Goal: Task Accomplishment & Management: Manage account settings

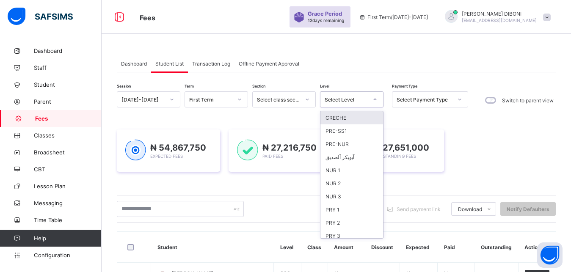
click at [360, 101] on div "Select Level" at bounding box center [346, 100] width 43 height 6
click at [353, 183] on div "NUR 2" at bounding box center [352, 183] width 63 height 13
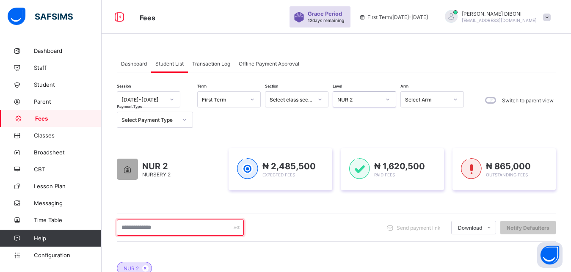
click at [171, 227] on input "text" at bounding box center [180, 228] width 127 height 16
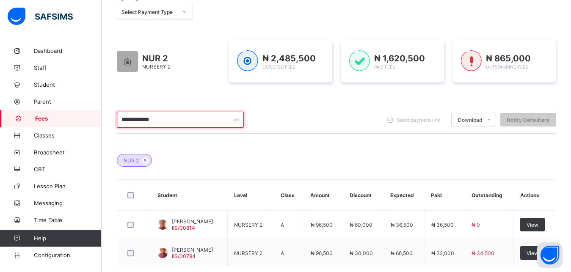
scroll to position [130, 0]
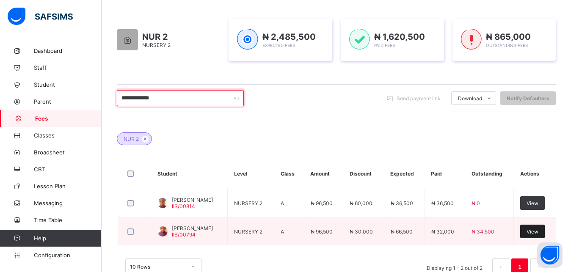
type input "**********"
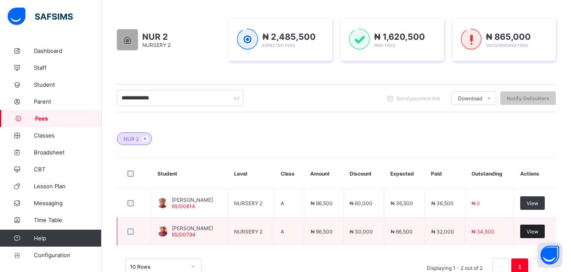
click at [539, 232] on span "View" at bounding box center [533, 232] width 12 height 6
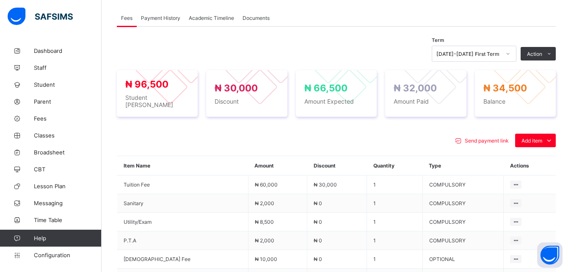
scroll to position [281, 0]
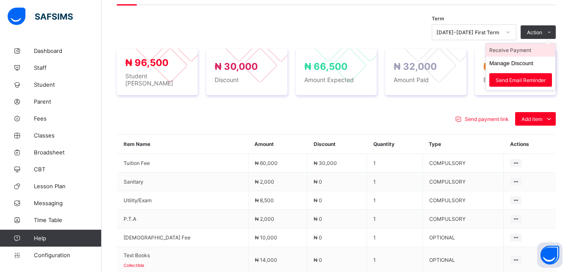
click at [526, 50] on li "Receive Payment" at bounding box center [520, 50] width 69 height 13
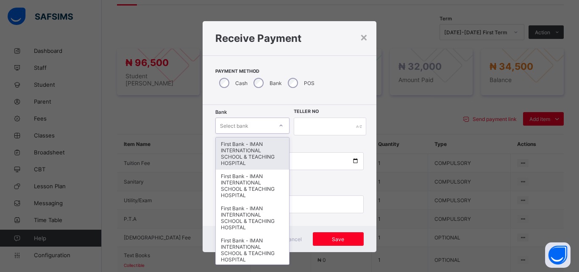
click at [256, 126] on div "Select bank" at bounding box center [244, 126] width 57 height 12
click at [255, 142] on div "First Bank - IMAN INTERNATIONAL SCHOOL & TEACHING HOSPITAL" at bounding box center [252, 154] width 73 height 32
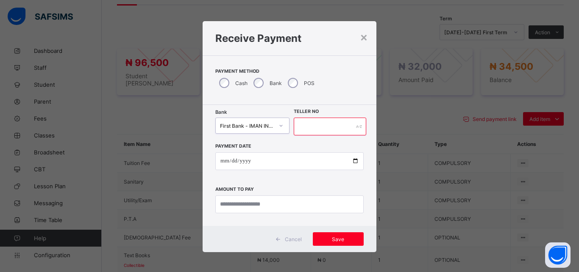
click at [307, 127] on input "text" at bounding box center [330, 127] width 72 height 18
type input "*****"
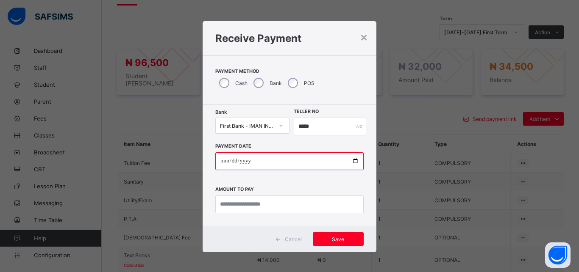
click at [350, 160] on input "date" at bounding box center [289, 161] width 148 height 18
type input "**********"
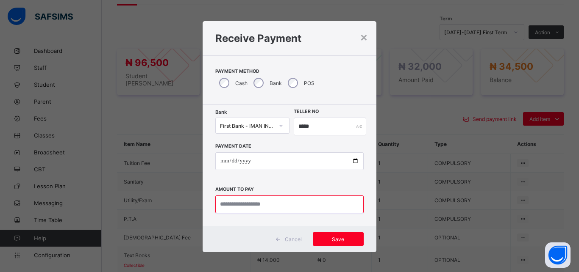
click at [289, 207] on input "currency" at bounding box center [289, 205] width 148 height 18
type input "********"
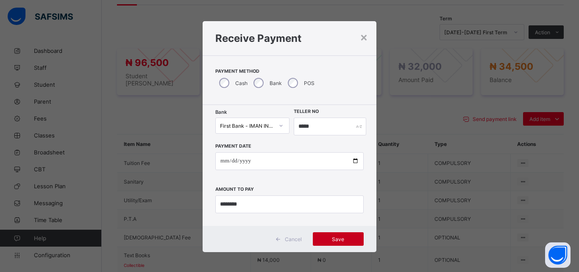
click at [338, 238] on span "Save" at bounding box center [338, 239] width 38 height 6
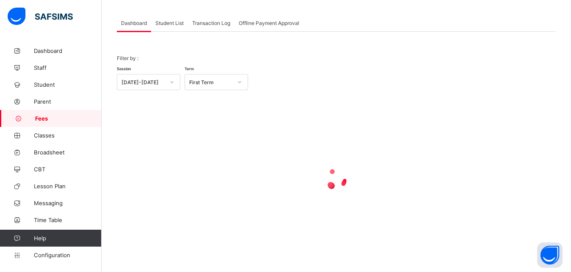
scroll to position [41, 0]
click at [162, 23] on span "Student List" at bounding box center [169, 23] width 28 height 6
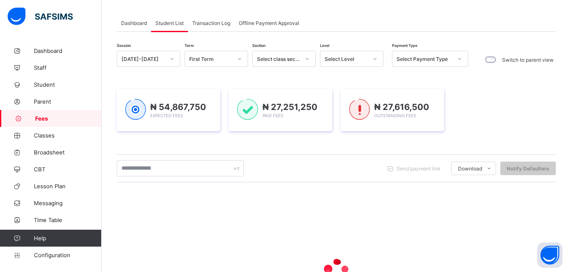
click at [162, 23] on span "Student List" at bounding box center [169, 23] width 28 height 6
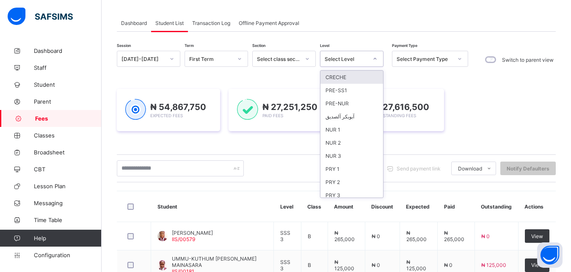
click at [341, 57] on div "Select Level" at bounding box center [346, 59] width 43 height 6
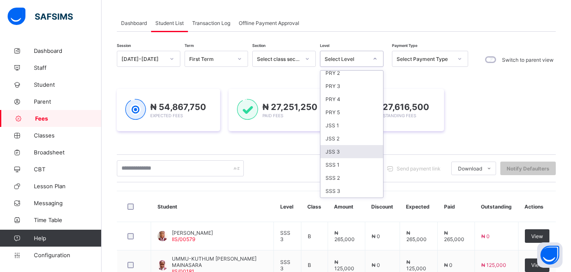
click at [357, 148] on div "JSS 3" at bounding box center [352, 151] width 63 height 13
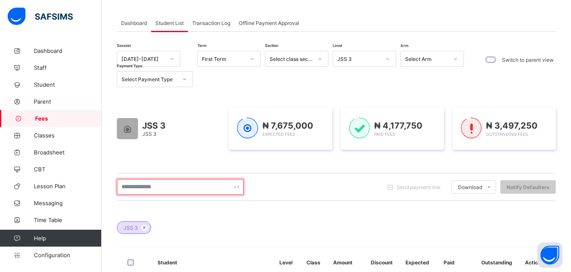
click at [201, 187] on input "text" at bounding box center [180, 187] width 127 height 16
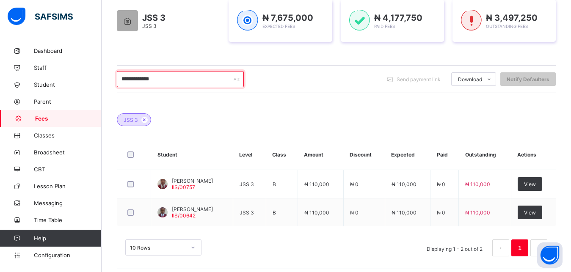
scroll to position [154, 0]
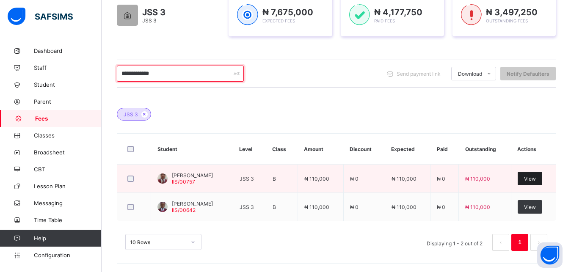
type input "**********"
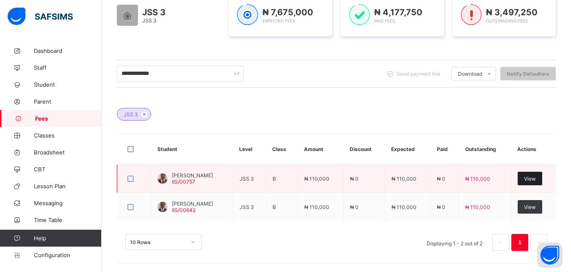
click at [536, 180] on span "View" at bounding box center [530, 179] width 12 height 6
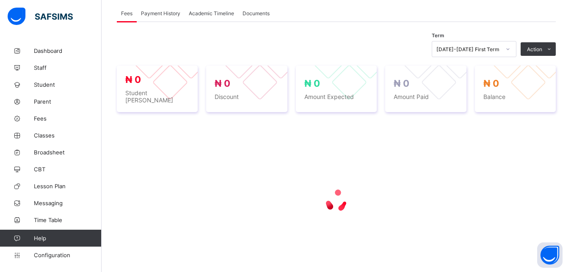
scroll to position [264, 0]
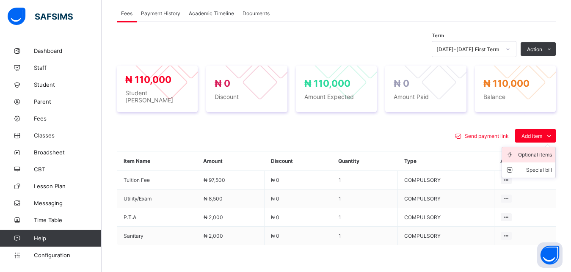
click at [544, 151] on div "Optional items" at bounding box center [535, 155] width 34 height 8
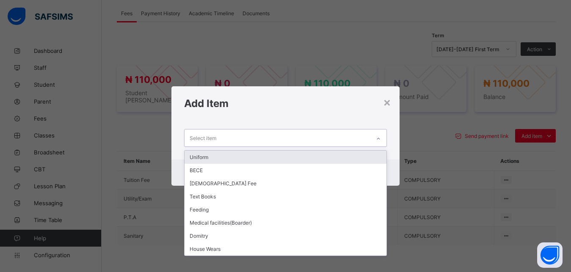
click at [314, 138] on div "Select item" at bounding box center [278, 138] width 186 height 17
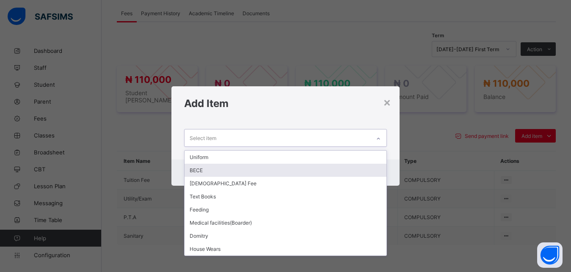
click at [287, 171] on div "BECE" at bounding box center [286, 170] width 202 height 13
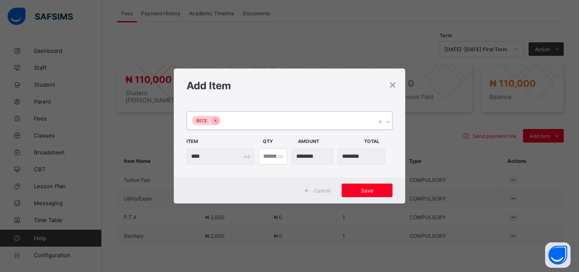
click at [295, 122] on div "BECE" at bounding box center [281, 121] width 189 height 18
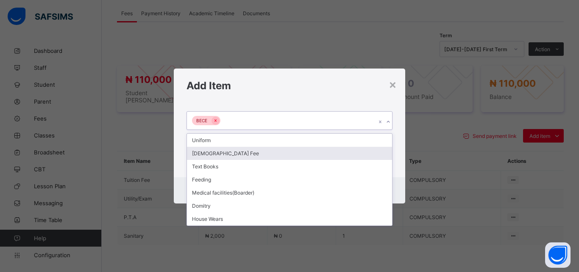
click at [284, 152] on div "[DEMOGRAPHIC_DATA] Fee" at bounding box center [289, 153] width 205 height 13
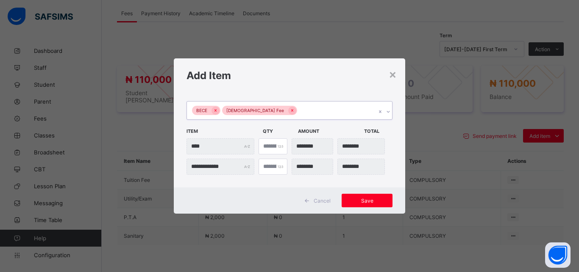
click at [310, 111] on div "BECE Islamiyya Fee" at bounding box center [281, 111] width 189 height 18
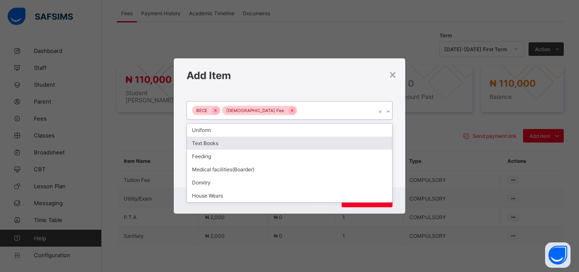
click at [288, 144] on div "Text Books" at bounding box center [289, 143] width 205 height 13
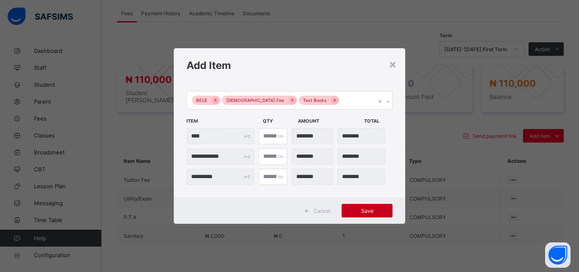
click at [361, 210] on span "Save" at bounding box center [367, 211] width 38 height 6
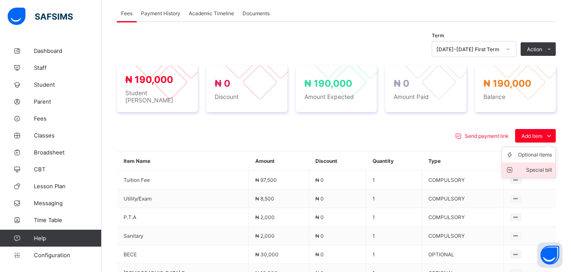
click at [550, 166] on div "Special bill" at bounding box center [535, 170] width 34 height 8
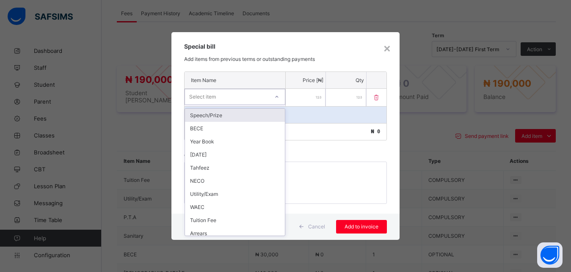
click at [260, 102] on div "Select item" at bounding box center [227, 97] width 84 height 12
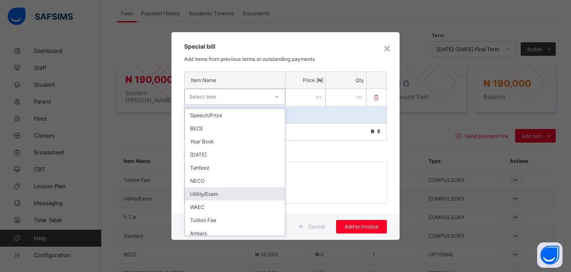
click at [238, 193] on div "Utility/Exam" at bounding box center [235, 194] width 100 height 13
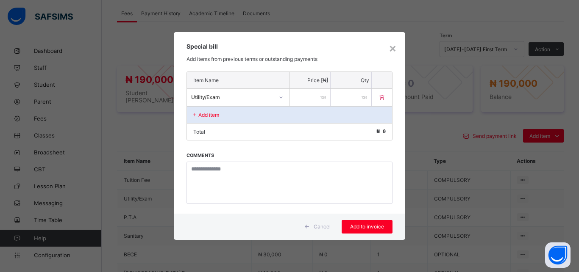
click at [302, 104] on input "number" at bounding box center [309, 97] width 41 height 17
type input "*****"
click at [374, 228] on span "Add to invoice" at bounding box center [367, 227] width 38 height 6
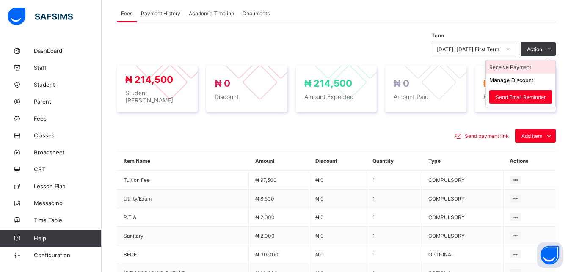
click at [531, 69] on li "Receive Payment" at bounding box center [520, 67] width 69 height 13
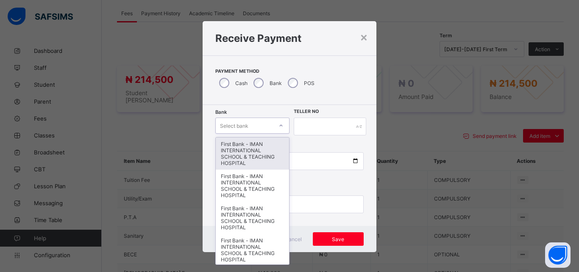
click at [250, 124] on div "Select bank" at bounding box center [244, 126] width 57 height 12
click at [252, 150] on div "First Bank - IMAN INTERNATIONAL SCHOOL & TEACHING HOSPITAL" at bounding box center [252, 154] width 73 height 32
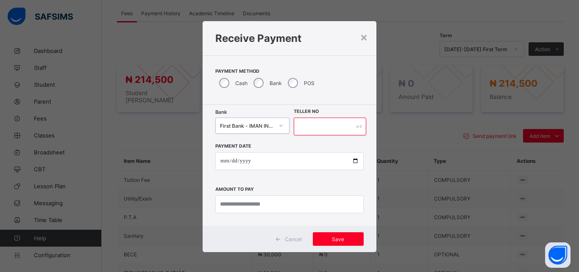
click at [326, 130] on input "text" at bounding box center [330, 127] width 72 height 18
type input "*****"
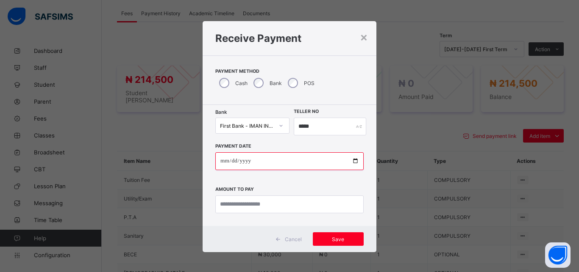
click at [350, 160] on input "date" at bounding box center [289, 161] width 148 height 18
type input "**********"
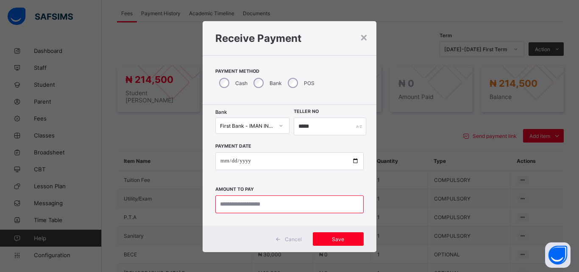
click at [279, 204] on input "currency" at bounding box center [289, 205] width 148 height 18
type input "*********"
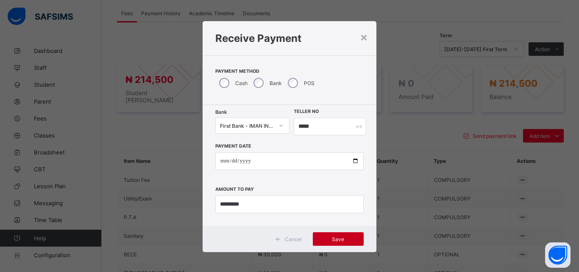
click at [336, 241] on span "Save" at bounding box center [338, 239] width 38 height 6
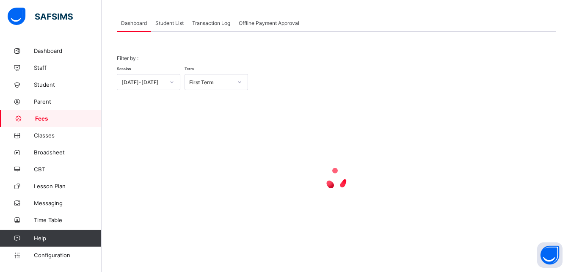
scroll to position [41, 0]
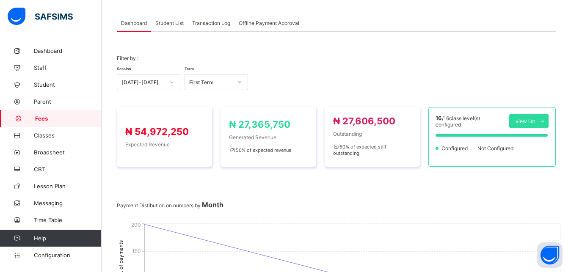
click at [170, 24] on span "Student List" at bounding box center [169, 23] width 28 height 6
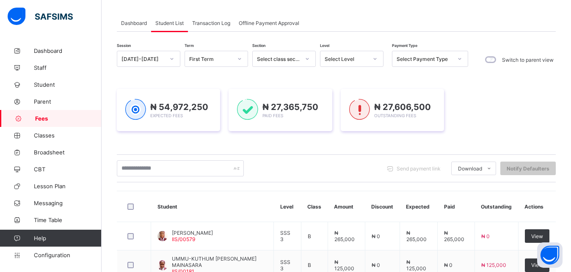
click at [346, 59] on div "Select Level" at bounding box center [346, 59] width 43 height 6
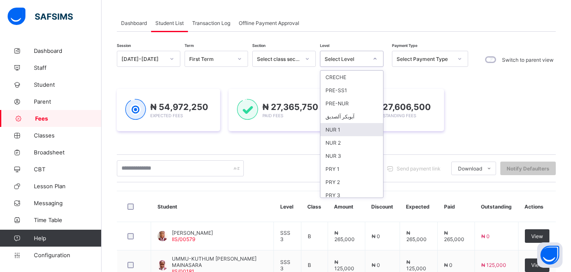
click at [356, 134] on div "NUR 1" at bounding box center [352, 129] width 63 height 13
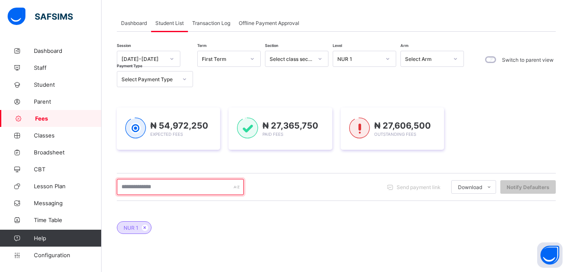
click at [208, 190] on input "text" at bounding box center [180, 187] width 127 height 16
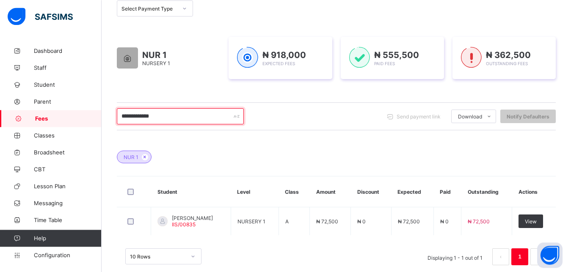
scroll to position [126, 0]
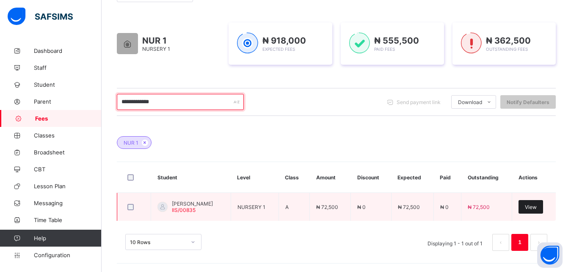
type input "**********"
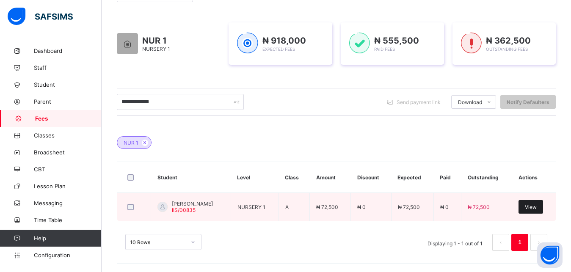
click at [537, 208] on span "View" at bounding box center [531, 207] width 12 height 6
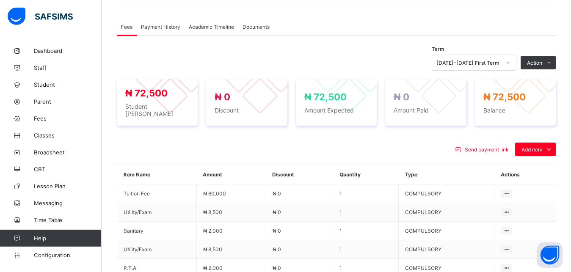
scroll to position [255, 0]
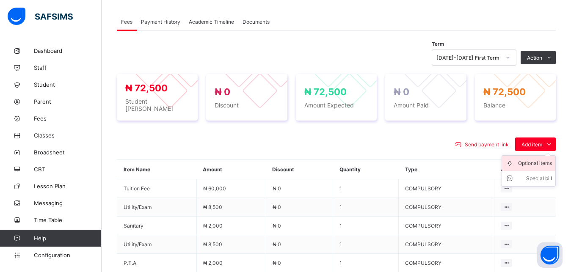
click at [541, 161] on div "Optional items" at bounding box center [535, 163] width 34 height 8
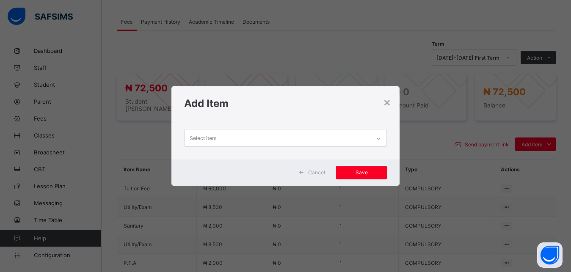
click at [329, 139] on div "Select item" at bounding box center [278, 138] width 186 height 17
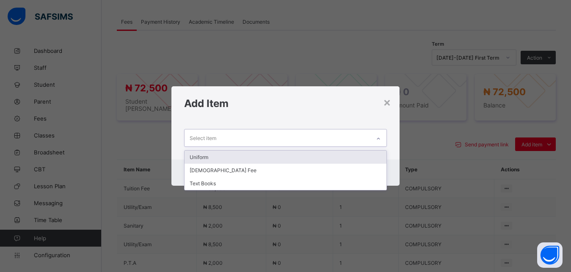
click at [304, 155] on div "Uniform" at bounding box center [286, 157] width 202 height 13
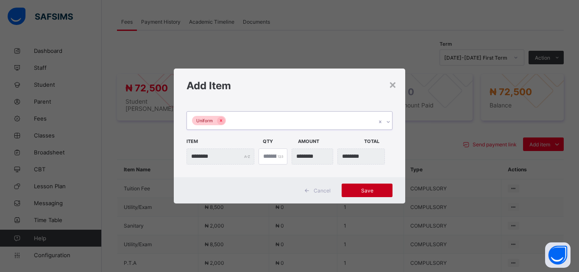
click at [354, 190] on span "Save" at bounding box center [367, 191] width 38 height 6
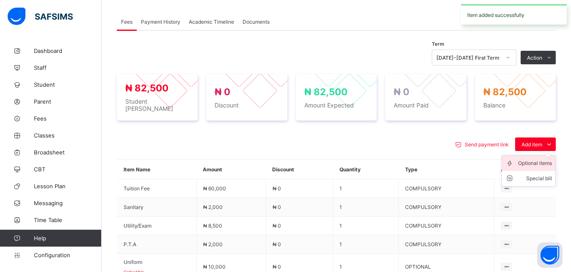
click at [546, 159] on div "Optional items" at bounding box center [535, 163] width 34 height 8
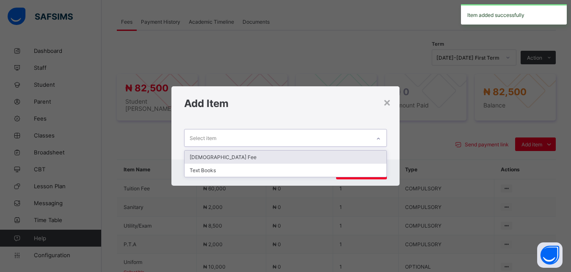
click at [321, 140] on div "Select item" at bounding box center [278, 138] width 186 height 17
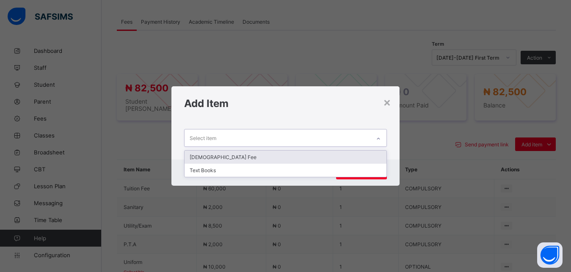
click at [307, 156] on div "[DEMOGRAPHIC_DATA] Fee" at bounding box center [286, 157] width 202 height 13
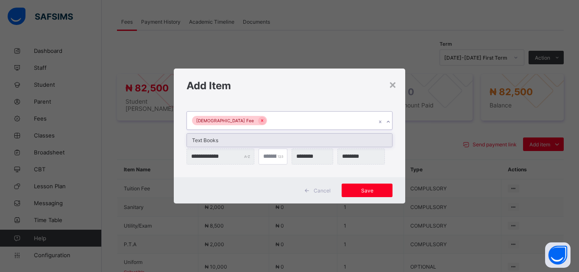
click at [311, 122] on div "[DEMOGRAPHIC_DATA] Fee" at bounding box center [281, 121] width 189 height 18
click at [307, 143] on div "Text Books" at bounding box center [289, 140] width 205 height 13
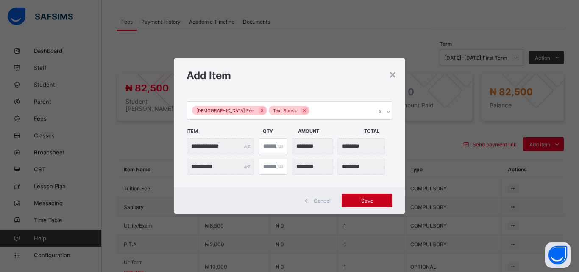
click at [376, 199] on span "Save" at bounding box center [367, 201] width 38 height 6
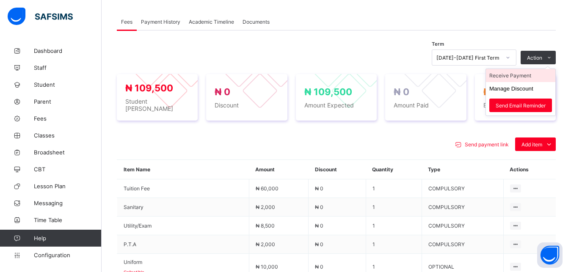
click at [524, 78] on li "Receive Payment" at bounding box center [520, 75] width 69 height 13
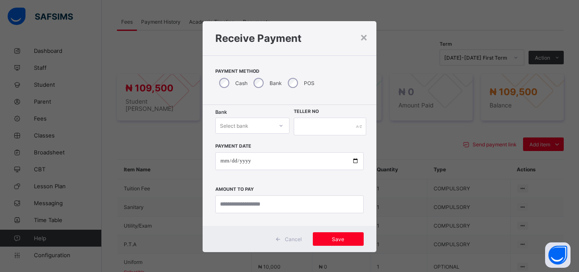
click at [249, 127] on div "Select bank" at bounding box center [244, 126] width 57 height 12
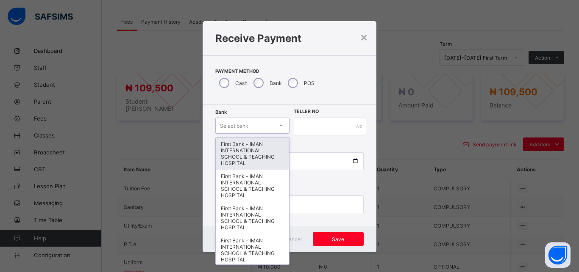
click at [249, 147] on div "First Bank - IMAN INTERNATIONAL SCHOOL & TEACHING HOSPITAL" at bounding box center [252, 154] width 73 height 32
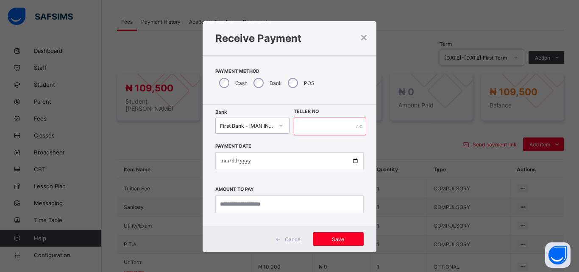
click at [301, 127] on input "text" at bounding box center [330, 127] width 72 height 18
type input "*****"
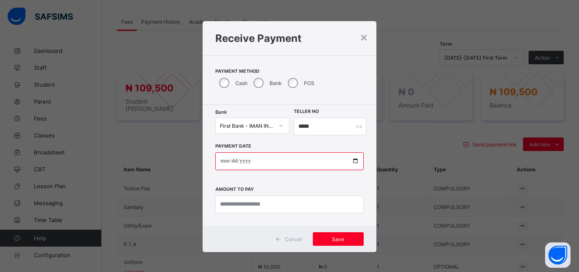
click at [351, 161] on input "date" at bounding box center [289, 161] width 148 height 18
type input "**********"
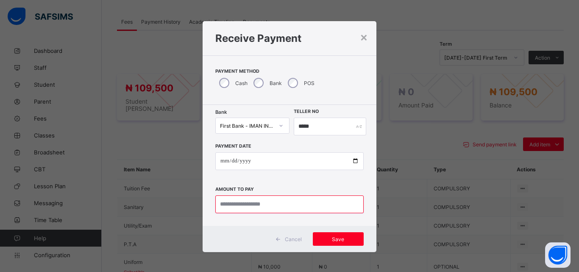
click at [287, 206] on input "currency" at bounding box center [289, 205] width 148 height 18
type input "*********"
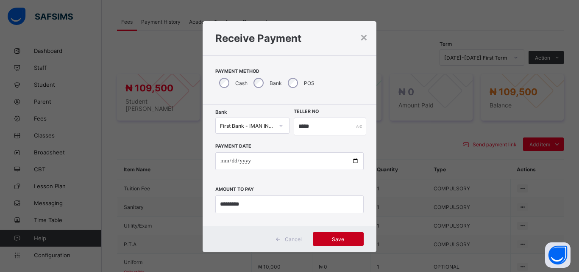
click at [343, 238] on span "Save" at bounding box center [338, 239] width 38 height 6
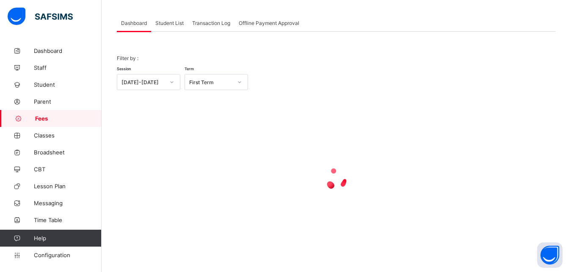
scroll to position [41, 0]
click at [169, 24] on span "Student List" at bounding box center [169, 23] width 28 height 6
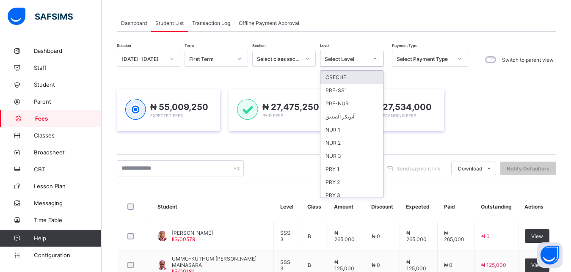
click at [352, 61] on div "Select Level" at bounding box center [346, 59] width 43 height 6
click at [360, 130] on div "NUR 1" at bounding box center [352, 129] width 63 height 13
click at [360, 120] on img at bounding box center [359, 109] width 21 height 21
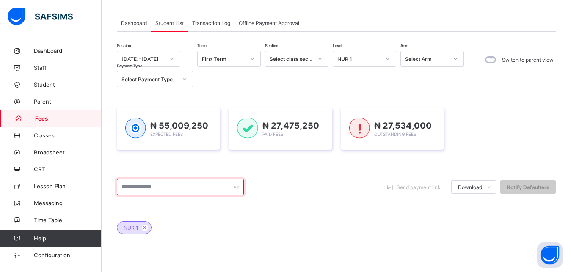
click at [174, 187] on input "text" at bounding box center [180, 187] width 127 height 16
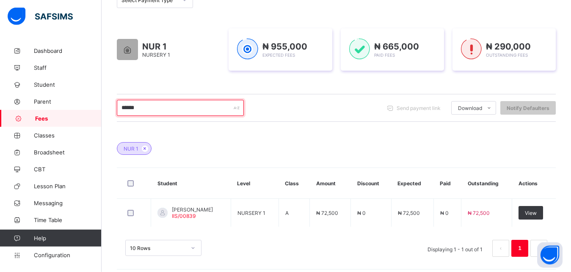
scroll to position [126, 0]
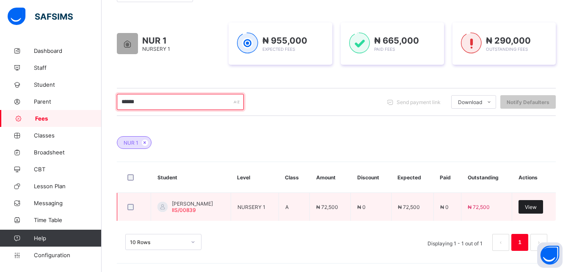
type input "******"
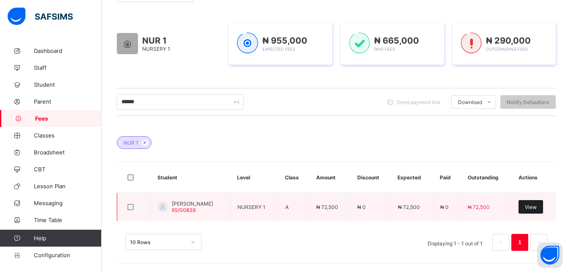
click at [537, 206] on span "View" at bounding box center [531, 207] width 12 height 6
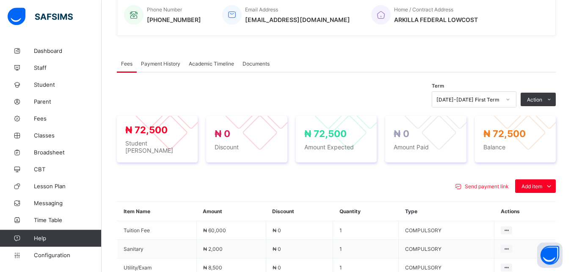
scroll to position [234, 0]
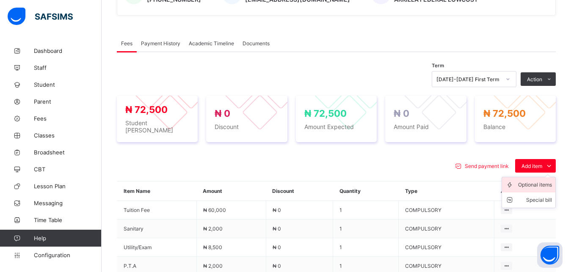
click at [536, 183] on div "Optional items" at bounding box center [535, 185] width 34 height 8
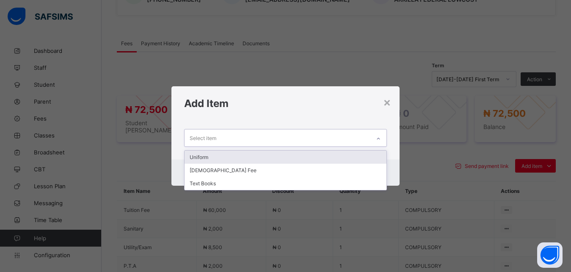
click at [354, 138] on div "Select item" at bounding box center [278, 138] width 186 height 17
click at [338, 156] on div "Uniform" at bounding box center [286, 157] width 202 height 13
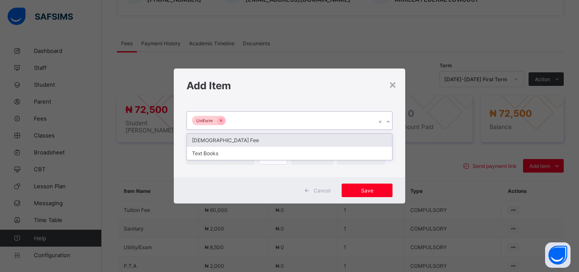
click at [317, 120] on div "Uniform" at bounding box center [281, 121] width 189 height 18
click at [314, 138] on div "[DEMOGRAPHIC_DATA] Fee" at bounding box center [289, 140] width 205 height 13
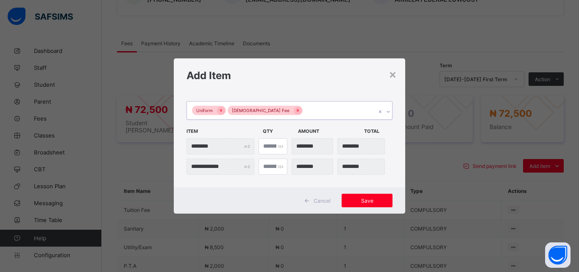
click at [322, 108] on div "Uniform [DEMOGRAPHIC_DATA] Fee" at bounding box center [281, 111] width 189 height 18
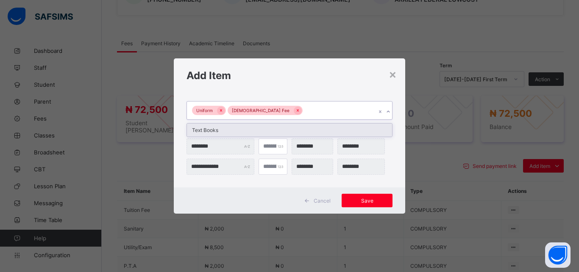
click at [318, 129] on div "Text Books" at bounding box center [289, 130] width 205 height 13
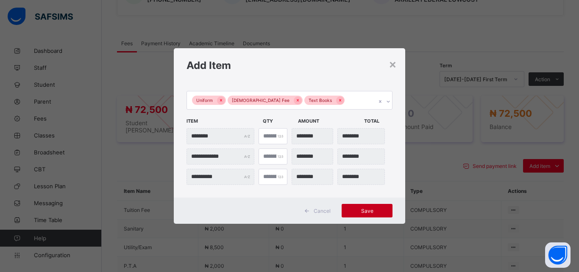
click at [363, 213] on span "Save" at bounding box center [367, 211] width 38 height 6
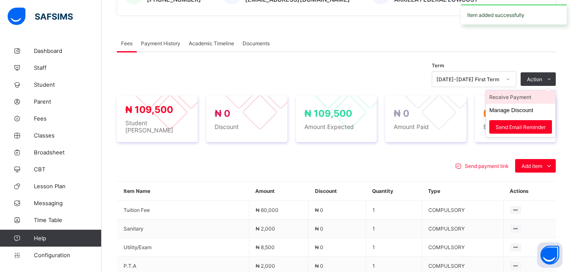
click at [528, 97] on li "Receive Payment" at bounding box center [520, 97] width 69 height 13
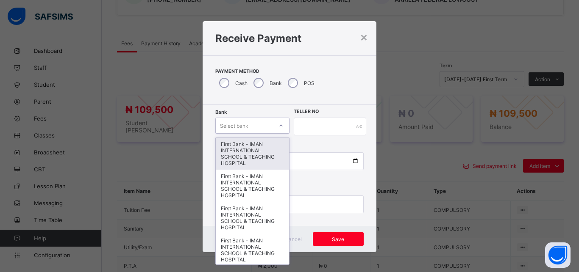
click at [258, 125] on div "Select bank" at bounding box center [244, 126] width 57 height 12
click at [266, 147] on div "First Bank - IMAN INTERNATIONAL SCHOOL & TEACHING HOSPITAL" at bounding box center [252, 154] width 73 height 32
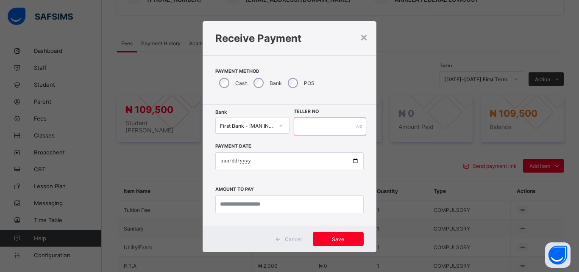
click at [310, 127] on input "text" at bounding box center [330, 127] width 72 height 18
type input "*****"
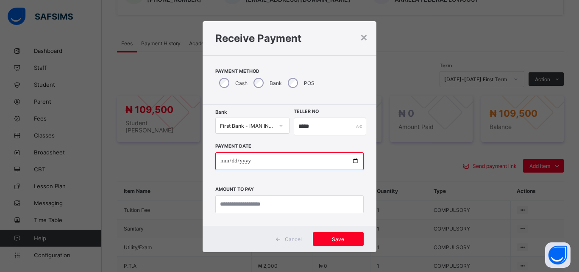
click at [349, 162] on input "date" at bounding box center [289, 161] width 148 height 18
type input "**********"
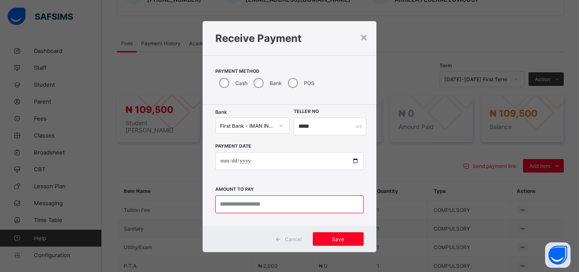
click at [288, 203] on input "currency" at bounding box center [289, 205] width 148 height 18
type input "*********"
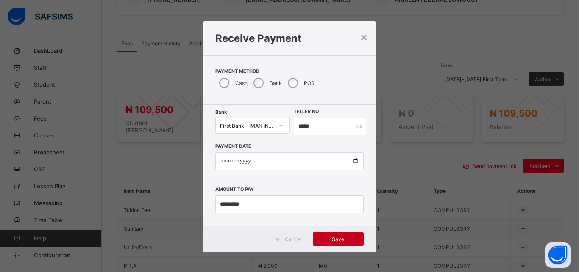
click at [335, 239] on span "Save" at bounding box center [338, 239] width 38 height 6
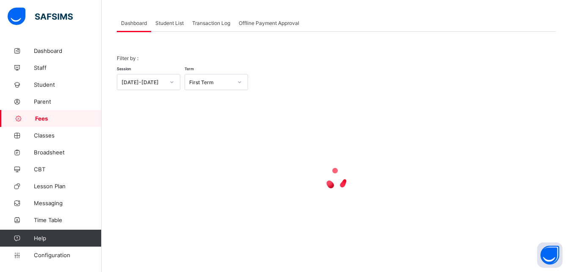
scroll to position [41, 0]
click at [160, 21] on span "Student List" at bounding box center [169, 23] width 28 height 6
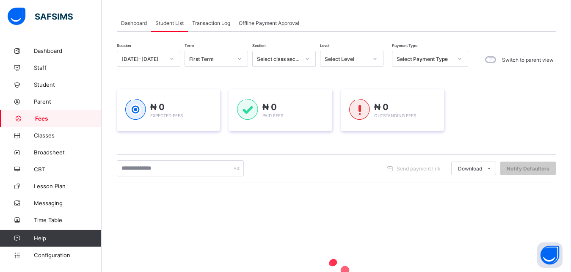
click at [354, 57] on div "Select Level" at bounding box center [346, 59] width 43 height 6
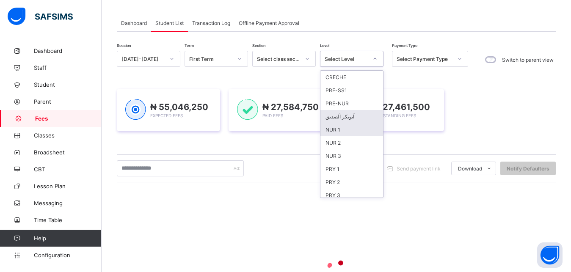
click at [366, 129] on div "NUR 1" at bounding box center [352, 129] width 63 height 13
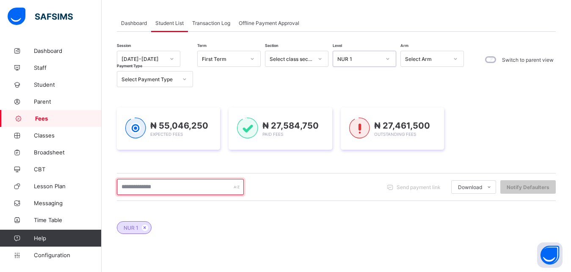
click at [203, 192] on input "text" at bounding box center [180, 187] width 127 height 16
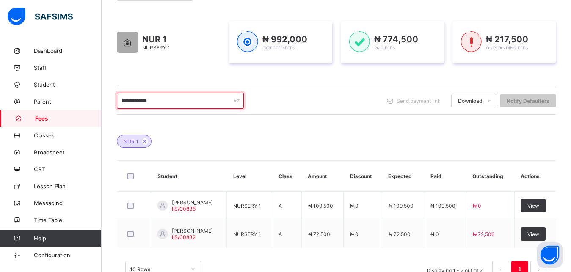
scroll to position [149, 0]
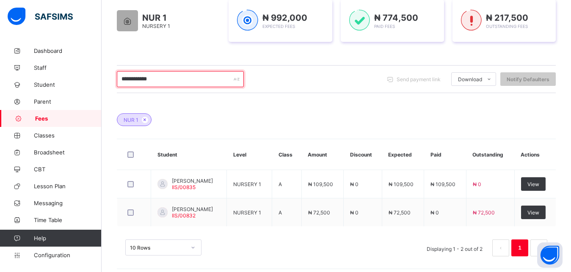
click at [137, 80] on input "**********" at bounding box center [180, 79] width 127 height 16
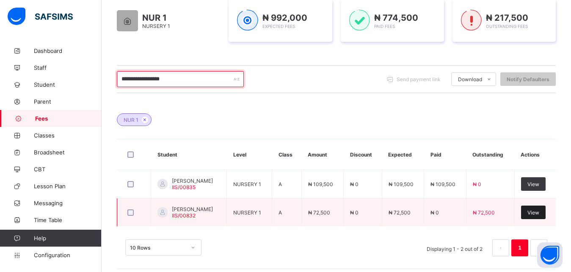
type input "**********"
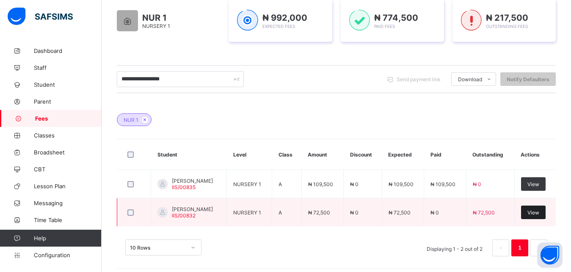
click at [540, 214] on span "View" at bounding box center [534, 213] width 12 height 6
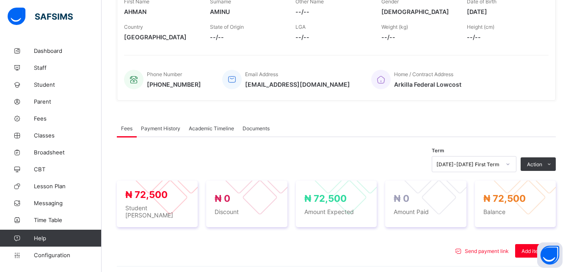
scroll to position [258, 0]
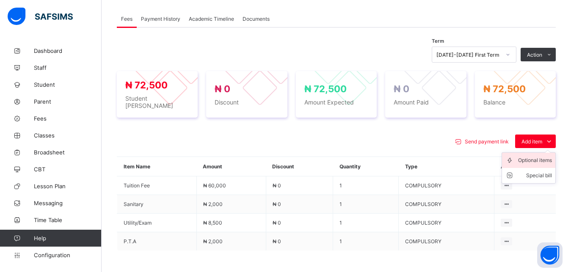
click at [541, 160] on div "Optional items" at bounding box center [535, 160] width 34 height 8
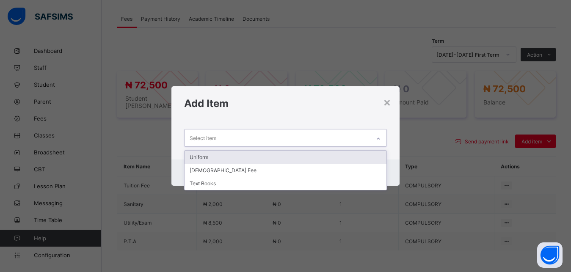
click at [333, 141] on div "Select item" at bounding box center [278, 138] width 186 height 17
click at [308, 157] on div "Uniform" at bounding box center [286, 157] width 202 height 13
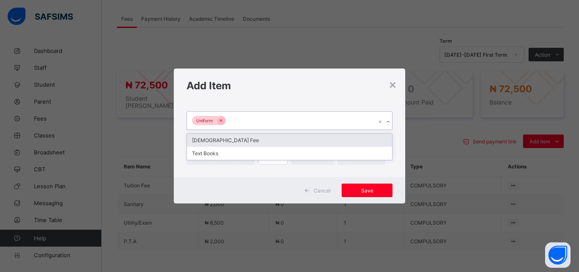
click at [306, 122] on div "Uniform" at bounding box center [281, 121] width 189 height 18
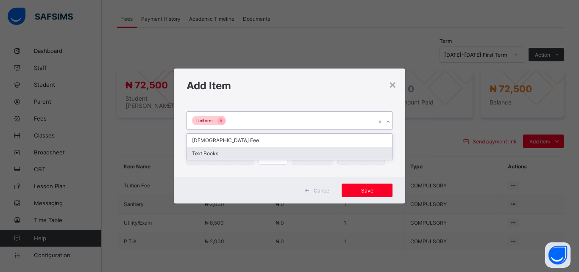
click at [289, 157] on div "Text Books" at bounding box center [289, 153] width 205 height 13
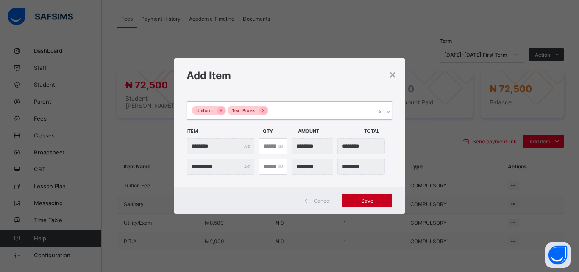
click at [365, 202] on span "Save" at bounding box center [367, 201] width 38 height 6
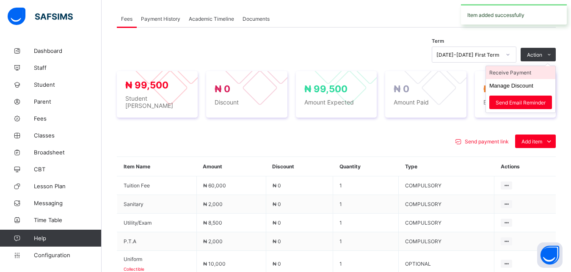
click at [528, 74] on li "Receive Payment" at bounding box center [520, 72] width 69 height 13
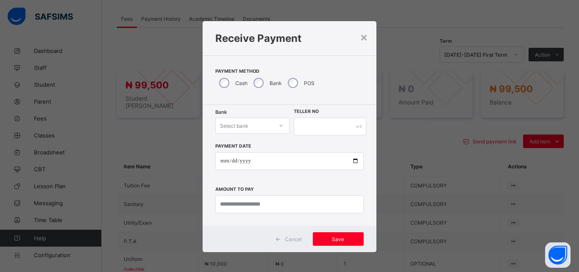
click at [242, 123] on div "Select bank" at bounding box center [234, 126] width 28 height 16
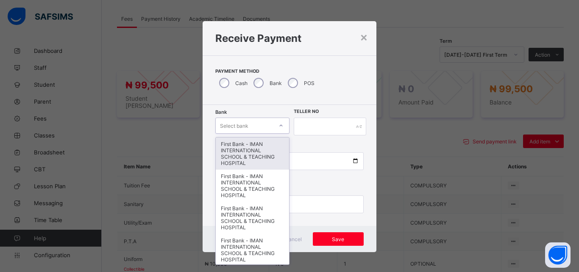
click at [249, 149] on div "First Bank - IMAN INTERNATIONAL SCHOOL & TEACHING HOSPITAL" at bounding box center [252, 154] width 73 height 32
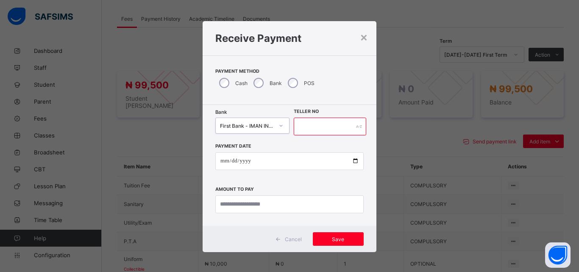
click at [302, 130] on input "text" at bounding box center [330, 127] width 72 height 18
type input "*****"
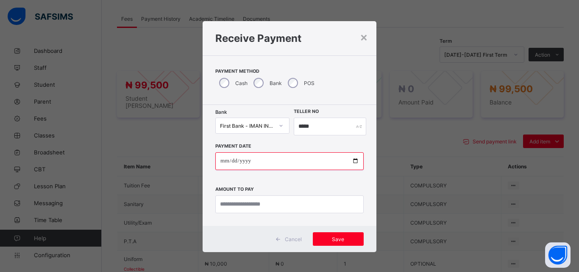
click at [351, 160] on input "date" at bounding box center [289, 161] width 148 height 18
type input "**********"
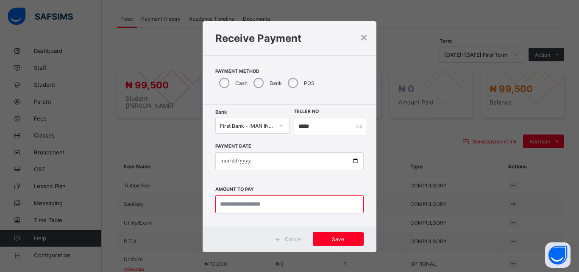
click at [271, 200] on input "currency" at bounding box center [289, 205] width 148 height 18
type input "********"
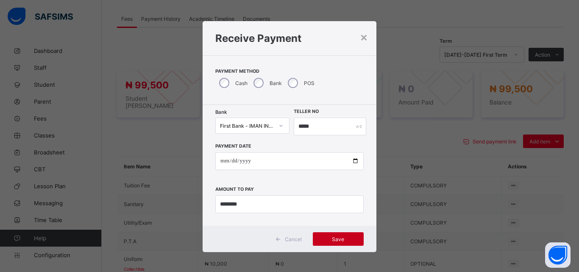
click at [327, 238] on span "Save" at bounding box center [338, 239] width 38 height 6
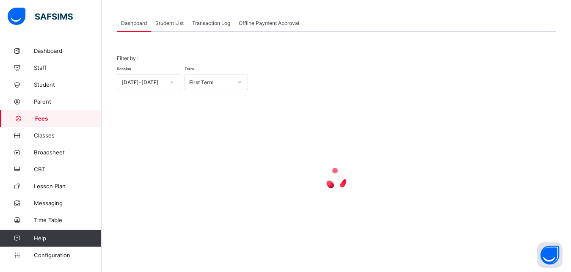
scroll to position [41, 0]
click at [176, 23] on span "Student List" at bounding box center [169, 23] width 28 height 6
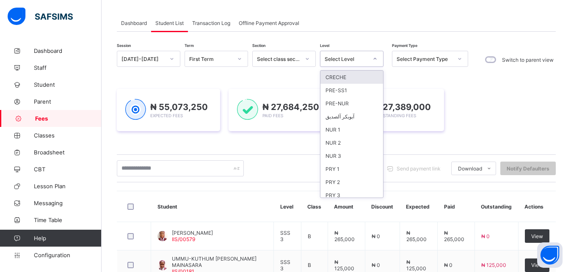
click at [358, 61] on div "Select Level" at bounding box center [346, 59] width 43 height 6
click at [349, 182] on div "PRY 2" at bounding box center [352, 182] width 63 height 13
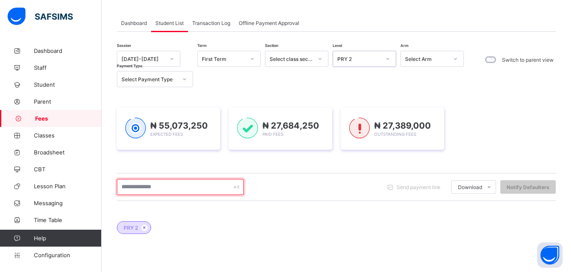
click at [205, 191] on input "text" at bounding box center [180, 187] width 127 height 16
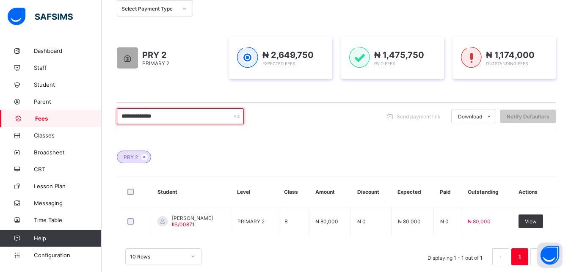
scroll to position [126, 0]
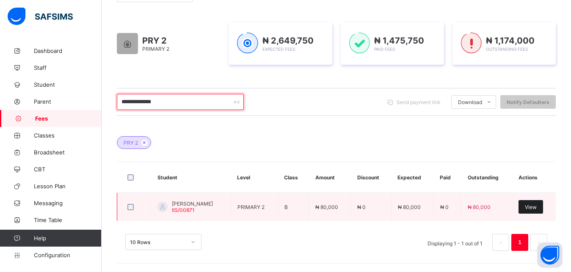
type input "**********"
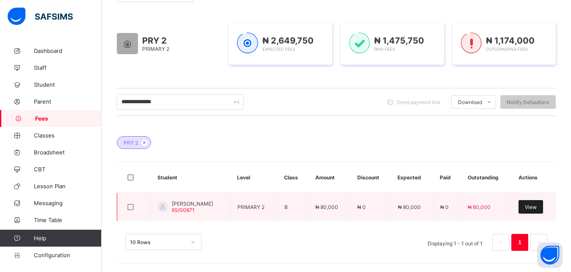
click at [537, 208] on span "View" at bounding box center [531, 207] width 12 height 6
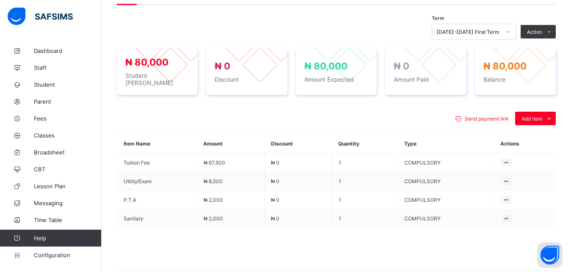
scroll to position [299, 0]
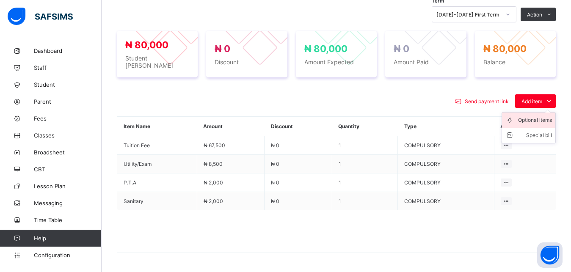
click at [538, 117] on div "Optional items" at bounding box center [535, 120] width 34 height 8
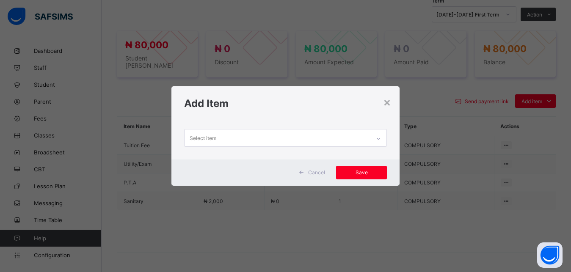
click at [333, 138] on div "Select item" at bounding box center [278, 138] width 186 height 17
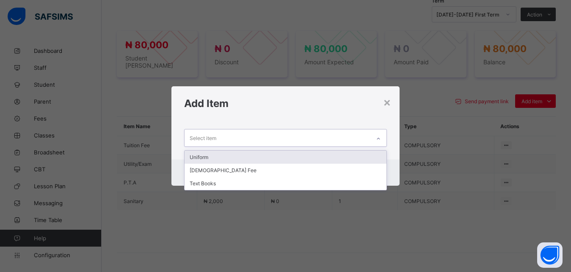
click at [308, 158] on div "Uniform" at bounding box center [286, 157] width 202 height 13
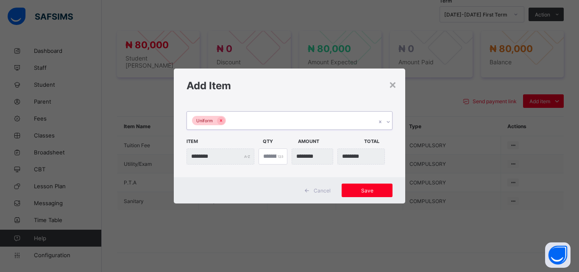
click at [302, 122] on div "Uniform" at bounding box center [281, 121] width 189 height 18
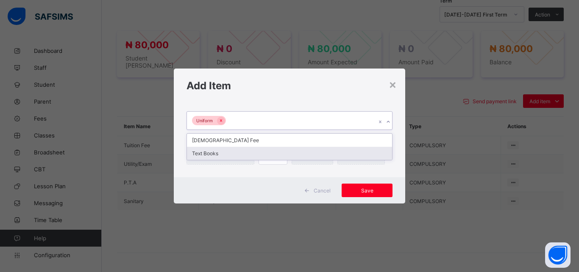
click at [274, 155] on div "Text Books" at bounding box center [289, 153] width 205 height 13
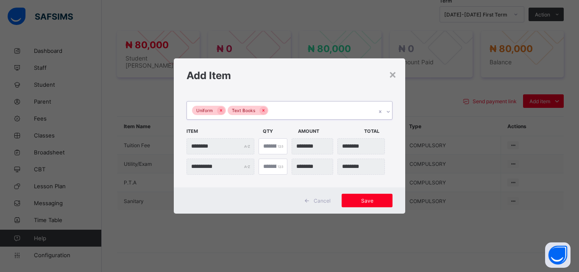
type input "*"
type input "********"
type input "*"
click at [277, 144] on input "*" at bounding box center [272, 146] width 29 height 16
click at [367, 202] on span "Save" at bounding box center [367, 201] width 38 height 6
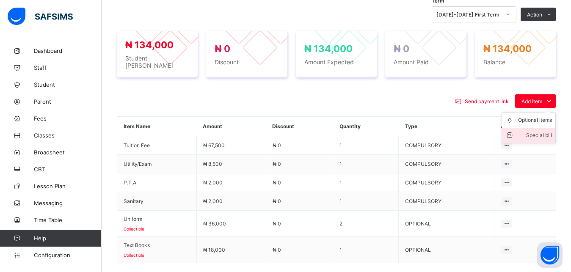
click at [543, 132] on div "Special bill" at bounding box center [535, 135] width 34 height 8
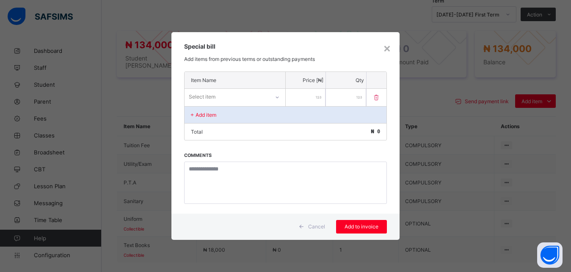
click at [258, 97] on div "Select item" at bounding box center [227, 97] width 85 height 12
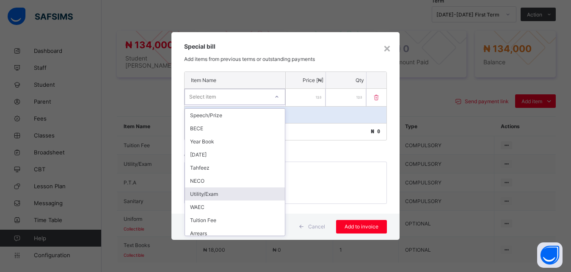
click at [258, 196] on div "Utility/Exam" at bounding box center [235, 194] width 100 height 13
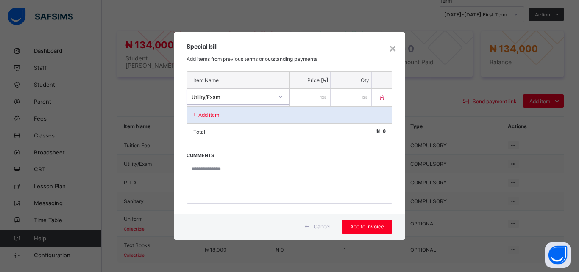
click at [305, 96] on input "number" at bounding box center [309, 97] width 41 height 17
type input "****"
click at [367, 229] on span "Add to invoice" at bounding box center [367, 227] width 38 height 6
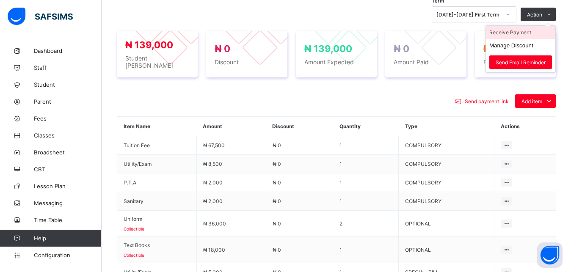
click at [531, 30] on li "Receive Payment" at bounding box center [520, 32] width 69 height 13
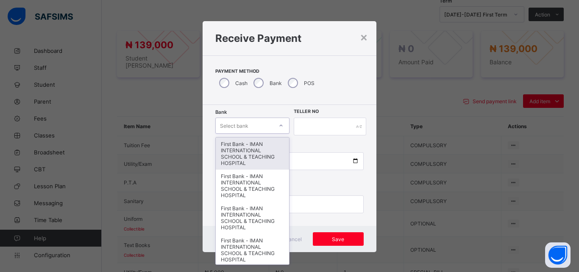
click at [251, 122] on div "Select bank" at bounding box center [244, 126] width 57 height 12
click at [250, 146] on div "First Bank - IMAN INTERNATIONAL SCHOOL & TEACHING HOSPITAL" at bounding box center [252, 154] width 73 height 32
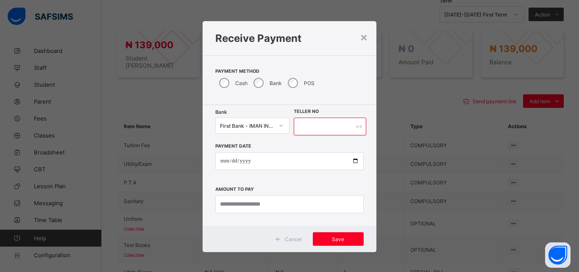
click at [309, 128] on input "text" at bounding box center [330, 127] width 72 height 18
type input "*****"
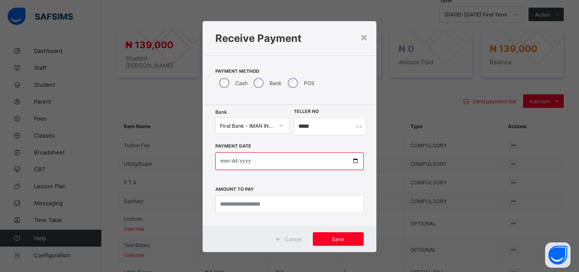
click at [348, 161] on input "date" at bounding box center [289, 161] width 148 height 18
type input "**********"
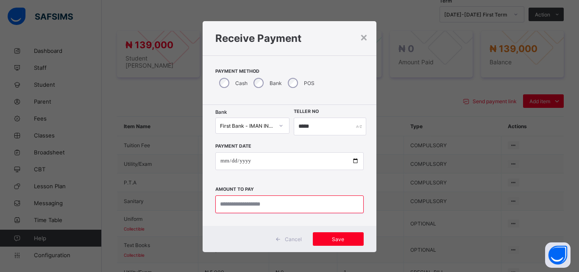
click at [272, 202] on input "currency" at bounding box center [289, 205] width 148 height 18
type input "*********"
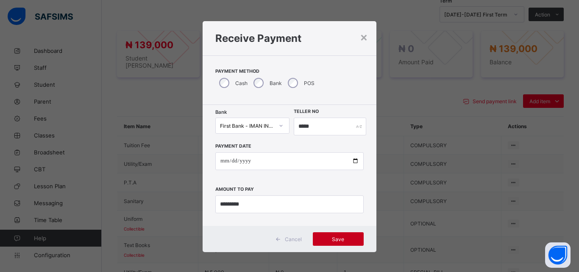
click at [337, 238] on span "Save" at bounding box center [338, 239] width 38 height 6
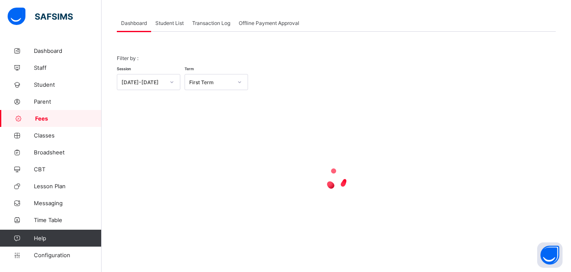
scroll to position [41, 0]
click at [173, 22] on span "Student List" at bounding box center [169, 23] width 28 height 6
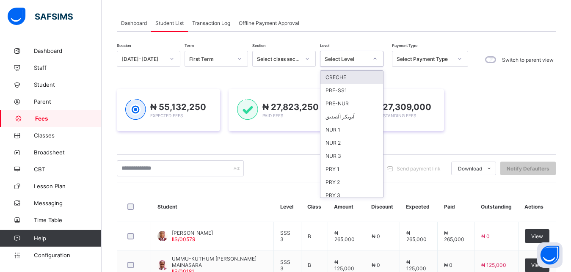
click at [366, 57] on div "Select Level" at bounding box center [346, 59] width 43 height 6
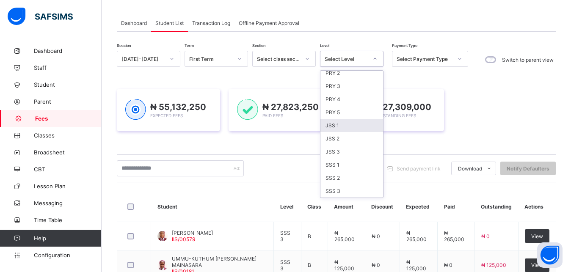
click at [360, 127] on div "JSS 1" at bounding box center [352, 125] width 63 height 13
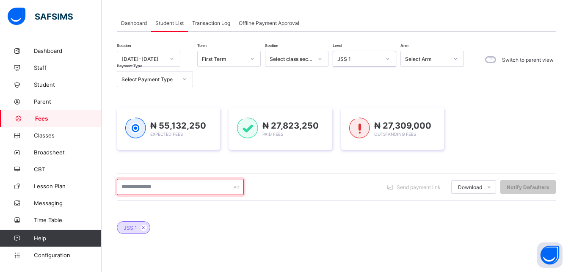
click at [197, 188] on input "text" at bounding box center [180, 187] width 127 height 16
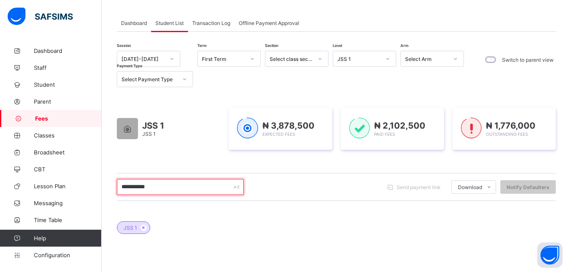
type input "**********"
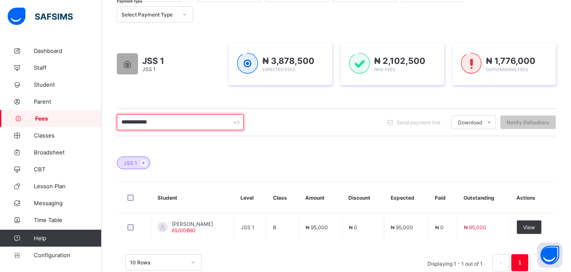
scroll to position [126, 0]
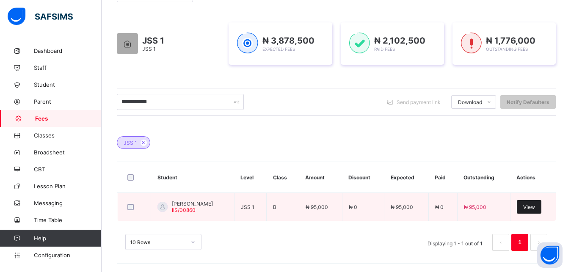
click at [535, 209] on span "View" at bounding box center [529, 207] width 12 height 6
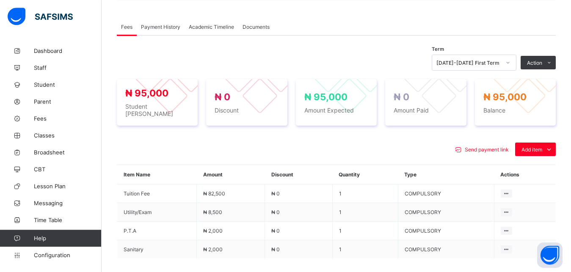
scroll to position [255, 0]
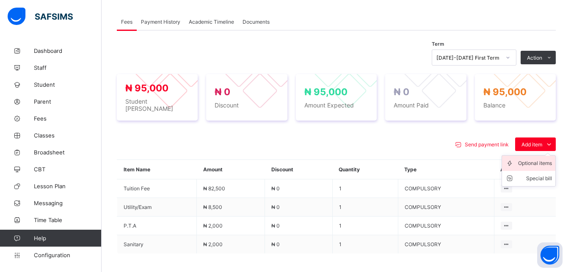
click at [539, 159] on div "Optional items" at bounding box center [535, 163] width 34 height 8
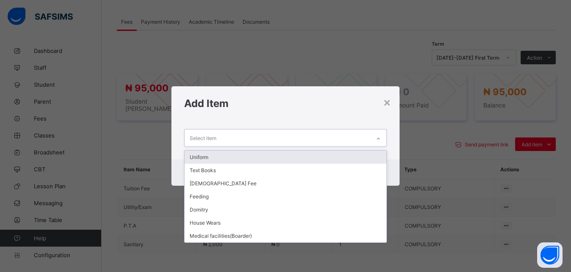
click at [322, 141] on div "Select item" at bounding box center [278, 138] width 186 height 17
click at [306, 159] on div "Uniform" at bounding box center [286, 157] width 202 height 13
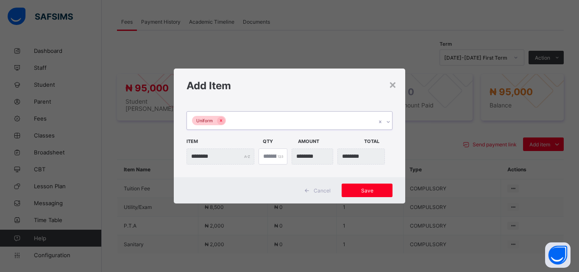
click at [285, 122] on div "Uniform" at bounding box center [281, 121] width 189 height 18
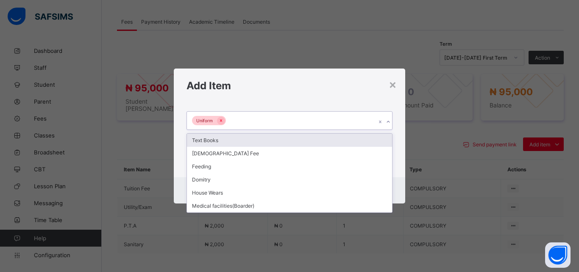
click at [280, 141] on div "Text Books" at bounding box center [289, 140] width 205 height 13
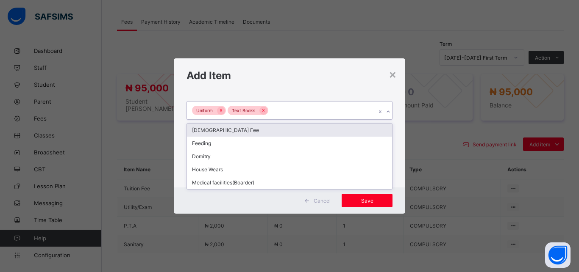
click at [303, 111] on div "Uniform Text Books" at bounding box center [281, 111] width 189 height 18
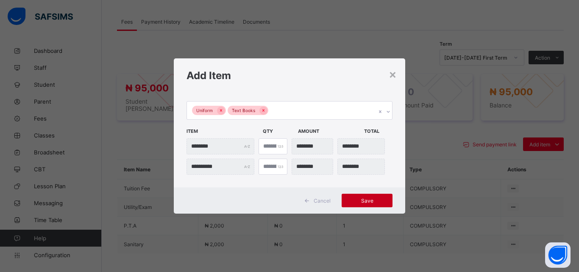
click at [368, 203] on span "Save" at bounding box center [367, 201] width 38 height 6
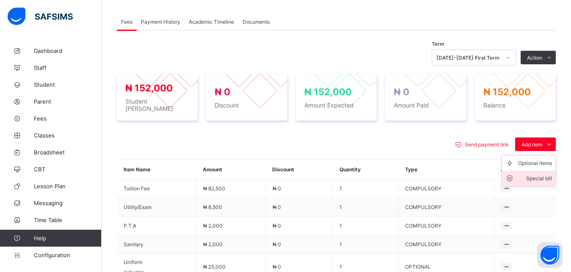
click at [546, 176] on div "Special bill" at bounding box center [535, 178] width 34 height 8
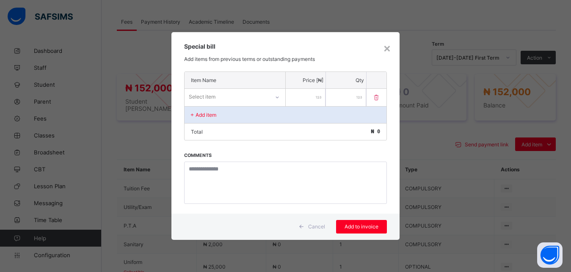
click at [255, 96] on div "Select item" at bounding box center [227, 97] width 85 height 12
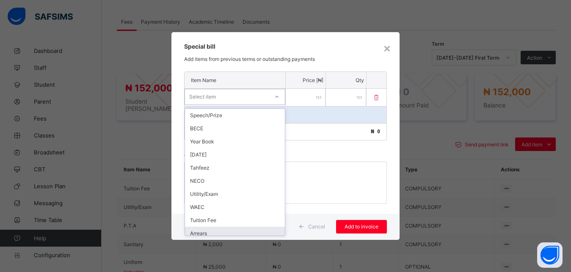
click at [236, 233] on div "Arrears" at bounding box center [235, 233] width 100 height 13
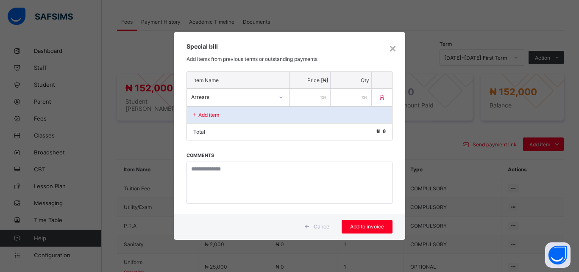
click at [302, 99] on input "number" at bounding box center [309, 97] width 41 height 17
type input "*****"
click at [374, 230] on div "Add to invoice" at bounding box center [366, 227] width 51 height 14
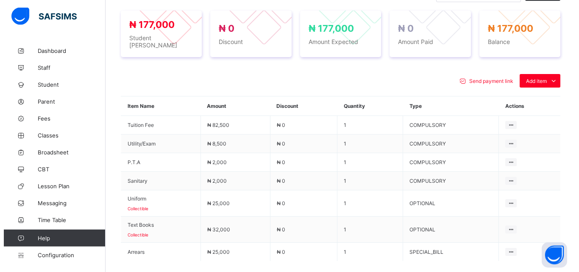
scroll to position [320, 0]
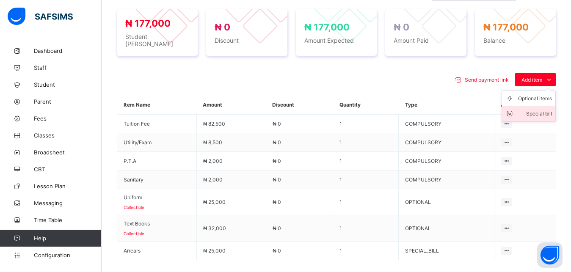
click at [537, 110] on div "Special bill" at bounding box center [535, 114] width 34 height 8
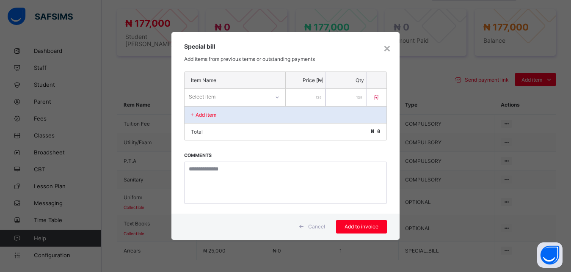
click at [254, 99] on div "Select item" at bounding box center [227, 97] width 85 height 12
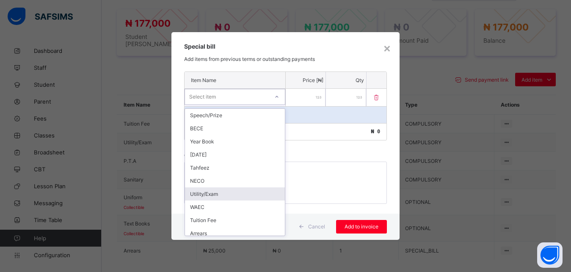
click at [256, 197] on div "Utility/Exam" at bounding box center [235, 194] width 100 height 13
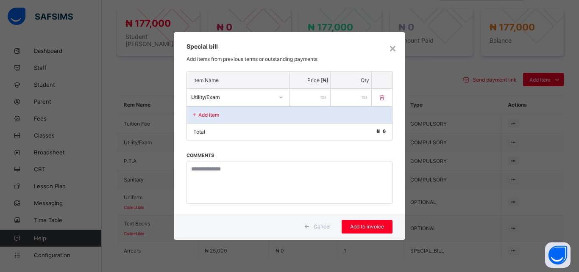
click at [301, 94] on input "number" at bounding box center [309, 97] width 41 height 17
type input "****"
click at [368, 230] on div "Add to invoice" at bounding box center [366, 227] width 51 height 14
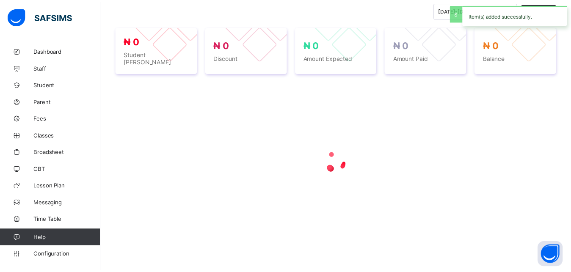
scroll to position [299, 0]
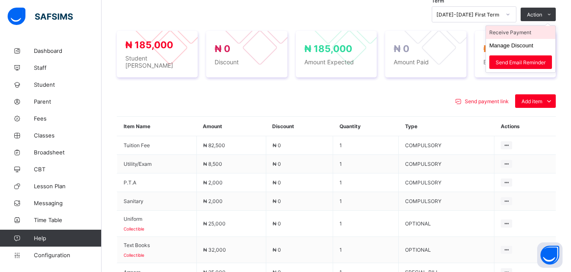
click at [529, 30] on li "Receive Payment" at bounding box center [520, 32] width 69 height 13
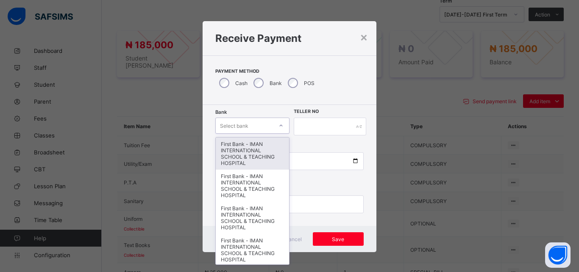
click at [249, 125] on div "Select bank" at bounding box center [244, 126] width 57 height 12
click at [249, 157] on div "First Bank - IMAN INTERNATIONAL SCHOOL & TEACHING HOSPITAL" at bounding box center [252, 154] width 73 height 32
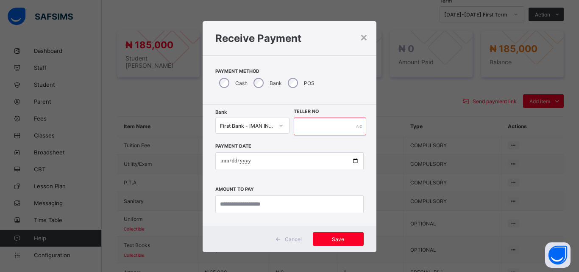
click at [307, 126] on input "text" at bounding box center [330, 127] width 72 height 18
type input "*****"
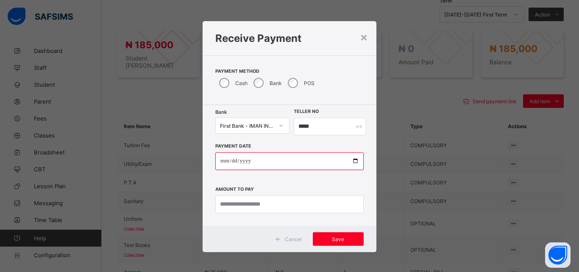
click at [349, 161] on input "date" at bounding box center [289, 161] width 148 height 18
type input "**********"
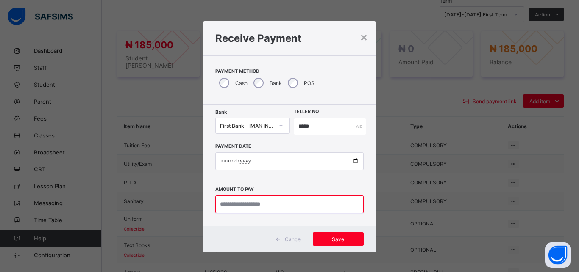
click at [274, 207] on input "currency" at bounding box center [289, 205] width 148 height 18
type input "*********"
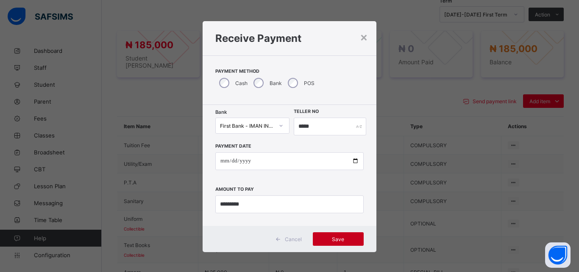
click at [337, 241] on span "Save" at bounding box center [338, 239] width 38 height 6
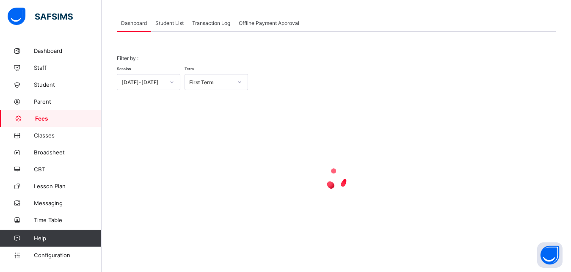
scroll to position [41, 0]
click at [170, 25] on span "Student List" at bounding box center [169, 23] width 28 height 6
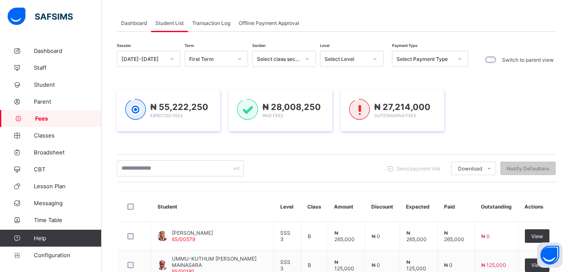
click at [346, 59] on div "Select Level" at bounding box center [346, 59] width 43 height 6
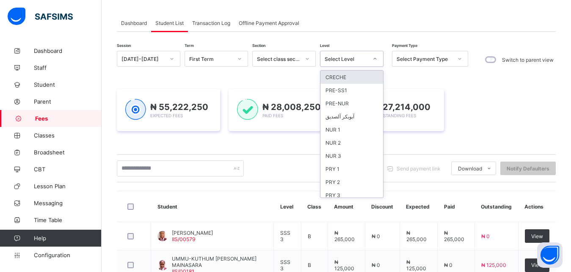
scroll to position [109, 0]
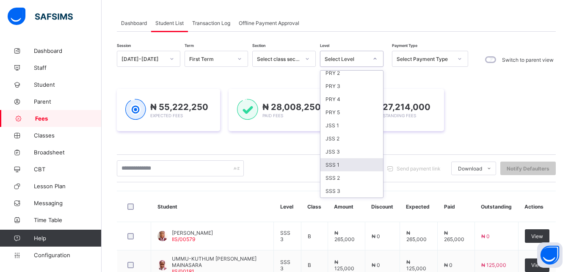
click at [354, 166] on div "SSS 1" at bounding box center [352, 164] width 63 height 13
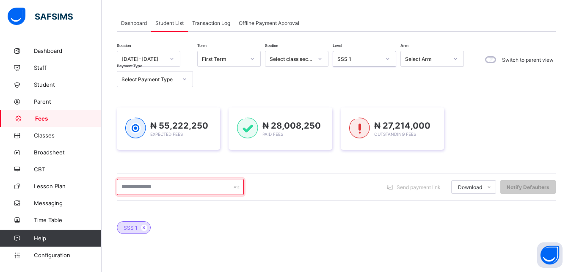
click at [219, 187] on input "text" at bounding box center [180, 187] width 127 height 16
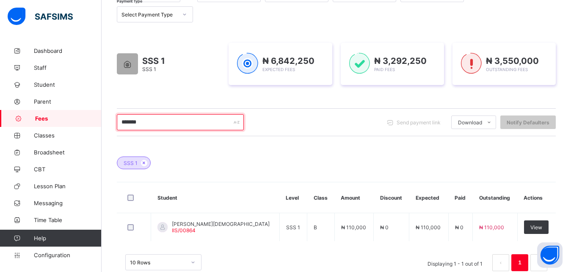
scroll to position [126, 0]
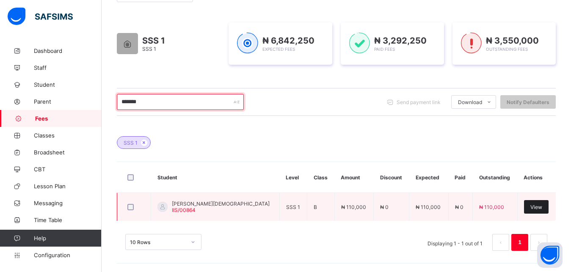
type input "*******"
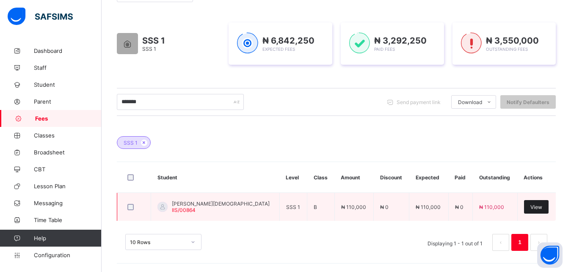
click at [537, 207] on span "View" at bounding box center [537, 207] width 12 height 6
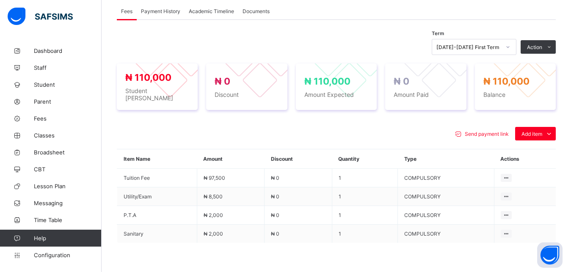
scroll to position [277, 0]
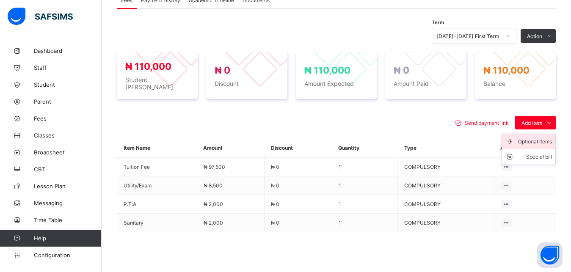
click at [537, 138] on div "Optional items" at bounding box center [535, 142] width 34 height 8
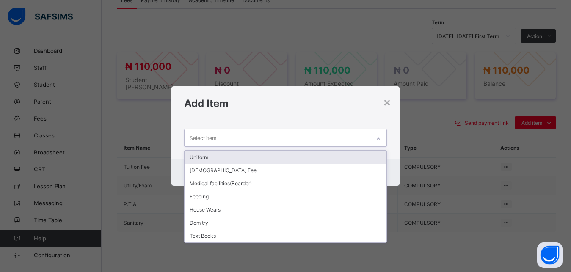
click at [327, 136] on div "Select item" at bounding box center [278, 138] width 186 height 17
click at [285, 156] on div "Uniform" at bounding box center [286, 157] width 202 height 13
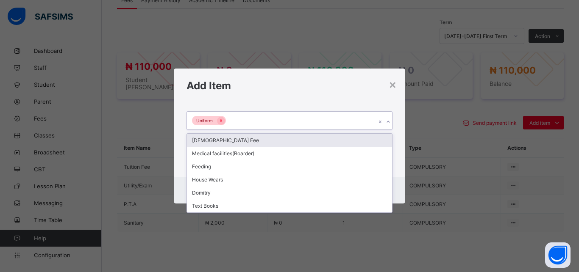
click at [292, 125] on div "Uniform" at bounding box center [281, 121] width 189 height 18
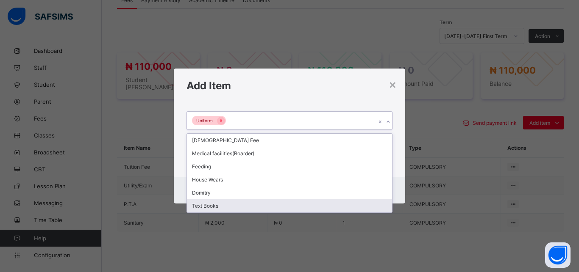
click at [256, 206] on div "Text Books" at bounding box center [289, 205] width 205 height 13
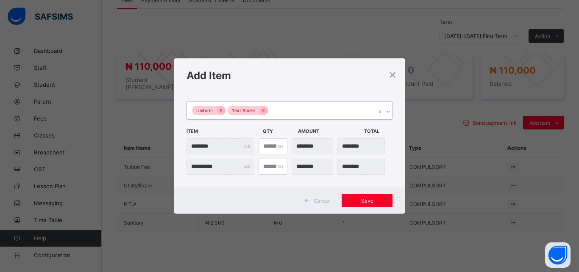
type input "*"
click at [277, 145] on input "*" at bounding box center [272, 146] width 29 height 16
type input "********"
click at [370, 200] on span "Save" at bounding box center [367, 201] width 38 height 6
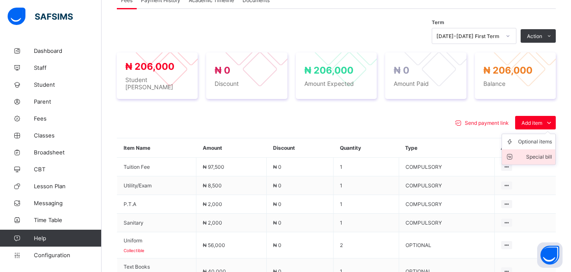
click at [538, 153] on div "Special bill" at bounding box center [535, 157] width 34 height 8
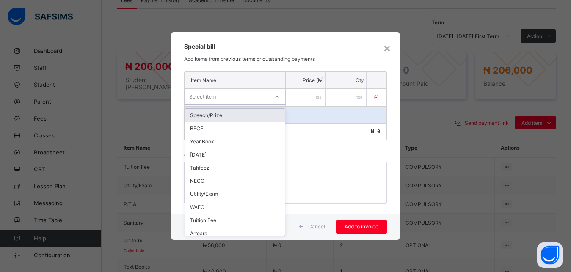
click at [256, 100] on div "Select item" at bounding box center [227, 97] width 84 height 12
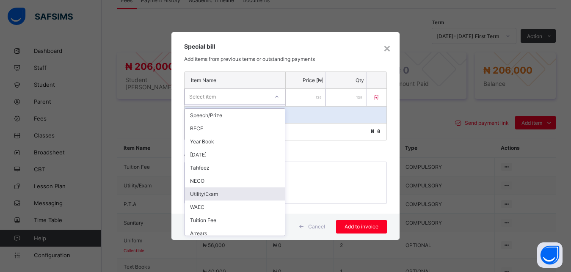
click at [229, 197] on div "Utility/Exam" at bounding box center [235, 194] width 100 height 13
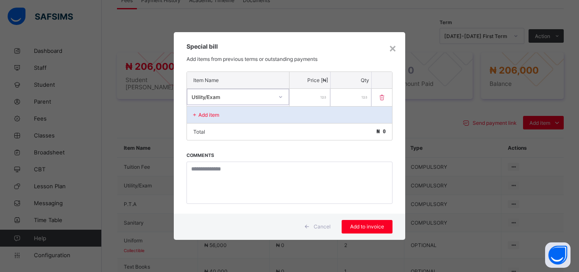
click at [301, 98] on input "number" at bounding box center [309, 97] width 41 height 17
type input "*****"
click at [362, 229] on span "Add to invoice" at bounding box center [367, 227] width 38 height 6
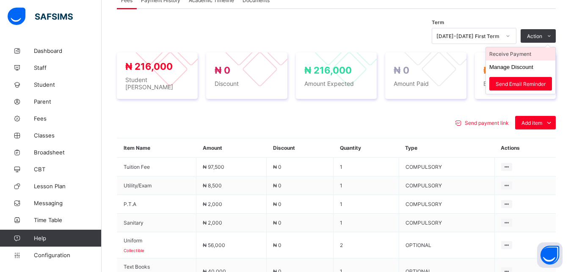
click at [531, 54] on li "Receive Payment" at bounding box center [520, 53] width 69 height 13
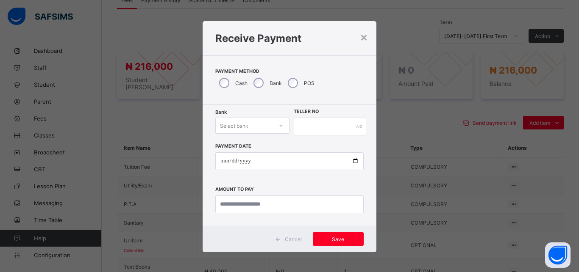
click at [252, 130] on div "Select bank" at bounding box center [244, 126] width 57 height 12
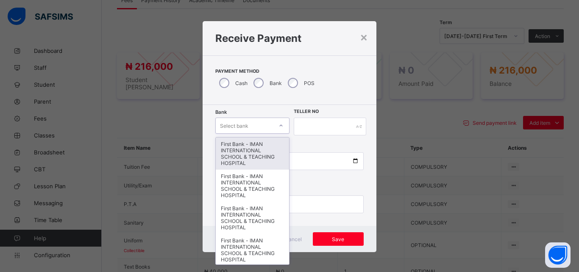
click at [254, 154] on div "First Bank - IMAN INTERNATIONAL SCHOOL & TEACHING HOSPITAL" at bounding box center [252, 154] width 73 height 32
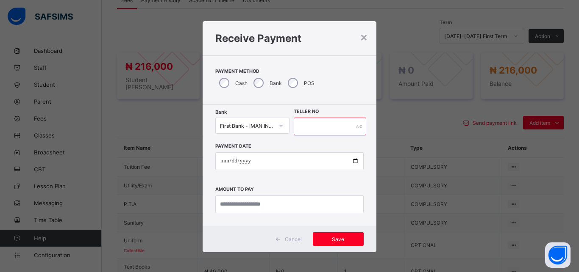
click at [308, 130] on input "text" at bounding box center [330, 127] width 72 height 18
type input "*****"
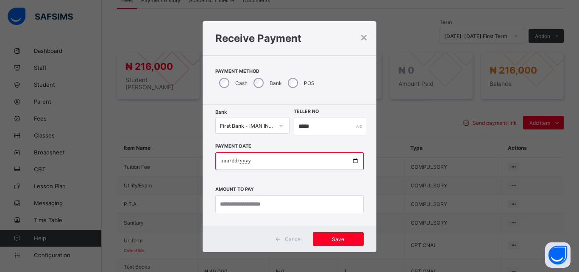
click at [353, 162] on input "date" at bounding box center [289, 161] width 148 height 18
type input "**********"
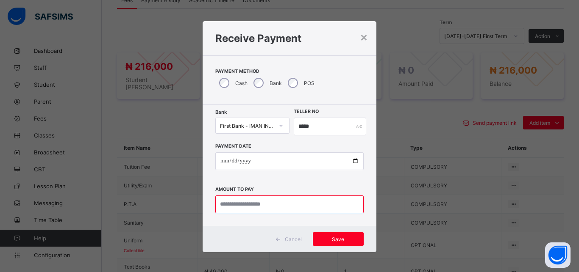
click at [272, 207] on input "currency" at bounding box center [289, 205] width 148 height 18
type input "*********"
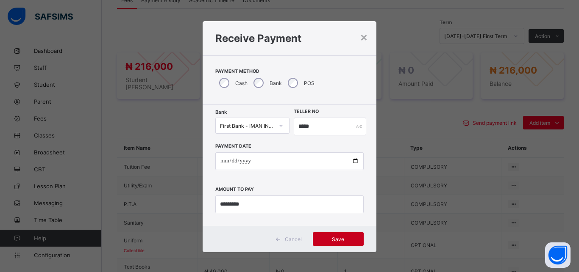
click at [334, 236] on span "Save" at bounding box center [338, 239] width 38 height 6
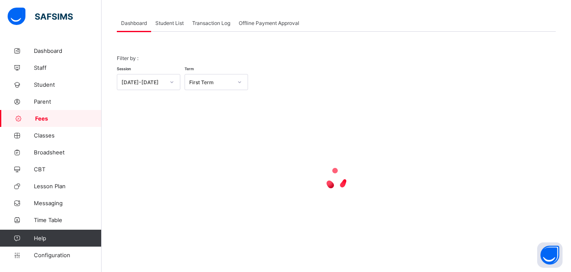
scroll to position [41, 0]
click at [173, 24] on span "Student List" at bounding box center [169, 23] width 28 height 6
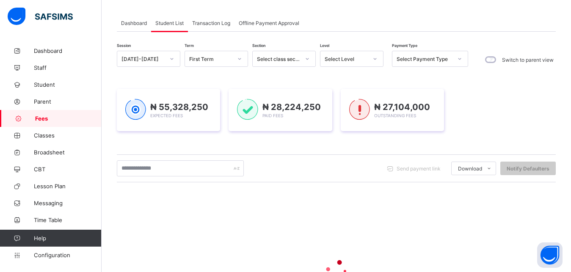
click at [345, 60] on div "Select Level" at bounding box center [346, 59] width 43 height 6
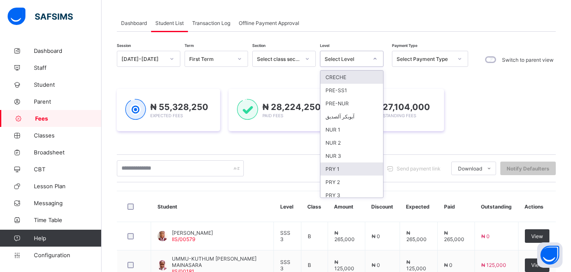
click at [343, 169] on div "PRY 1" at bounding box center [352, 169] width 63 height 13
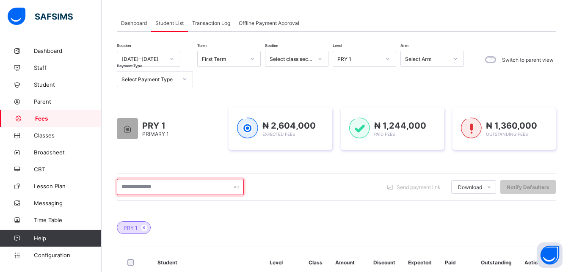
click at [211, 187] on input "text" at bounding box center [180, 187] width 127 height 16
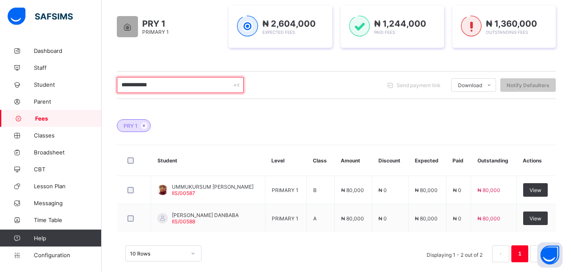
scroll to position [149, 0]
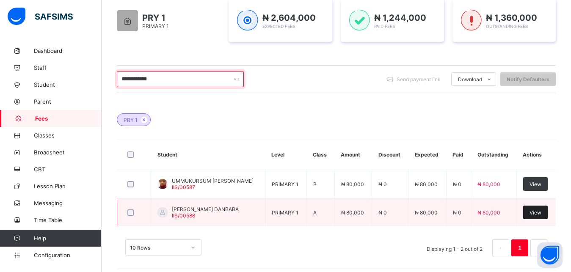
type input "**********"
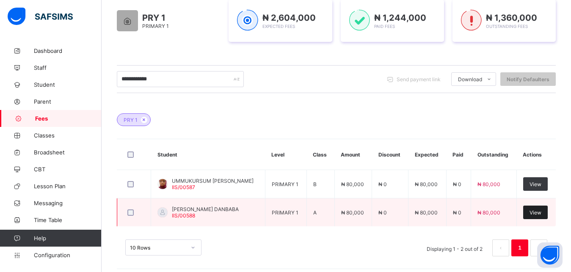
click at [542, 213] on span "View" at bounding box center [536, 213] width 12 height 6
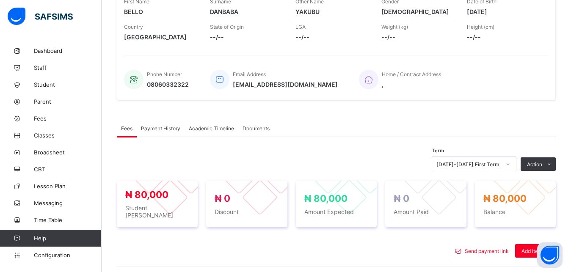
scroll to position [258, 0]
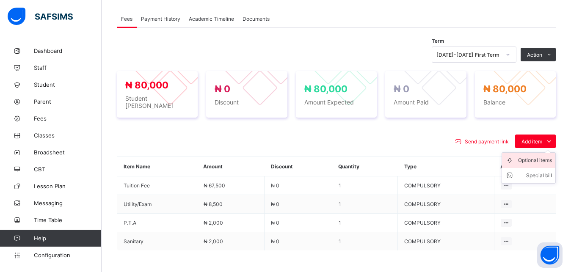
click at [536, 159] on div "Optional items" at bounding box center [535, 160] width 34 height 8
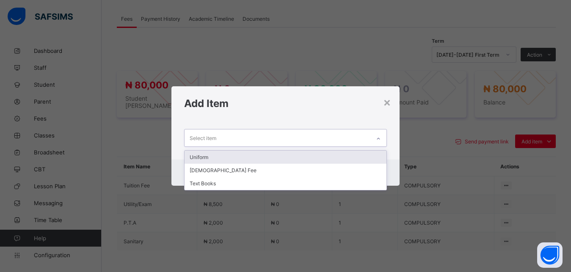
click at [345, 141] on div "Select item" at bounding box center [278, 138] width 186 height 17
click at [319, 161] on div "Uniform" at bounding box center [286, 157] width 202 height 13
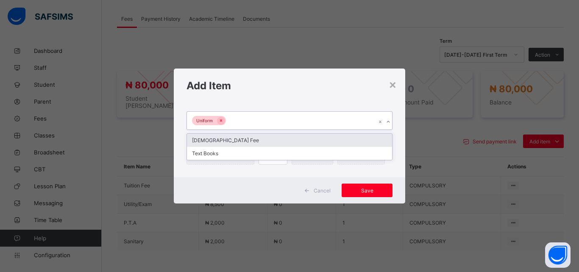
click at [308, 120] on div "Uniform" at bounding box center [281, 121] width 189 height 18
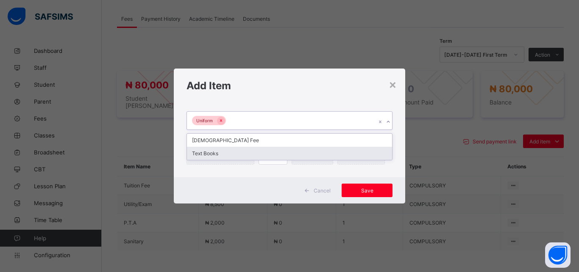
click at [292, 153] on div "Text Books" at bounding box center [289, 153] width 205 height 13
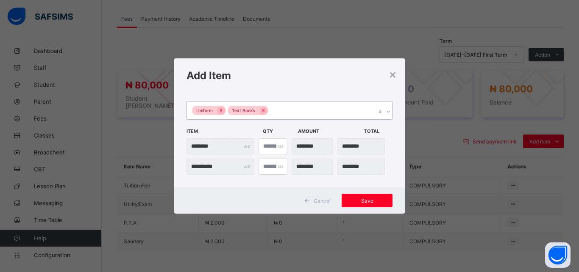
type input "*"
type input "********"
type input "*"
click at [276, 146] on input "*" at bounding box center [272, 146] width 29 height 16
click at [360, 200] on span "Save" at bounding box center [367, 201] width 38 height 6
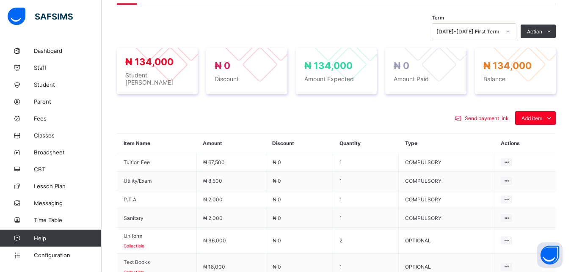
scroll to position [287, 0]
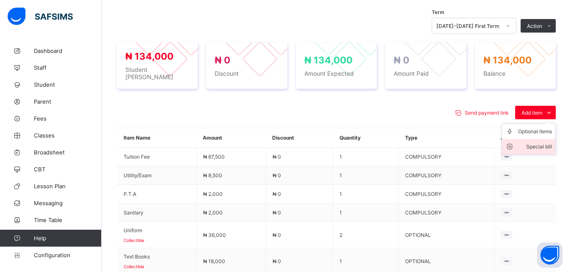
click at [543, 144] on div "Special bill" at bounding box center [535, 147] width 34 height 8
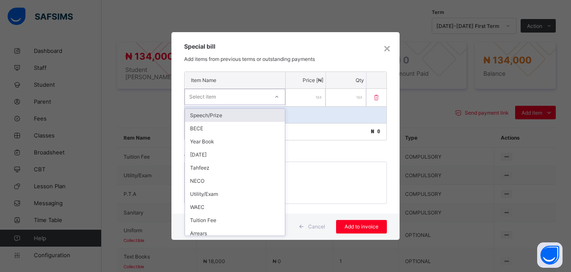
click at [264, 97] on div "Select item" at bounding box center [227, 97] width 84 height 12
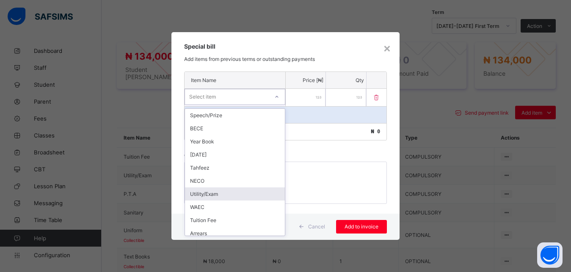
click at [232, 193] on div "Utility/Exam" at bounding box center [235, 194] width 100 height 13
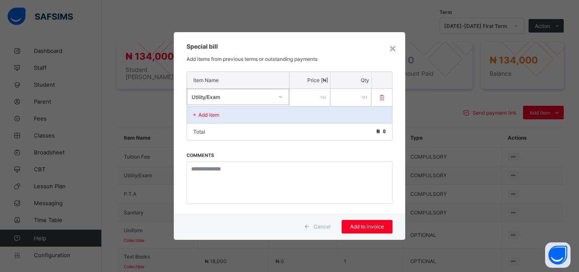
click at [301, 100] on input "number" at bounding box center [309, 97] width 41 height 17
type input "****"
click at [365, 226] on span "Add to invoice" at bounding box center [367, 227] width 38 height 6
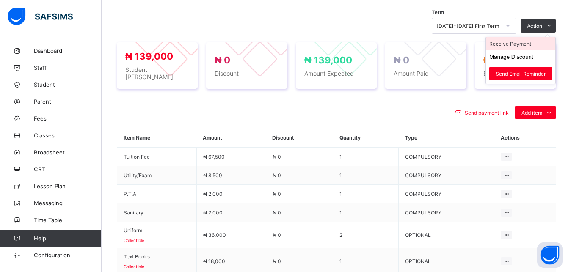
click at [531, 44] on li "Receive Payment" at bounding box center [520, 43] width 69 height 13
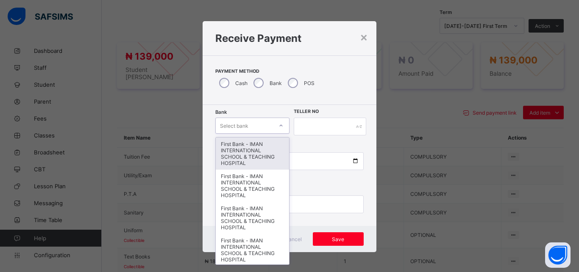
click at [248, 122] on div "Select bank" at bounding box center [244, 126] width 57 height 12
click at [250, 145] on div "First Bank - IMAN INTERNATIONAL SCHOOL & TEACHING HOSPITAL" at bounding box center [252, 154] width 73 height 32
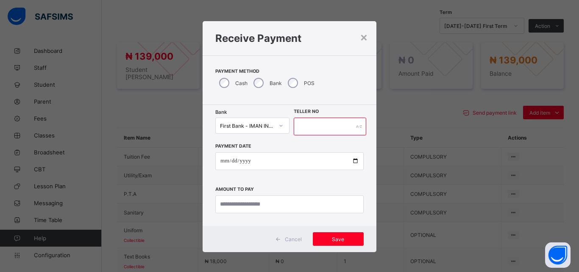
click at [311, 124] on input "text" at bounding box center [330, 127] width 72 height 18
type input "*****"
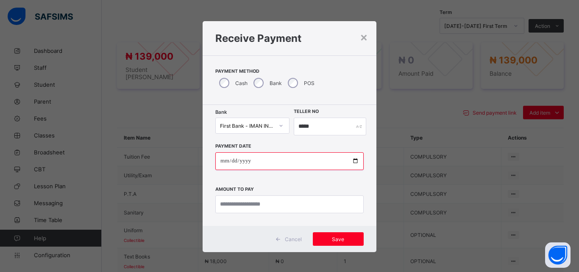
click at [351, 162] on input "date" at bounding box center [289, 161] width 148 height 18
type input "**********"
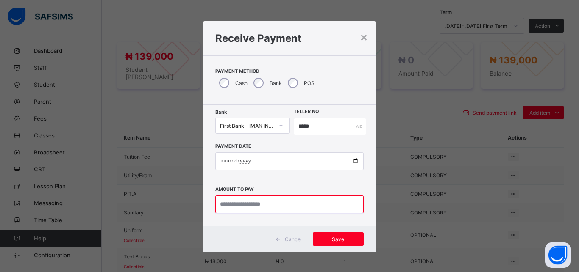
click at [266, 207] on input "currency" at bounding box center [289, 205] width 148 height 18
type input "*********"
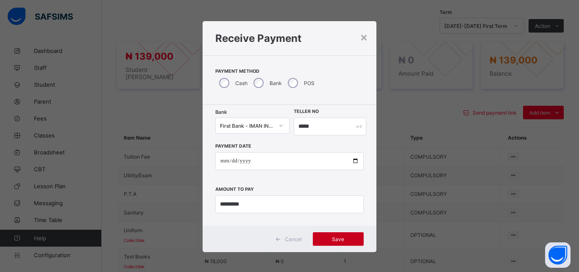
click at [331, 238] on span "Save" at bounding box center [338, 239] width 38 height 6
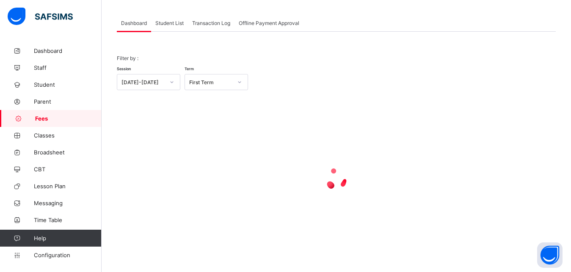
scroll to position [41, 0]
click at [175, 22] on span "Student List" at bounding box center [169, 23] width 28 height 6
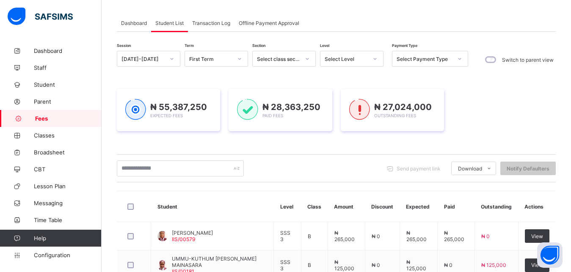
click at [346, 56] on div "Select Level" at bounding box center [346, 59] width 43 height 6
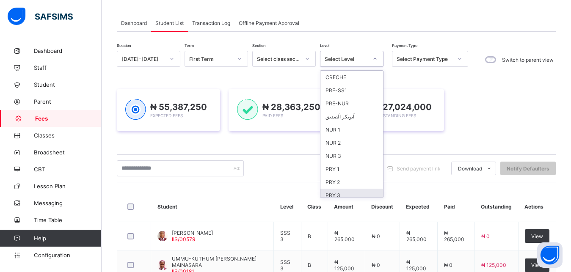
click at [352, 189] on div "PRY 3" at bounding box center [352, 195] width 63 height 13
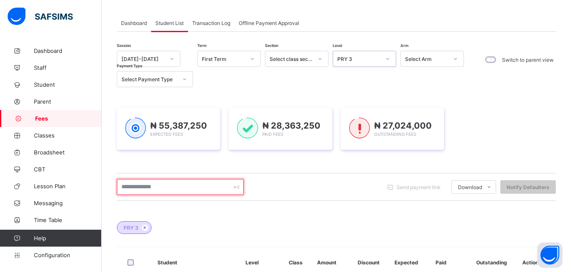
click at [173, 192] on input "text" at bounding box center [180, 187] width 127 height 16
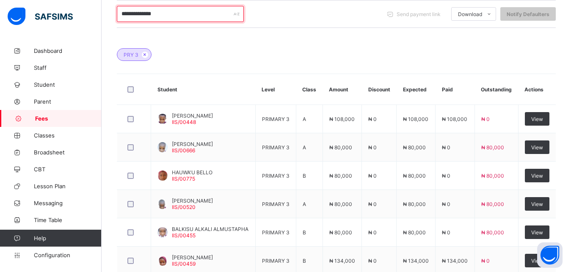
scroll to position [213, 0]
click at [181, 14] on input "**********" at bounding box center [180, 14] width 127 height 16
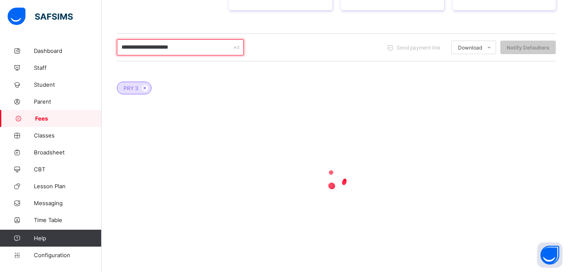
scroll to position [126, 0]
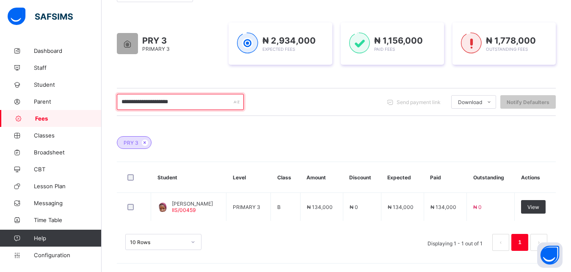
click at [195, 102] on input "**********" at bounding box center [180, 102] width 127 height 16
type input "*"
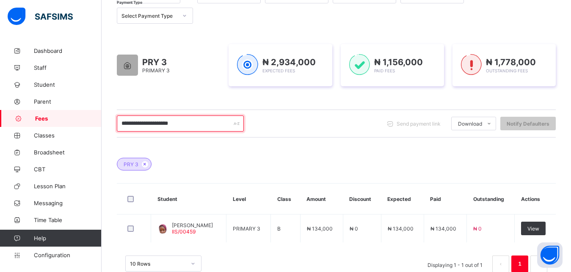
scroll to position [83, 0]
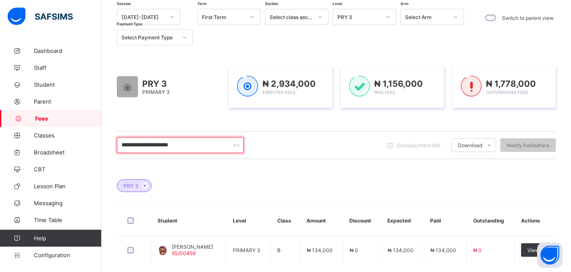
type input "**********"
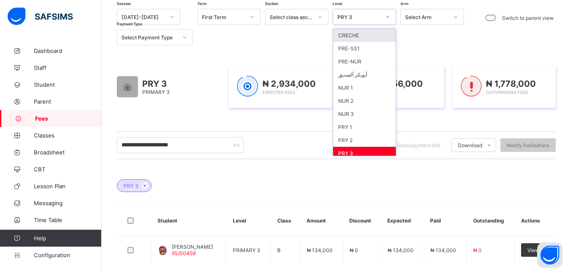
click at [367, 17] on div "PRY 3" at bounding box center [359, 17] width 43 height 6
click at [357, 141] on div "PRY 2" at bounding box center [364, 140] width 63 height 13
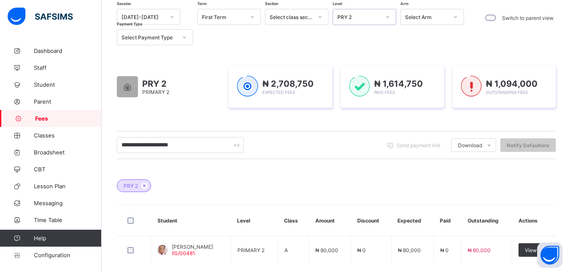
click at [376, 16] on div "PRY 2" at bounding box center [359, 17] width 43 height 6
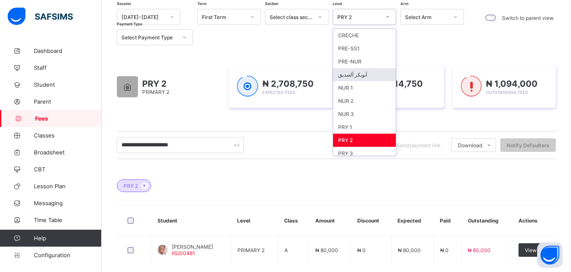
scroll to position [109, 0]
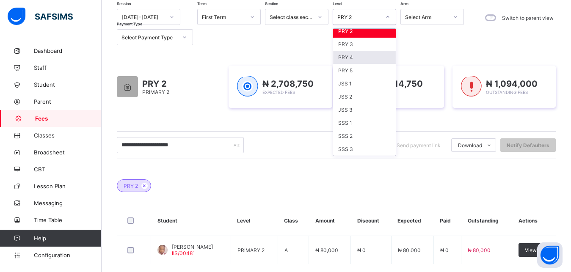
click at [352, 59] on div "PRY 4" at bounding box center [364, 57] width 63 height 13
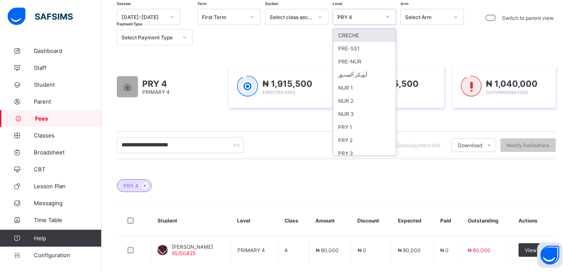
click at [363, 21] on div "PRY 4" at bounding box center [356, 17] width 47 height 12
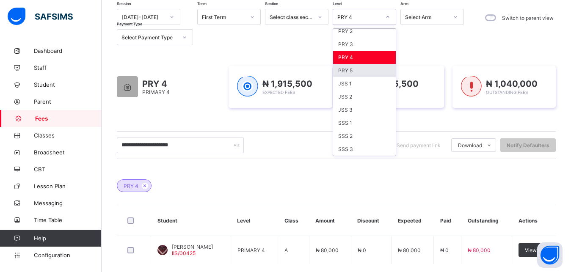
click at [363, 71] on div "PRY 5" at bounding box center [364, 70] width 63 height 13
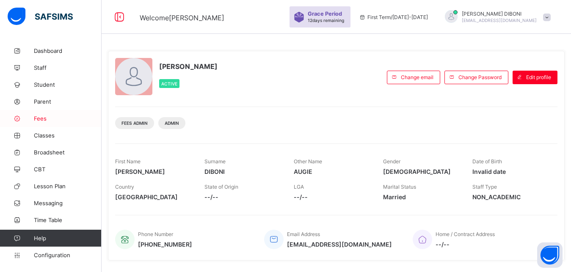
click at [39, 117] on span "Fees" at bounding box center [68, 118] width 68 height 7
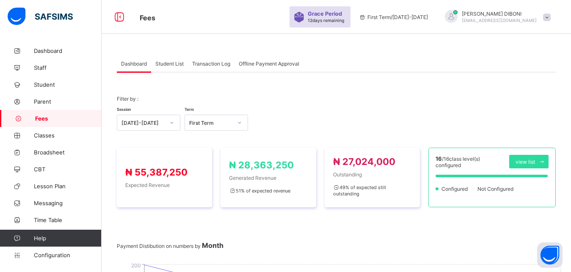
click at [171, 63] on span "Student List" at bounding box center [169, 64] width 28 height 6
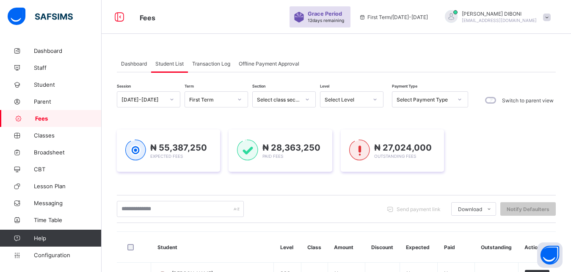
click at [350, 99] on div "Select Level" at bounding box center [346, 100] width 43 height 6
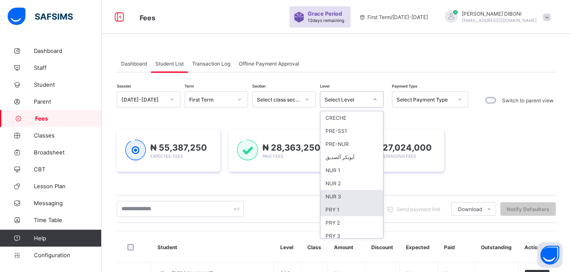
click at [350, 210] on div "PRY 1" at bounding box center [352, 209] width 63 height 13
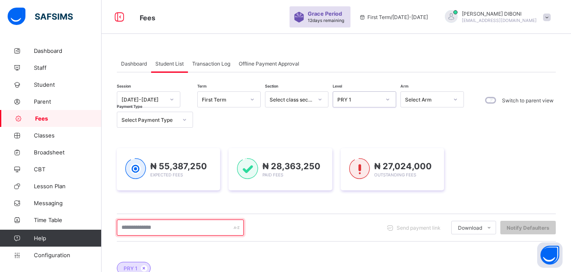
click at [189, 226] on input "text" at bounding box center [180, 228] width 127 height 16
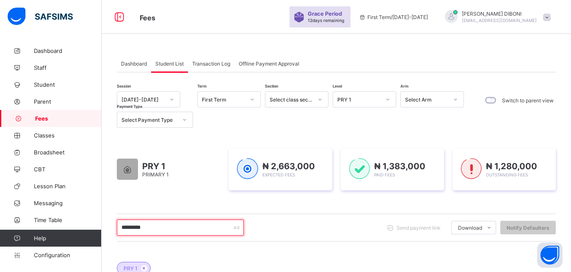
type input "**********"
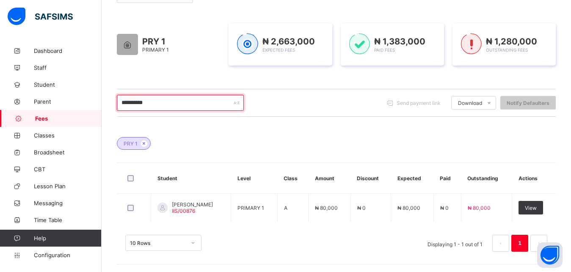
scroll to position [126, 0]
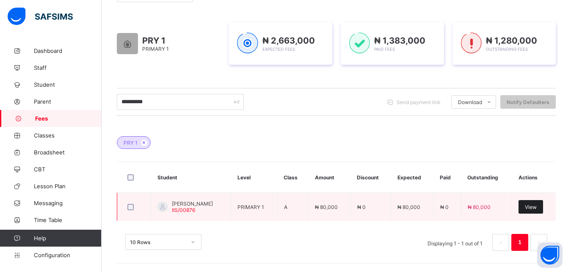
click at [536, 206] on span "View" at bounding box center [531, 207] width 12 height 6
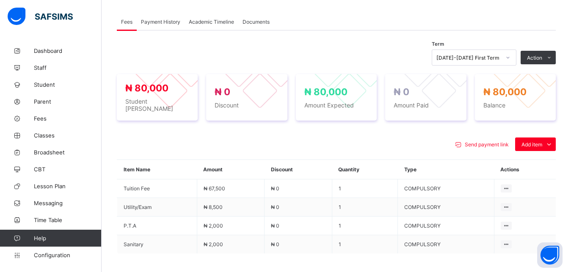
scroll to position [277, 0]
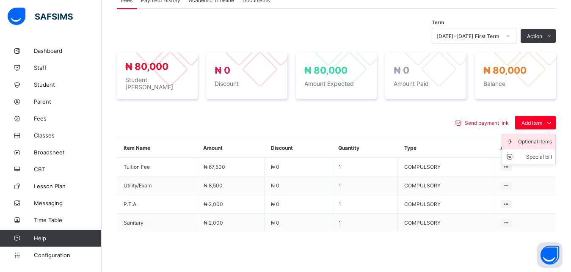
click at [537, 138] on div "Optional items" at bounding box center [535, 142] width 34 height 8
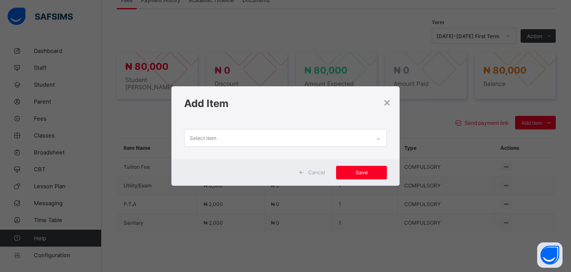
click at [336, 140] on div "Select item" at bounding box center [278, 138] width 186 height 17
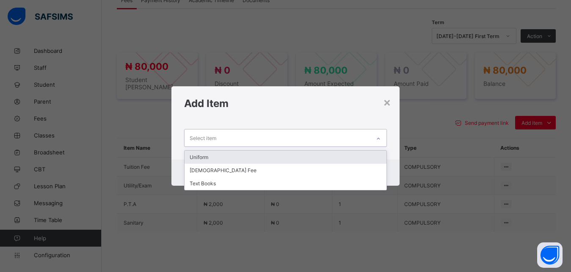
click at [316, 158] on div "Uniform" at bounding box center [286, 157] width 202 height 13
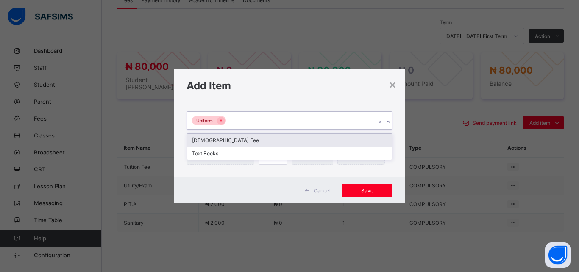
click at [292, 122] on div "Uniform" at bounding box center [281, 121] width 189 height 18
click at [285, 142] on div "[DEMOGRAPHIC_DATA] Fee" at bounding box center [289, 140] width 205 height 13
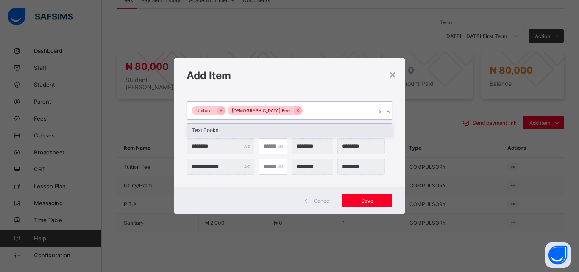
click at [310, 107] on div "Uniform [DEMOGRAPHIC_DATA] Fee" at bounding box center [281, 111] width 189 height 18
click at [306, 130] on div "Text Books" at bounding box center [289, 130] width 205 height 13
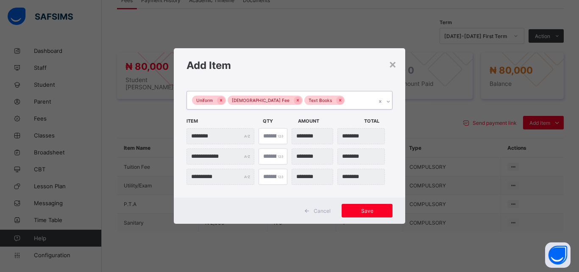
type input "*"
type input "********"
type input "*"
click at [278, 133] on input "*" at bounding box center [272, 136] width 29 height 16
click at [368, 210] on span "Save" at bounding box center [367, 211] width 38 height 6
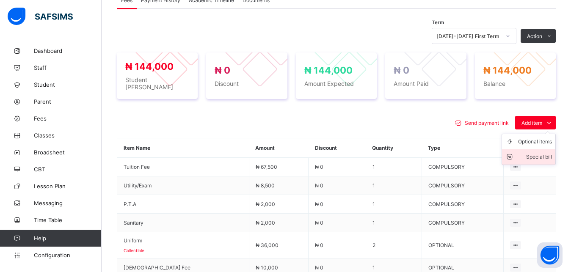
click at [544, 153] on div "Special bill" at bounding box center [535, 157] width 34 height 8
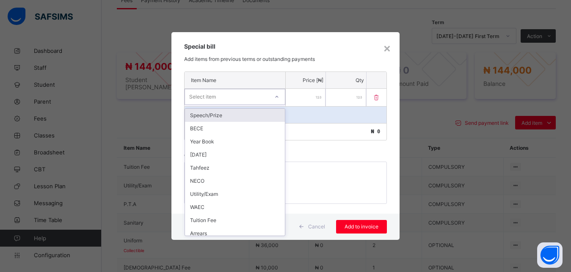
click at [239, 100] on div "Select item" at bounding box center [227, 97] width 84 height 12
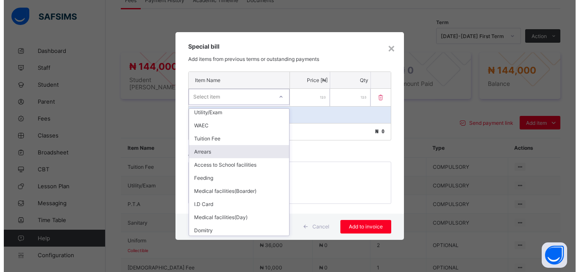
scroll to position [83, 0]
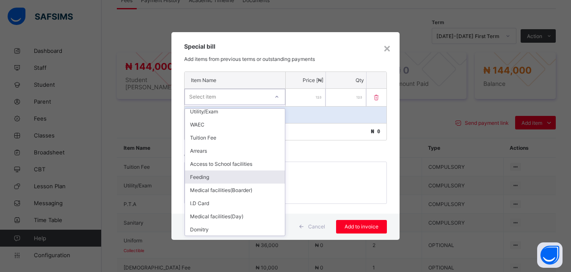
click at [218, 177] on div "Feeding" at bounding box center [235, 177] width 100 height 13
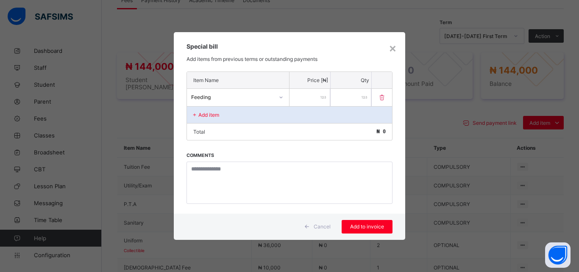
click at [299, 100] on input "number" at bounding box center [309, 97] width 41 height 17
type input "******"
click at [251, 114] on div "Add item" at bounding box center [289, 114] width 205 height 17
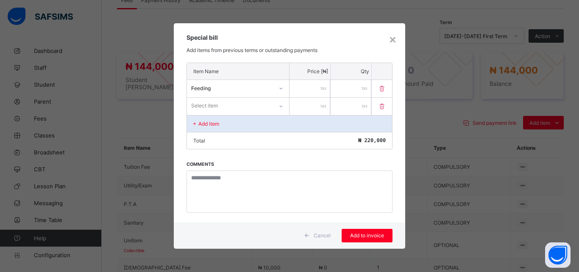
click at [251, 102] on div "Select item" at bounding box center [230, 106] width 86 height 12
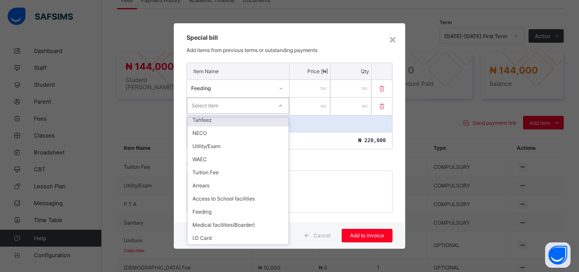
scroll to position [57, 0]
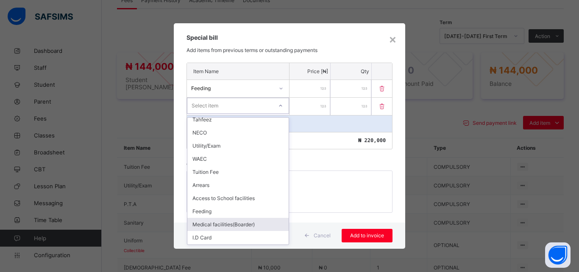
click at [227, 222] on div "Medical facilities(Boarder)" at bounding box center [237, 224] width 101 height 13
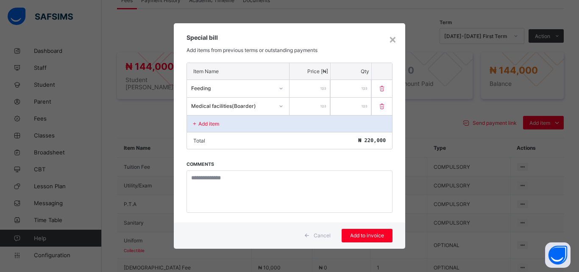
click at [317, 105] on input "number" at bounding box center [309, 106] width 41 height 17
type input "****"
click at [248, 124] on div "Add item" at bounding box center [289, 123] width 205 height 17
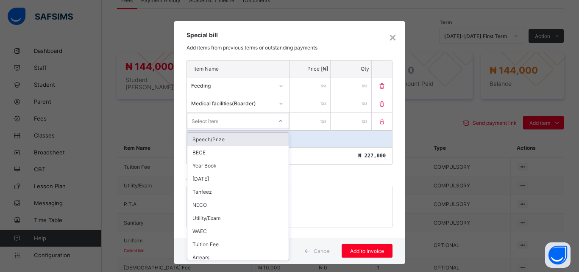
click at [248, 124] on div "Select item" at bounding box center [229, 121] width 85 height 12
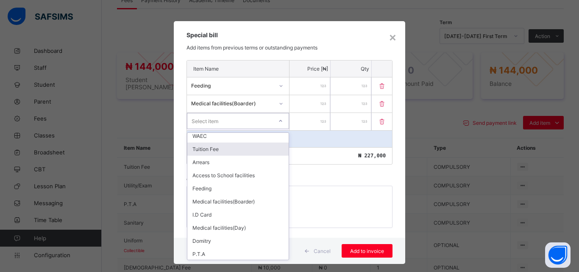
scroll to position [114, 0]
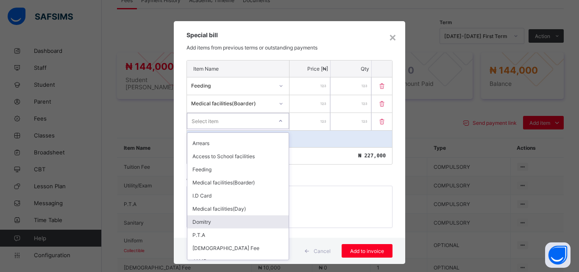
click at [239, 221] on div "Domitry" at bounding box center [237, 222] width 101 height 13
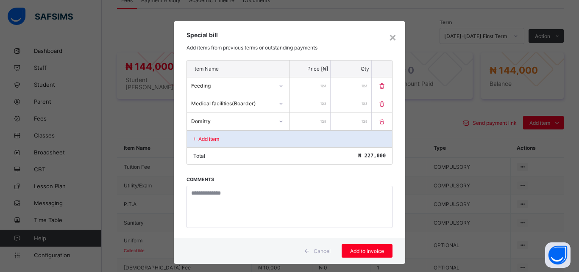
click at [296, 124] on input "number" at bounding box center [309, 121] width 41 height 17
type input "*****"
click at [244, 138] on div "Add item" at bounding box center [289, 138] width 205 height 17
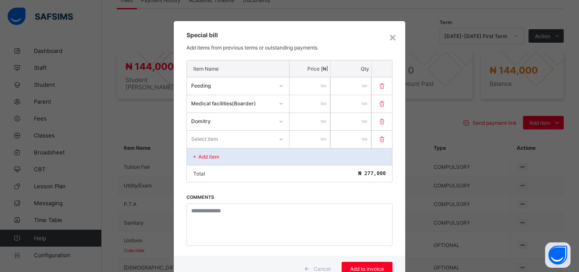
click at [244, 138] on div "Select item" at bounding box center [230, 139] width 86 height 12
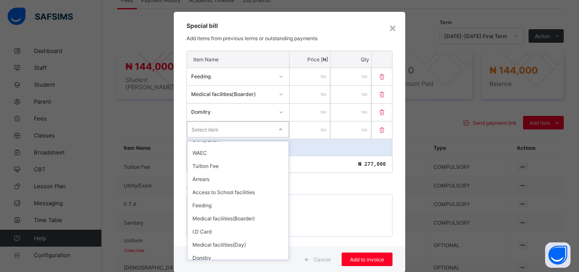
scroll to position [68, 0]
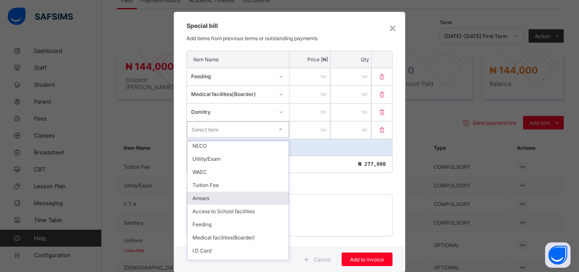
click at [219, 199] on div "Arrears" at bounding box center [237, 198] width 101 height 13
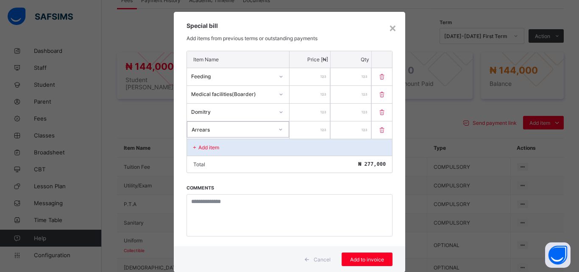
click at [307, 129] on input "number" at bounding box center [309, 130] width 41 height 17
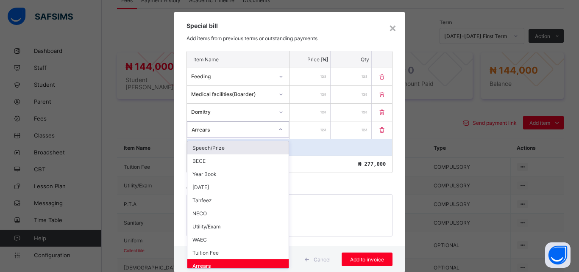
click at [249, 133] on div "Arrears" at bounding box center [232, 130] width 82 height 6
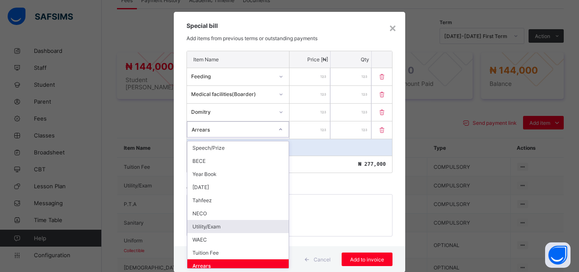
click at [233, 228] on div "Utility/Exam" at bounding box center [237, 226] width 101 height 13
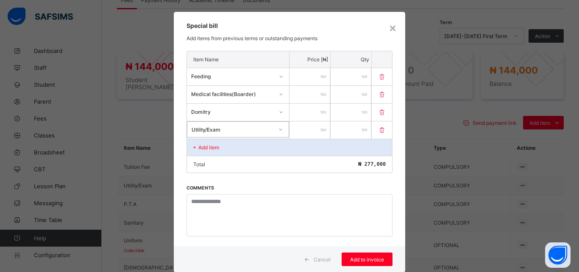
click at [294, 133] on input "number" at bounding box center [309, 130] width 41 height 17
type input "*****"
click at [250, 148] on div "Add item" at bounding box center [289, 147] width 205 height 17
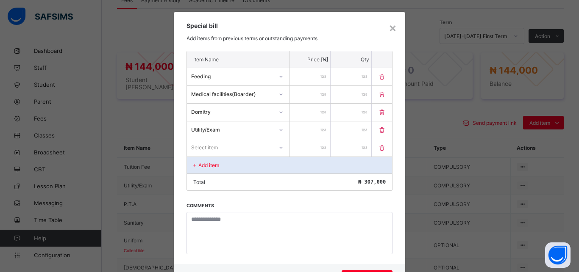
click at [250, 148] on div "Select item" at bounding box center [238, 147] width 102 height 16
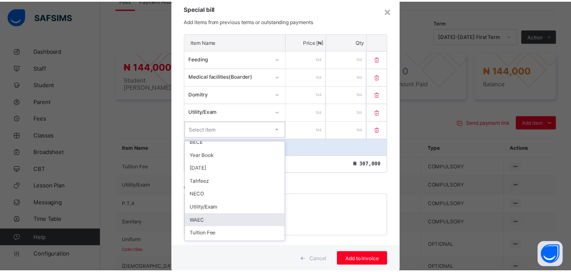
scroll to position [38, 0]
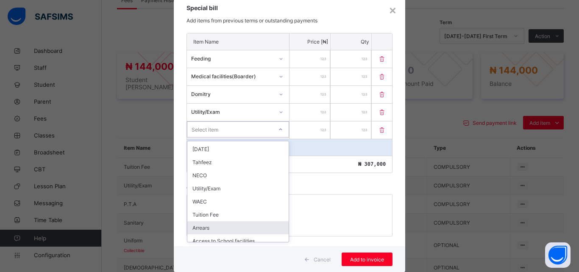
click at [237, 226] on div "Arrears" at bounding box center [237, 228] width 101 height 13
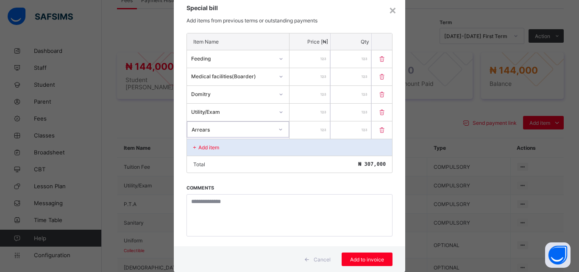
click at [302, 128] on input "number" at bounding box center [309, 130] width 41 height 17
type input "****"
click at [365, 260] on span "Add to invoice" at bounding box center [367, 260] width 38 height 6
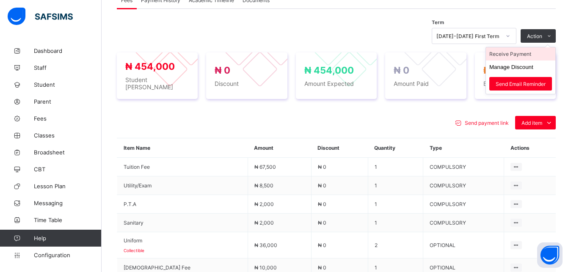
click at [532, 55] on li "Receive Payment" at bounding box center [520, 53] width 69 height 13
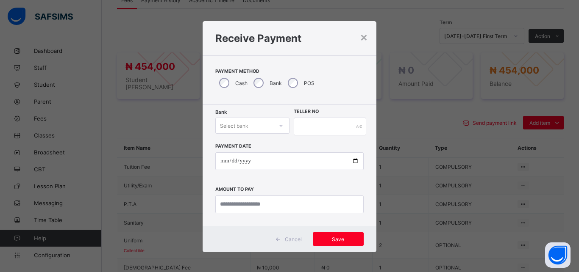
click at [246, 126] on div "Select bank" at bounding box center [244, 126] width 57 height 12
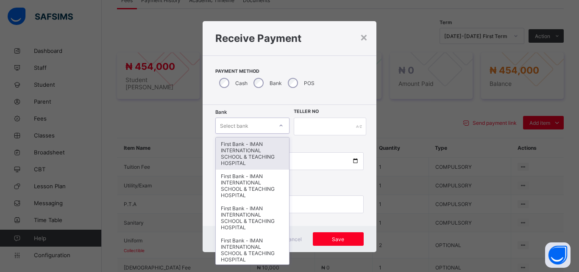
click at [244, 147] on div "First Bank - IMAN INTERNATIONAL SCHOOL & TEACHING HOSPITAL" at bounding box center [252, 154] width 73 height 32
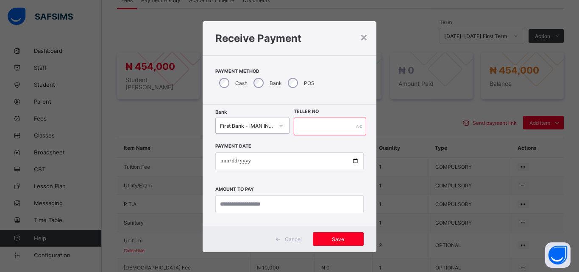
click at [323, 129] on input "text" at bounding box center [330, 127] width 72 height 18
type input "*****"
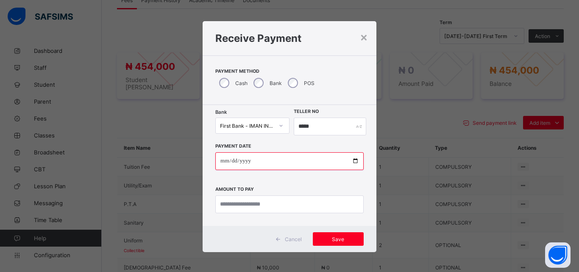
click at [350, 162] on input "date" at bounding box center [289, 161] width 148 height 18
type input "**********"
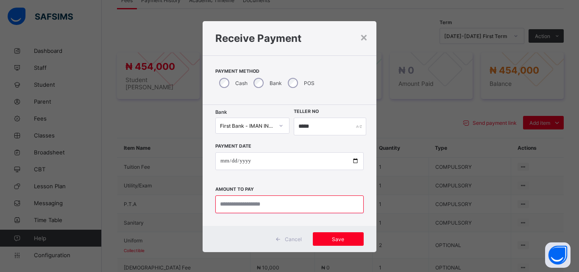
click at [261, 204] on input "currency" at bounding box center [289, 205] width 148 height 18
click at [266, 209] on input "currency" at bounding box center [289, 205] width 148 height 18
type input "*********"
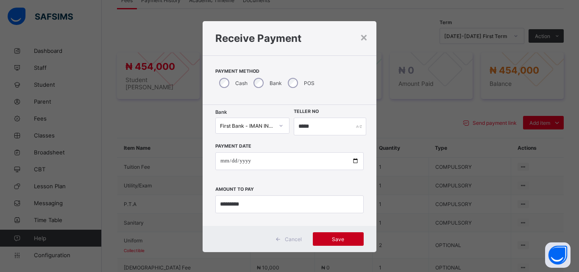
click at [335, 243] on div "Save" at bounding box center [338, 240] width 51 height 14
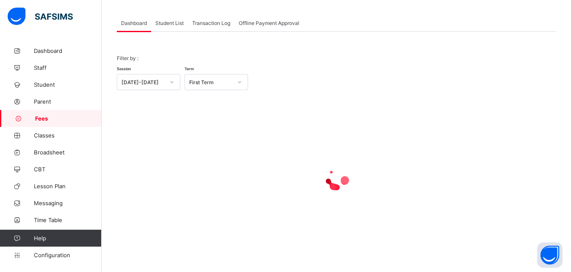
scroll to position [41, 0]
click at [173, 24] on span "Student List" at bounding box center [169, 23] width 28 height 6
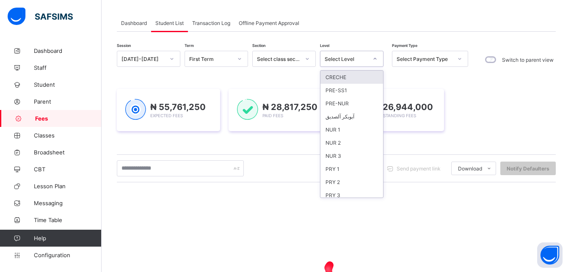
click at [346, 60] on div "Select Level" at bounding box center [346, 59] width 43 height 6
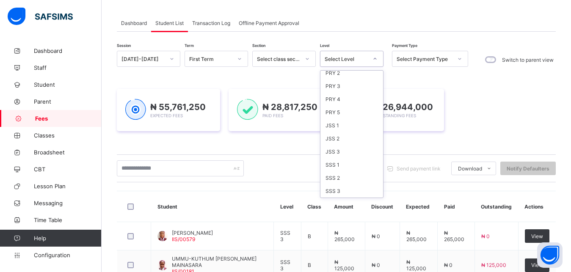
scroll to position [90, 0]
click at [354, 76] on div "PRY 1" at bounding box center [352, 78] width 63 height 13
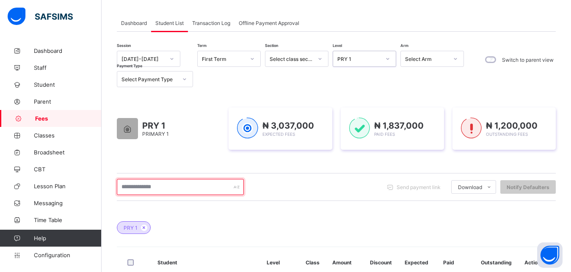
click at [176, 185] on input "text" at bounding box center [180, 187] width 127 height 16
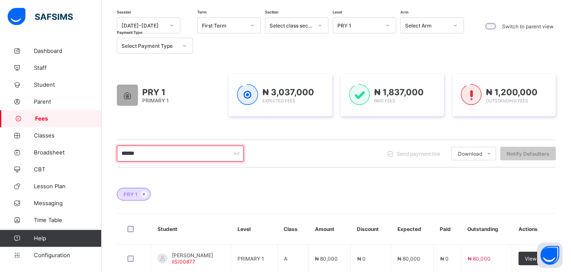
scroll to position [84, 0]
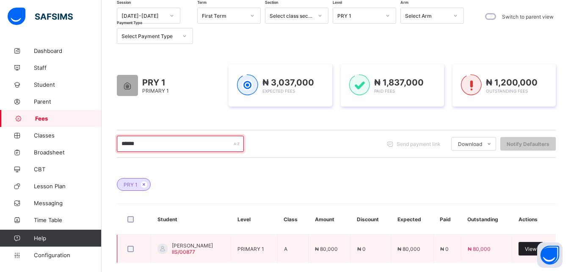
type input "******"
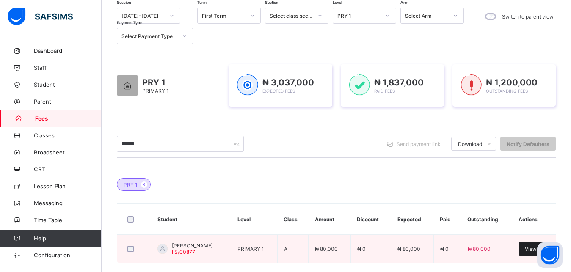
click at [531, 249] on div "View" at bounding box center [531, 249] width 25 height 14
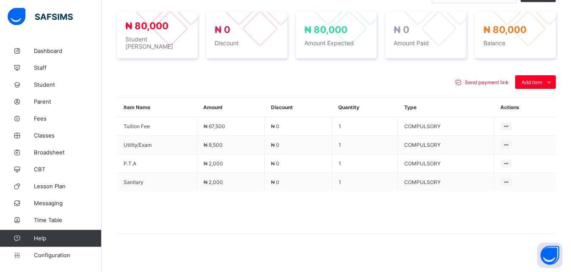
scroll to position [322, 0]
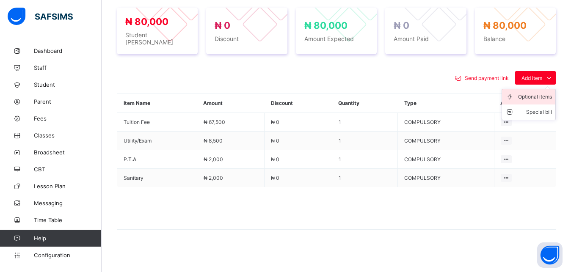
click at [536, 93] on div "Optional items" at bounding box center [535, 97] width 34 height 8
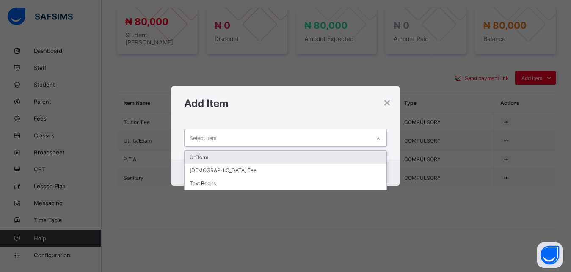
click at [315, 139] on div "Select item" at bounding box center [278, 138] width 186 height 17
click at [300, 156] on div "Uniform" at bounding box center [286, 157] width 202 height 13
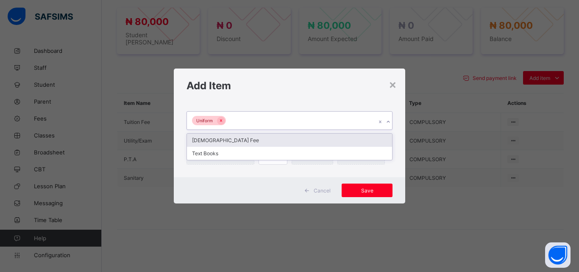
click at [294, 118] on div "Uniform" at bounding box center [281, 121] width 189 height 18
click at [278, 139] on div "[DEMOGRAPHIC_DATA] Fee" at bounding box center [289, 140] width 205 height 13
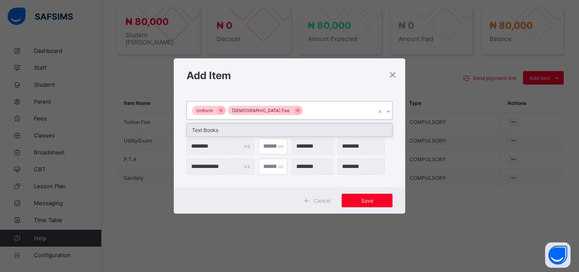
click at [302, 108] on div "Uniform [DEMOGRAPHIC_DATA] Fee" at bounding box center [281, 111] width 189 height 18
click at [296, 132] on div "Text Books" at bounding box center [289, 130] width 205 height 13
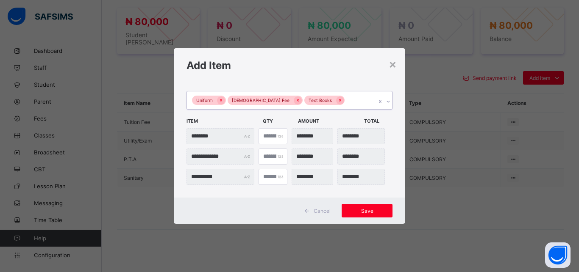
type input "*"
type input "********"
type input "*"
click at [277, 134] on input "*" at bounding box center [272, 136] width 29 height 16
click at [365, 213] on span "Save" at bounding box center [367, 211] width 38 height 6
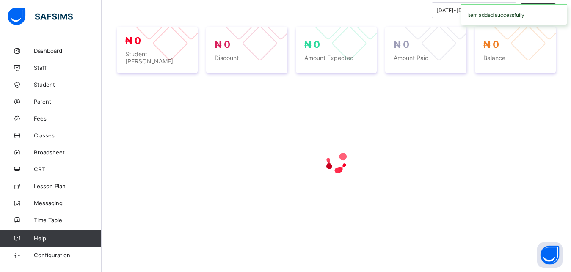
scroll to position [299, 0]
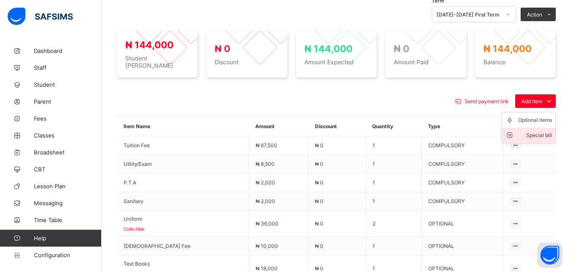
click at [539, 134] on div "Special bill" at bounding box center [535, 135] width 34 height 8
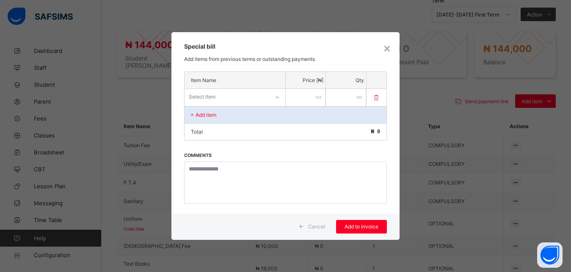
click at [257, 98] on div "Select item" at bounding box center [227, 97] width 85 height 12
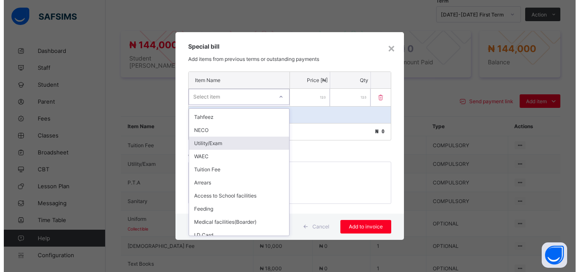
scroll to position [57, 0]
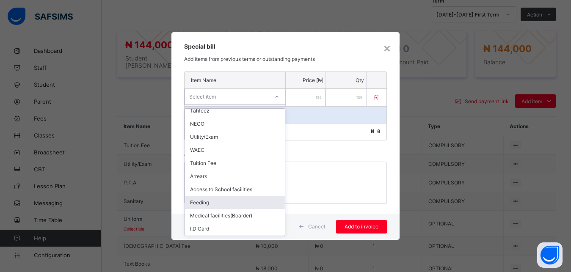
click at [244, 202] on div "Feeding" at bounding box center [235, 202] width 100 height 13
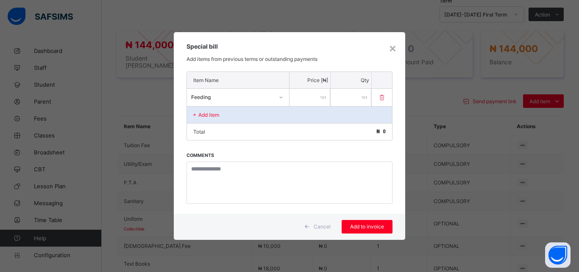
click at [311, 98] on input "number" at bounding box center [309, 97] width 41 height 17
type input "******"
click at [252, 113] on div "Add item" at bounding box center [289, 114] width 205 height 17
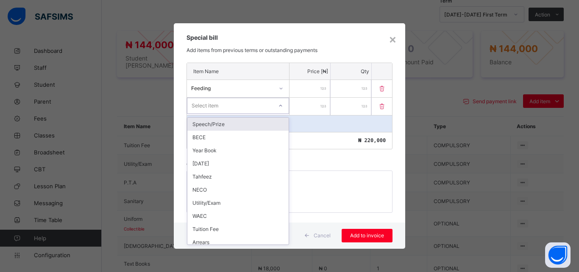
click at [250, 107] on div "Select item" at bounding box center [229, 106] width 85 height 12
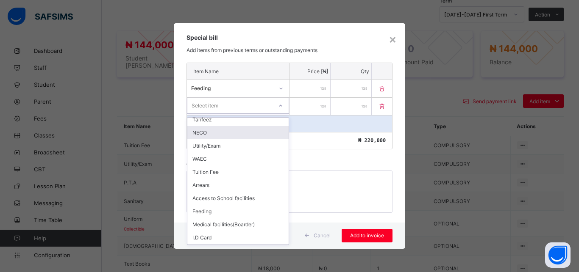
scroll to position [76, 0]
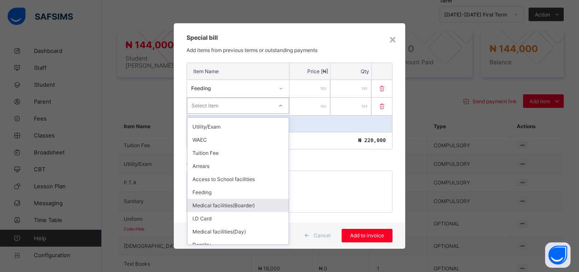
click at [239, 205] on div "Medical facilities(Boarder)" at bounding box center [237, 205] width 101 height 13
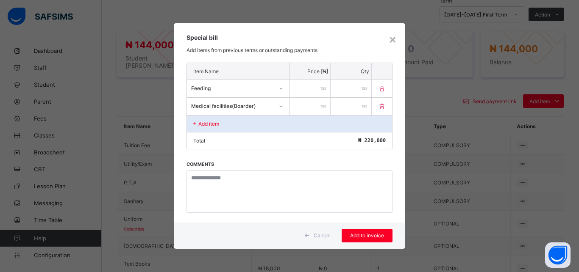
click at [307, 109] on input "number" at bounding box center [309, 106] width 41 height 17
type input "****"
click at [243, 123] on div "Add item" at bounding box center [289, 123] width 205 height 17
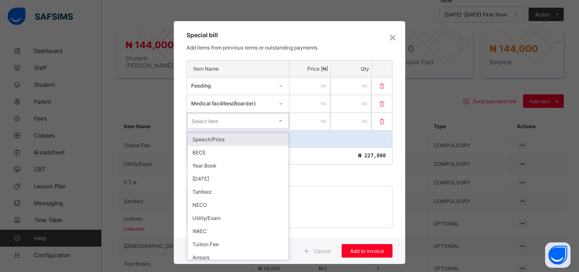
click at [243, 123] on div "Select item" at bounding box center [229, 121] width 85 height 12
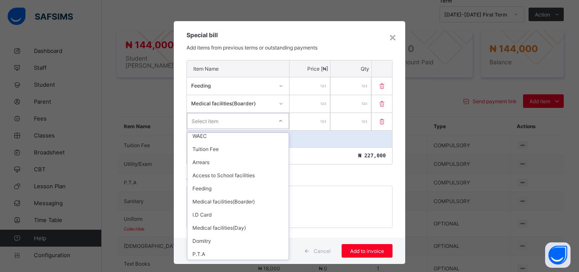
scroll to position [114, 0]
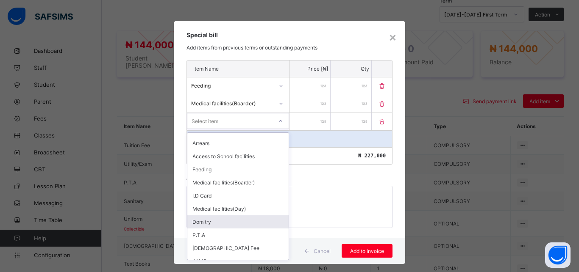
click at [245, 220] on div "Domitry" at bounding box center [237, 222] width 101 height 13
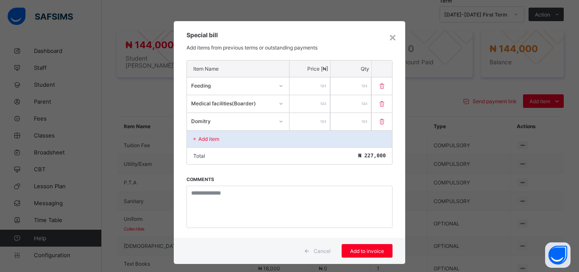
click at [300, 121] on input "number" at bounding box center [309, 121] width 41 height 17
type input "*****"
click at [248, 138] on div "Add item" at bounding box center [289, 138] width 205 height 17
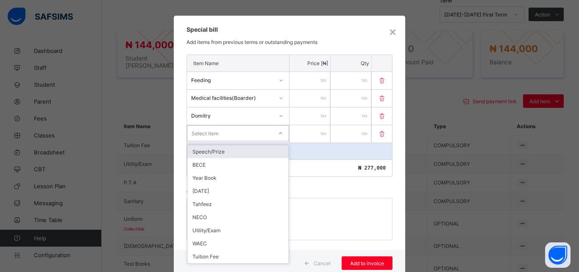
click at [248, 138] on div "Select item" at bounding box center [229, 133] width 85 height 12
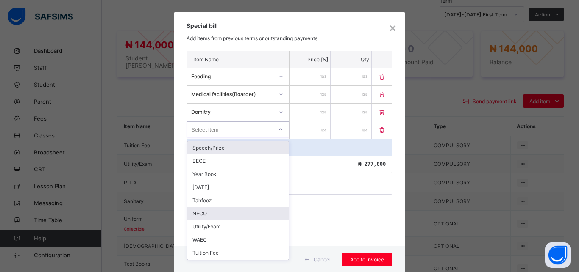
scroll to position [9, 0]
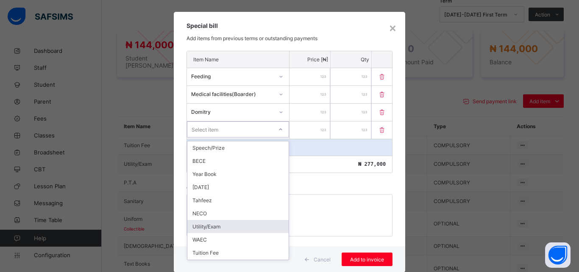
click at [243, 227] on div "Utility/Exam" at bounding box center [237, 226] width 101 height 13
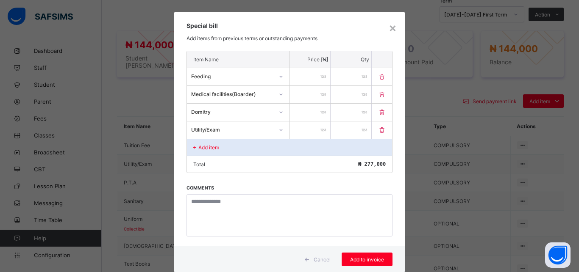
click at [302, 134] on input "number" at bounding box center [309, 130] width 41 height 17
type input "*****"
click at [250, 148] on div "Add item" at bounding box center [289, 147] width 205 height 17
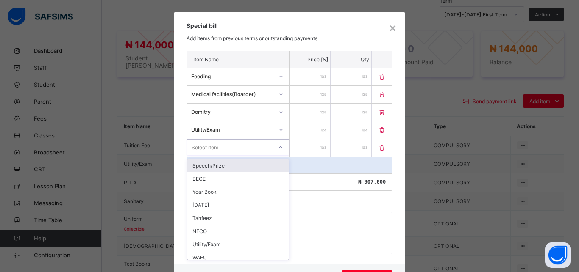
click at [250, 148] on div "Item Name Price [₦] Qty Feeding ****** * Medical facilities(Boarder) **** * Dom…" at bounding box center [289, 121] width 206 height 140
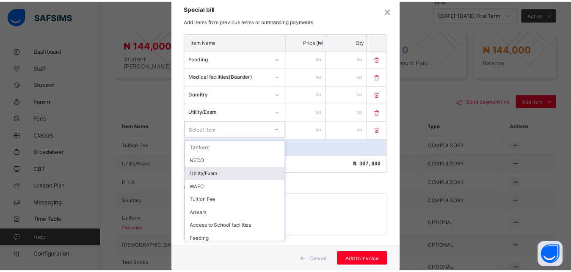
scroll to position [57, 0]
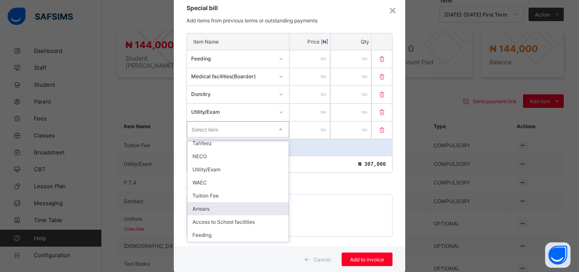
click at [212, 207] on div "Arrears" at bounding box center [237, 208] width 101 height 13
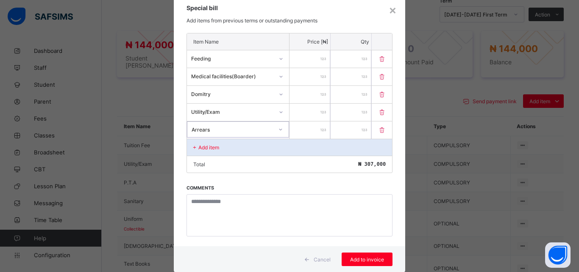
click at [302, 132] on input "number" at bounding box center [309, 130] width 41 height 17
type input "****"
click at [360, 255] on div "Add to invoice" at bounding box center [366, 260] width 51 height 14
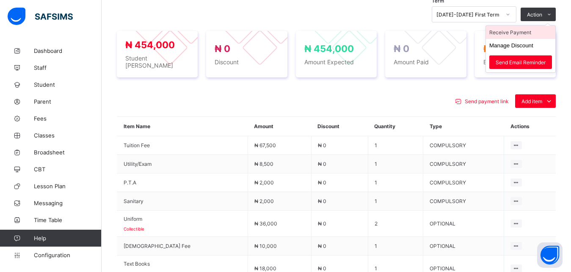
click at [531, 34] on li "Receive Payment" at bounding box center [520, 32] width 69 height 13
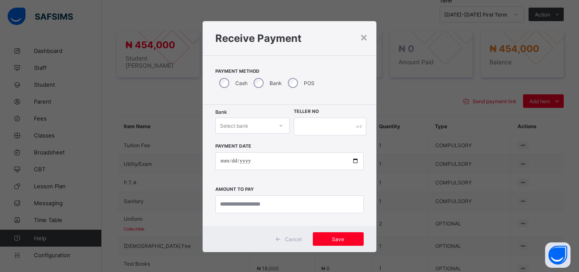
click at [246, 123] on div "Select bank" at bounding box center [244, 126] width 57 height 12
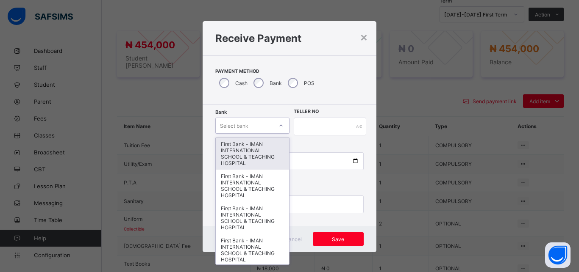
click at [250, 147] on div "First Bank - IMAN INTERNATIONAL SCHOOL & TEACHING HOSPITAL" at bounding box center [252, 154] width 73 height 32
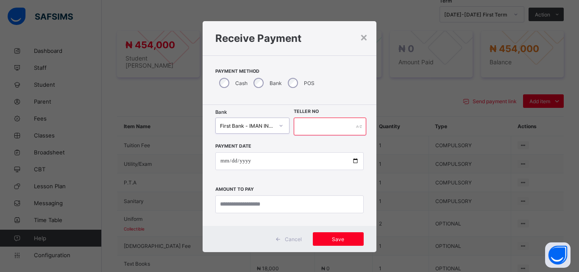
click at [316, 130] on input "text" at bounding box center [330, 127] width 72 height 18
type input "*****"
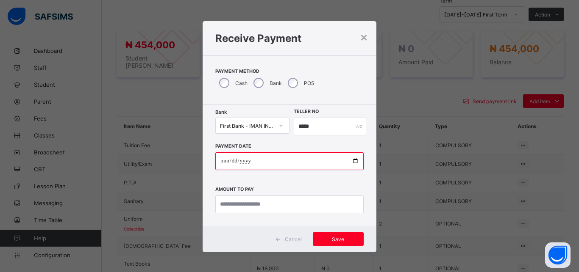
click at [352, 162] on input "date" at bounding box center [289, 161] width 148 height 18
type input "**********"
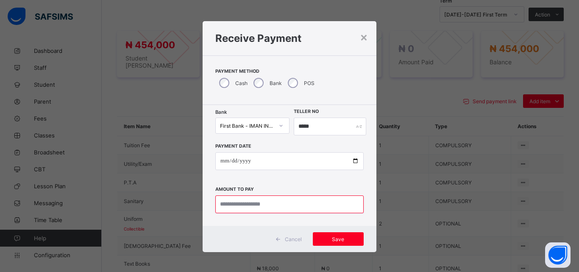
click at [257, 206] on input "currency" at bounding box center [289, 205] width 148 height 18
type input "*********"
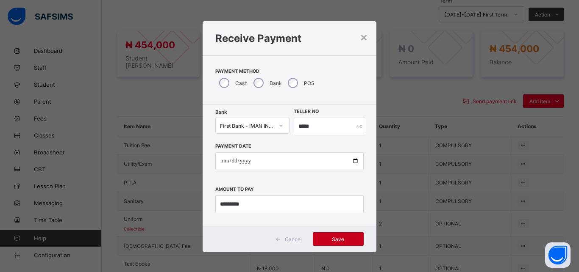
click at [330, 237] on span "Save" at bounding box center [338, 239] width 38 height 6
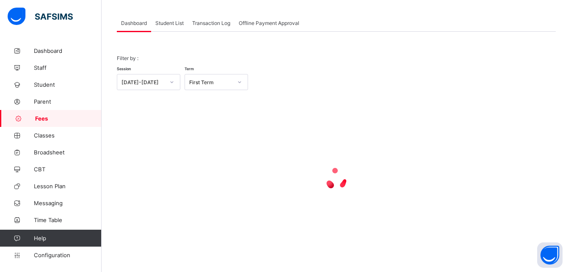
scroll to position [41, 0]
click at [170, 20] on span "Student List" at bounding box center [169, 23] width 28 height 6
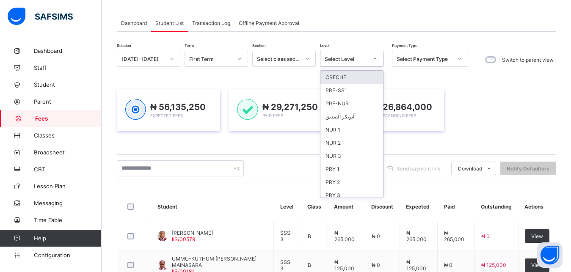
click at [351, 57] on div "Select Level" at bounding box center [346, 59] width 43 height 6
click at [342, 168] on div "PRY 1" at bounding box center [352, 169] width 63 height 13
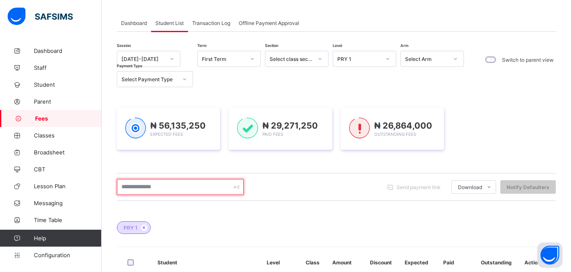
click at [196, 186] on input "text" at bounding box center [180, 187] width 127 height 16
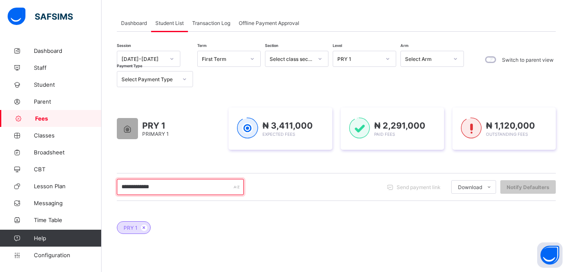
type input "**********"
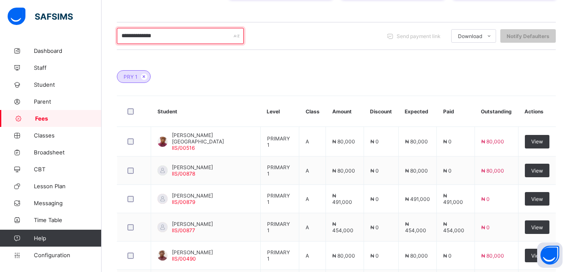
scroll to position [213, 0]
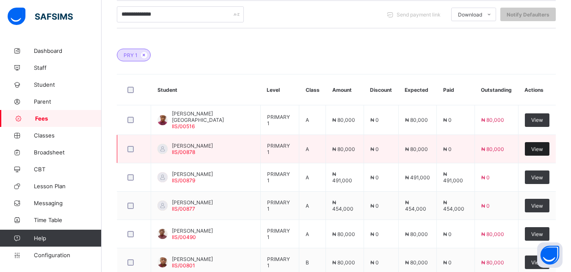
click at [541, 148] on span "View" at bounding box center [538, 149] width 12 height 6
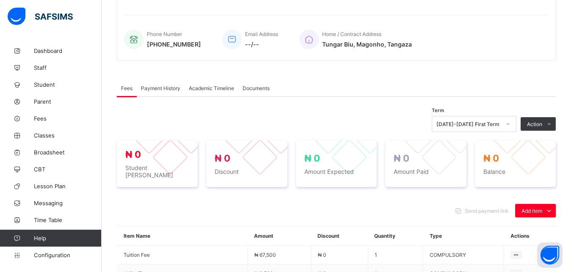
scroll to position [299, 0]
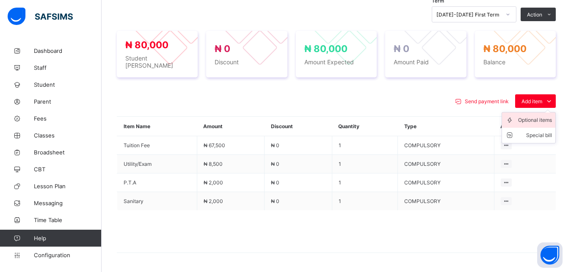
click at [537, 116] on div "Optional items" at bounding box center [535, 120] width 34 height 8
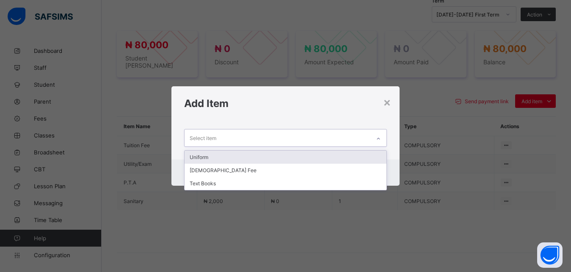
click at [365, 137] on div "Select item" at bounding box center [278, 138] width 186 height 17
click at [319, 158] on div "Uniform" at bounding box center [286, 157] width 202 height 13
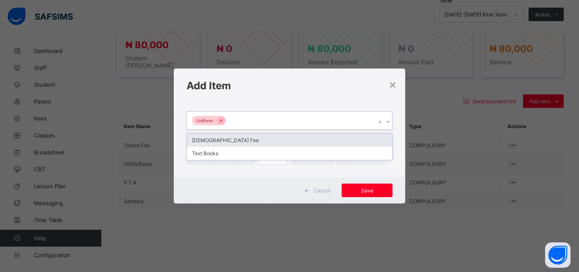
click at [307, 121] on div "Uniform" at bounding box center [281, 121] width 189 height 18
click at [292, 136] on div "[DEMOGRAPHIC_DATA] Fee" at bounding box center [289, 140] width 205 height 13
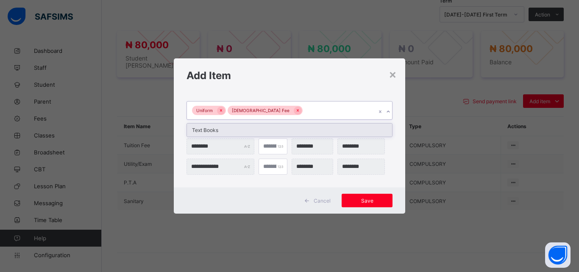
click at [305, 114] on div "Uniform [DEMOGRAPHIC_DATA] Fee" at bounding box center [281, 111] width 189 height 18
click at [296, 127] on div "Text Books" at bounding box center [289, 130] width 205 height 13
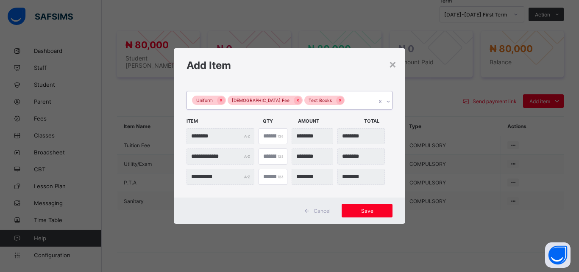
type input "*"
type input "********"
type input "*"
click at [276, 134] on input "*" at bounding box center [272, 136] width 29 height 16
click at [367, 213] on span "Save" at bounding box center [367, 211] width 38 height 6
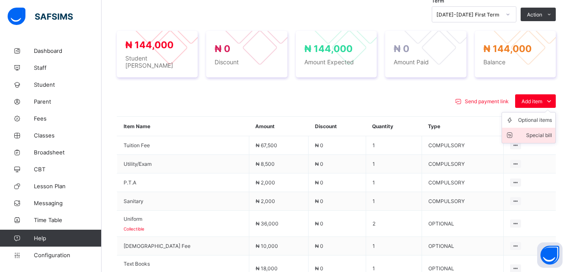
click at [542, 132] on div "Special bill" at bounding box center [535, 135] width 34 height 8
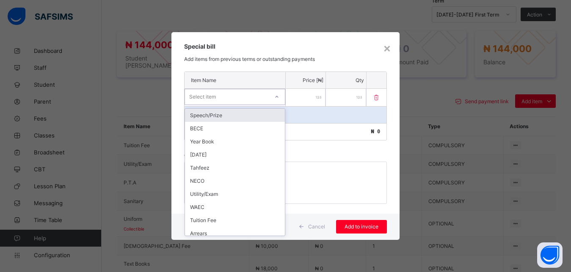
click at [254, 100] on div "Select item" at bounding box center [227, 97] width 84 height 12
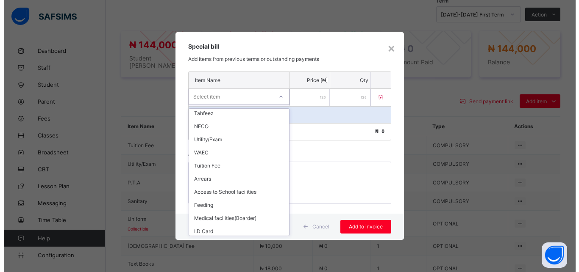
scroll to position [57, 0]
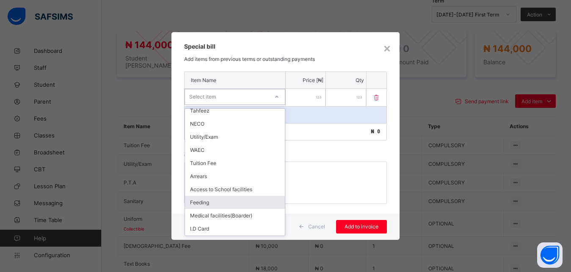
click at [246, 202] on div "Feeding" at bounding box center [235, 202] width 100 height 13
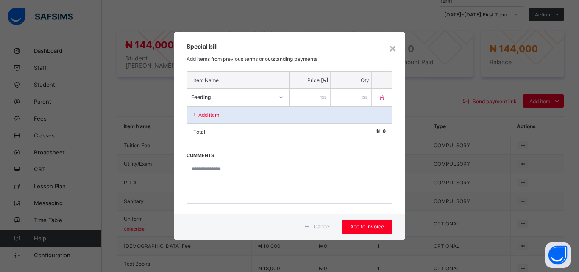
click at [307, 99] on input "number" at bounding box center [309, 97] width 41 height 17
type input "******"
click at [246, 117] on div "Add item" at bounding box center [289, 114] width 205 height 17
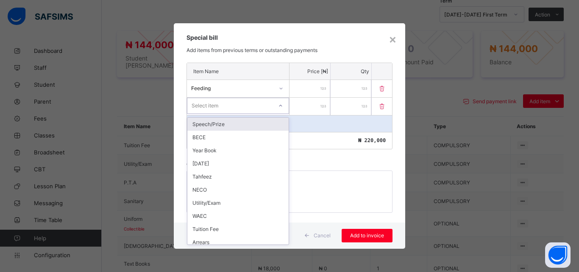
click at [242, 104] on div "Select item" at bounding box center [229, 106] width 85 height 12
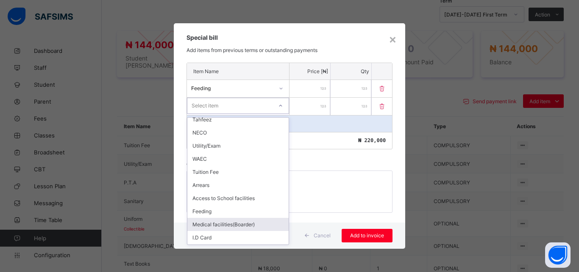
click at [249, 225] on div "Medical facilities(Boarder)" at bounding box center [237, 224] width 101 height 13
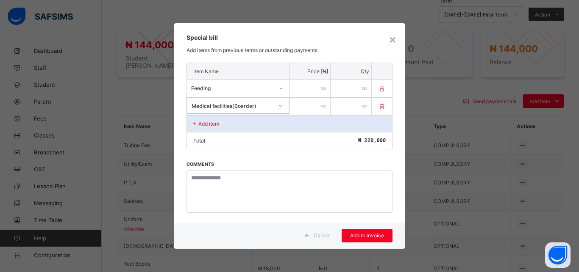
click at [306, 107] on input "number" at bounding box center [309, 106] width 41 height 17
type input "****"
click at [242, 128] on div "Add item" at bounding box center [289, 123] width 205 height 17
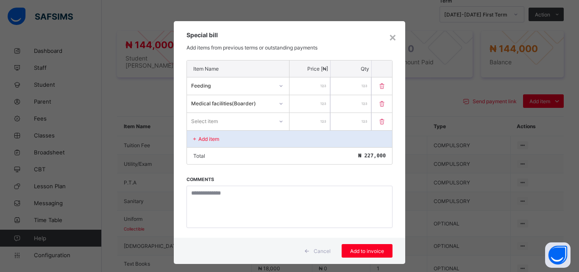
click at [241, 119] on div "Select item" at bounding box center [230, 121] width 86 height 12
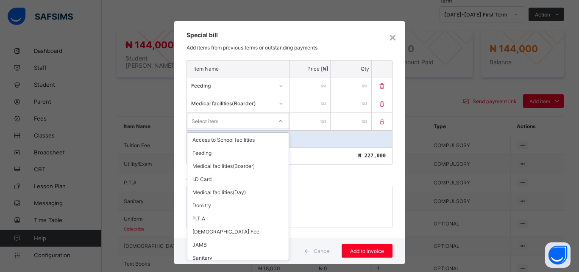
scroll to position [133, 0]
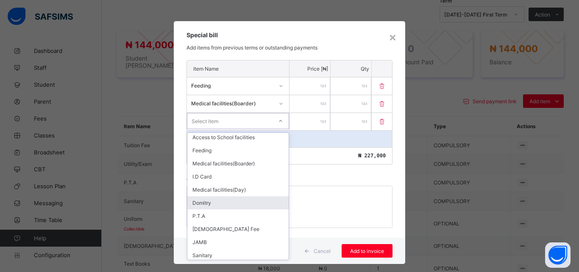
click at [247, 197] on div "Domitry" at bounding box center [237, 203] width 101 height 13
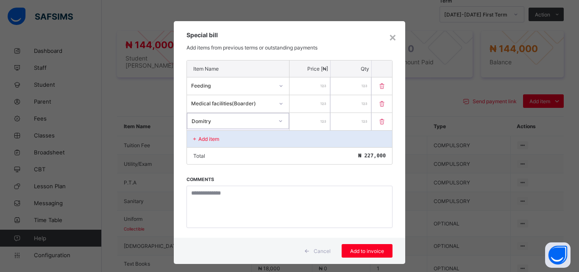
click at [291, 126] on input "number" at bounding box center [309, 121] width 41 height 17
type input "*****"
click at [240, 141] on div "Add item" at bounding box center [289, 138] width 205 height 17
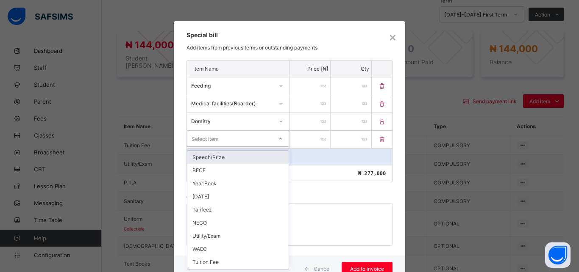
click at [240, 141] on div "Select item" at bounding box center [238, 139] width 102 height 16
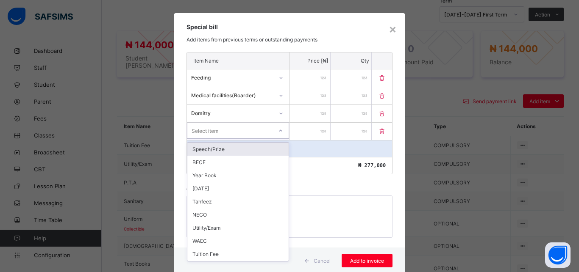
scroll to position [9, 0]
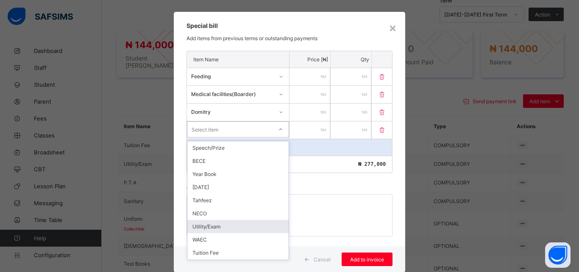
click at [242, 223] on div "Utility/Exam" at bounding box center [237, 226] width 101 height 13
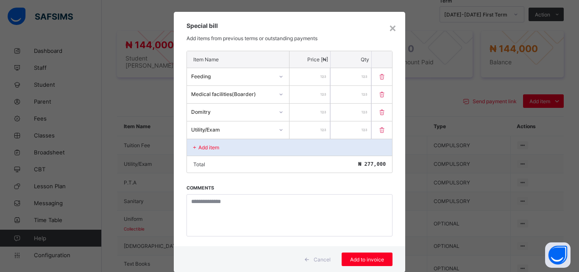
click at [302, 130] on input "number" at bounding box center [309, 130] width 41 height 17
type input "*****"
click at [247, 149] on div "Add item" at bounding box center [289, 147] width 205 height 17
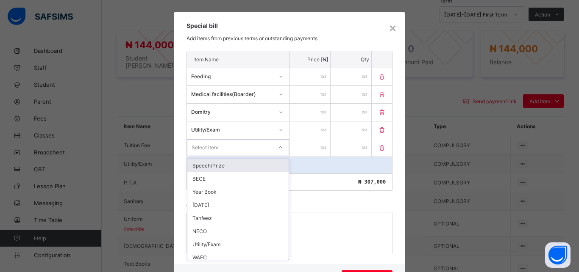
click at [247, 149] on div "option Speech/Prize focused, 1 of 20. 20 results available. Use Up and Down to …" at bounding box center [238, 147] width 102 height 17
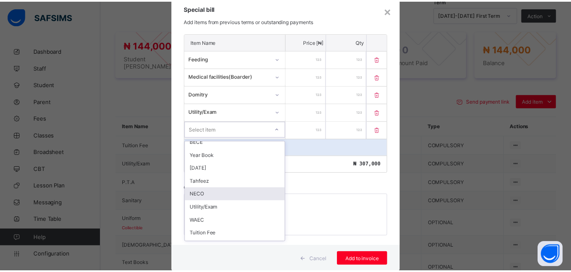
scroll to position [38, 0]
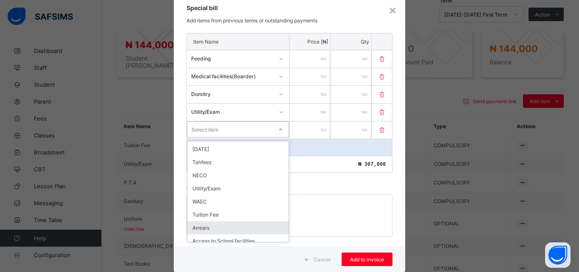
click at [222, 228] on div "Arrears" at bounding box center [237, 228] width 101 height 13
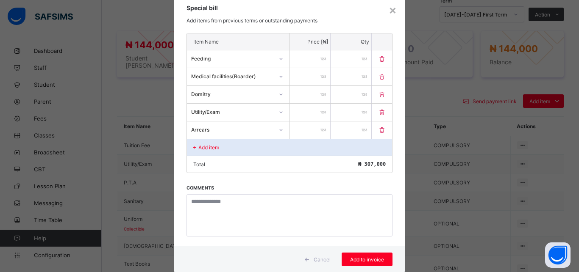
click at [302, 130] on input "number" at bounding box center [309, 130] width 41 height 17
type input "****"
click at [359, 258] on span "Add to invoice" at bounding box center [367, 260] width 38 height 6
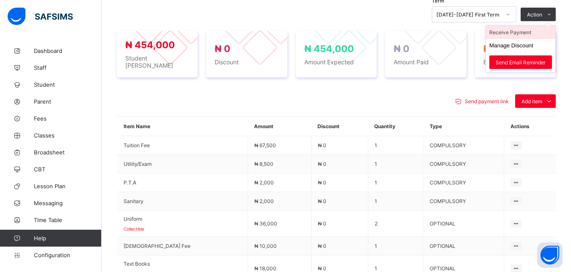
click at [529, 33] on li "Receive Payment" at bounding box center [520, 32] width 69 height 13
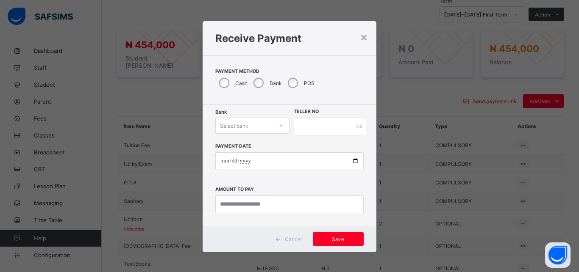
click at [246, 125] on div "Select bank" at bounding box center [244, 126] width 57 height 12
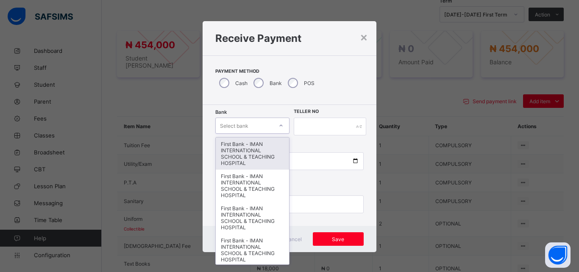
click at [244, 148] on div "First Bank - IMAN INTERNATIONAL SCHOOL & TEACHING HOSPITAL" at bounding box center [252, 154] width 73 height 32
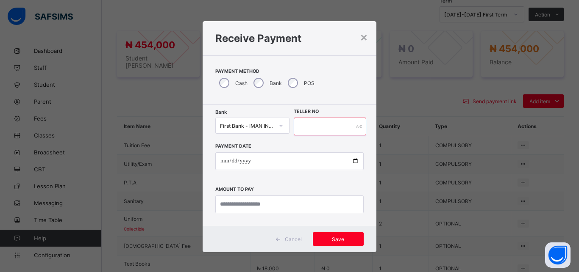
click at [302, 129] on input "text" at bounding box center [330, 127] width 72 height 18
type input "*****"
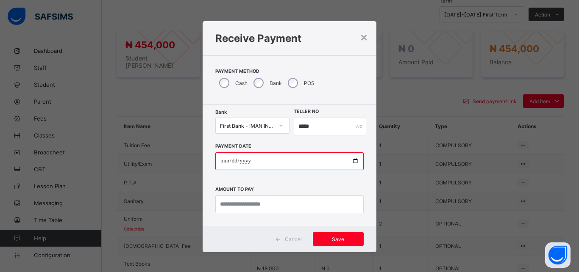
click at [349, 162] on input "date" at bounding box center [289, 161] width 148 height 18
type input "**********"
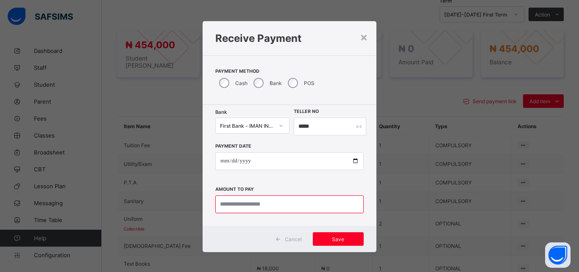
click at [295, 207] on input "currency" at bounding box center [289, 205] width 148 height 18
type input "*********"
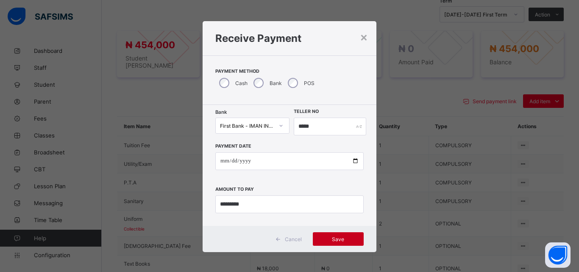
click at [336, 238] on span "Save" at bounding box center [338, 239] width 38 height 6
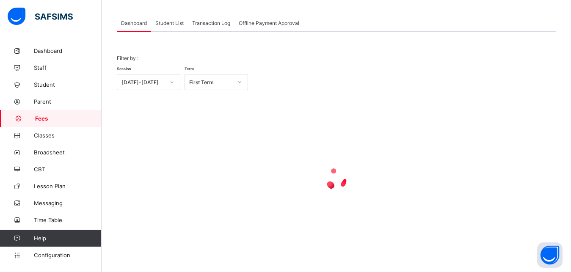
scroll to position [41, 0]
click at [169, 21] on span "Student List" at bounding box center [169, 23] width 28 height 6
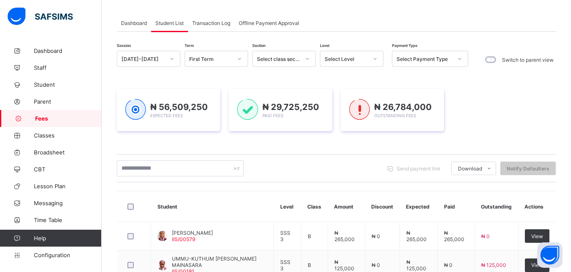
click at [346, 58] on div "Select Level" at bounding box center [346, 59] width 43 height 6
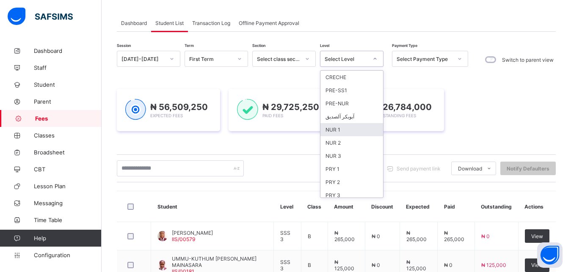
scroll to position [109, 0]
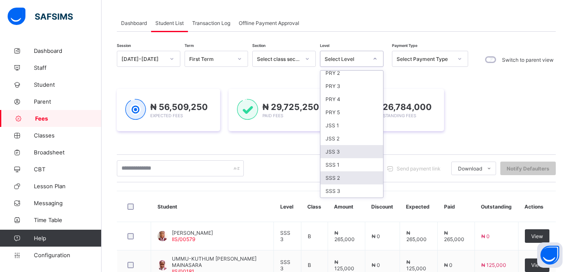
click at [352, 177] on div "SSS 2" at bounding box center [352, 178] width 63 height 13
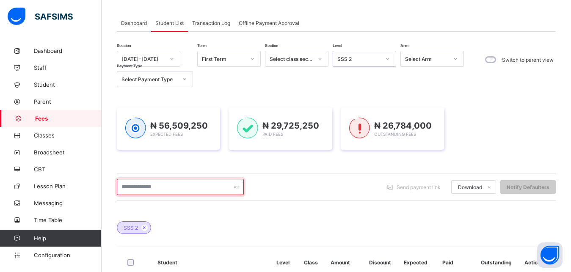
click at [204, 185] on input "text" at bounding box center [180, 187] width 127 height 16
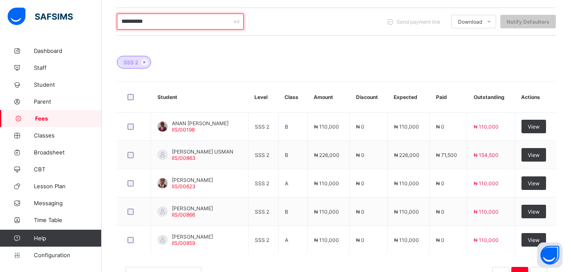
scroll to position [213, 0]
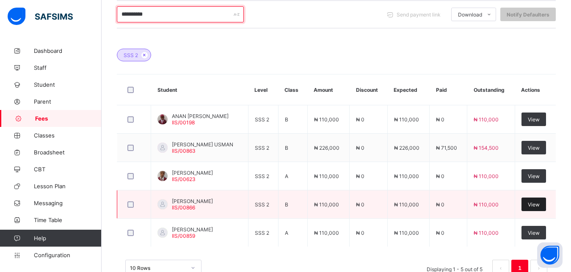
type input "**********"
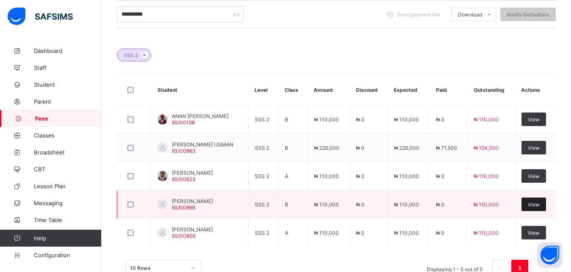
click at [540, 203] on span "View" at bounding box center [534, 205] width 12 height 6
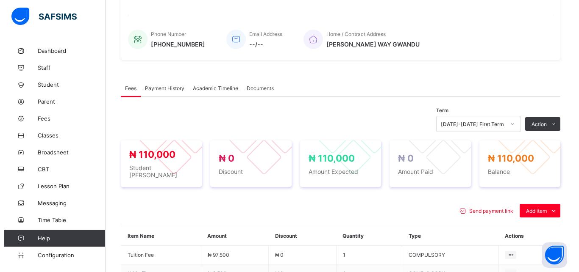
scroll to position [299, 0]
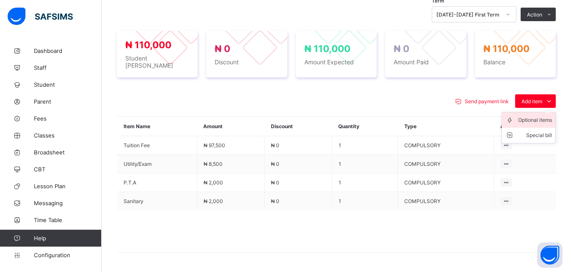
click at [540, 116] on div "Optional items" at bounding box center [535, 120] width 34 height 8
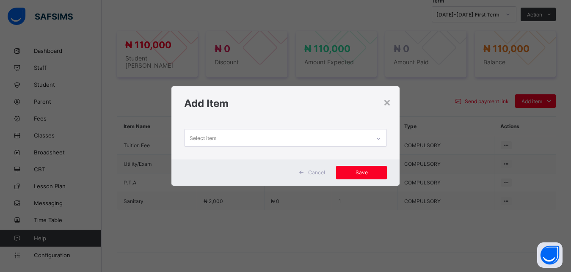
click at [357, 138] on div "Select item" at bounding box center [278, 138] width 186 height 17
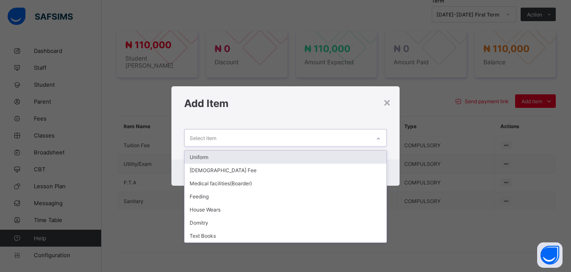
click at [318, 157] on div "Uniform" at bounding box center [286, 157] width 202 height 13
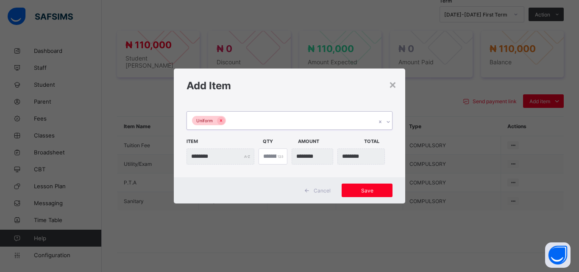
click at [278, 118] on div "Uniform" at bounding box center [281, 121] width 189 height 18
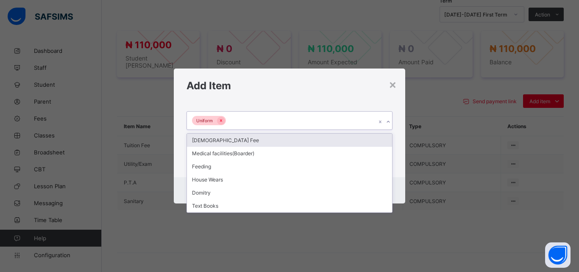
click at [281, 140] on div "[DEMOGRAPHIC_DATA] Fee" at bounding box center [289, 140] width 205 height 13
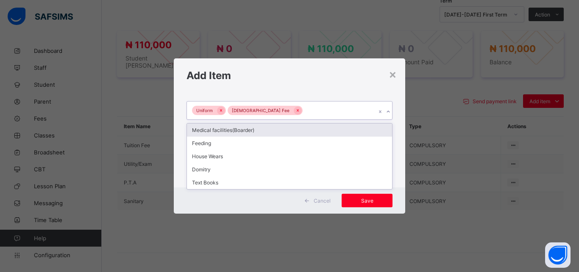
click at [305, 113] on div "Uniform [DEMOGRAPHIC_DATA] Fee" at bounding box center [281, 111] width 189 height 18
click at [296, 130] on div "Medical facilities(Boarder)" at bounding box center [289, 130] width 205 height 13
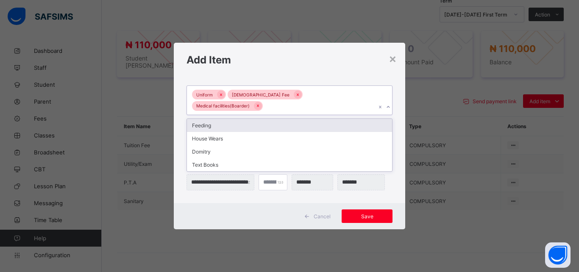
click at [360, 102] on div "Uniform [DEMOGRAPHIC_DATA] Fee Medical facilities(Boarder)" at bounding box center [281, 100] width 189 height 29
click at [325, 119] on div "Feeding" at bounding box center [289, 125] width 205 height 13
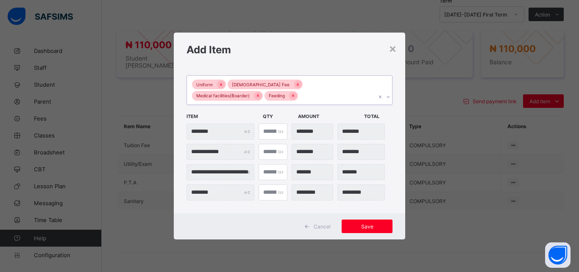
click at [310, 98] on div "Uniform [DEMOGRAPHIC_DATA] Fee Medical facilities(Boarder) Feeding" at bounding box center [281, 90] width 189 height 29
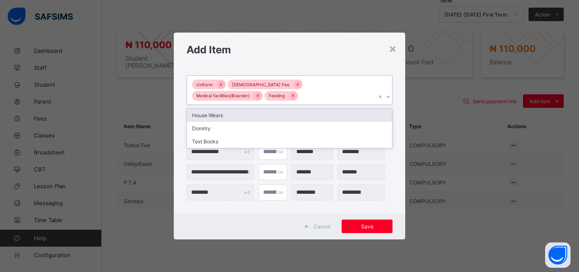
click at [288, 116] on div "House Wears" at bounding box center [289, 115] width 205 height 13
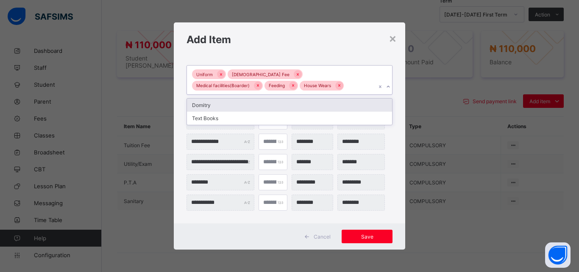
click at [307, 89] on div "Uniform [DEMOGRAPHIC_DATA] Fee Medical facilities(Boarder) Feeding House Wears" at bounding box center [281, 80] width 189 height 29
click at [295, 101] on div "Domitry" at bounding box center [289, 105] width 205 height 13
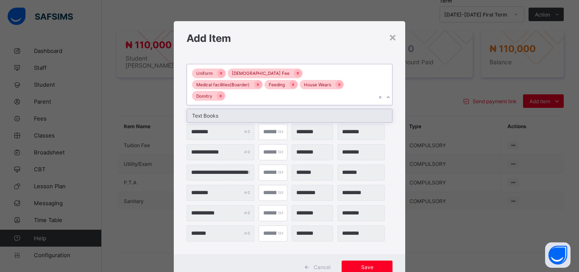
click at [332, 85] on div "Uniform [DEMOGRAPHIC_DATA] Fee Medical facilities(Boarder) Feeding House Wears …" at bounding box center [281, 84] width 189 height 41
click at [317, 109] on div "Text Books" at bounding box center [289, 115] width 205 height 13
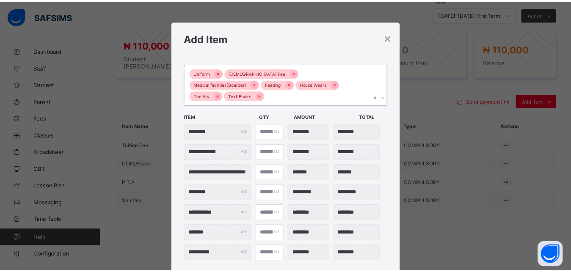
scroll to position [19, 0]
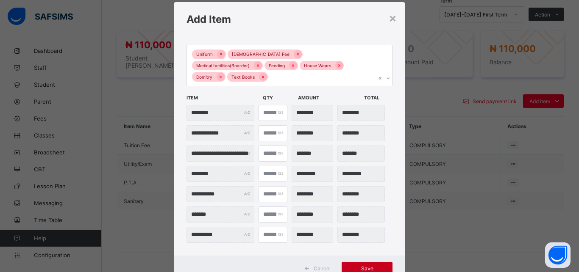
click at [358, 266] on span "Save" at bounding box center [367, 269] width 38 height 6
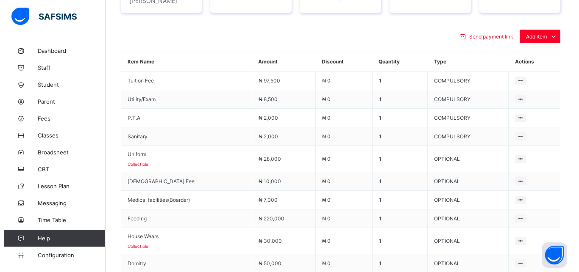
scroll to position [385, 0]
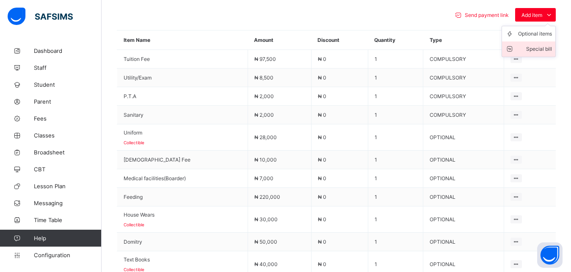
click at [537, 45] on div "Special bill" at bounding box center [535, 49] width 34 height 8
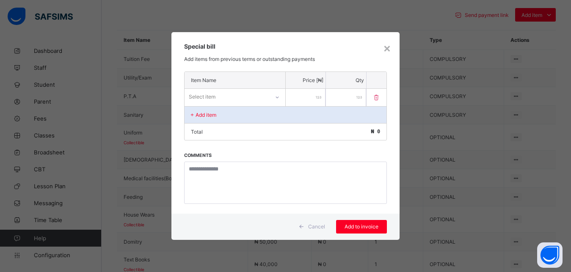
click at [248, 97] on div "Select item" at bounding box center [227, 97] width 85 height 12
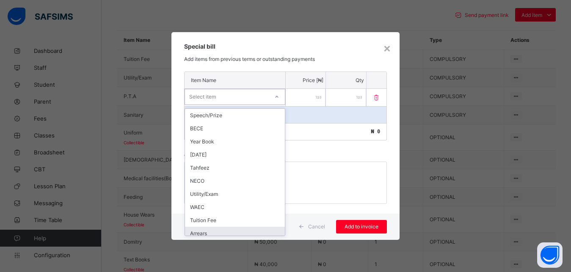
click at [238, 231] on div "Arrears" at bounding box center [235, 233] width 100 height 13
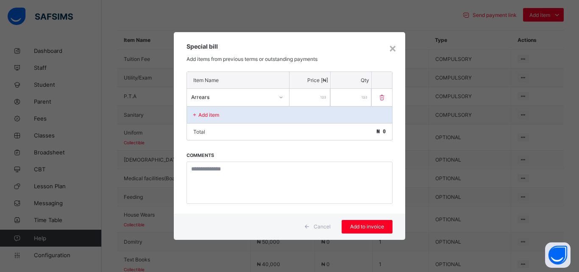
click at [302, 101] on input "number" at bounding box center [309, 97] width 41 height 17
type input "****"
click at [377, 228] on span "Add to invoice" at bounding box center [367, 227] width 38 height 6
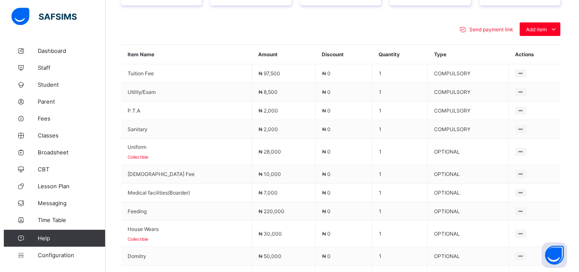
scroll to position [363, 0]
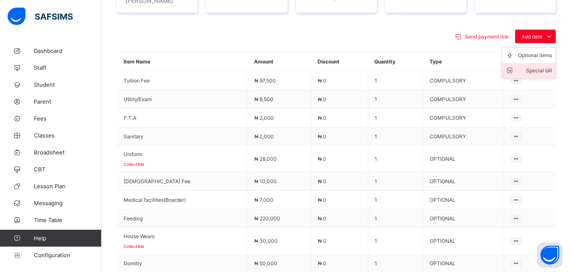
click at [540, 66] on div "Special bill" at bounding box center [535, 70] width 34 height 8
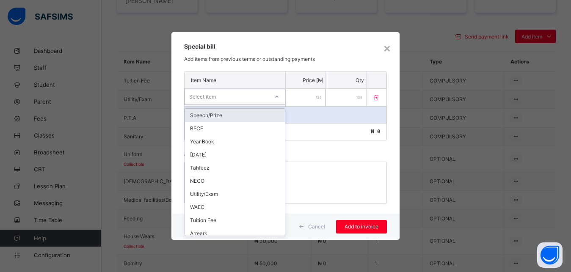
click at [253, 97] on div "Select item" at bounding box center [227, 97] width 84 height 12
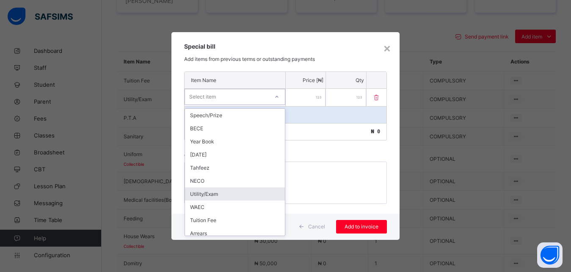
click at [244, 192] on div "Utility/Exam" at bounding box center [235, 194] width 100 height 13
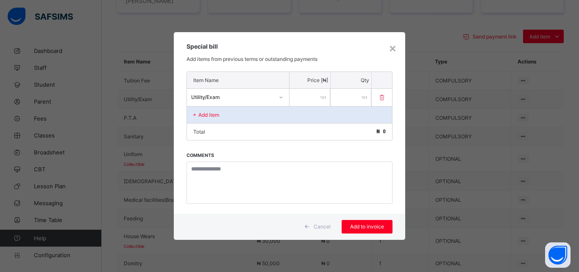
click at [307, 99] on input "number" at bounding box center [309, 97] width 41 height 17
type input "*****"
click at [374, 225] on span "Add to invoice" at bounding box center [367, 227] width 38 height 6
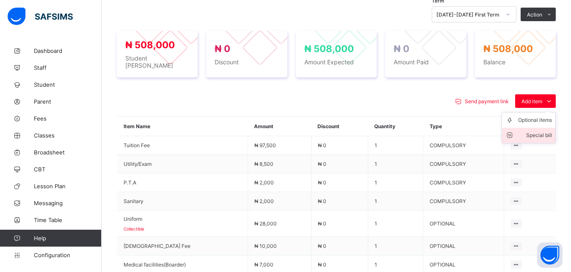
click at [534, 131] on div "Special bill" at bounding box center [535, 135] width 34 height 8
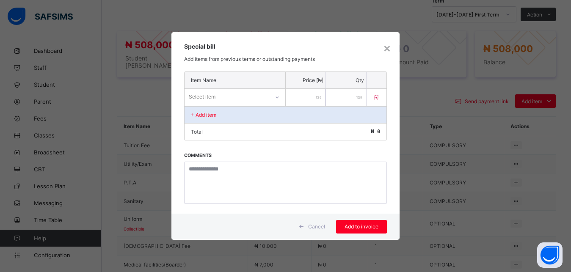
click at [257, 96] on div "Select item" at bounding box center [227, 97] width 85 height 12
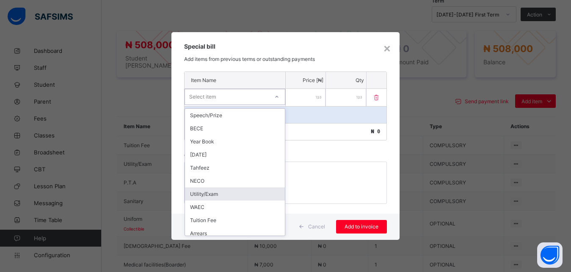
click at [235, 193] on div "Utility/Exam" at bounding box center [235, 194] width 100 height 13
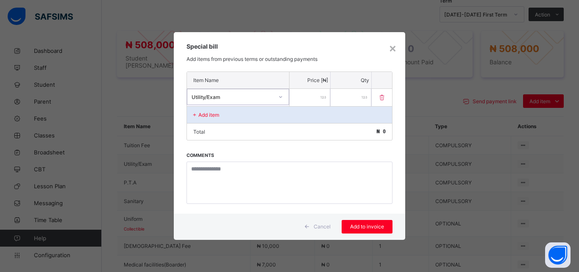
click at [308, 101] on input "number" at bounding box center [309, 97] width 41 height 17
type input "*****"
click at [376, 227] on span "Add to invoice" at bounding box center [367, 227] width 38 height 6
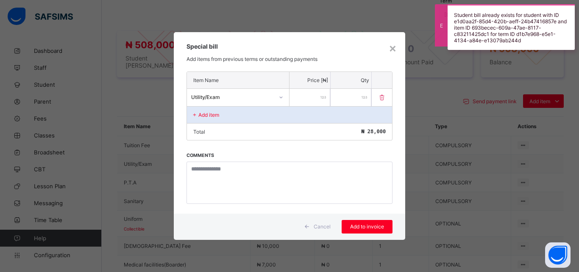
click at [253, 100] on div "Utility/Exam" at bounding box center [230, 97] width 86 height 12
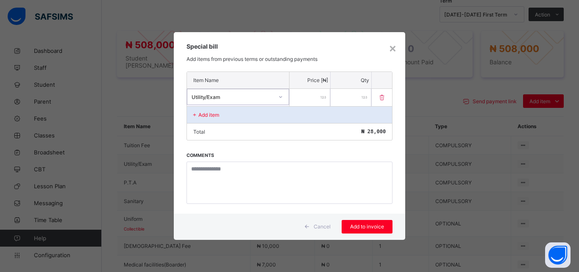
drag, startPoint x: 253, startPoint y: 100, endPoint x: 254, endPoint y: 145, distance: 44.9
click at [254, 145] on div "Item Name Price [₦] Qty option Utility/Exam, selected. 0 results available. Sel…" at bounding box center [289, 143] width 231 height 142
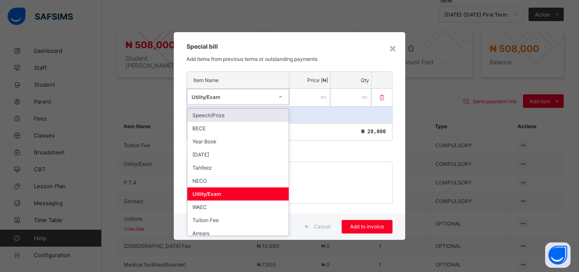
click at [249, 100] on div "Utility/Exam" at bounding box center [229, 97] width 85 height 12
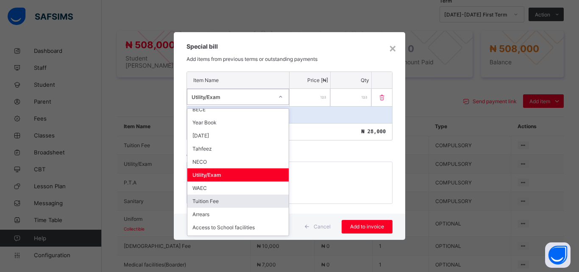
scroll to position [38, 0]
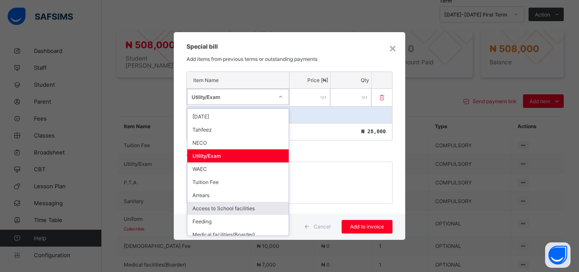
click at [255, 209] on div "Access to School facilities" at bounding box center [237, 208] width 101 height 13
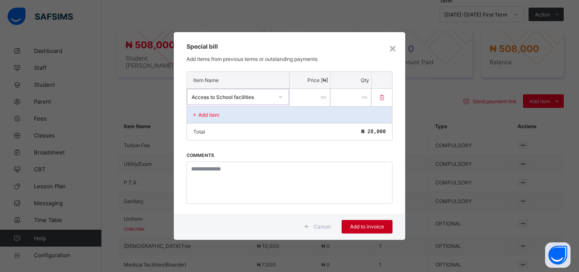
click at [366, 225] on span "Add to invoice" at bounding box center [367, 227] width 38 height 6
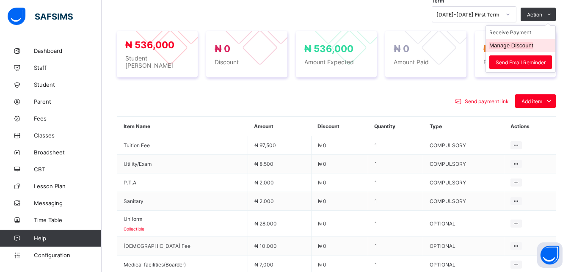
click at [517, 44] on button "Manage Discount" at bounding box center [512, 45] width 44 height 6
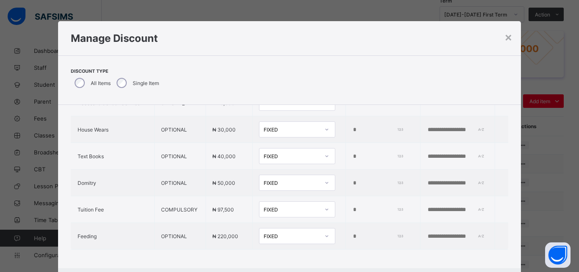
scroll to position [286, 0]
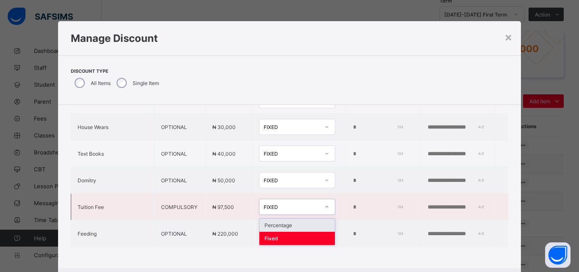
click at [291, 204] on div "FIXED" at bounding box center [291, 207] width 56 height 6
click at [291, 219] on div "Percentage" at bounding box center [296, 225] width 75 height 13
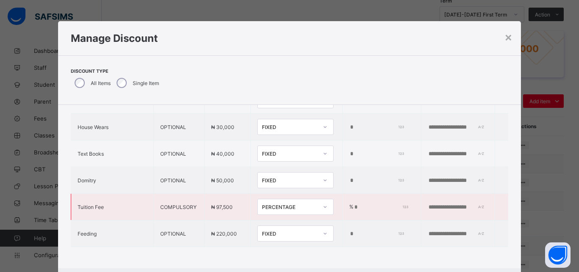
click at [353, 204] on input "*" at bounding box center [379, 207] width 53 height 7
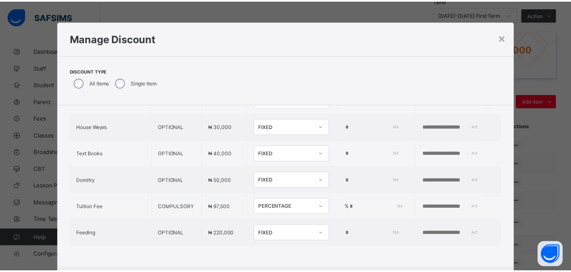
scroll to position [19, 0]
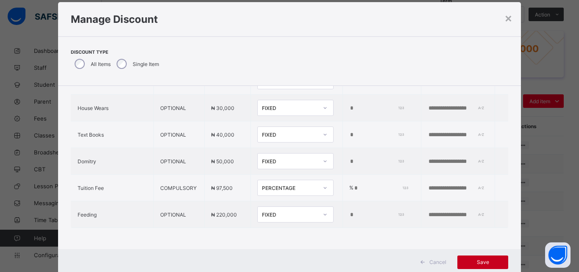
type input "**"
click at [476, 265] on span "Save" at bounding box center [482, 262] width 38 height 6
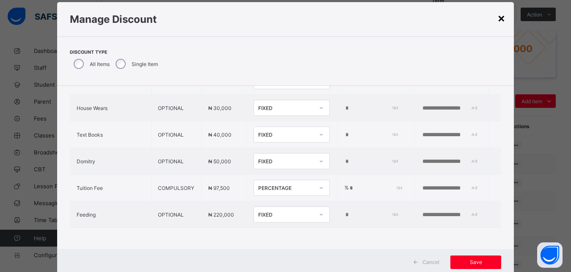
click at [500, 19] on div "×" at bounding box center [502, 18] width 8 height 14
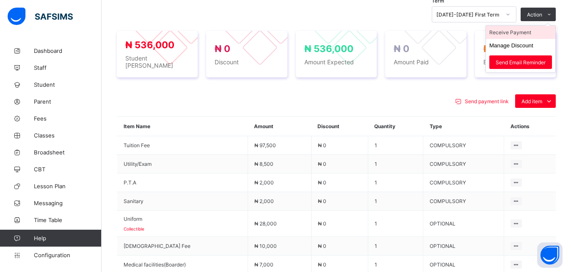
click at [526, 33] on li "Receive Payment" at bounding box center [520, 32] width 69 height 13
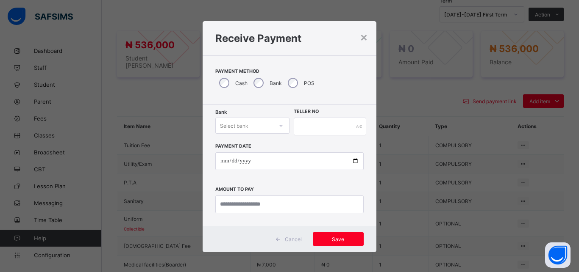
click at [251, 126] on div "Select bank" at bounding box center [244, 126] width 57 height 12
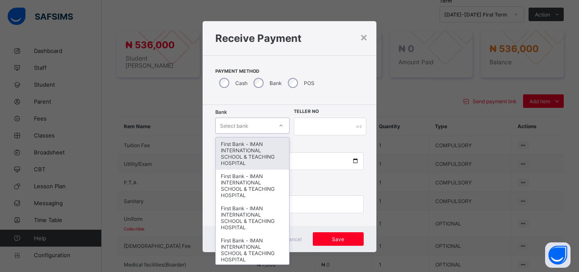
click at [249, 148] on div "First Bank - IMAN INTERNATIONAL SCHOOL & TEACHING HOSPITAL" at bounding box center [252, 154] width 73 height 32
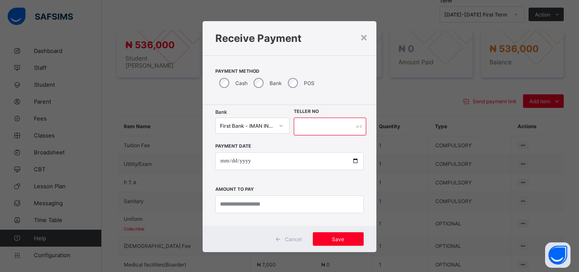
click at [296, 131] on input "text" at bounding box center [330, 127] width 72 height 18
type input "*****"
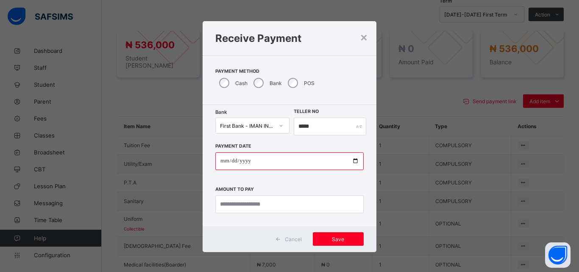
click at [349, 161] on input "date" at bounding box center [289, 161] width 148 height 18
type input "**********"
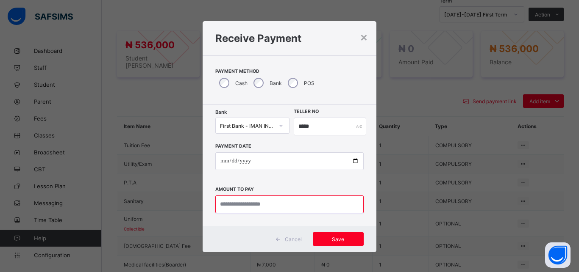
click at [260, 206] on input "currency" at bounding box center [289, 205] width 148 height 18
type input "*********"
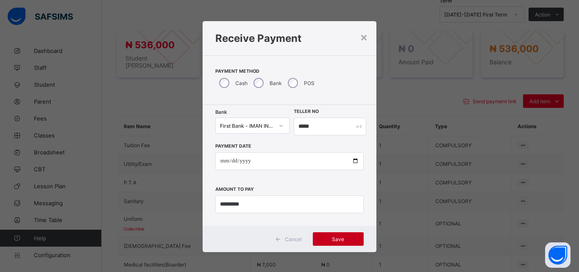
click at [334, 238] on span "Save" at bounding box center [338, 239] width 38 height 6
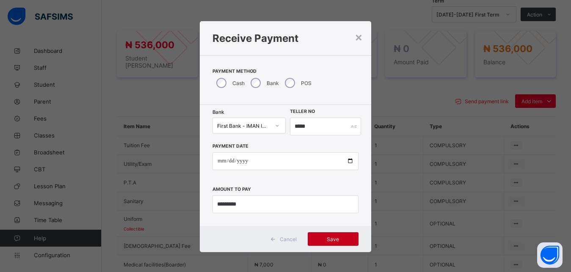
click at [334, 238] on span "Save" at bounding box center [333, 239] width 38 height 6
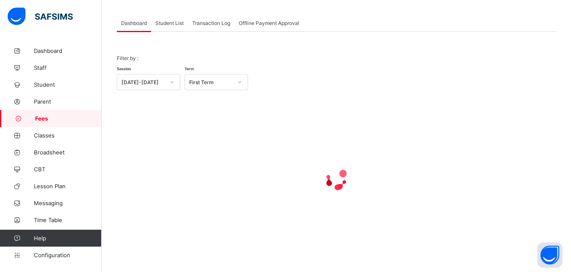
scroll to position [41, 0]
click at [166, 24] on span "Student List" at bounding box center [169, 23] width 28 height 6
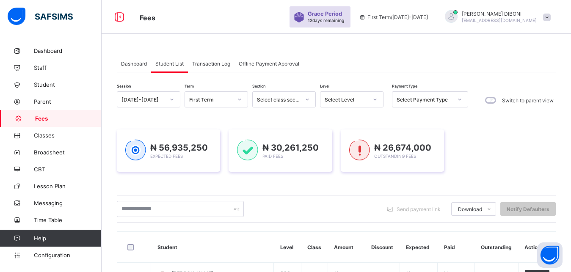
click at [368, 92] on div at bounding box center [375, 99] width 16 height 15
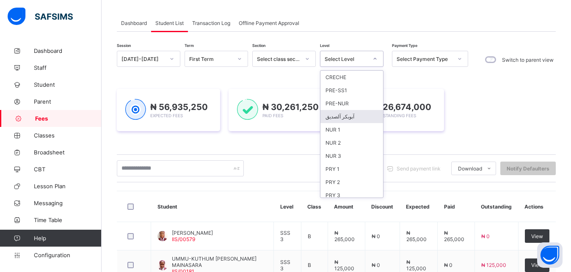
scroll to position [109, 0]
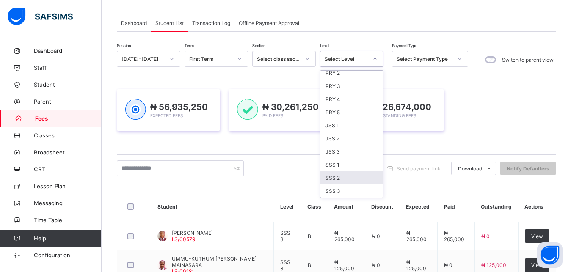
click at [347, 180] on div "SSS 2" at bounding box center [352, 178] width 63 height 13
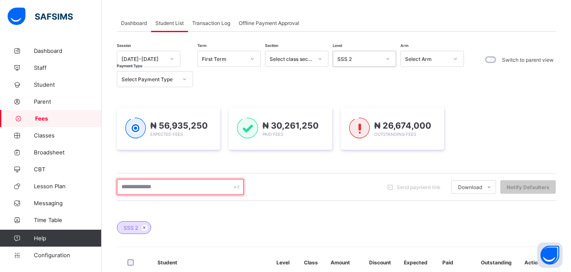
click at [186, 186] on input "text" at bounding box center [180, 187] width 127 height 16
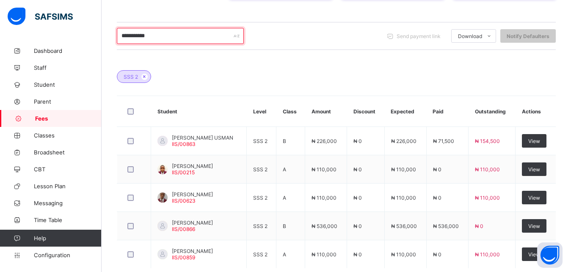
scroll to position [239, 0]
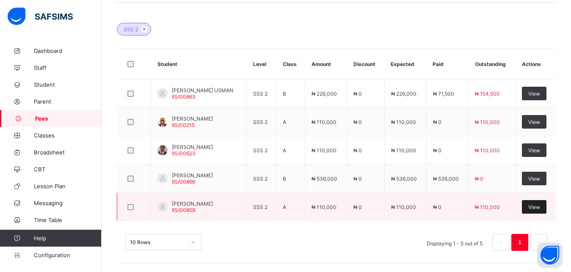
type input "**********"
click at [540, 205] on span "View" at bounding box center [535, 207] width 12 height 6
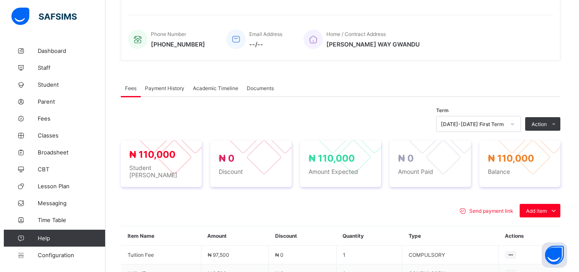
scroll to position [299, 0]
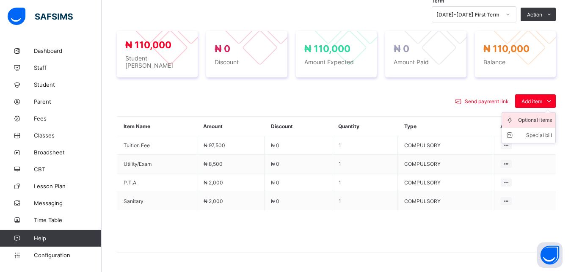
click at [532, 116] on div "Optional items" at bounding box center [535, 120] width 34 height 8
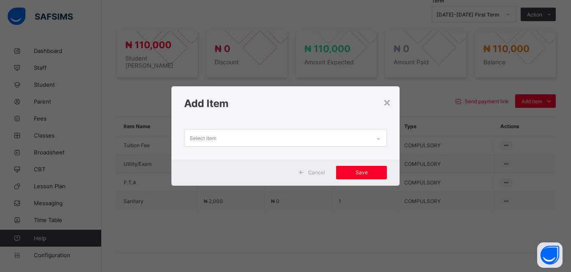
click at [336, 134] on div "Select item" at bounding box center [278, 138] width 186 height 17
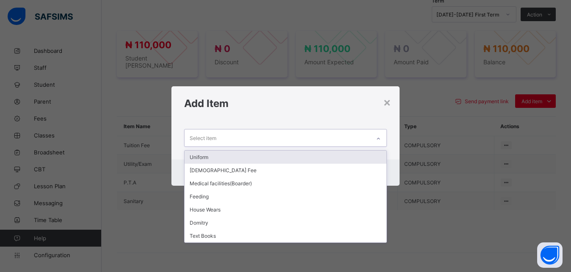
click at [313, 153] on div "Uniform" at bounding box center [286, 157] width 202 height 13
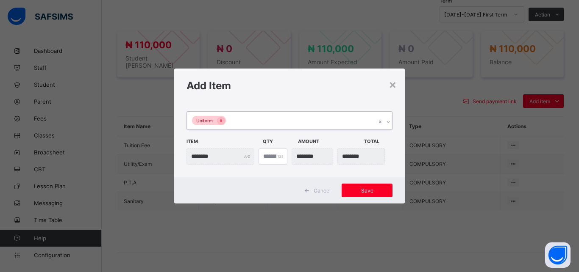
click at [296, 120] on div "Uniform" at bounding box center [281, 121] width 189 height 18
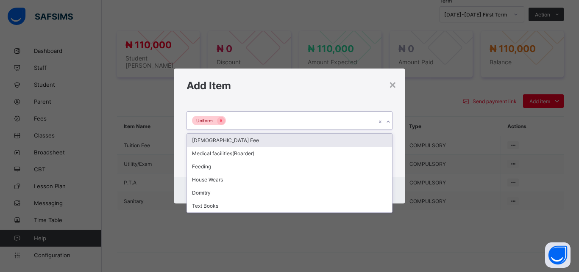
click at [281, 142] on div "[DEMOGRAPHIC_DATA] Fee" at bounding box center [289, 140] width 205 height 13
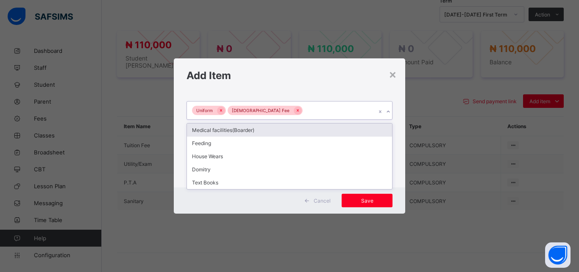
click at [300, 114] on div "Uniform [DEMOGRAPHIC_DATA] Fee" at bounding box center [281, 111] width 189 height 18
click at [296, 133] on div "Medical facilities(Boarder)" at bounding box center [289, 130] width 205 height 13
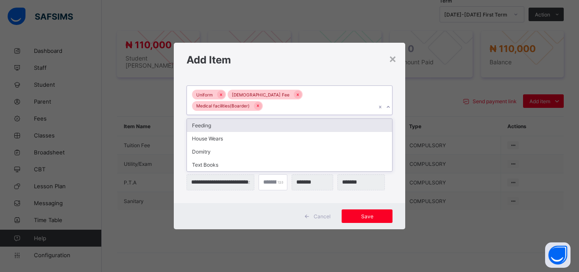
click at [350, 102] on div "Uniform [DEMOGRAPHIC_DATA] Fee Medical facilities(Boarder)" at bounding box center [281, 100] width 189 height 29
click at [324, 119] on div "Feeding" at bounding box center [289, 125] width 205 height 13
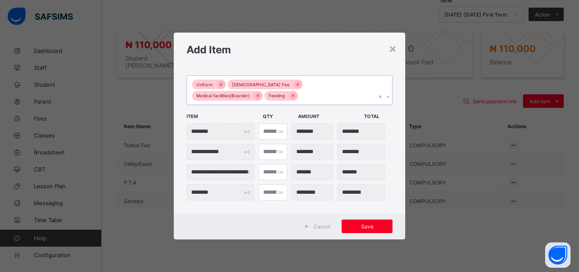
click at [313, 98] on div "Uniform [DEMOGRAPHIC_DATA] Fee Medical facilities(Boarder) Feeding" at bounding box center [281, 90] width 189 height 29
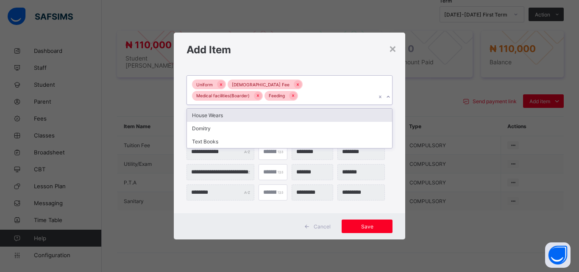
click at [294, 116] on div "House Wears" at bounding box center [289, 115] width 205 height 13
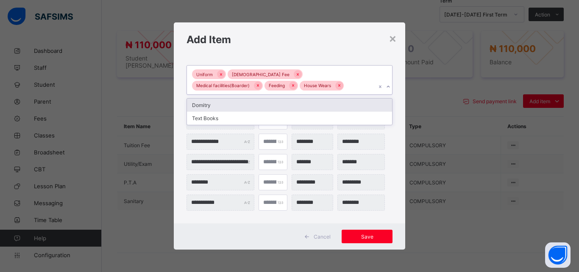
click at [305, 87] on div "Uniform [DEMOGRAPHIC_DATA] Fee Medical facilities(Boarder) Feeding House Wears" at bounding box center [281, 80] width 189 height 29
click at [294, 104] on div "Domitry" at bounding box center [289, 105] width 205 height 13
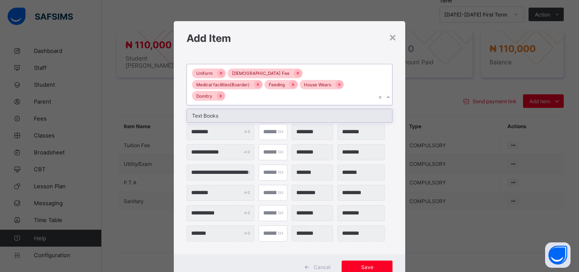
click at [330, 88] on div "Uniform [DEMOGRAPHIC_DATA] Fee Medical facilities(Boarder) Feeding House Wears …" at bounding box center [281, 84] width 189 height 41
click at [308, 109] on div "Text Books" at bounding box center [289, 115] width 205 height 13
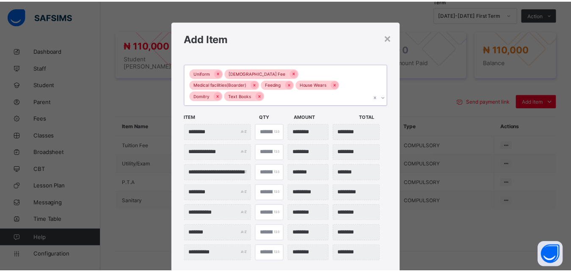
scroll to position [38, 0]
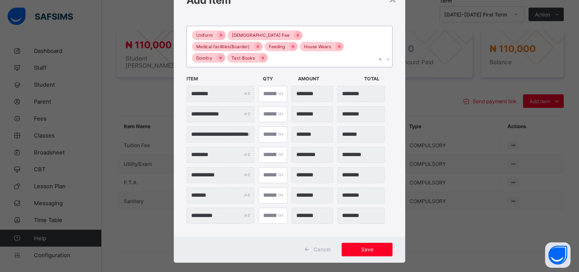
type input "*"
type input "********"
type input "*"
click at [273, 86] on input "*" at bounding box center [272, 94] width 29 height 16
click at [363, 243] on div "Save" at bounding box center [366, 250] width 51 height 14
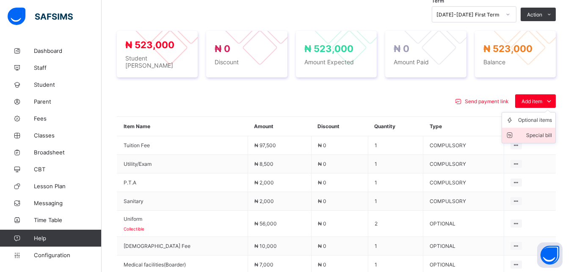
click at [546, 131] on div "Special bill" at bounding box center [535, 135] width 34 height 8
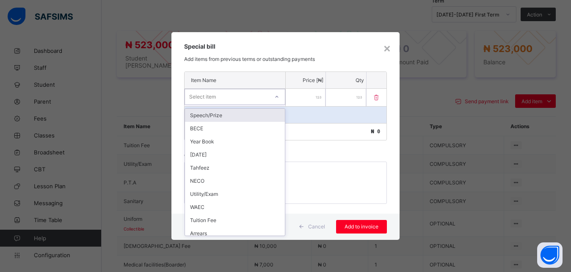
click at [251, 96] on div "Select item" at bounding box center [227, 97] width 84 height 12
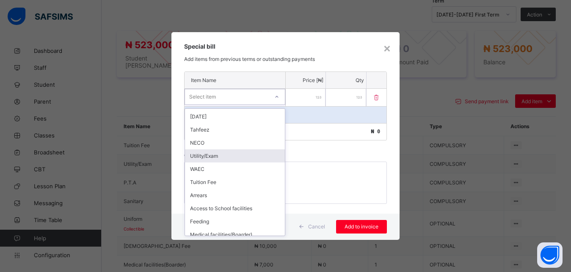
click at [223, 155] on div "Utility/Exam" at bounding box center [235, 156] width 100 height 13
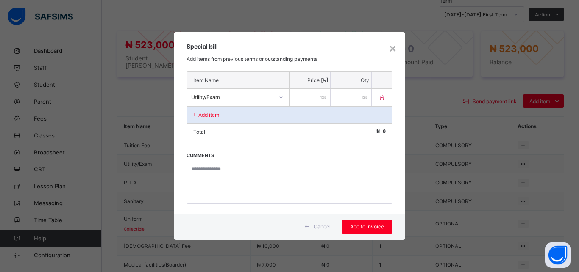
click at [307, 98] on input "number" at bounding box center [309, 97] width 41 height 17
type input "*****"
click at [364, 227] on span "Add to invoice" at bounding box center [367, 227] width 38 height 6
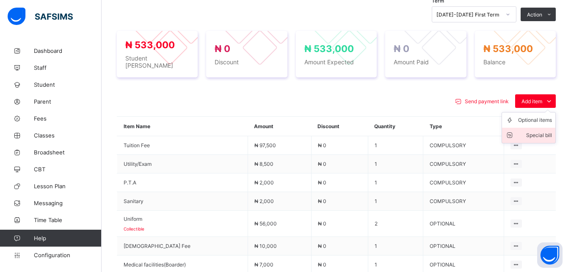
click at [538, 136] on li "Special bill" at bounding box center [528, 135] width 53 height 15
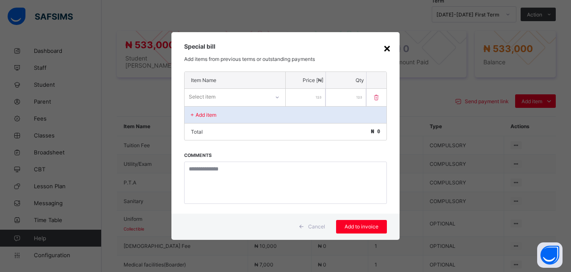
click at [390, 50] on div "×" at bounding box center [387, 48] width 8 height 14
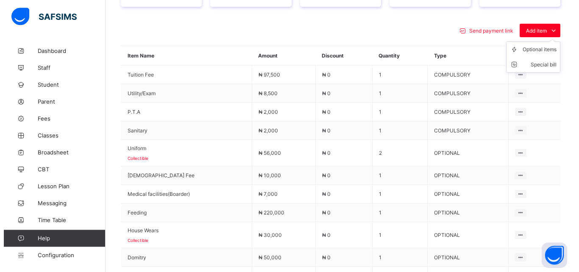
scroll to position [363, 0]
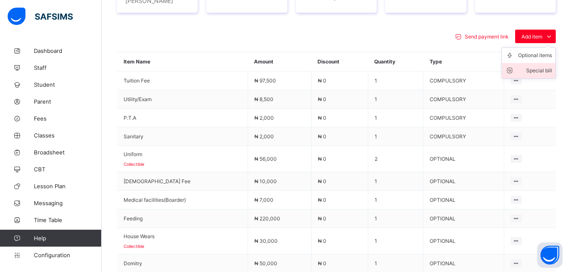
click at [533, 67] on div "Special bill" at bounding box center [535, 70] width 34 height 8
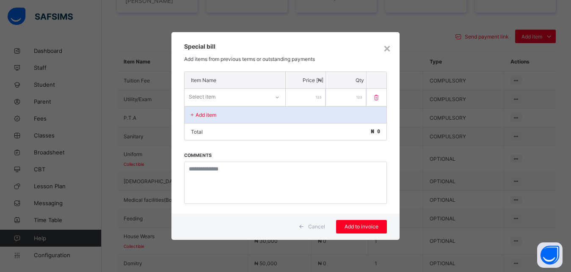
click at [252, 100] on div "Select item" at bounding box center [227, 97] width 85 height 12
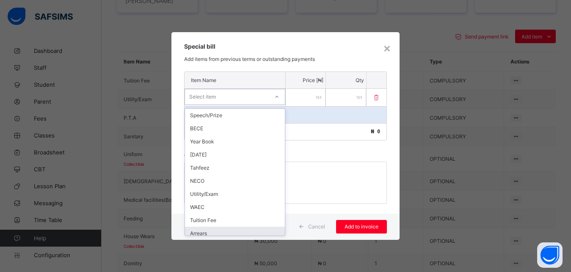
click at [248, 229] on div "Arrears" at bounding box center [235, 233] width 100 height 13
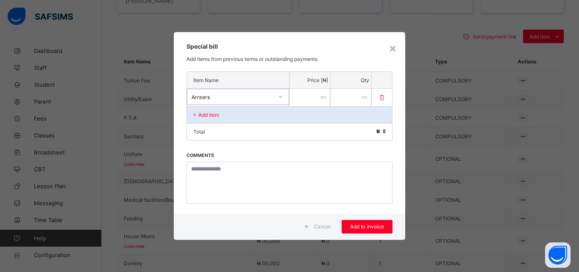
click at [308, 97] on input "number" at bounding box center [309, 97] width 41 height 17
type input "****"
click at [355, 227] on span "Add to invoice" at bounding box center [367, 227] width 38 height 6
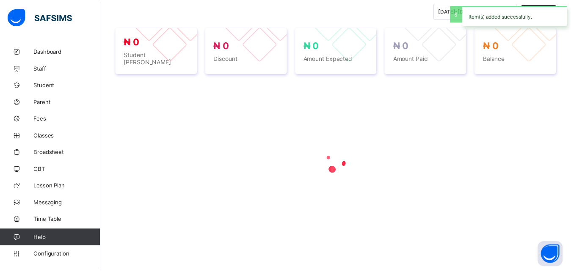
scroll to position [299, 0]
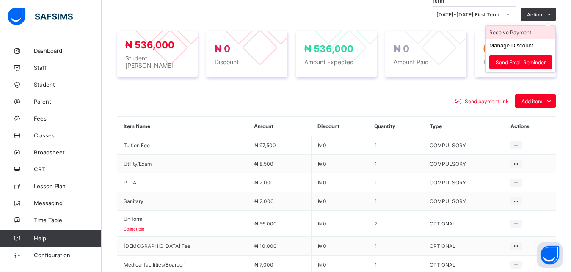
click at [529, 31] on li "Receive Payment" at bounding box center [520, 32] width 69 height 13
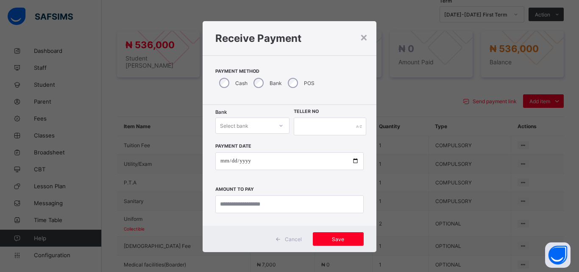
click at [241, 125] on div "Select bank" at bounding box center [234, 126] width 28 height 16
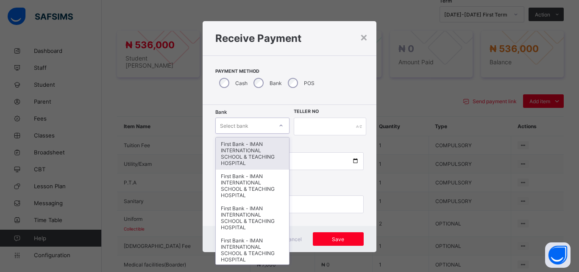
click at [238, 146] on div "First Bank - IMAN INTERNATIONAL SCHOOL & TEACHING HOSPITAL" at bounding box center [252, 154] width 73 height 32
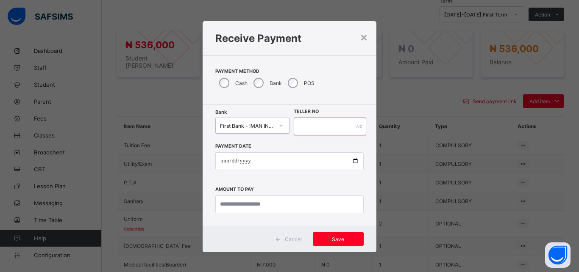
click at [299, 129] on input "text" at bounding box center [330, 127] width 72 height 18
type input "*****"
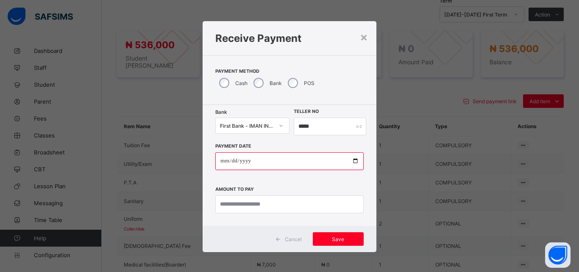
click at [351, 161] on input "date" at bounding box center [289, 161] width 148 height 18
type input "**********"
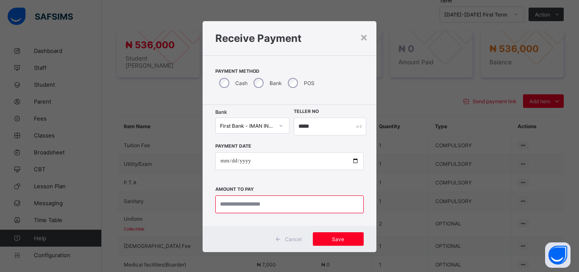
click at [263, 205] on input "currency" at bounding box center [289, 205] width 148 height 18
type input "*********"
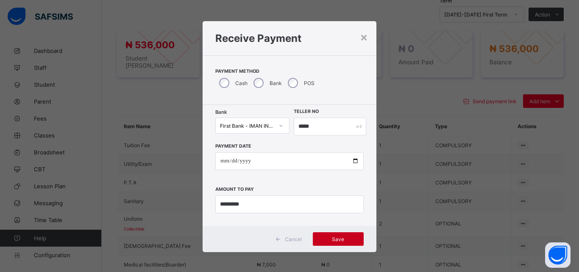
click at [325, 240] on span "Save" at bounding box center [338, 239] width 38 height 6
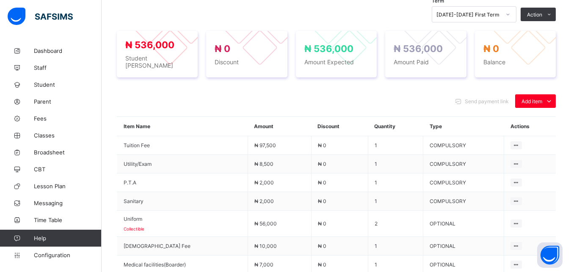
scroll to position [41, 0]
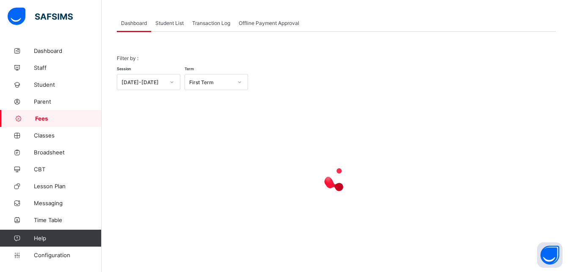
click at [163, 22] on span "Student List" at bounding box center [169, 23] width 28 height 6
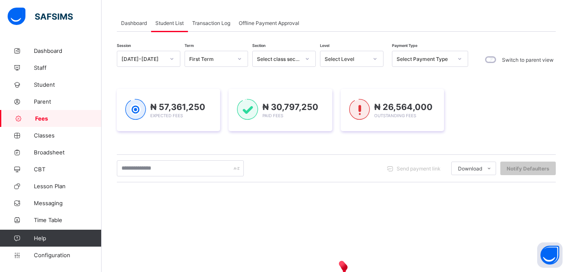
click at [350, 60] on div "Select Level" at bounding box center [346, 59] width 43 height 6
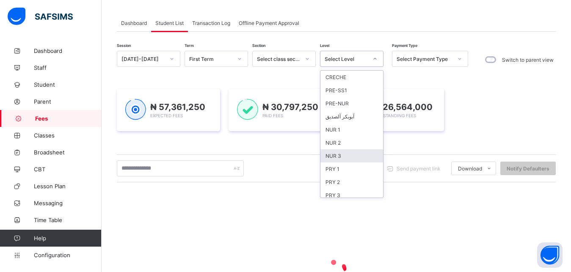
scroll to position [109, 0]
click at [349, 156] on div "JSS 3" at bounding box center [352, 151] width 63 height 13
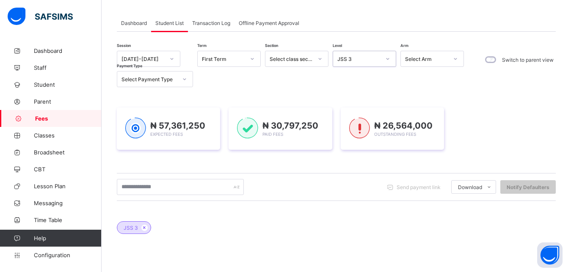
click at [348, 153] on div "₦ 57,361,250 Expected Fees ₦ 30,797,250 Paid Fees ₦ 26,564,000 Outstanding Fees" at bounding box center [336, 129] width 439 height 68
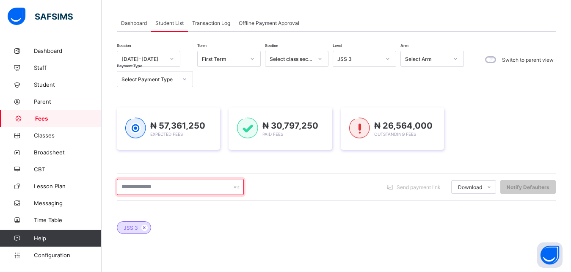
click at [198, 185] on input "text" at bounding box center [180, 187] width 127 height 16
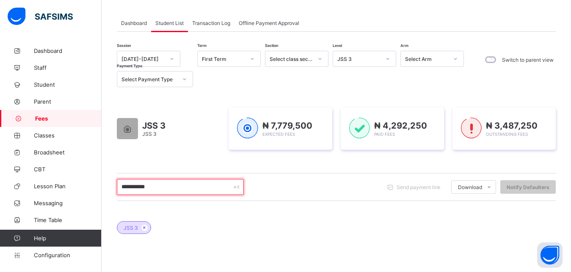
type input "**********"
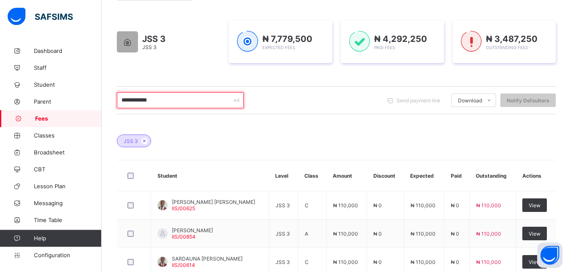
scroll to position [149, 0]
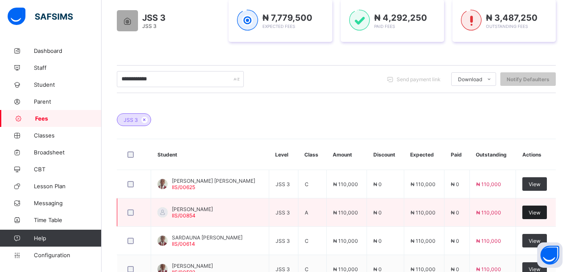
click at [541, 213] on span "View" at bounding box center [535, 213] width 12 height 6
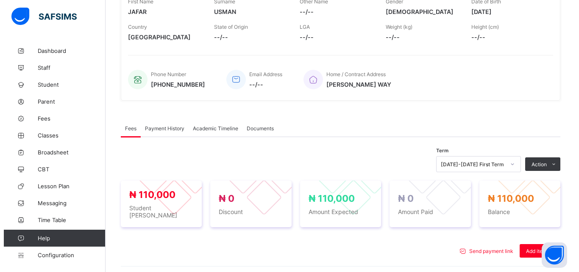
scroll to position [258, 0]
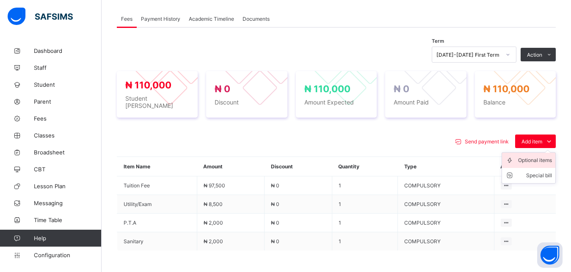
click at [538, 157] on div "Optional items" at bounding box center [535, 160] width 34 height 8
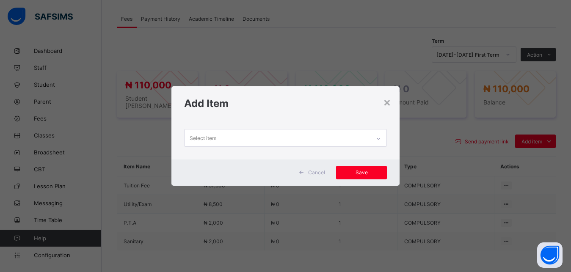
click at [339, 139] on div "Select item" at bounding box center [278, 138] width 186 height 17
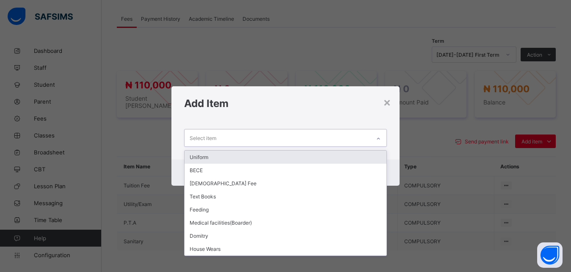
click at [305, 156] on div "Uniform" at bounding box center [286, 157] width 202 height 13
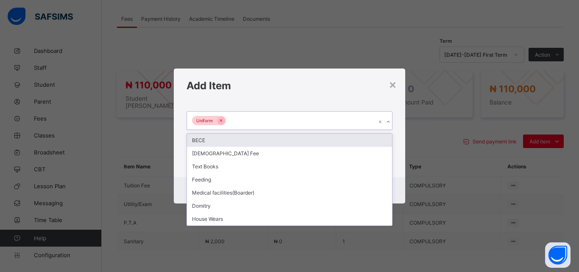
click at [282, 119] on div "Uniform" at bounding box center [281, 121] width 189 height 18
click at [268, 139] on div "BECE" at bounding box center [289, 140] width 205 height 13
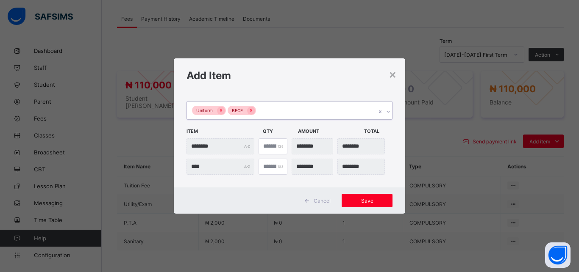
click at [306, 113] on div "Uniform BECE" at bounding box center [281, 111] width 189 height 18
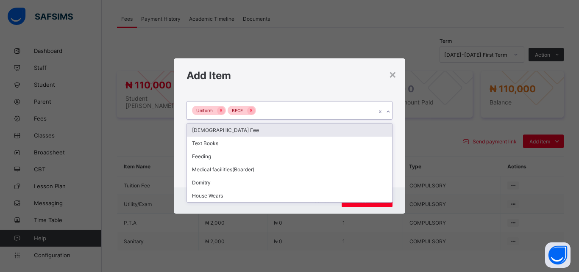
click at [272, 130] on div "[DEMOGRAPHIC_DATA] Fee" at bounding box center [289, 130] width 205 height 13
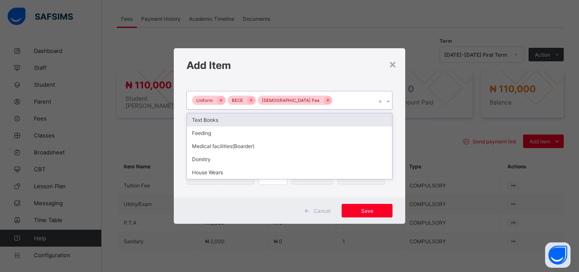
click at [335, 101] on div "Uniform BECE Islamiyya Fee" at bounding box center [281, 100] width 189 height 18
click at [304, 121] on div "Text Books" at bounding box center [289, 120] width 205 height 13
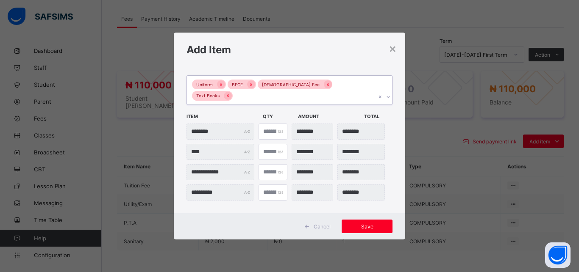
click at [360, 94] on div "Uniform BECE Islamiyya Fee Text Books" at bounding box center [281, 90] width 189 height 29
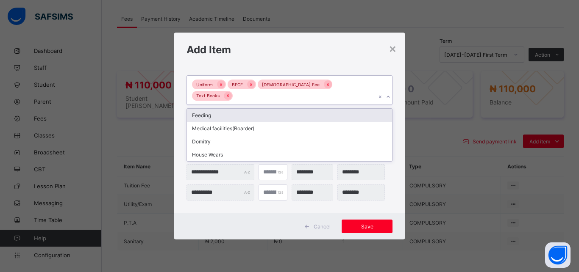
click at [333, 110] on div "Feeding" at bounding box center [289, 115] width 205 height 13
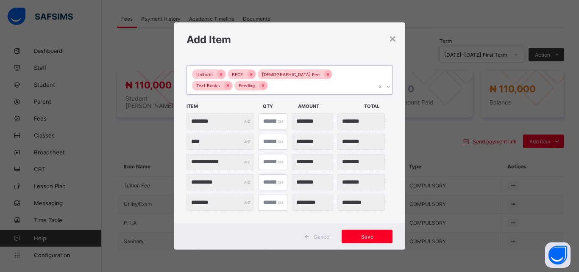
click at [313, 89] on div "Uniform BECE Islamiyya Fee Text Books Feeding" at bounding box center [281, 80] width 189 height 29
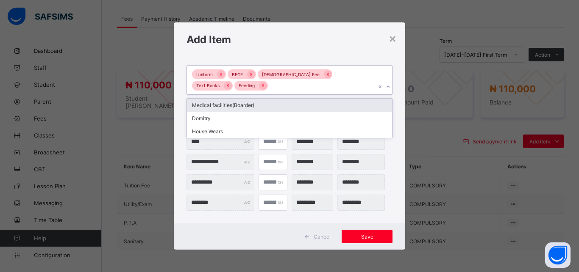
click at [298, 102] on div "Medical facilities(Boarder)" at bounding box center [289, 105] width 205 height 13
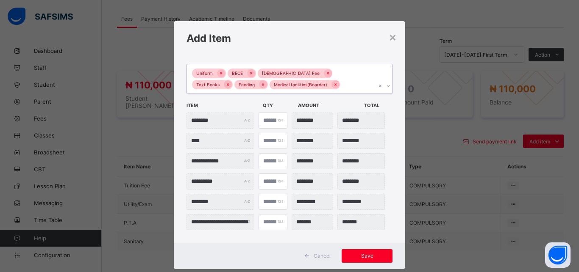
click at [308, 86] on div "Uniform BECE Islamiyya Fee Text Books Feeding Medical facilities(Boarder)" at bounding box center [281, 78] width 189 height 29
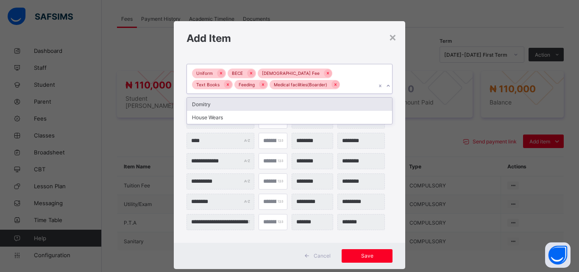
click at [294, 104] on div "Domitry" at bounding box center [289, 104] width 205 height 13
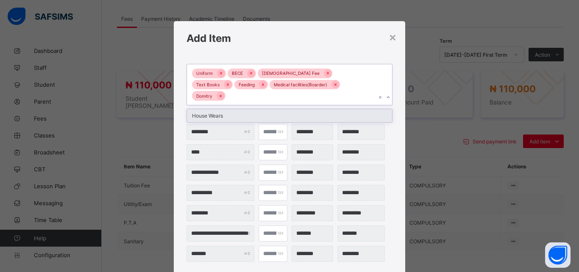
click at [344, 87] on div "Uniform BECE Islamiyya Fee Text Books Feeding Medical facilities(Boarder) Domit…" at bounding box center [281, 84] width 189 height 41
click at [318, 109] on div "House Wears" at bounding box center [289, 115] width 205 height 13
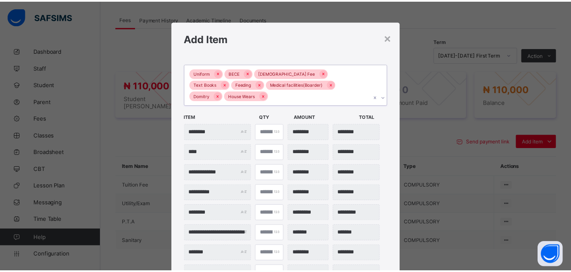
scroll to position [70, 0]
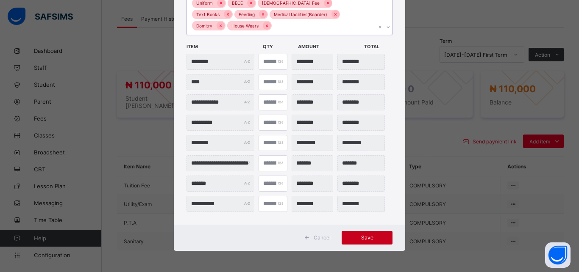
click at [362, 237] on span "Save" at bounding box center [367, 238] width 38 height 6
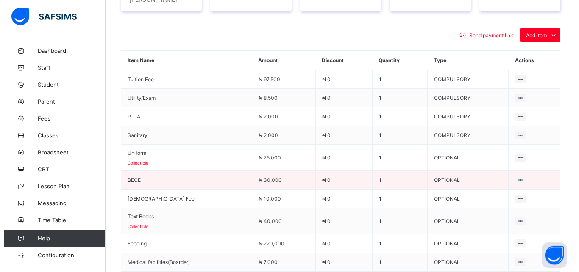
scroll to position [366, 0]
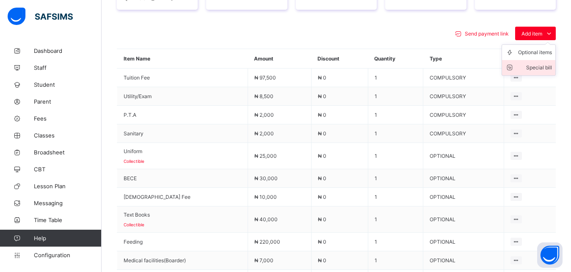
click at [545, 64] on div "Special bill" at bounding box center [535, 68] width 34 height 8
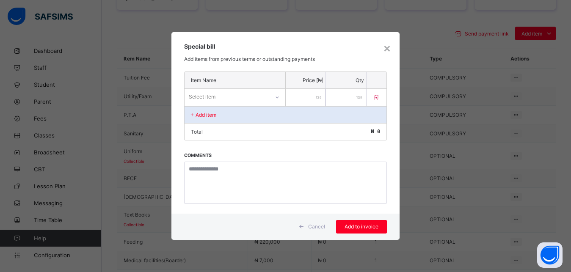
click at [250, 96] on div "Select item" at bounding box center [227, 97] width 85 height 12
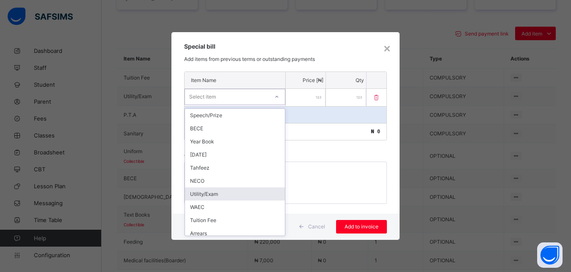
click at [246, 194] on div "Utility/Exam" at bounding box center [235, 194] width 100 height 13
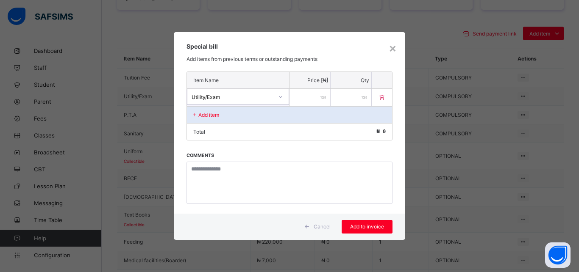
click at [307, 103] on input "number" at bounding box center [309, 97] width 41 height 17
type input "*****"
click at [238, 114] on div "Add item" at bounding box center [289, 114] width 205 height 17
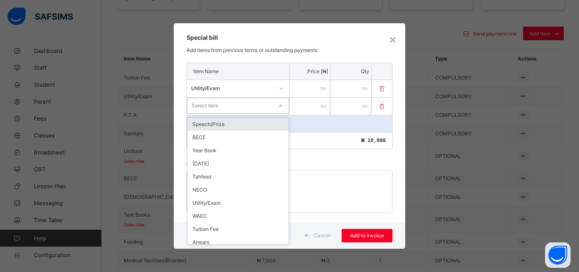
click at [237, 105] on div "Select item" at bounding box center [229, 106] width 85 height 12
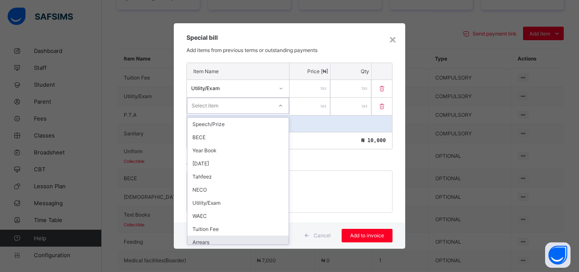
click at [237, 240] on div "Arrears" at bounding box center [237, 242] width 101 height 13
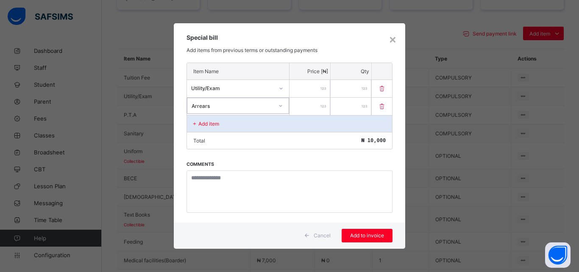
click at [306, 105] on input "number" at bounding box center [309, 106] width 41 height 17
type input "****"
click at [374, 234] on span "Add to invoice" at bounding box center [367, 236] width 38 height 6
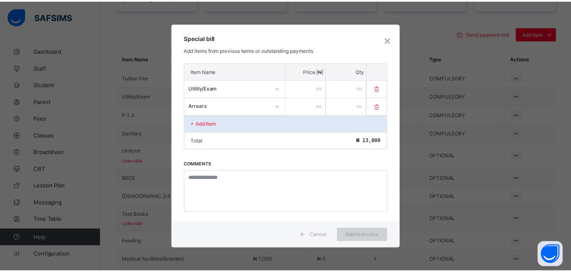
scroll to position [299, 0]
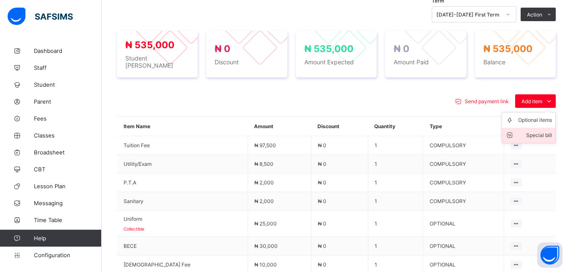
click at [539, 133] on div "Special bill" at bounding box center [535, 135] width 34 height 8
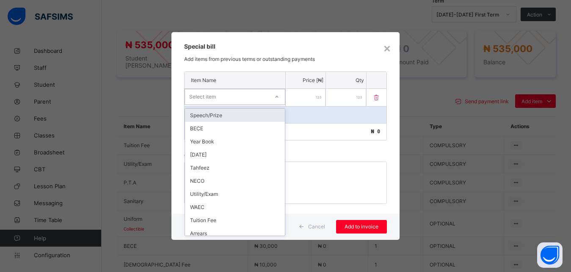
click at [257, 95] on div "Select item" at bounding box center [227, 97] width 84 height 12
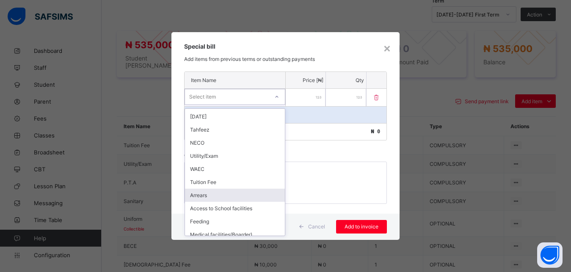
scroll to position [57, 0]
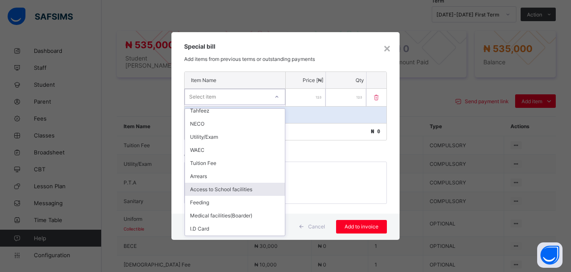
click at [252, 189] on div "Access to School facilities" at bounding box center [235, 189] width 100 height 13
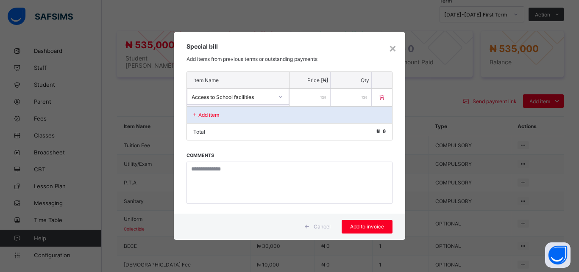
click at [299, 97] on input "number" at bounding box center [309, 97] width 41 height 17
type input "*****"
click at [365, 224] on span "Add to invoice" at bounding box center [367, 227] width 38 height 6
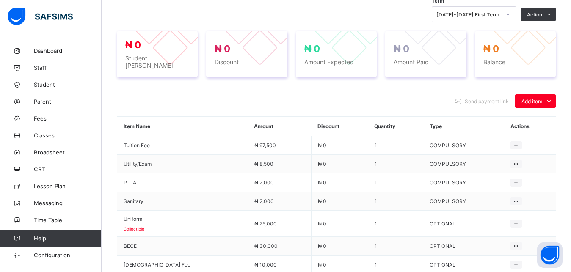
scroll to position [277, 0]
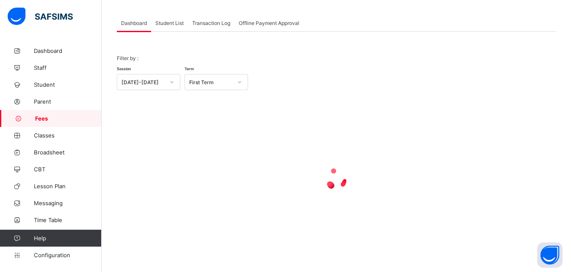
scroll to position [41, 0]
click at [163, 21] on span "Student List" at bounding box center [169, 23] width 28 height 6
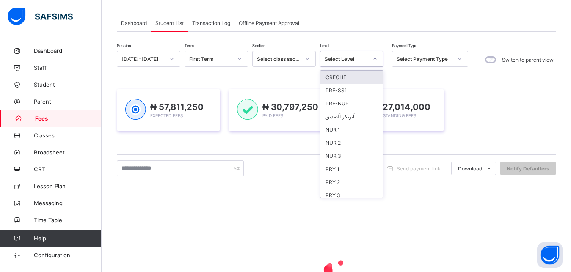
click at [350, 58] on div "Select Level" at bounding box center [346, 59] width 43 height 6
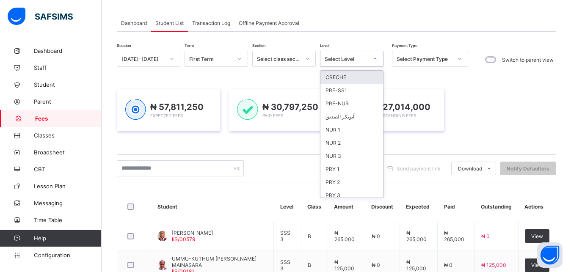
scroll to position [109, 0]
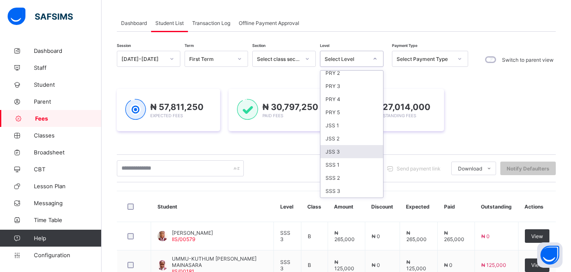
click at [352, 152] on div "JSS 3" at bounding box center [352, 151] width 63 height 13
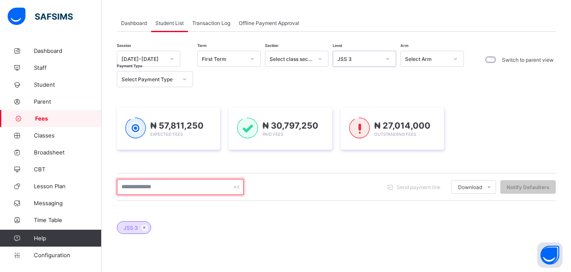
click at [185, 188] on input "text" at bounding box center [180, 187] width 127 height 16
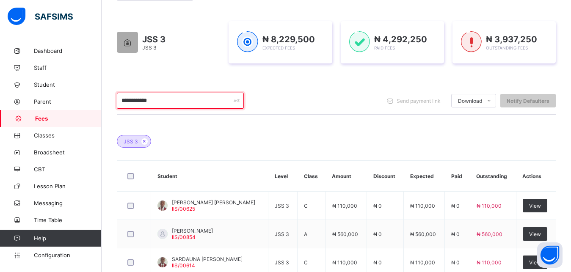
scroll to position [149, 0]
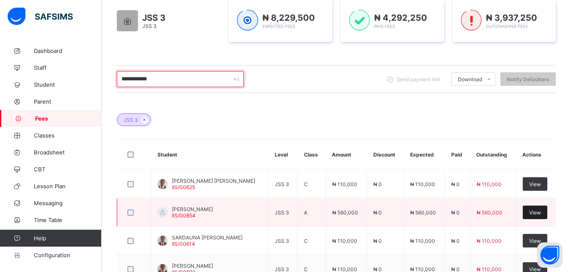
type input "**********"
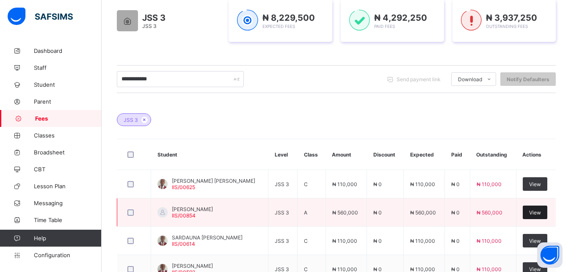
click at [539, 211] on span "View" at bounding box center [535, 213] width 12 height 6
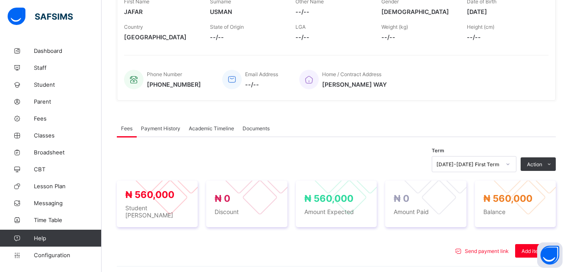
scroll to position [258, 0]
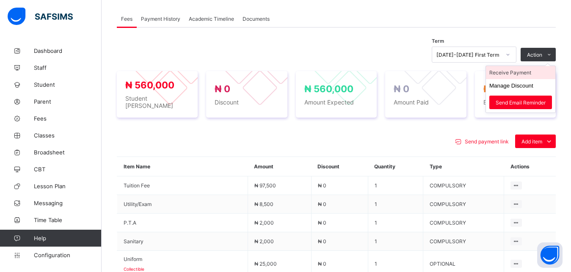
click at [530, 72] on li "Receive Payment" at bounding box center [520, 72] width 69 height 13
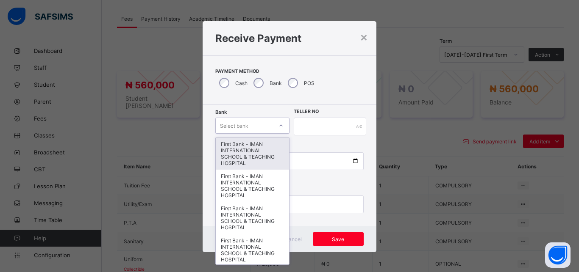
click at [244, 129] on div "Select bank" at bounding box center [234, 126] width 28 height 16
click at [248, 149] on div "First Bank - IMAN INTERNATIONAL SCHOOL & TEACHING HOSPITAL" at bounding box center [252, 154] width 73 height 32
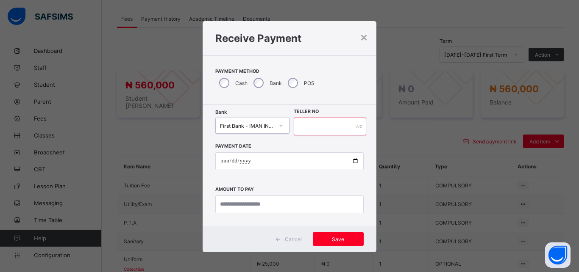
click at [306, 125] on input "text" at bounding box center [330, 127] width 72 height 18
type input "*****"
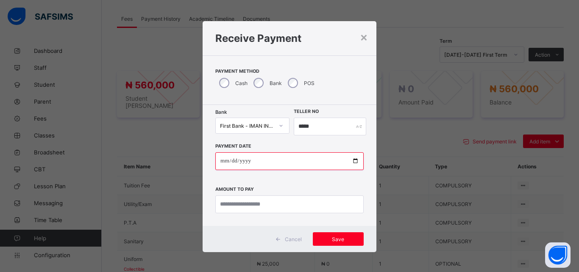
click at [349, 161] on input "date" at bounding box center [289, 161] width 148 height 18
type input "**********"
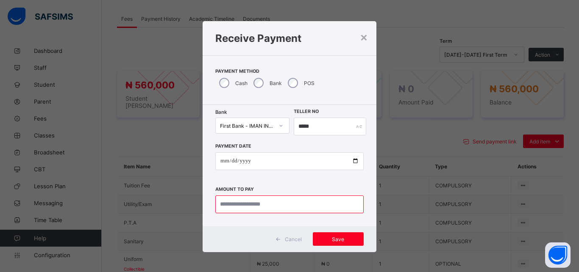
click at [271, 207] on input "currency" at bounding box center [289, 205] width 148 height 18
type input "*********"
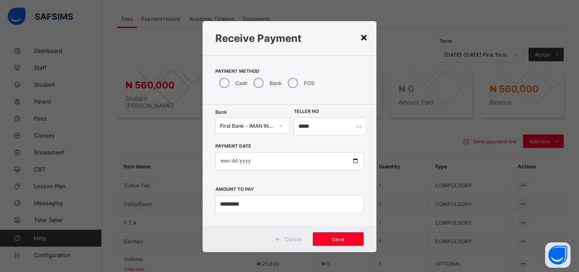
click at [360, 37] on div "×" at bounding box center [364, 37] width 8 height 14
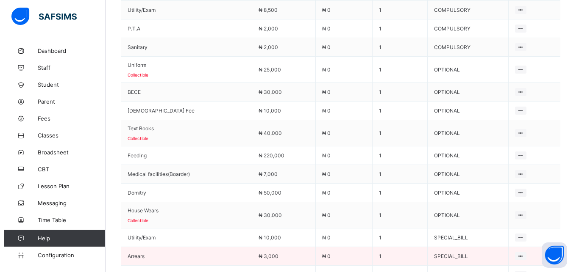
scroll to position [474, 0]
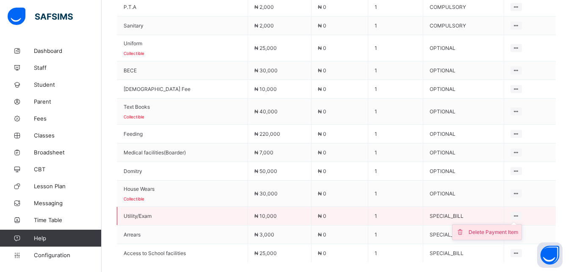
click at [516, 228] on div "Delete Payment Item" at bounding box center [494, 232] width 50 height 8
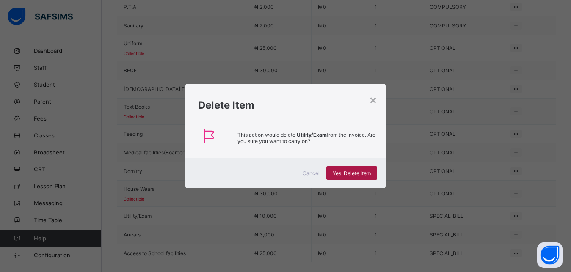
click at [360, 173] on span "Yes, Delete Item" at bounding box center [352, 173] width 38 height 6
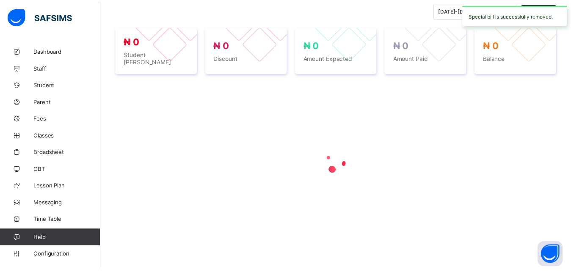
scroll to position [299, 0]
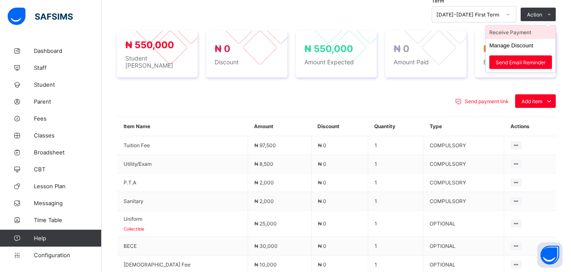
click at [533, 32] on li "Receive Payment" at bounding box center [520, 32] width 69 height 13
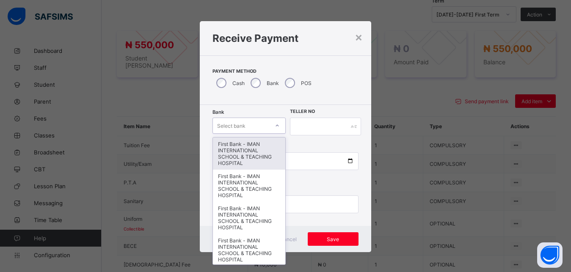
click at [248, 122] on div "Select bank" at bounding box center [241, 126] width 56 height 12
click at [249, 150] on div "First Bank - IMAN INTERNATIONAL SCHOOL & TEACHING HOSPITAL" at bounding box center [249, 154] width 72 height 32
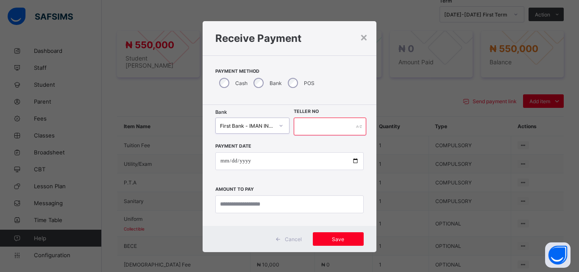
click at [309, 126] on input "text" at bounding box center [330, 127] width 72 height 18
type input "*****"
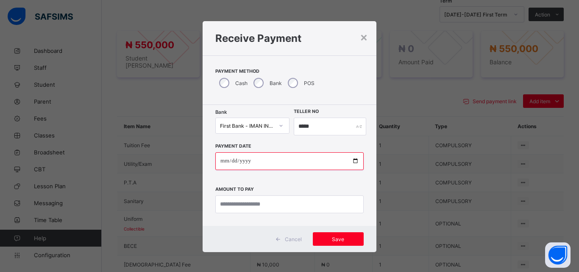
click at [349, 163] on input "date" at bounding box center [289, 161] width 148 height 18
type input "**********"
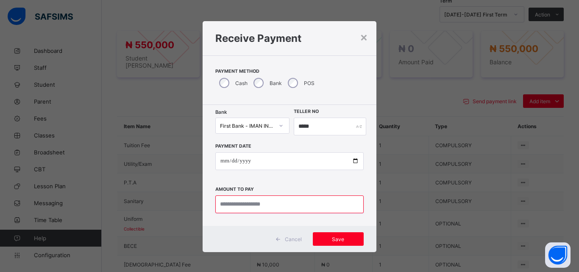
click at [263, 207] on input "currency" at bounding box center [289, 205] width 148 height 18
type input "*********"
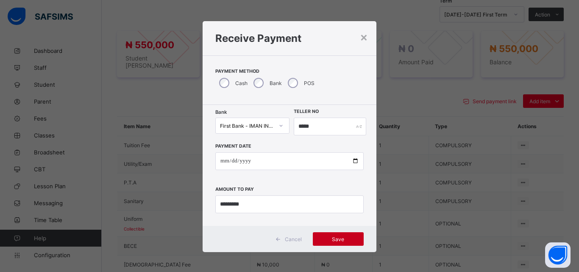
click at [325, 237] on span "Save" at bounding box center [338, 239] width 38 height 6
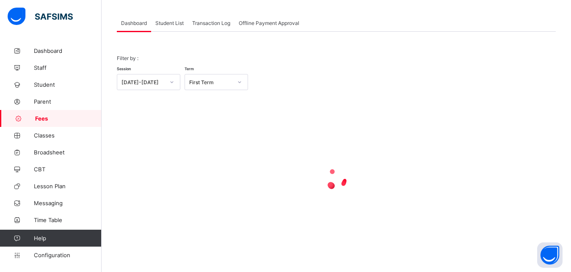
scroll to position [41, 0]
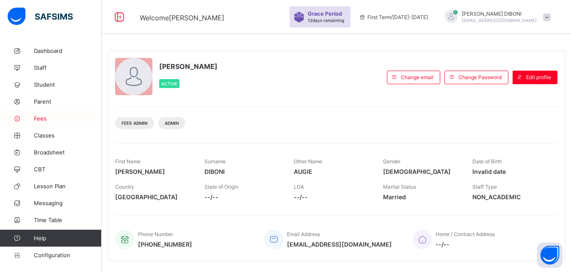
click at [40, 119] on span "Fees" at bounding box center [68, 118] width 68 height 7
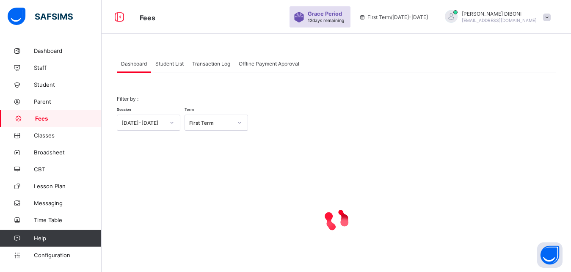
click at [169, 64] on span "Student List" at bounding box center [169, 64] width 28 height 6
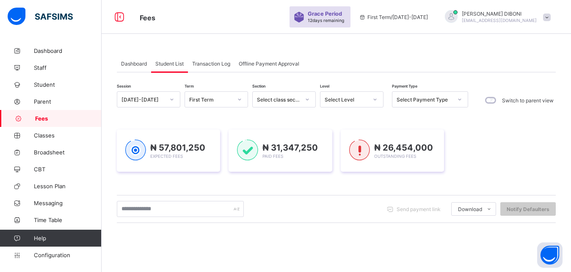
click at [342, 96] on div "Select Level" at bounding box center [344, 100] width 47 height 12
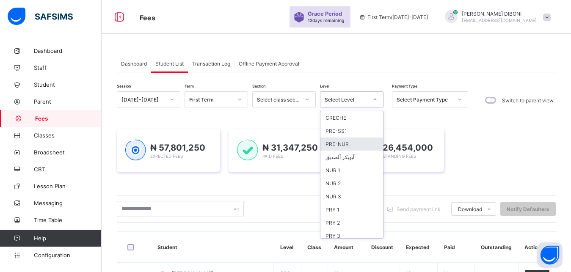
scroll to position [109, 0]
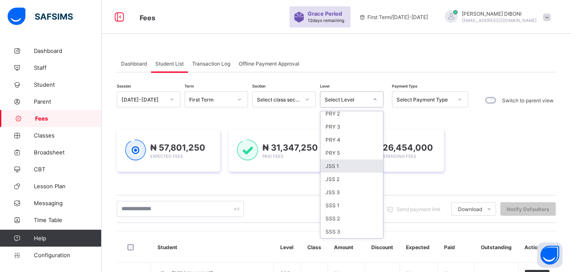
click at [351, 165] on div "JSS 1" at bounding box center [352, 166] width 63 height 13
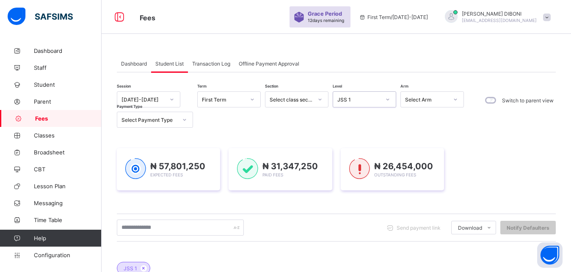
click at [351, 165] on div "₦ 26,454,000 Outstanding Fees" at bounding box center [392, 169] width 103 height 42
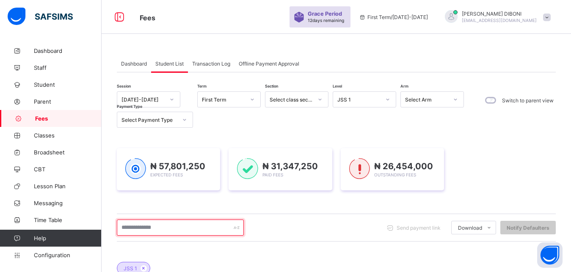
click at [186, 224] on input "text" at bounding box center [180, 228] width 127 height 16
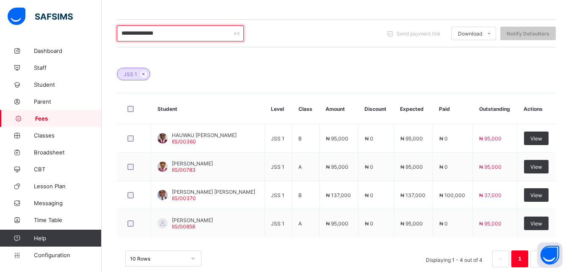
scroll to position [211, 0]
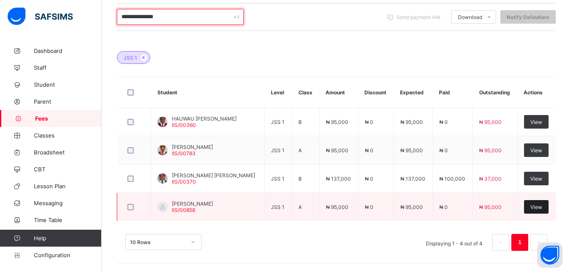
type input "**********"
click at [543, 208] on span "View" at bounding box center [537, 207] width 12 height 6
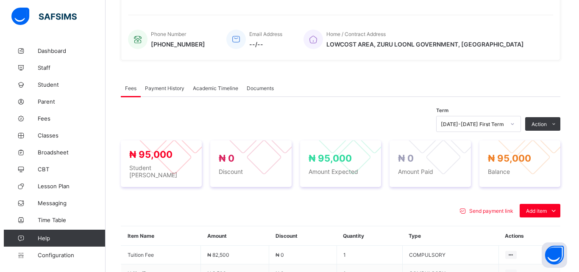
scroll to position [299, 0]
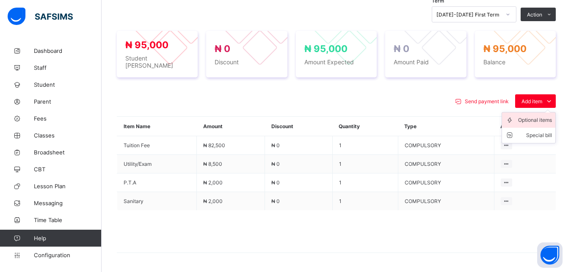
click at [536, 116] on div "Optional items" at bounding box center [535, 120] width 34 height 8
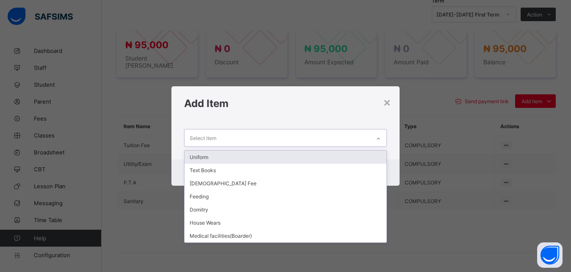
click at [348, 139] on div "Select item" at bounding box center [278, 138] width 186 height 17
click at [316, 157] on div "Uniform" at bounding box center [286, 157] width 202 height 13
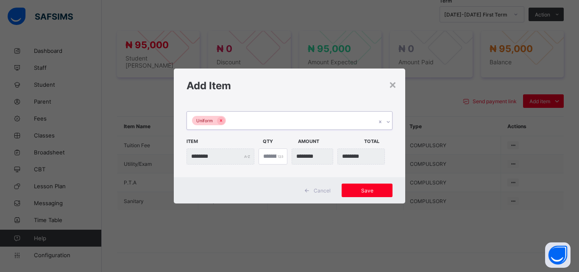
click at [288, 125] on div "Uniform" at bounding box center [281, 121] width 189 height 18
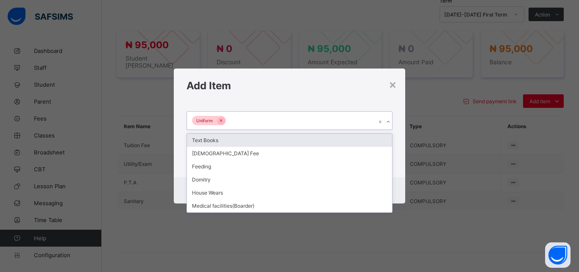
click at [280, 138] on div "Text Books" at bounding box center [289, 140] width 205 height 13
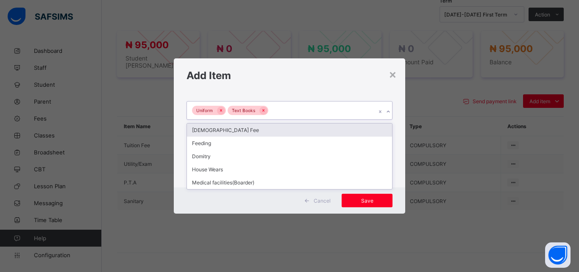
click at [301, 108] on div "Uniform Text Books" at bounding box center [281, 111] width 189 height 18
click at [288, 129] on div "[DEMOGRAPHIC_DATA] Fee" at bounding box center [289, 130] width 205 height 13
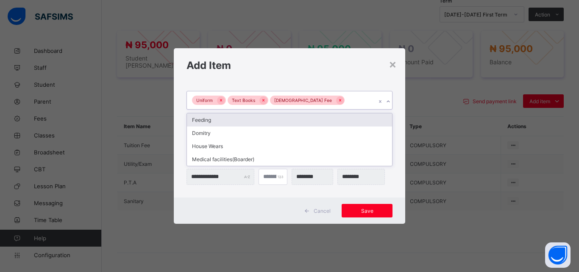
click at [327, 104] on div "Uniform Text Books Islamiyya Fee" at bounding box center [281, 100] width 189 height 18
click at [316, 116] on div "Feeding" at bounding box center [289, 120] width 205 height 13
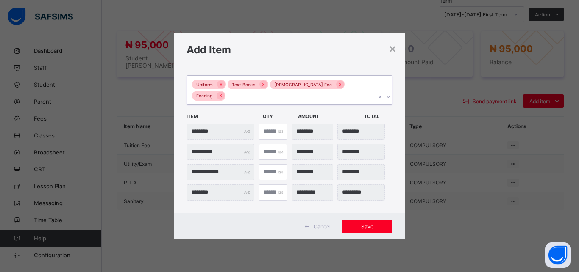
click at [357, 93] on div "Uniform Text Books Islamiyya Fee Feeding" at bounding box center [281, 90] width 189 height 29
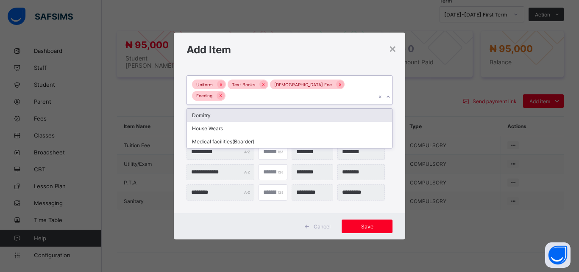
click at [314, 111] on div "Domitry" at bounding box center [289, 115] width 205 height 13
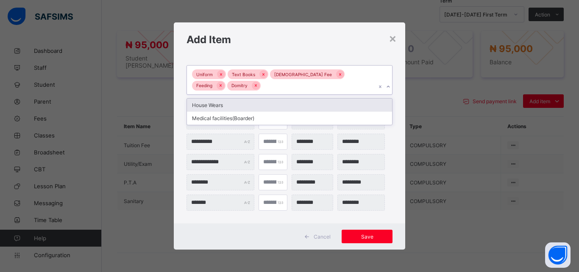
click at [307, 88] on div "Uniform Text Books Islamiyya Fee Feeding Domitry" at bounding box center [281, 80] width 189 height 29
click at [278, 86] on div "Uniform Text Books Islamiyya Fee Feeding Domitry" at bounding box center [281, 80] width 189 height 29
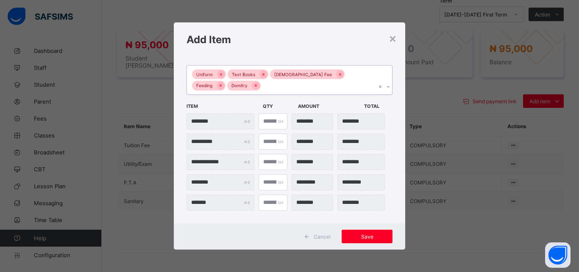
click at [278, 86] on div "Uniform Text Books Islamiyya Fee Feeding Domitry" at bounding box center [281, 80] width 189 height 29
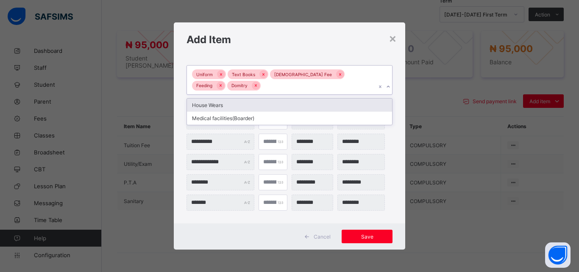
click at [274, 105] on div "House Wears" at bounding box center [289, 105] width 205 height 13
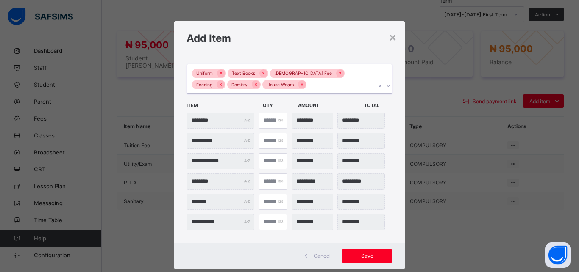
click at [274, 105] on span "Qty" at bounding box center [278, 105] width 31 height 14
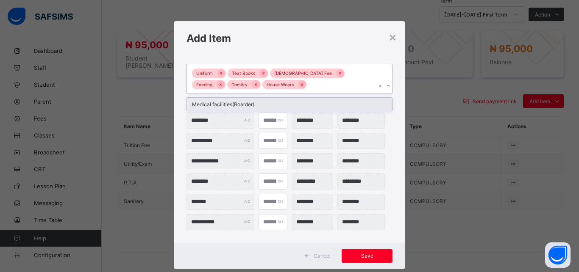
click at [297, 85] on div "Uniform Text Books Islamiyya Fee Feeding Domitry House Wears" at bounding box center [281, 78] width 189 height 29
click at [287, 100] on div "Medical facilities(Boarder)" at bounding box center [289, 104] width 205 height 13
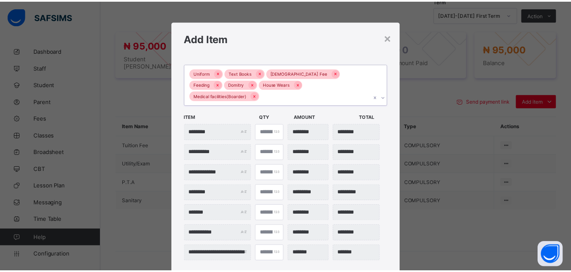
scroll to position [39, 0]
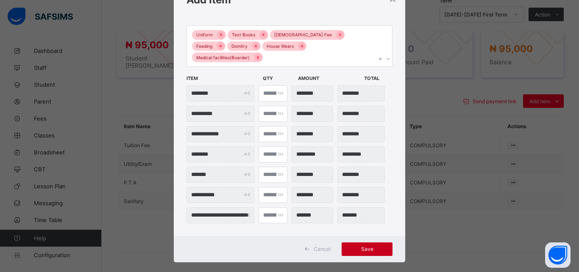
click at [368, 246] on span "Save" at bounding box center [367, 249] width 38 height 6
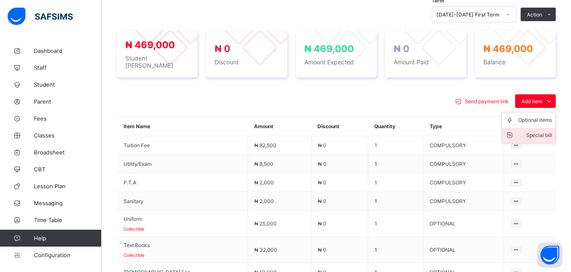
click at [543, 131] on div "Special bill" at bounding box center [535, 135] width 34 height 8
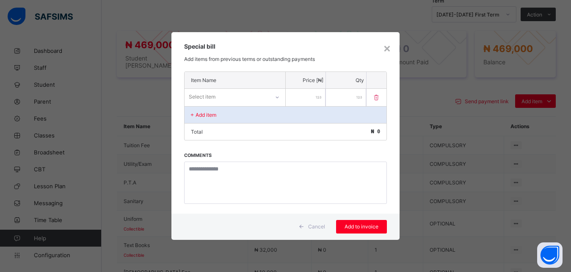
click at [252, 94] on div "Select item" at bounding box center [227, 97] width 85 height 12
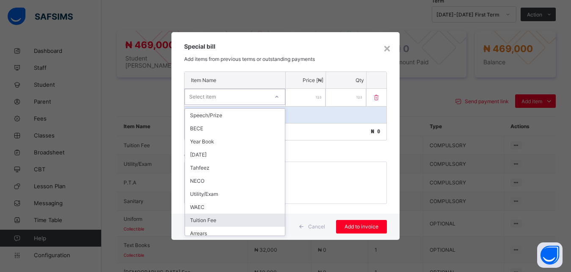
scroll to position [19, 0]
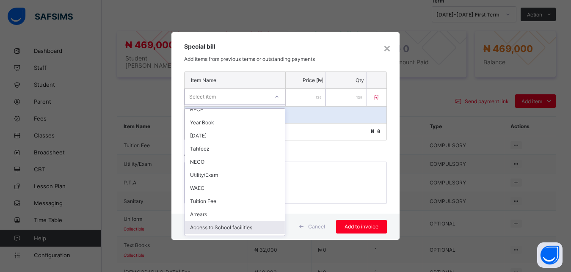
click at [255, 226] on div "Access to School facilities" at bounding box center [235, 227] width 100 height 13
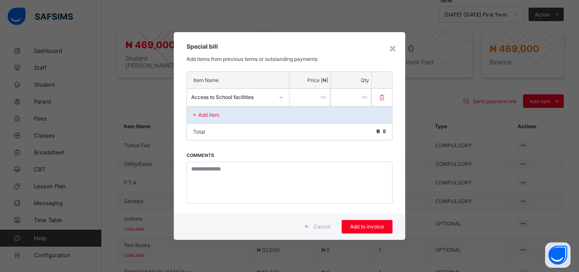
click at [307, 96] on input "number" at bounding box center [309, 97] width 41 height 17
type input "*****"
click at [255, 116] on div "Add item" at bounding box center [289, 114] width 205 height 17
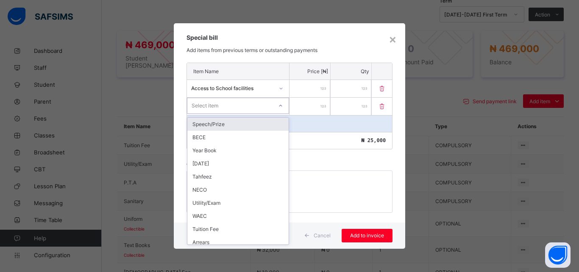
click at [256, 104] on div "Select item" at bounding box center [229, 106] width 85 height 12
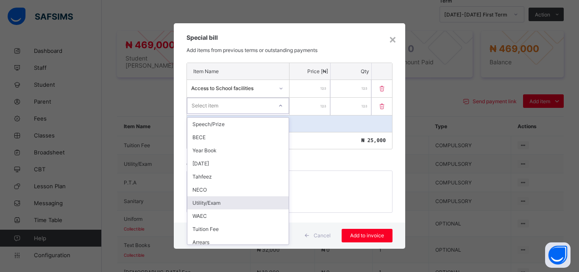
click at [251, 204] on div "Utility/Exam" at bounding box center [237, 203] width 101 height 13
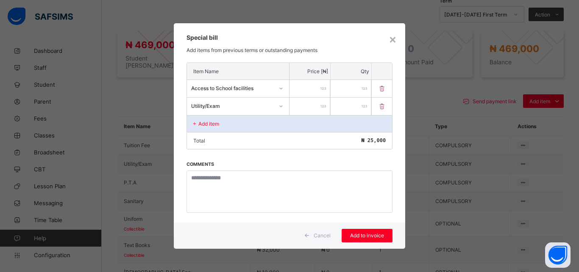
click at [299, 109] on input "number" at bounding box center [309, 106] width 41 height 17
type input "****"
click at [247, 126] on div "Add item" at bounding box center [289, 123] width 205 height 17
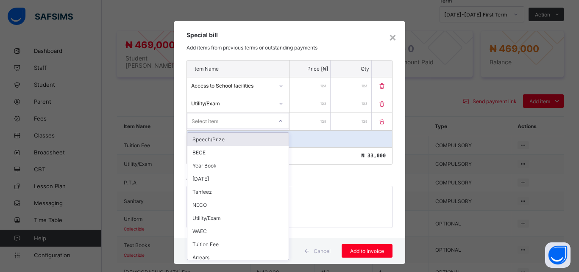
click at [247, 126] on div "Select item" at bounding box center [229, 121] width 85 height 12
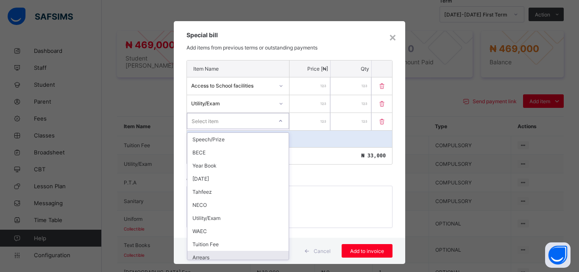
click at [244, 257] on div "Arrears" at bounding box center [237, 257] width 101 height 13
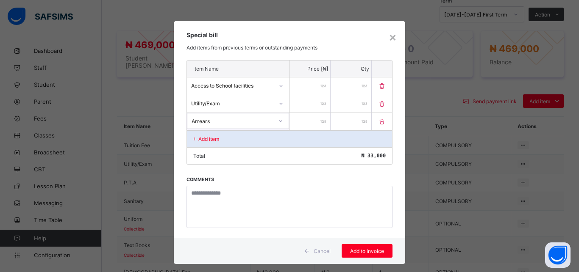
click at [306, 123] on input "number" at bounding box center [309, 121] width 41 height 17
type input "****"
click at [363, 249] on span "Add to invoice" at bounding box center [367, 251] width 38 height 6
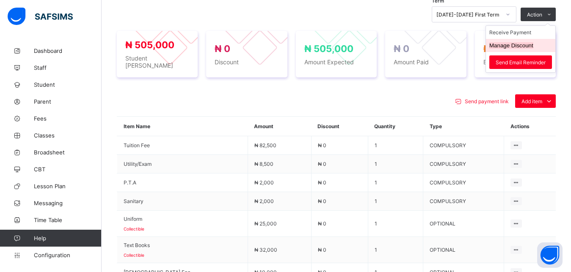
click at [524, 43] on button "Manage Discount" at bounding box center [512, 45] width 44 height 6
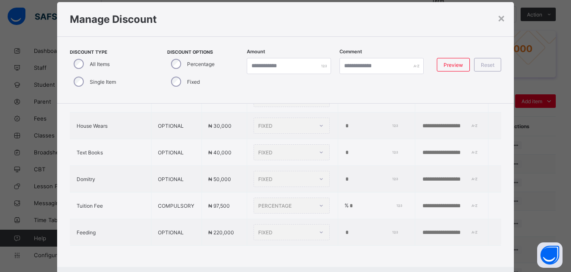
type input "*"
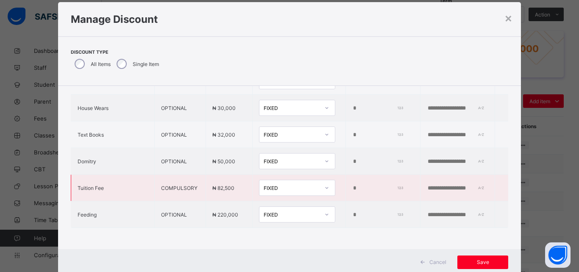
click at [288, 185] on div "FIXED" at bounding box center [291, 188] width 56 height 6
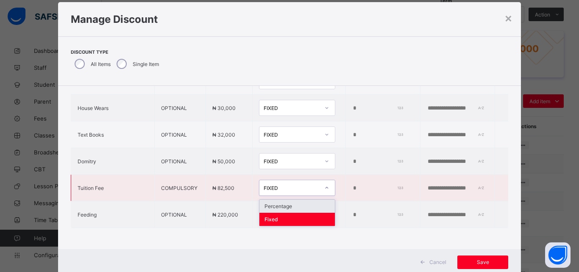
click at [292, 200] on div "Percentage" at bounding box center [296, 206] width 75 height 13
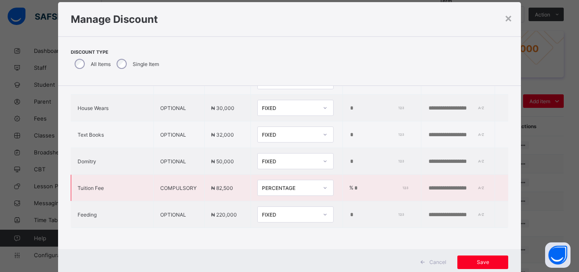
click at [353, 185] on input "*" at bounding box center [379, 188] width 53 height 7
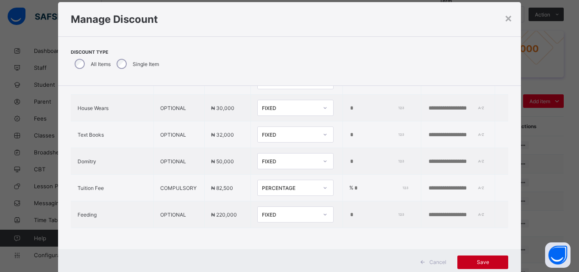
type input "**"
click at [479, 262] on span "Save" at bounding box center [482, 262] width 38 height 6
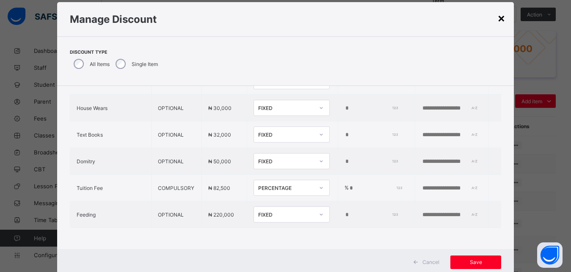
click at [502, 17] on div "×" at bounding box center [502, 18] width 8 height 14
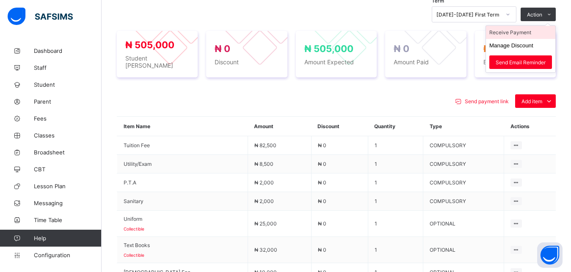
click at [529, 35] on li "Receive Payment" at bounding box center [520, 32] width 69 height 13
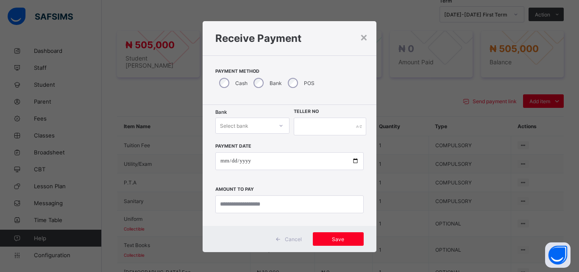
click at [250, 128] on div "Select bank" at bounding box center [244, 126] width 57 height 12
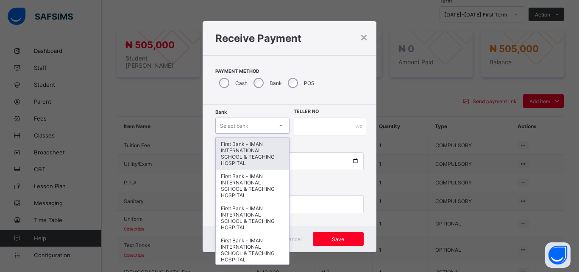
click at [244, 126] on div "Select bank" at bounding box center [234, 126] width 28 height 16
click at [243, 126] on div "Select bank" at bounding box center [234, 126] width 28 height 16
click at [247, 145] on div "First Bank - IMAN INTERNATIONAL SCHOOL & TEACHING HOSPITAL" at bounding box center [252, 154] width 73 height 32
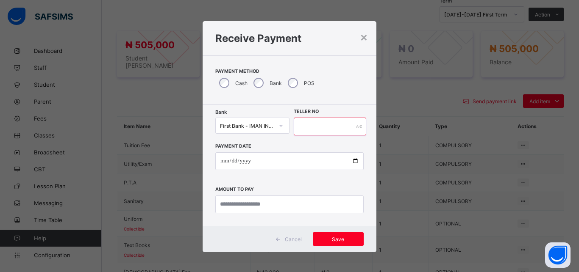
click at [317, 125] on input "text" at bounding box center [330, 127] width 72 height 18
type input "*****"
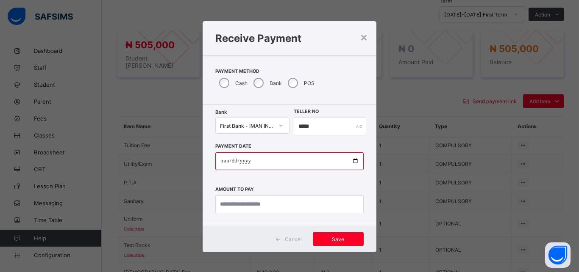
click at [350, 161] on input "date" at bounding box center [289, 161] width 148 height 18
type input "**********"
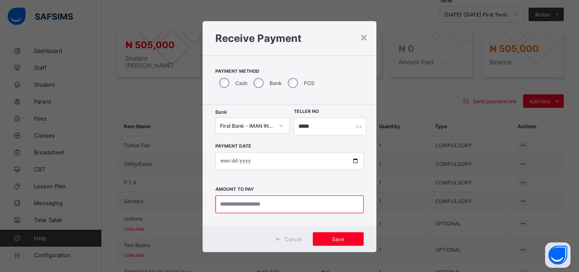
click at [277, 205] on input "currency" at bounding box center [289, 205] width 148 height 18
type input "*********"
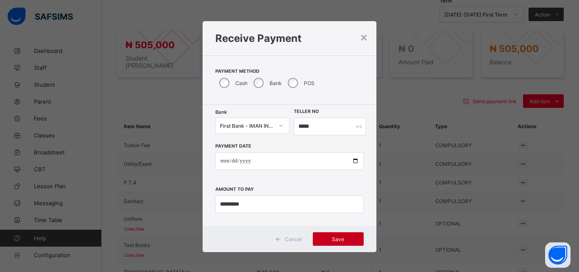
click at [333, 239] on span "Save" at bounding box center [338, 239] width 38 height 6
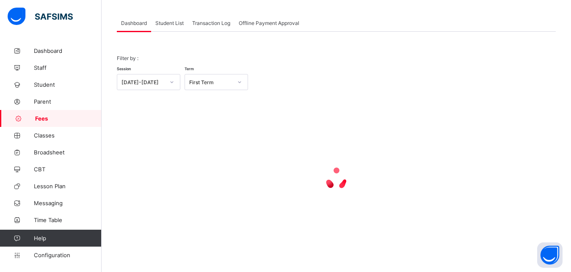
scroll to position [41, 0]
click at [159, 22] on span "Student List" at bounding box center [169, 23] width 28 height 6
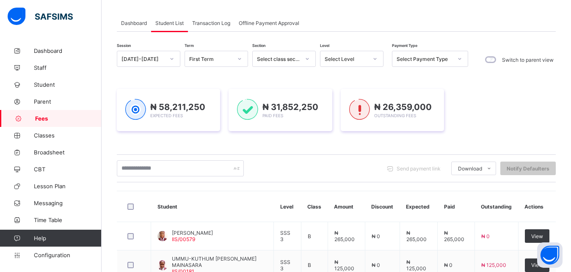
click at [335, 58] on div "Select Level" at bounding box center [346, 59] width 43 height 6
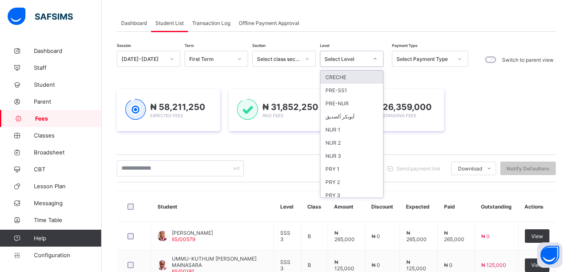
click at [355, 61] on div "Select Level" at bounding box center [346, 59] width 43 height 6
click at [348, 181] on div "PRY 2" at bounding box center [352, 182] width 63 height 13
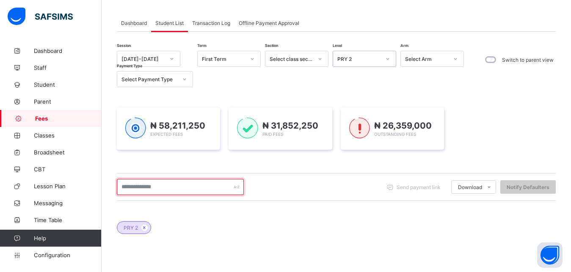
click at [197, 188] on input "text" at bounding box center [180, 187] width 127 height 16
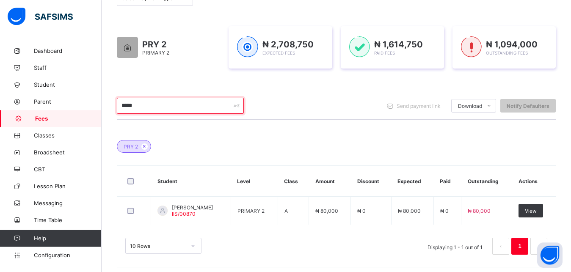
scroll to position [126, 0]
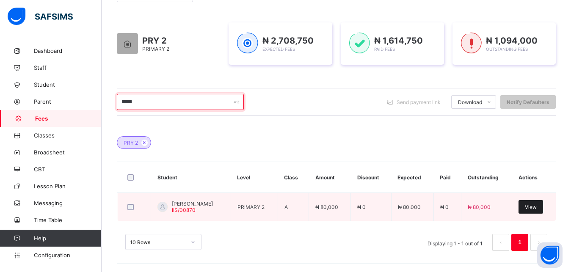
type input "*****"
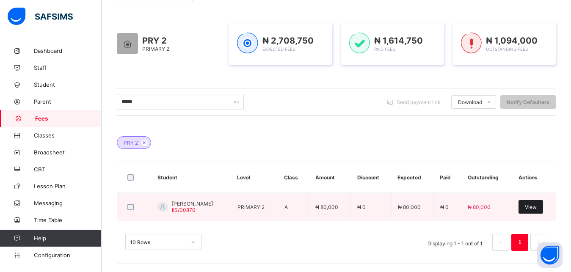
click at [537, 208] on span "View" at bounding box center [531, 207] width 12 height 6
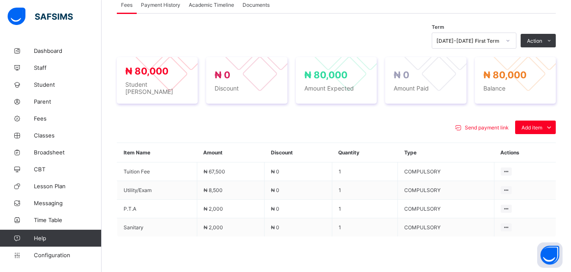
scroll to position [277, 0]
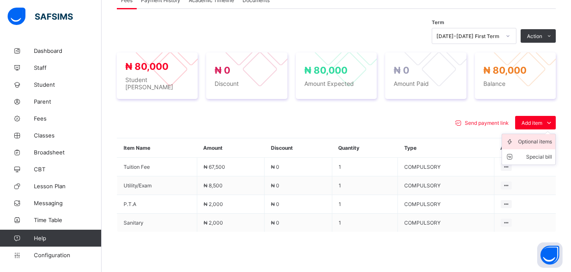
click at [536, 139] on div "Optional items" at bounding box center [535, 142] width 34 height 8
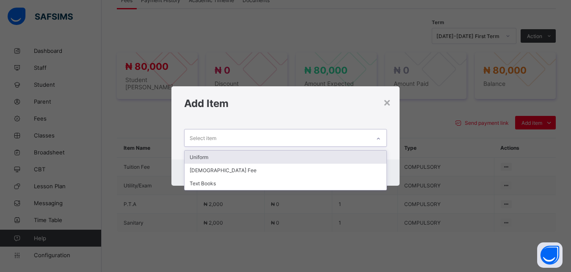
click at [349, 134] on div "Select item" at bounding box center [278, 138] width 186 height 17
click at [310, 155] on div "Uniform" at bounding box center [286, 157] width 202 height 13
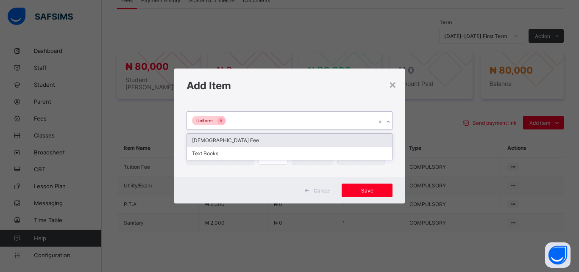
click at [312, 117] on div "Uniform" at bounding box center [281, 121] width 189 height 18
click at [299, 138] on div "[DEMOGRAPHIC_DATA] Fee" at bounding box center [289, 140] width 205 height 13
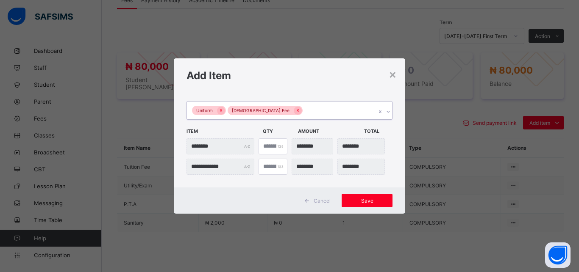
click at [315, 108] on div "Uniform [DEMOGRAPHIC_DATA] Fee" at bounding box center [281, 111] width 189 height 18
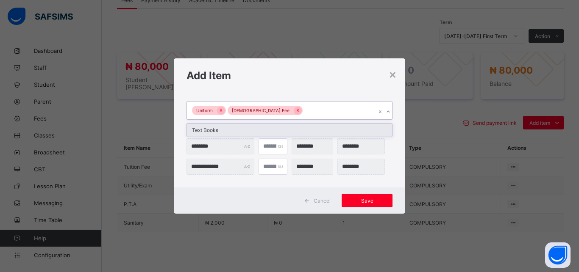
click at [299, 135] on div "Text Books" at bounding box center [289, 130] width 205 height 13
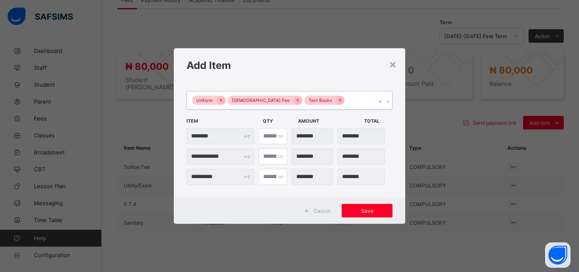
type input "*"
type input "********"
type input "*"
click at [276, 135] on input "*" at bounding box center [272, 136] width 29 height 16
click at [371, 213] on span "Save" at bounding box center [367, 211] width 38 height 6
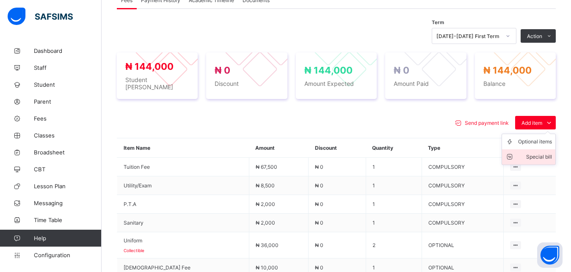
click at [534, 153] on div "Special bill" at bounding box center [535, 157] width 34 height 8
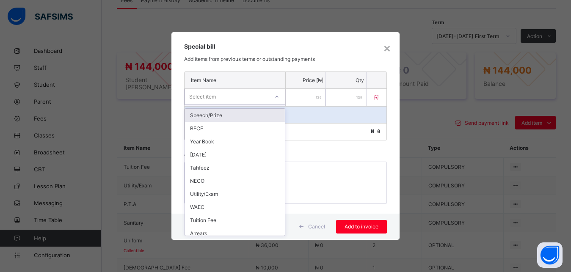
click at [248, 97] on div "Select item" at bounding box center [227, 97] width 84 height 12
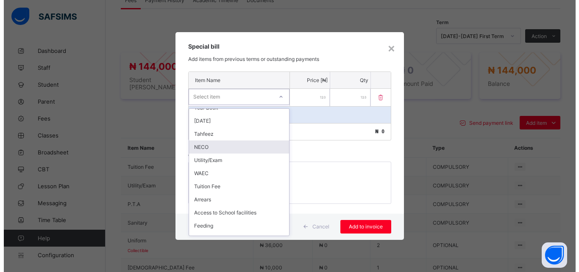
scroll to position [57, 0]
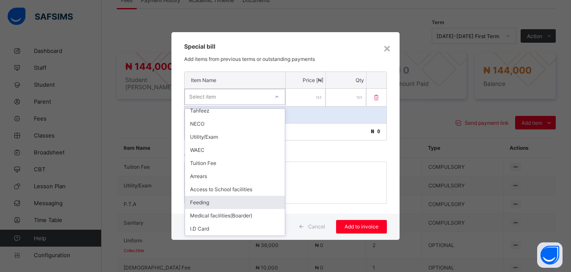
click at [222, 207] on div "Feeding" at bounding box center [235, 202] width 100 height 13
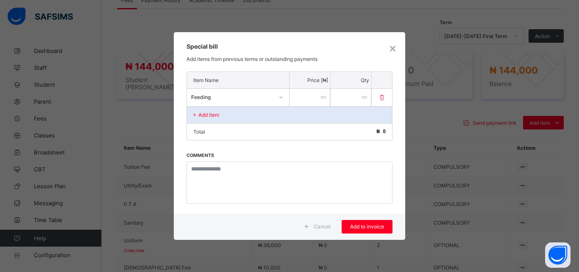
click at [307, 100] on input "number" at bounding box center [309, 97] width 41 height 17
type input "******"
click at [252, 116] on div "Add item" at bounding box center [289, 114] width 205 height 17
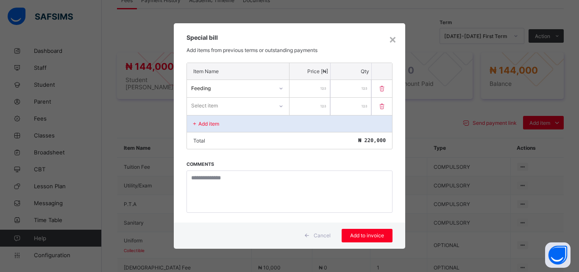
click at [250, 101] on div "Select item" at bounding box center [230, 106] width 86 height 12
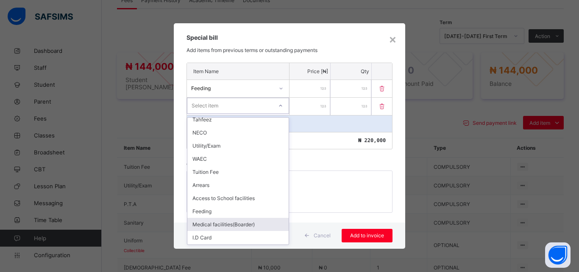
click at [253, 224] on div "Medical facilities(Boarder)" at bounding box center [237, 224] width 101 height 13
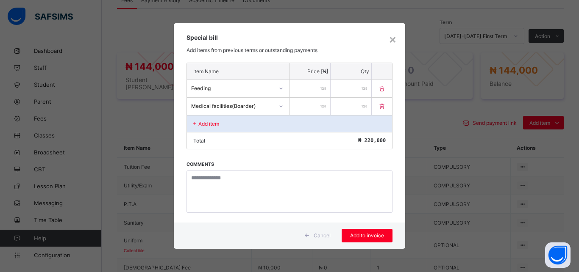
click at [305, 111] on input "number" at bounding box center [309, 106] width 41 height 17
type input "****"
click at [254, 123] on div "Add item" at bounding box center [289, 123] width 205 height 17
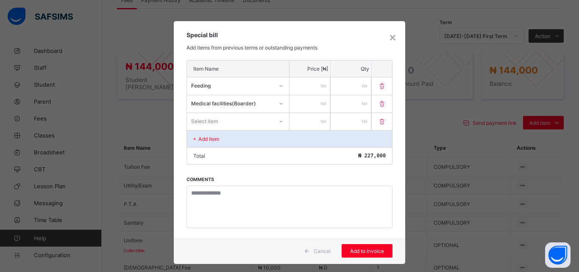
click at [254, 123] on div "Select item" at bounding box center [230, 121] width 86 height 12
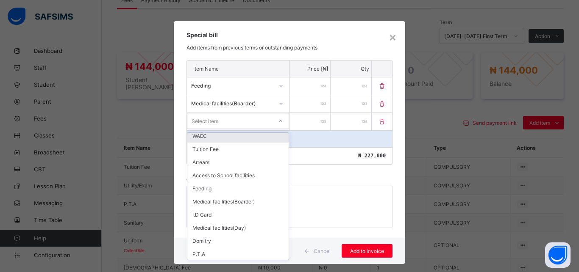
scroll to position [114, 0]
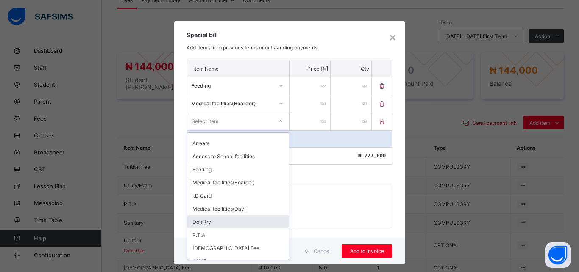
click at [245, 222] on div "Domitry" at bounding box center [237, 222] width 101 height 13
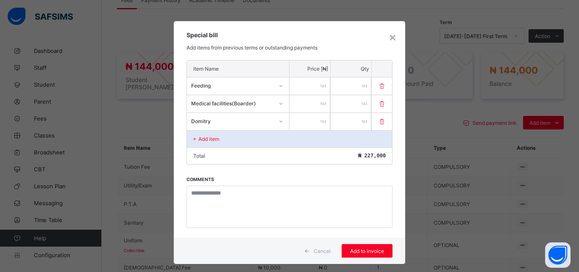
click at [307, 124] on input "number" at bounding box center [309, 121] width 41 height 17
type input "*****"
click at [248, 137] on div "Add item" at bounding box center [289, 138] width 205 height 17
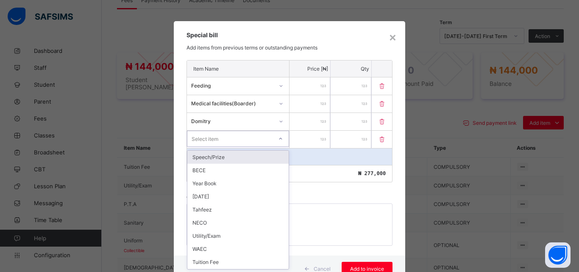
click at [248, 137] on div "Select item" at bounding box center [229, 139] width 85 height 12
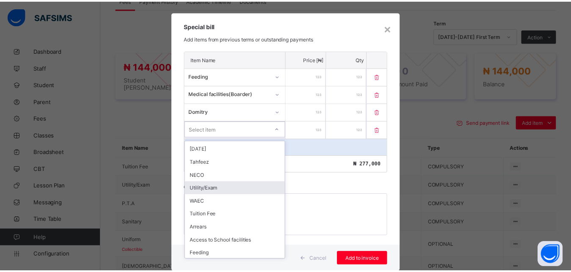
scroll to position [57, 0]
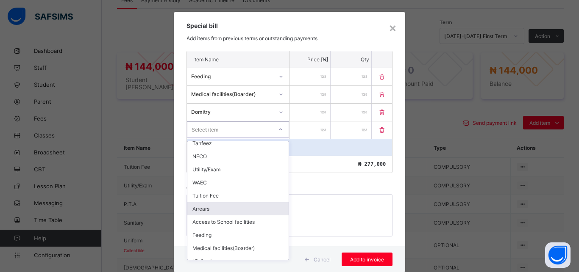
click at [238, 209] on div "Arrears" at bounding box center [237, 208] width 101 height 13
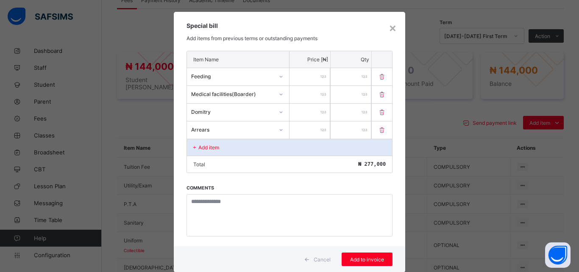
click at [305, 132] on input "number" at bounding box center [309, 130] width 41 height 17
type input "****"
click at [369, 260] on span "Add to invoice" at bounding box center [367, 260] width 38 height 6
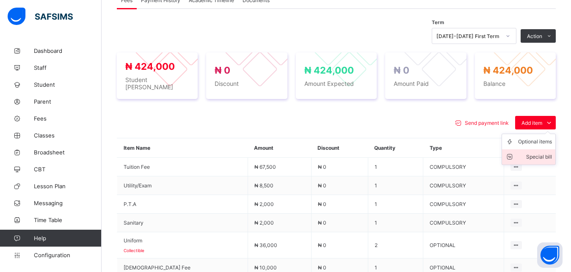
click at [534, 153] on div "Special bill" at bounding box center [535, 157] width 34 height 8
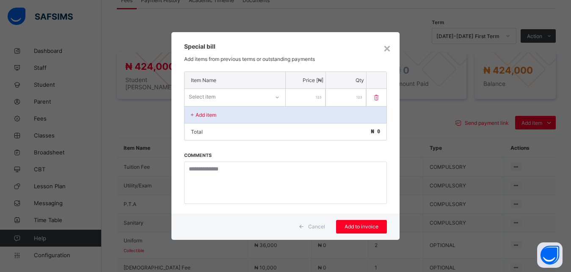
click at [260, 100] on div "Select item" at bounding box center [227, 97] width 85 height 12
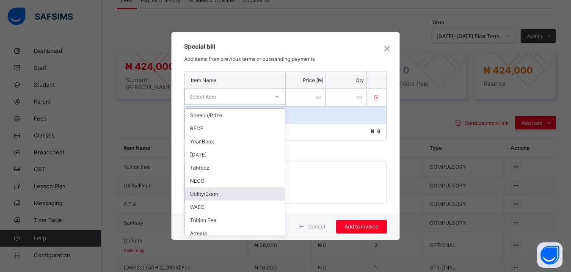
click at [264, 190] on div "Utility/Exam" at bounding box center [235, 194] width 100 height 13
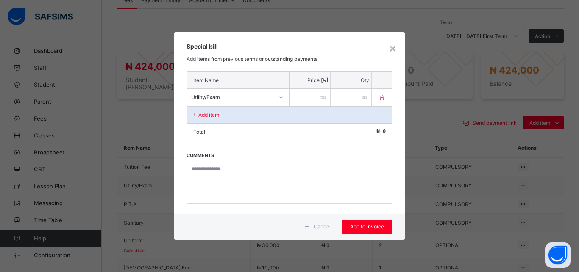
click at [304, 100] on input "number" at bounding box center [309, 97] width 41 height 17
type input "*****"
click at [364, 222] on div "Add to invoice" at bounding box center [366, 227] width 51 height 14
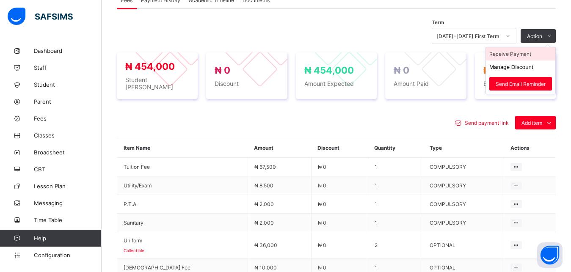
click at [529, 52] on li "Receive Payment" at bounding box center [520, 53] width 69 height 13
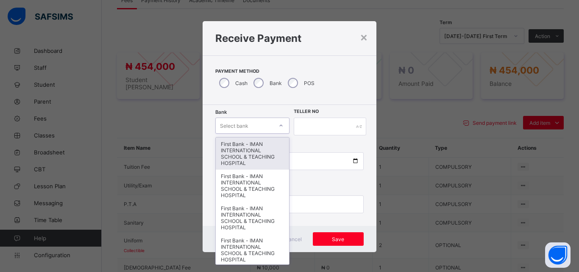
click at [250, 124] on div "Select bank" at bounding box center [244, 126] width 57 height 12
click at [250, 145] on div "First Bank - IMAN INTERNATIONAL SCHOOL & TEACHING HOSPITAL" at bounding box center [252, 154] width 73 height 32
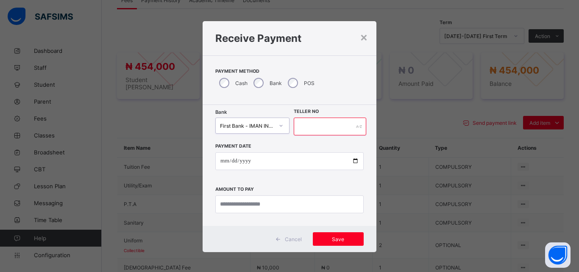
click at [311, 132] on input "text" at bounding box center [330, 127] width 72 height 18
type input "*****"
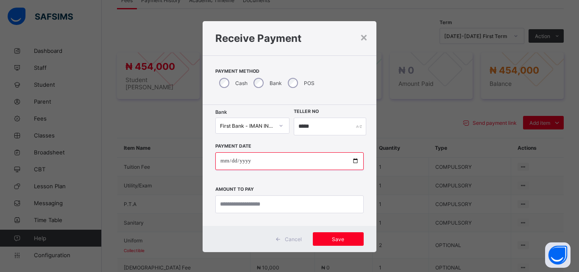
click at [352, 161] on input "date" at bounding box center [289, 161] width 148 height 18
type input "**********"
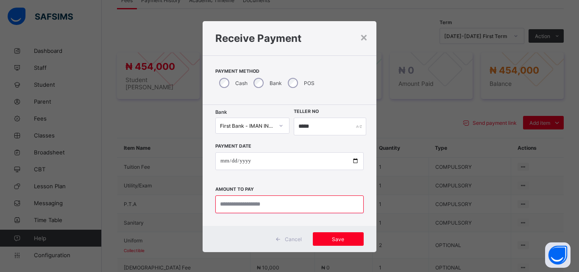
click at [264, 202] on input "currency" at bounding box center [289, 205] width 148 height 18
type input "*********"
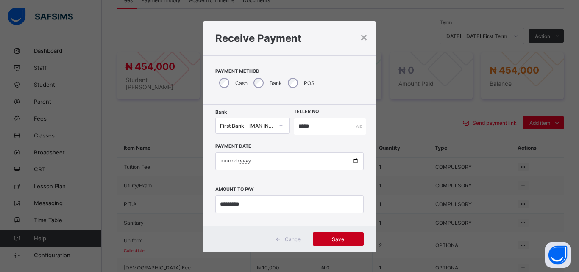
click at [336, 244] on div "Save" at bounding box center [338, 240] width 51 height 14
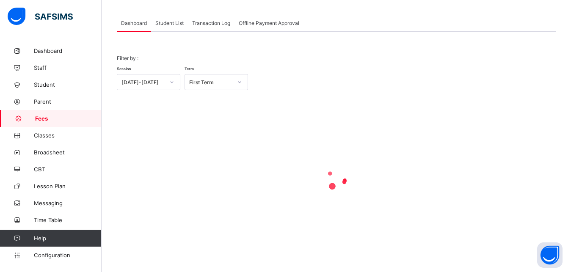
scroll to position [41, 0]
click at [166, 23] on span "Student List" at bounding box center [169, 23] width 28 height 6
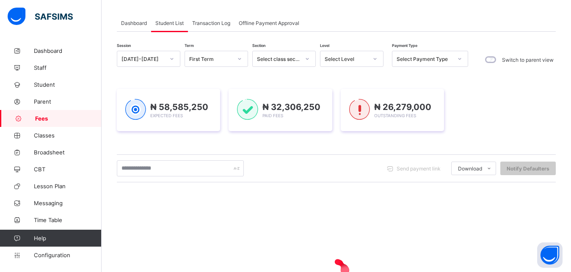
click at [352, 60] on div "Select Level" at bounding box center [346, 59] width 43 height 6
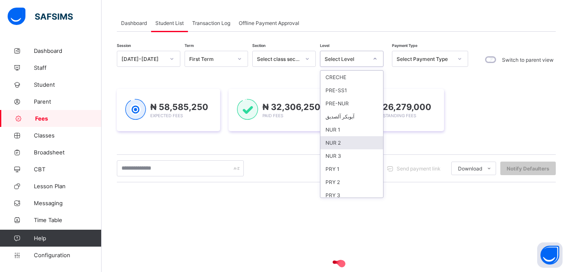
click at [353, 141] on div "NUR 2" at bounding box center [352, 142] width 63 height 13
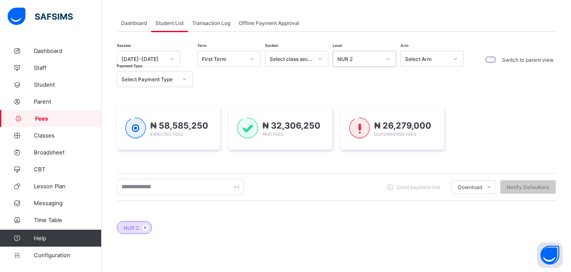
click at [353, 141] on div "₦ 26,279,000 Outstanding Fees" at bounding box center [392, 129] width 103 height 42
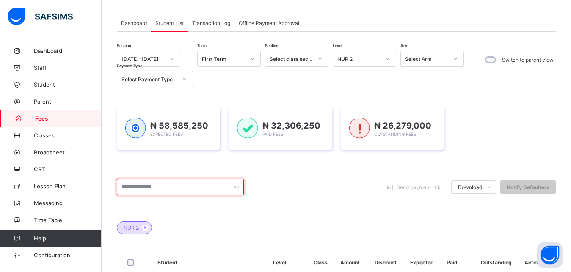
click at [190, 186] on input "text" at bounding box center [180, 187] width 127 height 16
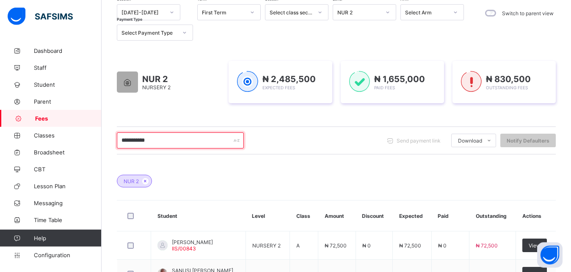
scroll to position [127, 0]
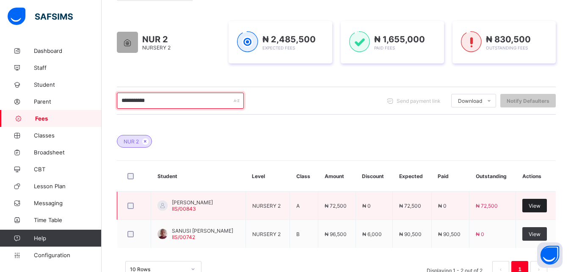
type input "**********"
click at [541, 207] on span "View" at bounding box center [535, 206] width 12 height 6
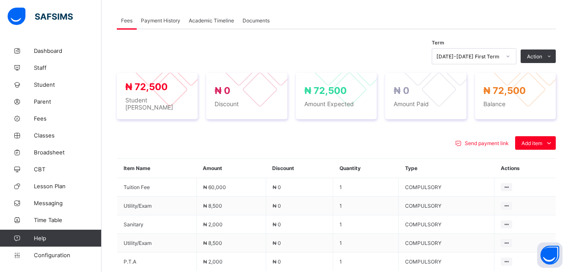
scroll to position [278, 0]
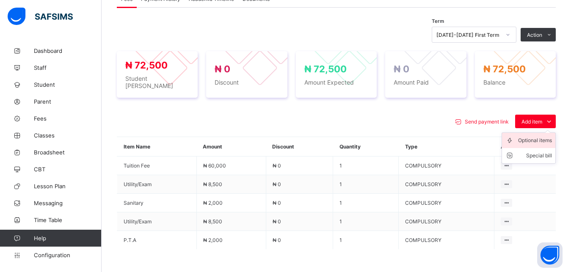
click at [538, 136] on div "Optional items" at bounding box center [535, 140] width 34 height 8
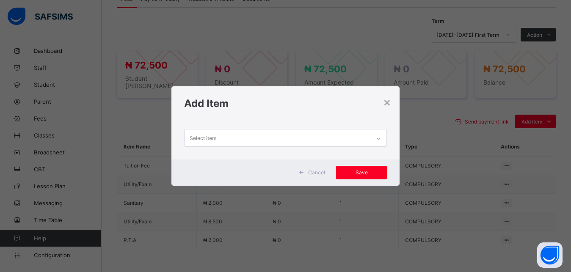
click at [370, 137] on div "Select item" at bounding box center [278, 138] width 186 height 17
click at [321, 138] on div "Select item" at bounding box center [278, 138] width 186 height 17
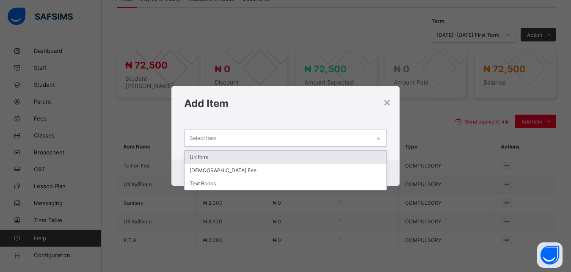
click at [302, 152] on div "Uniform" at bounding box center [286, 157] width 202 height 13
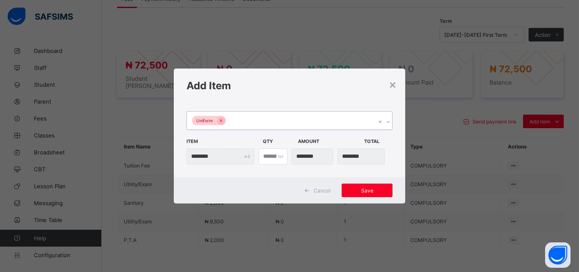
click at [299, 120] on div "Uniform" at bounding box center [281, 121] width 189 height 18
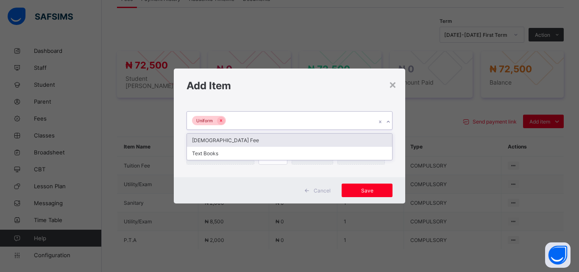
click at [288, 141] on div "[DEMOGRAPHIC_DATA] Fee" at bounding box center [289, 140] width 205 height 13
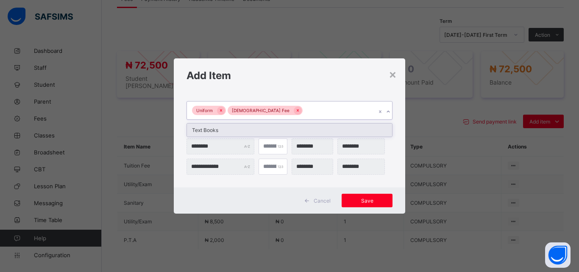
click at [301, 111] on div "Uniform [DEMOGRAPHIC_DATA] Fee" at bounding box center [281, 111] width 189 height 18
click at [291, 128] on div "Text Books" at bounding box center [289, 130] width 205 height 13
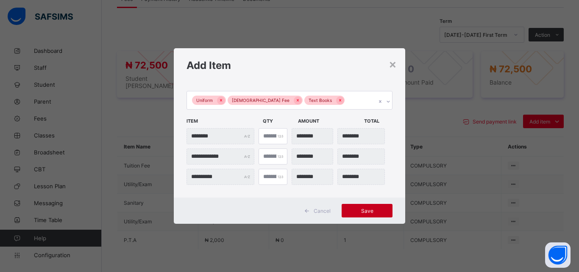
click at [367, 210] on span "Save" at bounding box center [367, 211] width 38 height 6
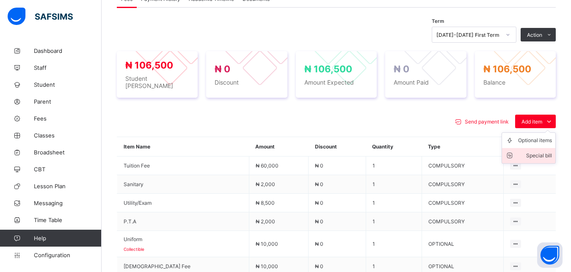
click at [541, 152] on div "Special bill" at bounding box center [535, 156] width 34 height 8
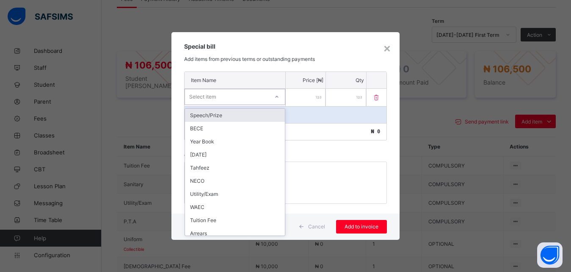
click at [246, 100] on div "Select item" at bounding box center [227, 97] width 84 height 12
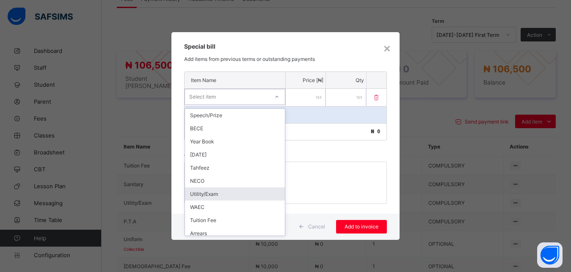
click at [238, 194] on div "Utility/Exam" at bounding box center [235, 194] width 100 height 13
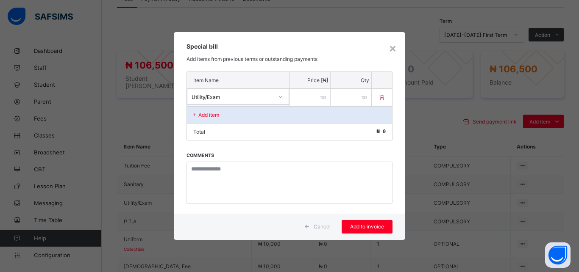
click at [303, 99] on input "number" at bounding box center [309, 97] width 41 height 17
type input "****"
click at [364, 230] on div "Add to invoice" at bounding box center [366, 227] width 51 height 14
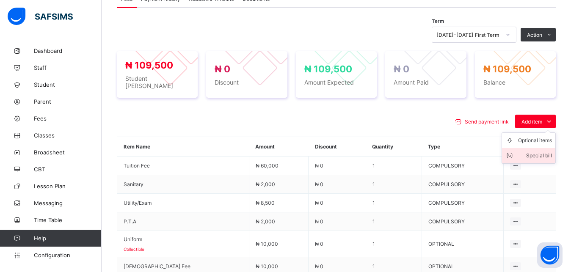
click at [539, 152] on div "Special bill" at bounding box center [535, 156] width 34 height 8
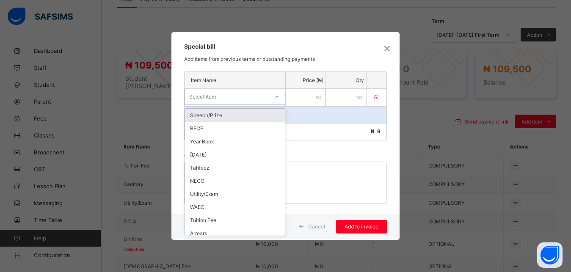
click at [240, 98] on div "Select item" at bounding box center [227, 97] width 84 height 12
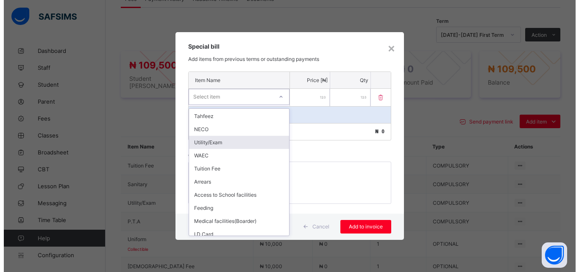
scroll to position [57, 0]
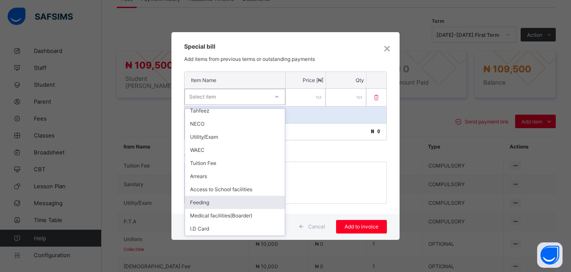
click at [247, 204] on div "Feeding" at bounding box center [235, 202] width 100 height 13
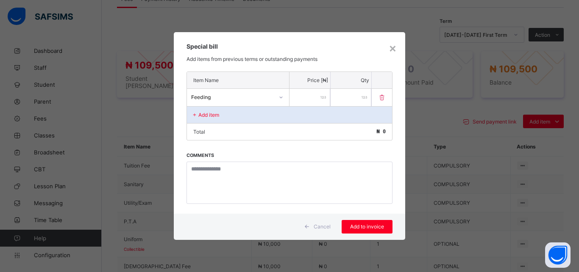
click at [305, 98] on input "number" at bounding box center [309, 97] width 41 height 17
type input "******"
click at [254, 114] on div "Add item" at bounding box center [289, 114] width 205 height 17
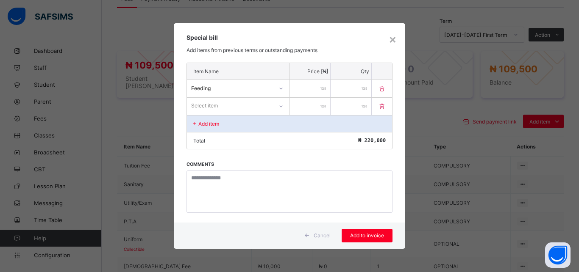
click at [253, 105] on div "Select item" at bounding box center [230, 106] width 86 height 12
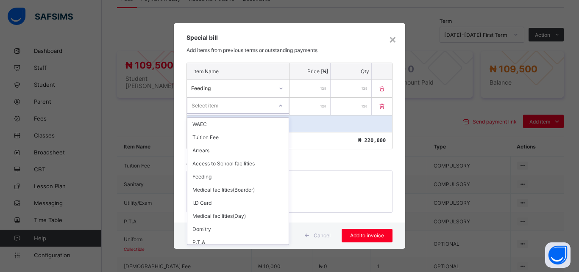
scroll to position [95, 0]
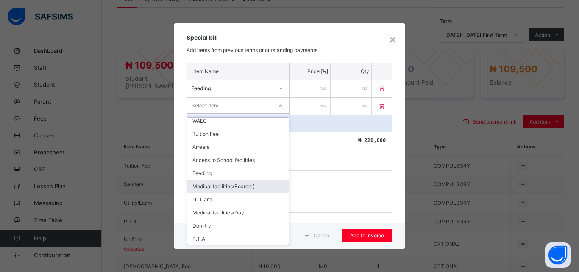
click at [251, 186] on div "Medical facilities(Boarder)" at bounding box center [237, 186] width 101 height 13
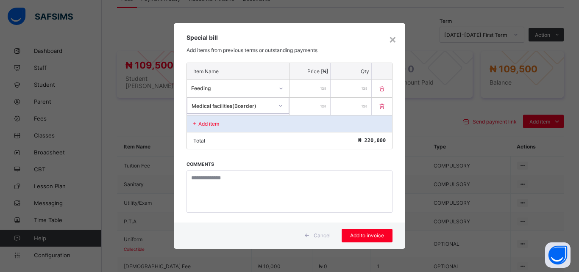
click at [303, 107] on input "number" at bounding box center [309, 106] width 41 height 17
type input "****"
click at [246, 127] on div "Add item" at bounding box center [289, 123] width 205 height 17
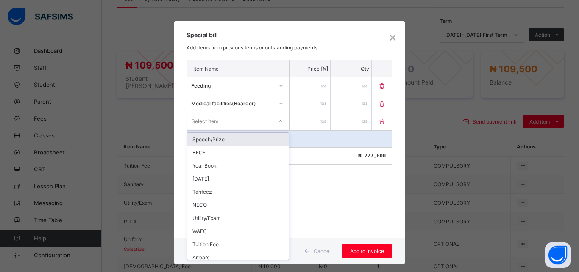
click at [246, 127] on div "Select item" at bounding box center [229, 121] width 85 height 12
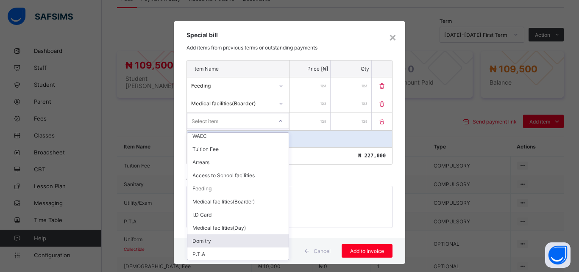
click at [252, 239] on div "Domitry" at bounding box center [237, 241] width 101 height 13
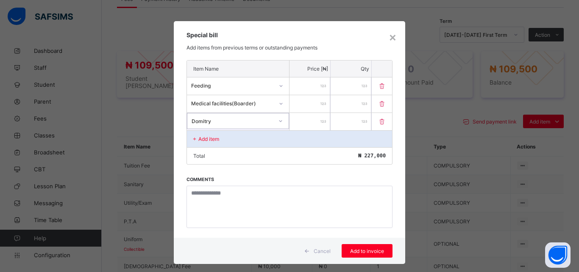
click at [302, 118] on input "number" at bounding box center [309, 121] width 41 height 17
type input "*****"
click at [244, 143] on div "Add item" at bounding box center [289, 138] width 205 height 17
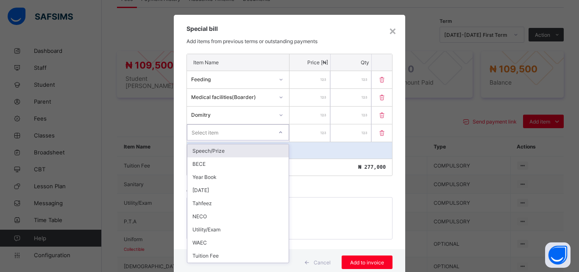
click at [244, 141] on div "option Speech/Prize focused, 1 of 20. 20 results available. Use Up and Down to …" at bounding box center [238, 133] width 102 height 16
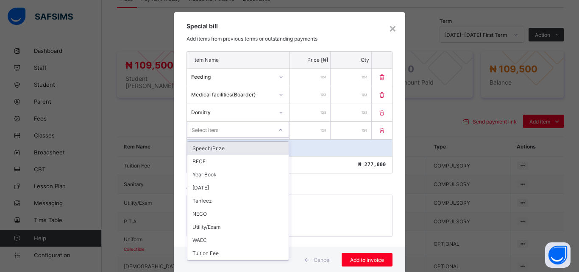
scroll to position [9, 0]
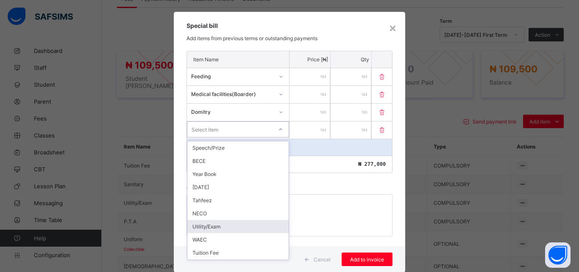
click at [252, 227] on div "Utility/Exam" at bounding box center [237, 226] width 101 height 13
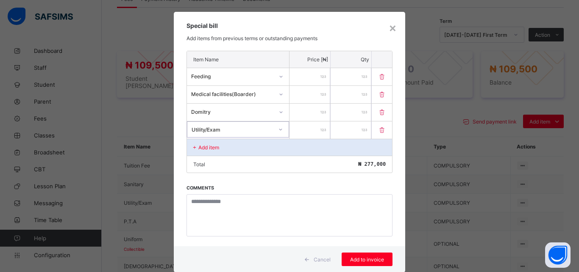
click at [304, 133] on input "number" at bounding box center [309, 130] width 41 height 17
type input "*****"
click at [245, 150] on div "Add item" at bounding box center [289, 147] width 205 height 17
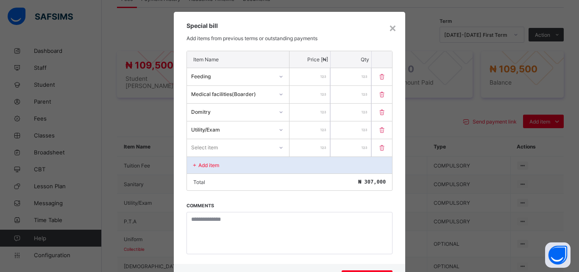
click at [245, 150] on div "Item Name Price [₦] Qty Feeding ****** * Medical facilities(Boarder) **** * Dom…" at bounding box center [289, 121] width 206 height 140
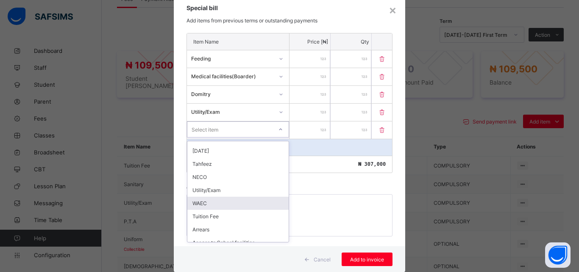
scroll to position [57, 0]
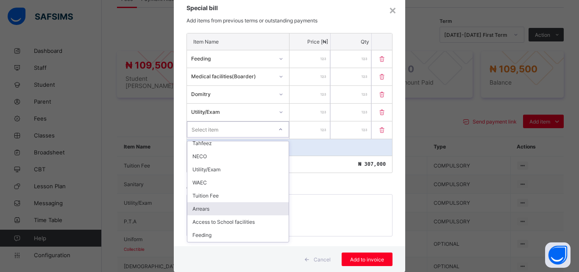
click at [242, 207] on div "Arrears" at bounding box center [237, 208] width 101 height 13
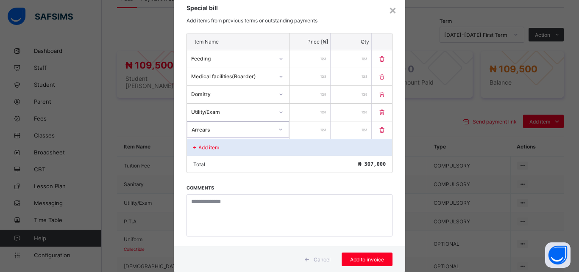
click at [299, 133] on input "number" at bounding box center [309, 130] width 41 height 17
type input "****"
click at [369, 260] on span "Add to invoice" at bounding box center [367, 260] width 38 height 6
click at [255, 129] on div "Arrears" at bounding box center [232, 130] width 83 height 6
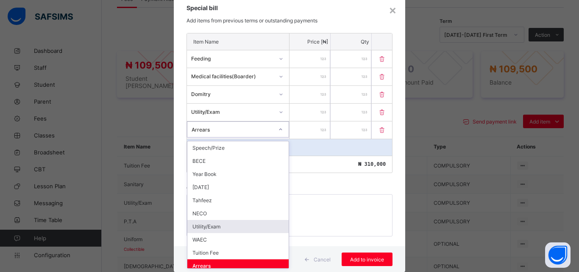
click at [262, 226] on div "Utility/Exam" at bounding box center [237, 226] width 101 height 13
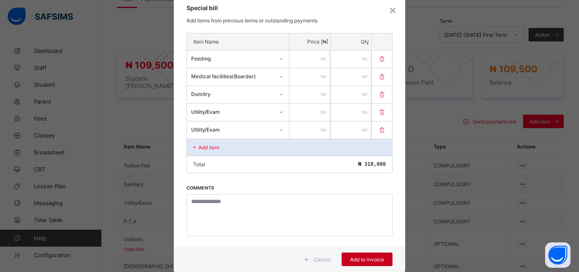
click at [341, 257] on div "Add to invoice" at bounding box center [366, 260] width 51 height 14
click at [253, 131] on div "Utility/Exam" at bounding box center [232, 130] width 83 height 6
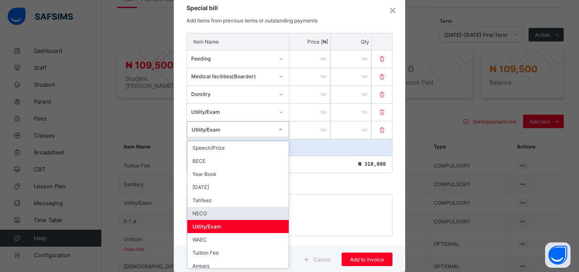
scroll to position [19, 0]
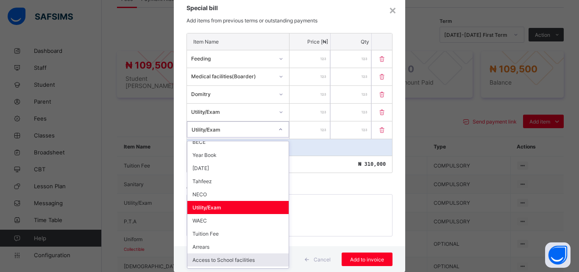
click at [238, 259] on div "Access to School facilities" at bounding box center [237, 260] width 101 height 13
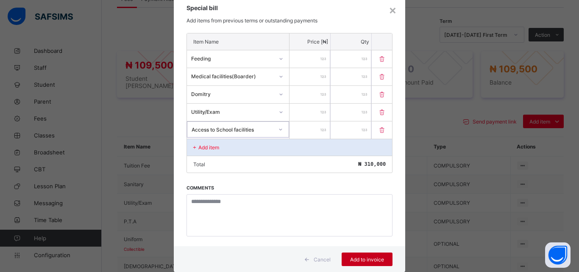
click at [367, 259] on span "Add to invoice" at bounding box center [367, 260] width 38 height 6
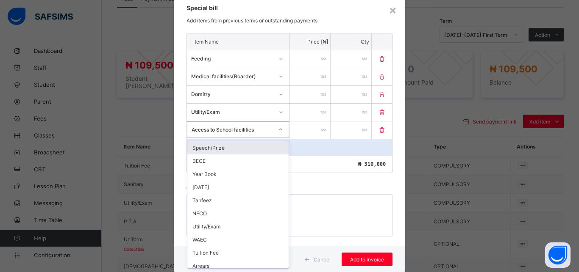
click at [263, 133] on div "Access to School facilities" at bounding box center [232, 130] width 82 height 6
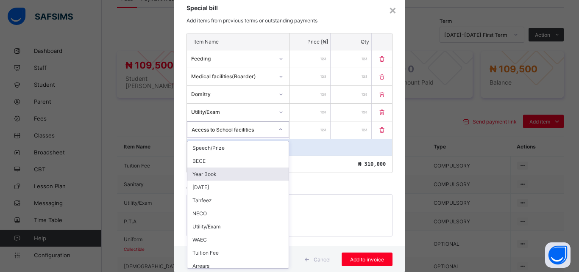
click at [231, 172] on div "Year Book" at bounding box center [237, 174] width 101 height 13
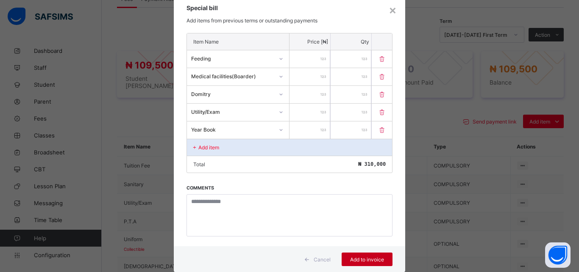
click at [359, 259] on span "Add to invoice" at bounding box center [367, 260] width 38 height 6
click at [377, 128] on icon at bounding box center [381, 130] width 8 height 7
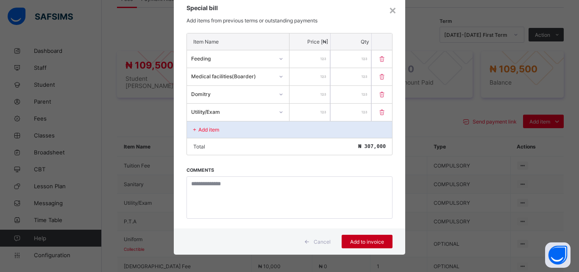
click at [360, 241] on span "Add to invoice" at bounding box center [367, 242] width 38 height 6
click at [378, 112] on icon at bounding box center [381, 112] width 8 height 7
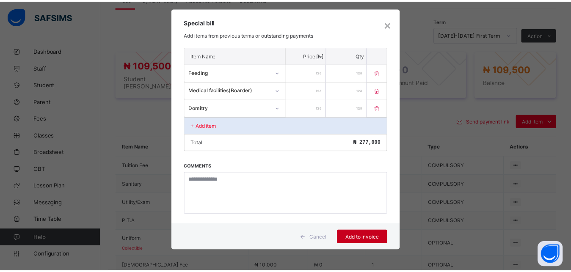
scroll to position [13, 0]
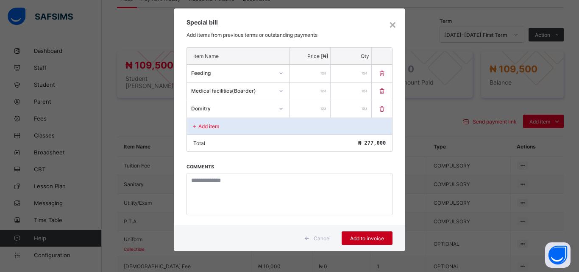
click at [366, 241] on div "Add to invoice" at bounding box center [366, 239] width 51 height 14
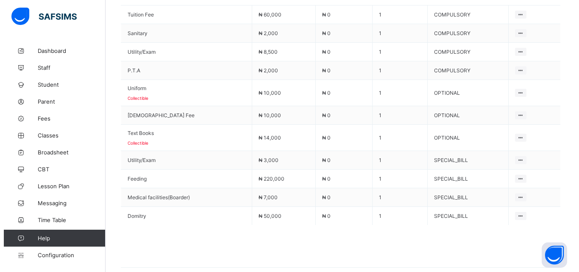
scroll to position [386, 0]
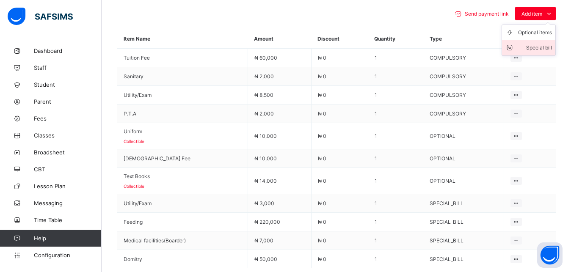
click at [543, 45] on div "Special bill" at bounding box center [535, 48] width 34 height 8
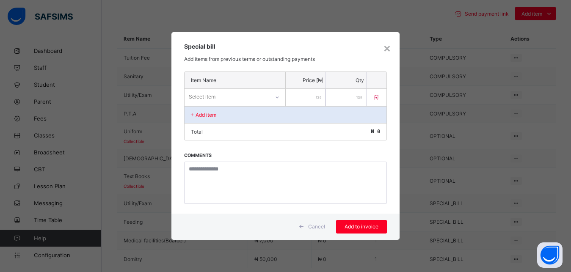
click at [258, 99] on div "Select item" at bounding box center [227, 97] width 85 height 12
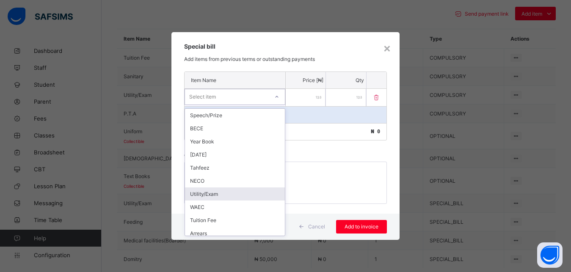
click at [218, 196] on div "Utility/Exam" at bounding box center [235, 194] width 100 height 13
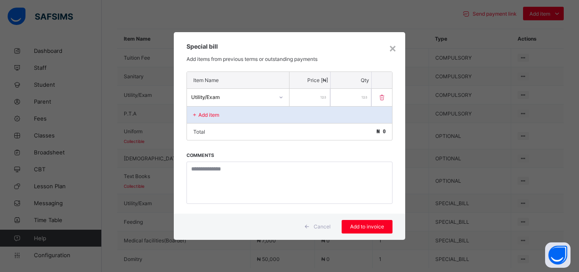
click at [304, 100] on input "number" at bounding box center [309, 97] width 41 height 17
type input "*****"
click at [367, 223] on div "Add to invoice" at bounding box center [366, 227] width 51 height 14
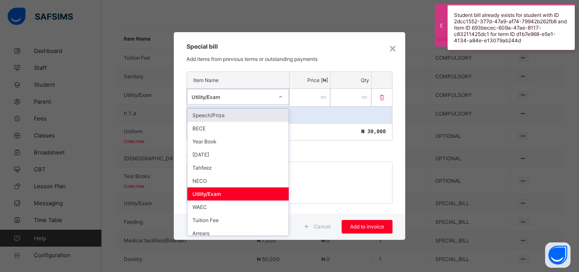
click at [257, 97] on div "Utility/Exam" at bounding box center [232, 97] width 82 height 6
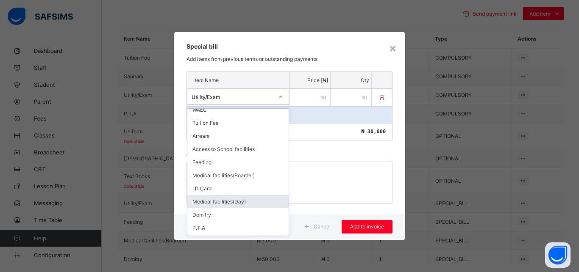
scroll to position [78, 0]
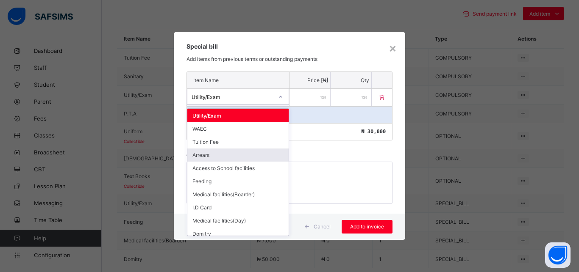
click at [222, 156] on div "Arrears" at bounding box center [237, 155] width 101 height 13
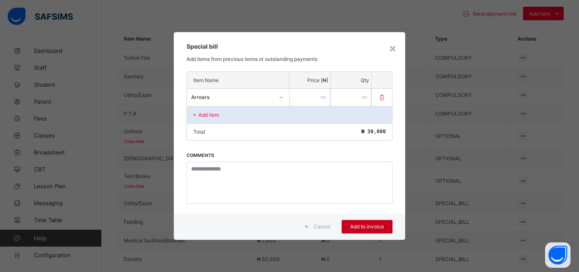
click at [366, 227] on span "Add to invoice" at bounding box center [367, 227] width 38 height 6
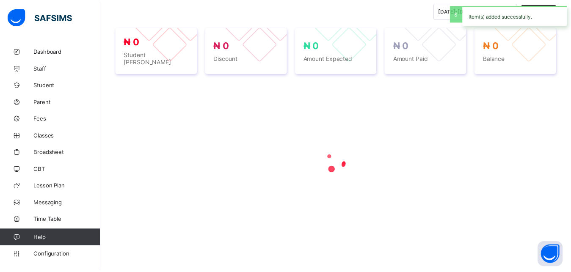
scroll to position [299, 0]
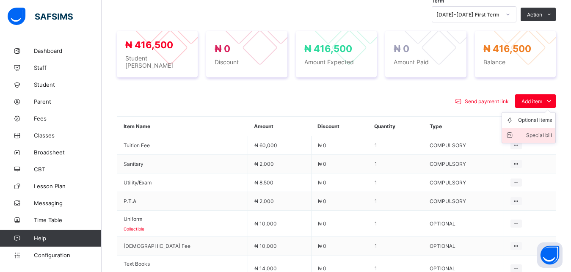
click at [541, 132] on div "Special bill" at bounding box center [535, 135] width 34 height 8
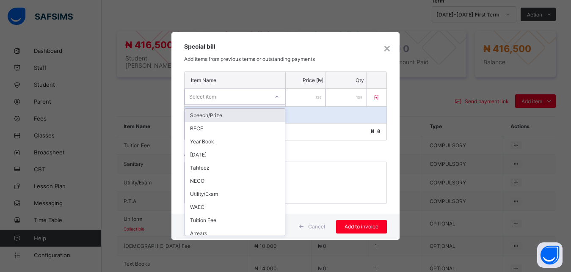
click at [252, 98] on div "Select item" at bounding box center [227, 97] width 84 height 12
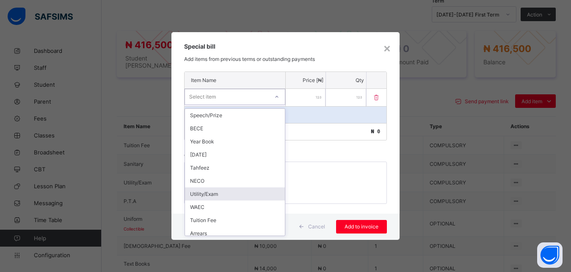
click at [233, 195] on div "Utility/Exam" at bounding box center [235, 194] width 100 height 13
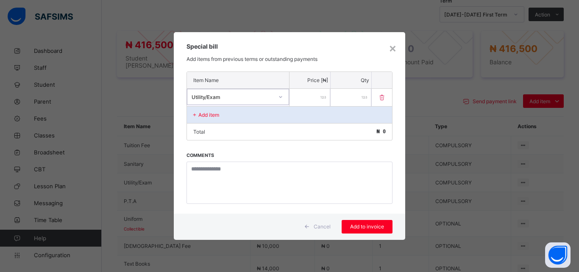
click at [310, 96] on input "number" at bounding box center [309, 97] width 41 height 17
type input "****"
click at [361, 227] on span "Add to invoice" at bounding box center [367, 227] width 38 height 6
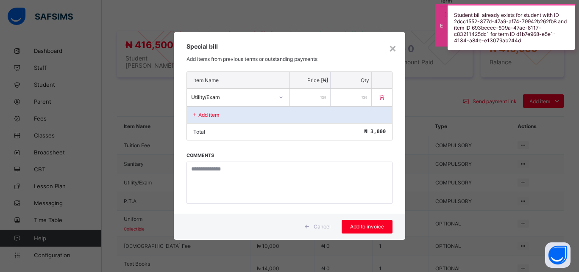
click at [261, 102] on div "Utility/Exam" at bounding box center [230, 97] width 86 height 12
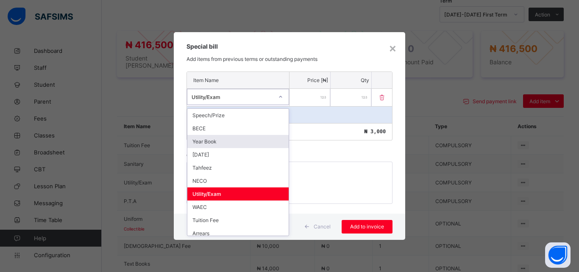
click at [246, 138] on div "Year Book" at bounding box center [237, 141] width 101 height 13
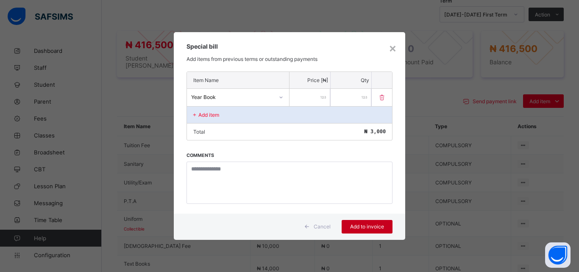
click at [365, 228] on span "Add to invoice" at bounding box center [367, 227] width 38 height 6
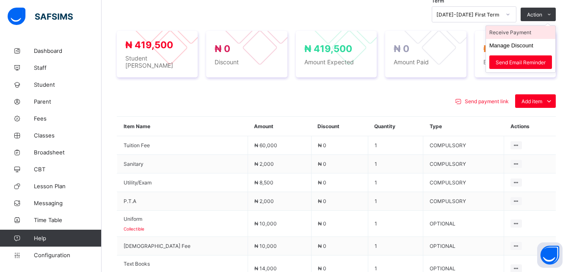
click at [530, 32] on li "Receive Payment" at bounding box center [520, 32] width 69 height 13
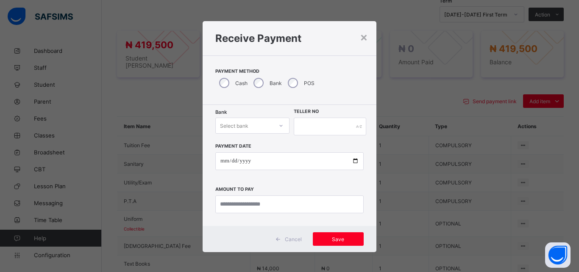
click at [248, 125] on div "Select bank" at bounding box center [244, 126] width 57 height 12
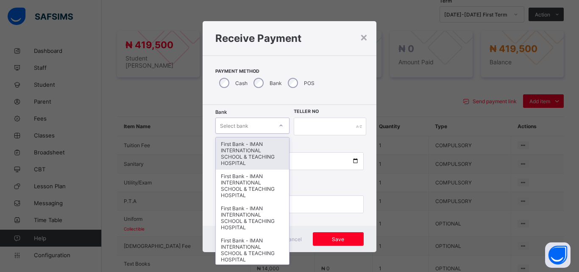
click at [250, 146] on div "First Bank - IMAN INTERNATIONAL SCHOOL & TEACHING HOSPITAL" at bounding box center [252, 154] width 73 height 32
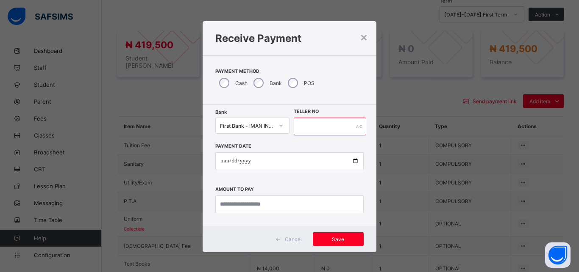
click at [307, 127] on input "text" at bounding box center [330, 127] width 72 height 18
type input "*****"
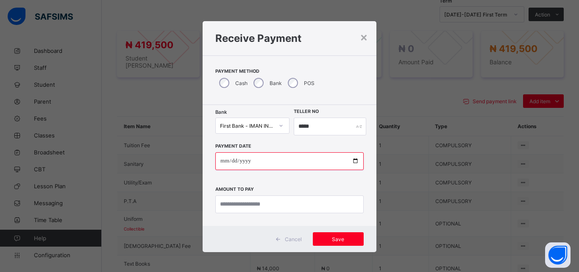
click at [349, 161] on input "date" at bounding box center [289, 161] width 148 height 18
type input "**********"
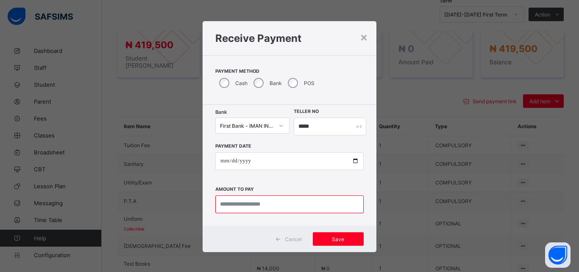
click at [259, 203] on input "currency" at bounding box center [289, 205] width 148 height 18
type input "*********"
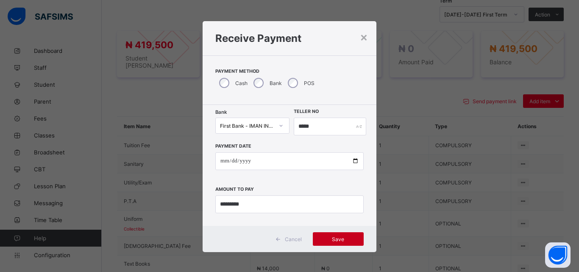
click at [333, 238] on span "Save" at bounding box center [338, 239] width 38 height 6
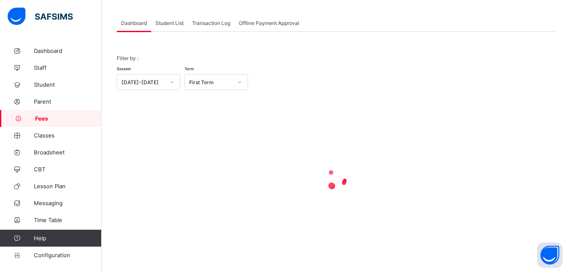
scroll to position [41, 0]
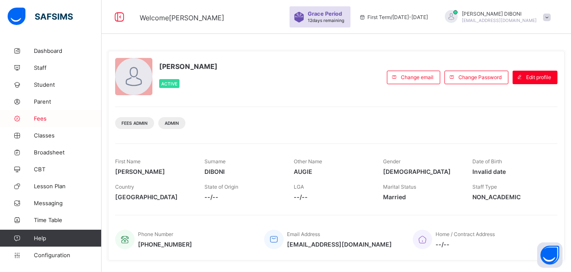
click at [40, 118] on span "Fees" at bounding box center [68, 118] width 68 height 7
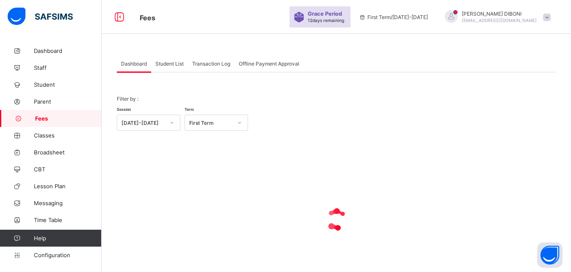
click at [172, 63] on span "Student List" at bounding box center [169, 64] width 28 height 6
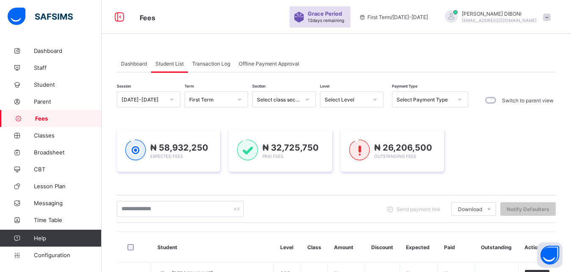
click at [352, 98] on div "Select Level" at bounding box center [346, 100] width 43 height 6
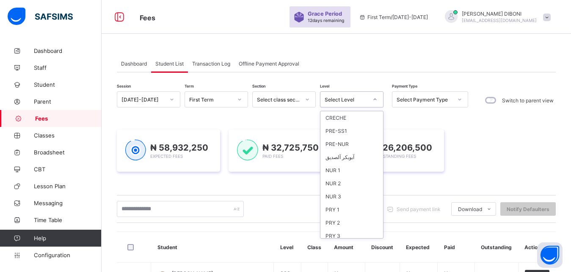
scroll to position [109, 0]
click at [359, 204] on div "SSS 1" at bounding box center [352, 205] width 63 height 13
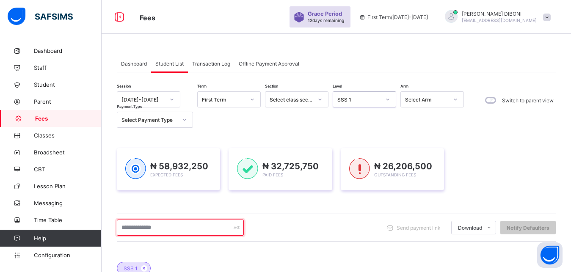
click at [209, 226] on input "text" at bounding box center [180, 228] width 127 height 16
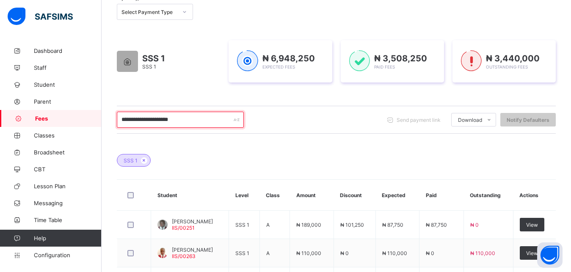
scroll to position [86, 0]
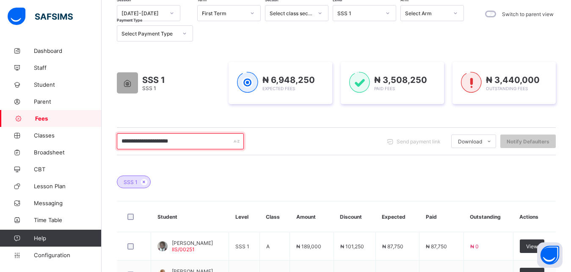
type input "**********"
click at [379, 15] on div "SSS 1" at bounding box center [359, 13] width 43 height 6
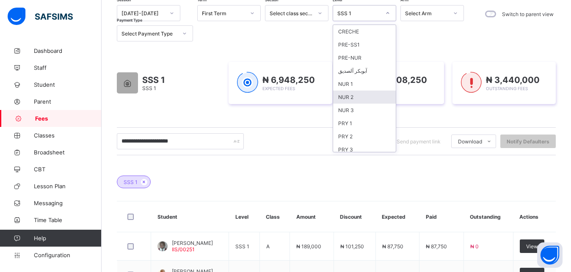
scroll to position [109, 0]
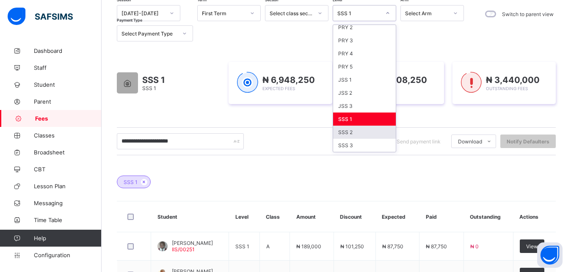
click at [366, 132] on div "SSS 2" at bounding box center [364, 132] width 63 height 13
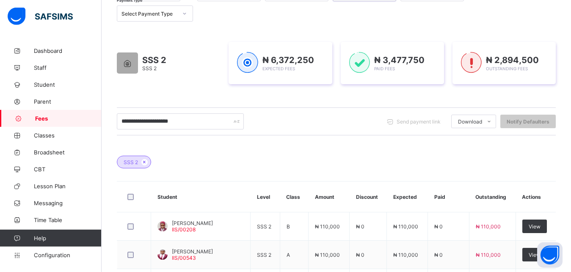
scroll to position [130, 0]
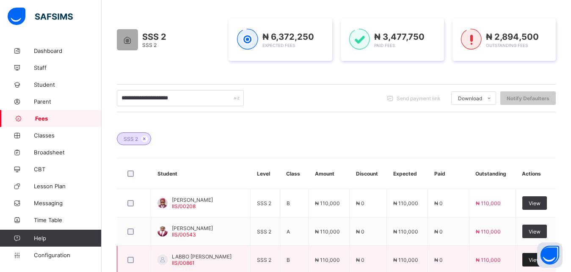
click at [533, 261] on div "View" at bounding box center [535, 260] width 25 height 14
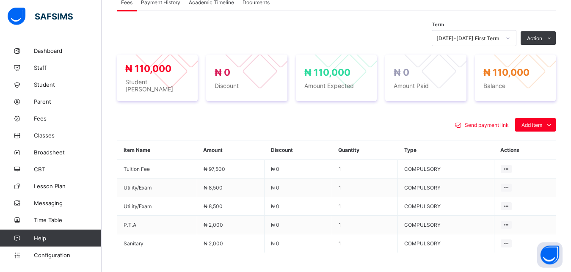
scroll to position [281, 0]
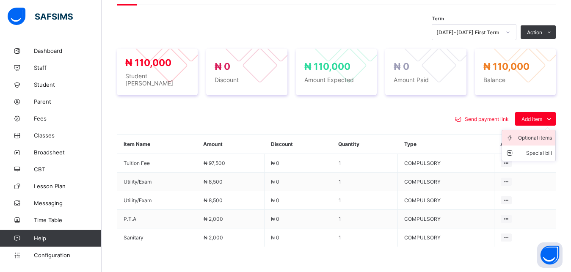
click at [533, 134] on div "Optional items" at bounding box center [535, 138] width 34 height 8
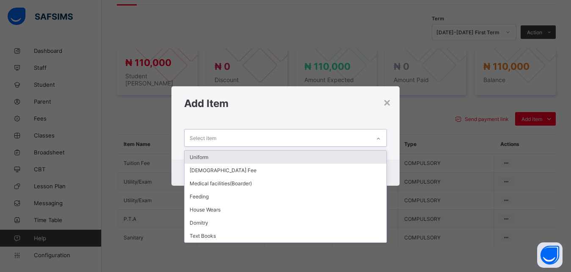
click at [322, 138] on div "Select item" at bounding box center [278, 138] width 186 height 17
click at [301, 157] on div "Uniform" at bounding box center [286, 157] width 202 height 13
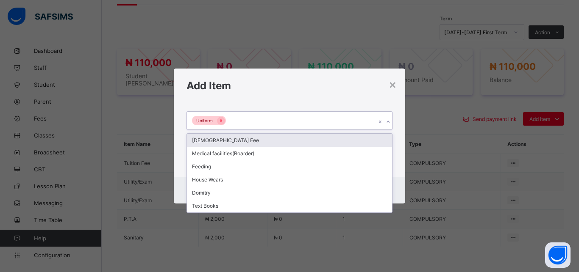
click at [286, 121] on div "Uniform" at bounding box center [281, 121] width 189 height 18
click at [284, 141] on div "[DEMOGRAPHIC_DATA] Fee" at bounding box center [289, 140] width 205 height 13
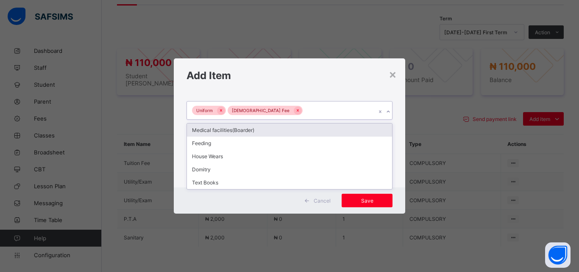
click at [302, 108] on div "Uniform [DEMOGRAPHIC_DATA] Fee" at bounding box center [281, 111] width 189 height 18
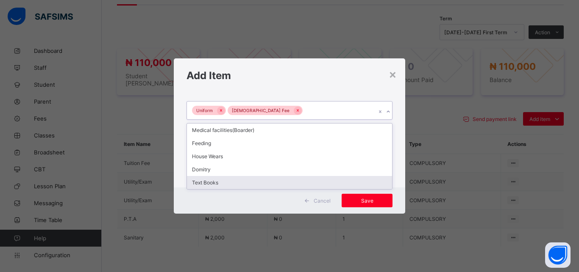
click at [257, 181] on div "Text Books" at bounding box center [289, 182] width 205 height 13
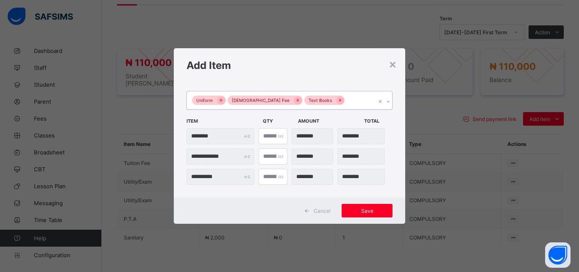
type input "*"
type input "********"
type input "*"
click at [277, 134] on input "*" at bounding box center [272, 136] width 29 height 16
click at [360, 213] on span "Save" at bounding box center [367, 211] width 38 height 6
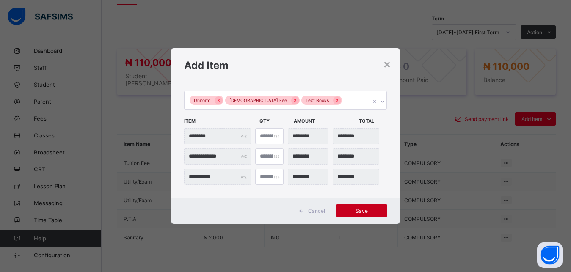
click at [360, 213] on span "Save" at bounding box center [362, 211] width 38 height 6
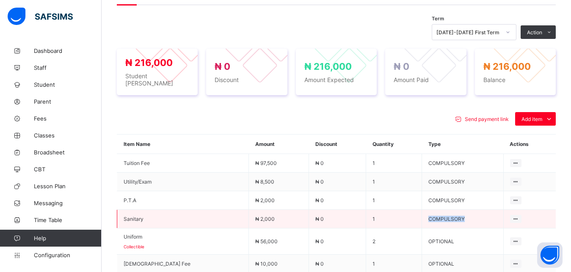
drag, startPoint x: 360, startPoint y: 213, endPoint x: 460, endPoint y: 215, distance: 100.0
click at [460, 215] on tr "Sanitary ₦ 2,000 ₦ 0 1 COMPULSORY" at bounding box center [336, 219] width 439 height 19
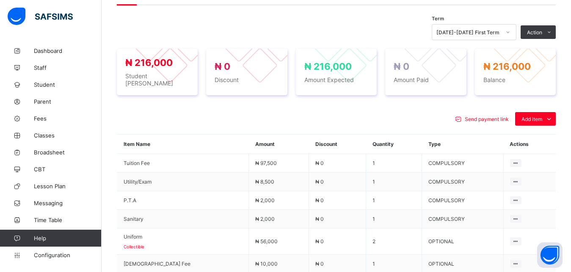
click at [347, 106] on div "Send payment link Add item Optional items Special bill Item Name Amount Discoun…" at bounding box center [336, 231] width 439 height 255
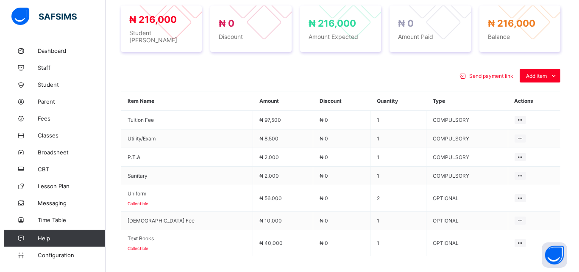
scroll to position [346, 0]
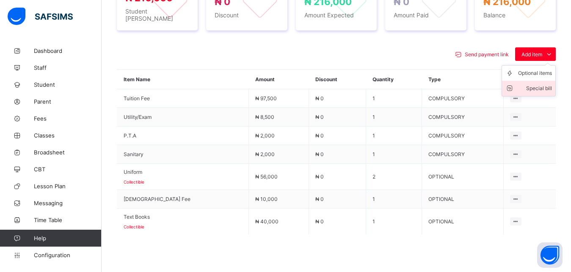
click at [544, 85] on div "Special bill" at bounding box center [535, 88] width 34 height 8
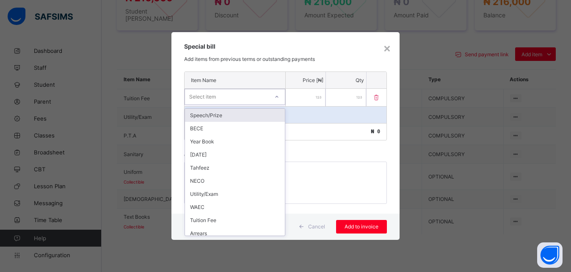
click at [264, 98] on div "Select item" at bounding box center [227, 97] width 84 height 12
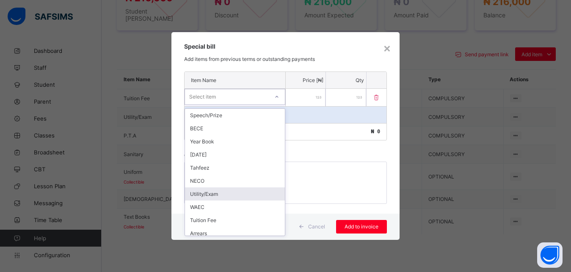
click at [236, 193] on div "Utility/Exam" at bounding box center [235, 194] width 100 height 13
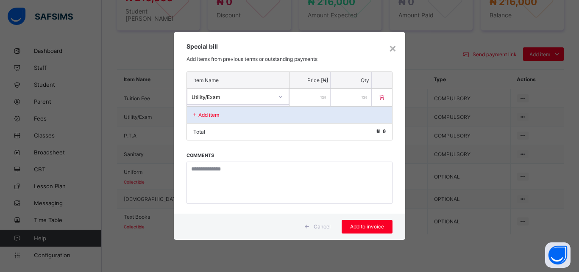
click at [308, 97] on input "number" at bounding box center [309, 97] width 41 height 17
type input "*****"
click at [374, 222] on div "Add to invoice" at bounding box center [366, 227] width 51 height 14
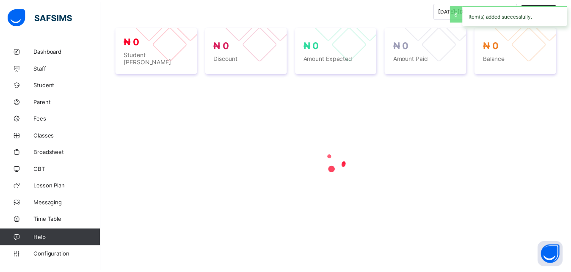
scroll to position [299, 0]
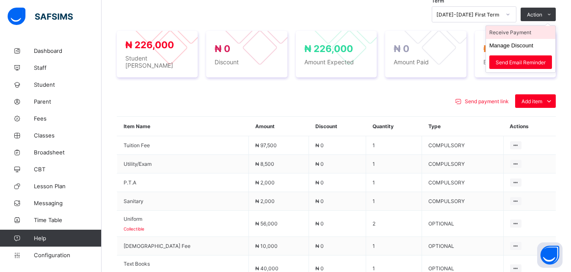
click at [534, 32] on li "Receive Payment" at bounding box center [520, 32] width 69 height 13
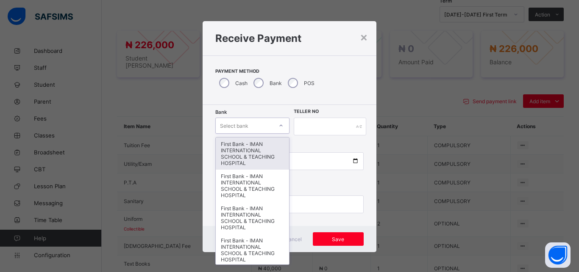
click at [245, 123] on div "Select bank" at bounding box center [244, 126] width 57 height 12
click at [245, 143] on div "First Bank - IMAN INTERNATIONAL SCHOOL & TEACHING HOSPITAL" at bounding box center [252, 154] width 73 height 32
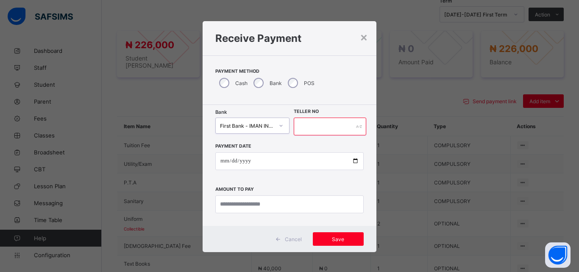
click at [314, 127] on input "text" at bounding box center [330, 127] width 72 height 18
type input "*****"
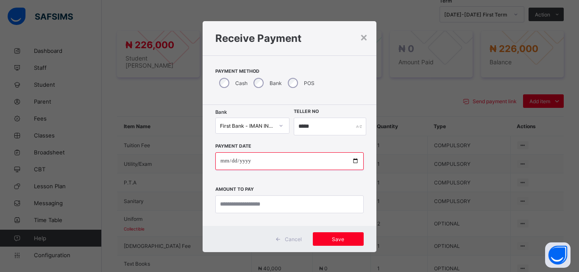
click at [350, 163] on input "date" at bounding box center [289, 161] width 148 height 18
type input "**********"
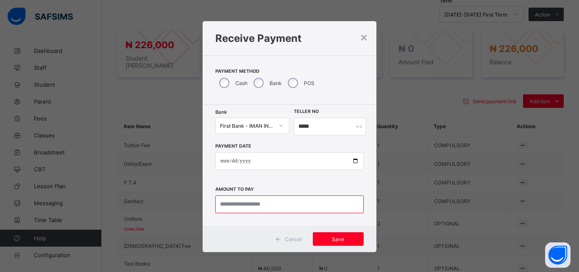
click at [266, 204] on input "currency" at bounding box center [289, 205] width 148 height 18
type input "*********"
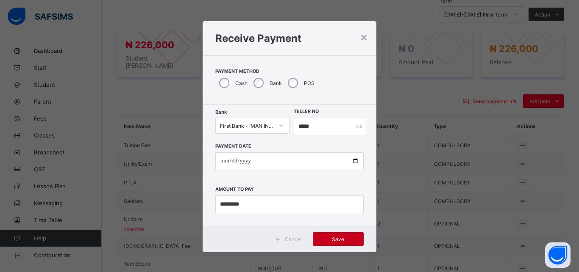
click at [332, 242] on span "Save" at bounding box center [338, 239] width 38 height 6
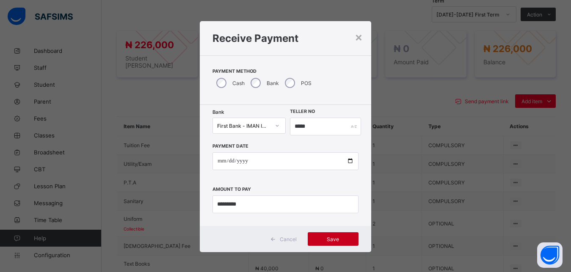
click at [332, 242] on span "Save" at bounding box center [333, 239] width 38 height 6
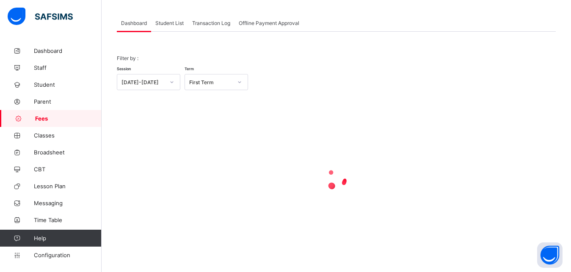
scroll to position [41, 0]
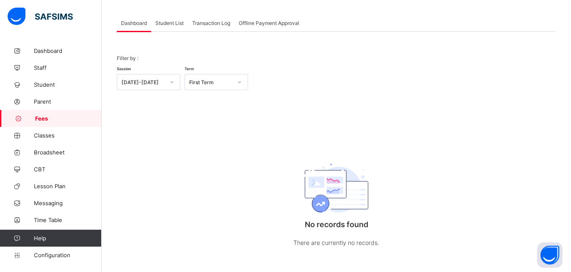
click at [166, 22] on span "Student List" at bounding box center [169, 23] width 28 height 6
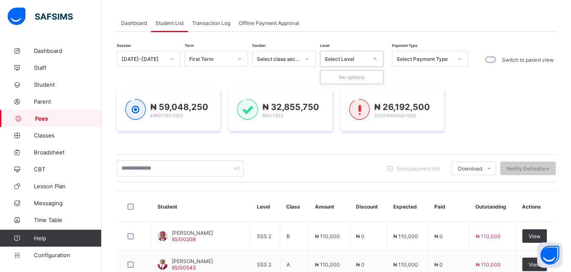
click at [352, 58] on div "Select Level" at bounding box center [346, 59] width 43 height 6
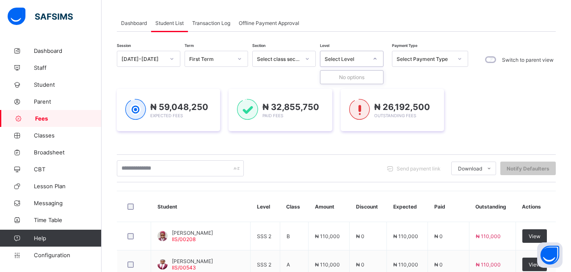
click at [352, 58] on div "Select Level" at bounding box center [346, 59] width 43 height 6
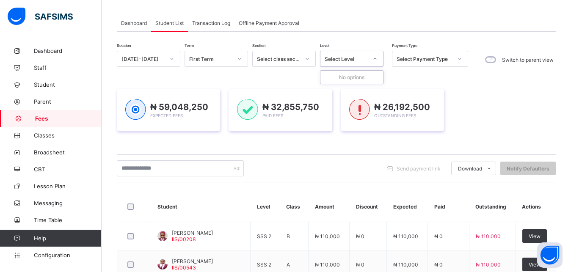
click at [352, 58] on div "Select Level" at bounding box center [346, 59] width 43 height 6
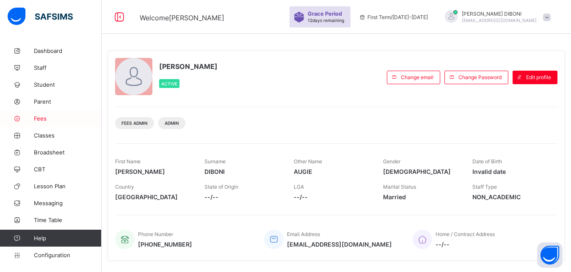
click at [42, 116] on span "Fees" at bounding box center [68, 118] width 68 height 7
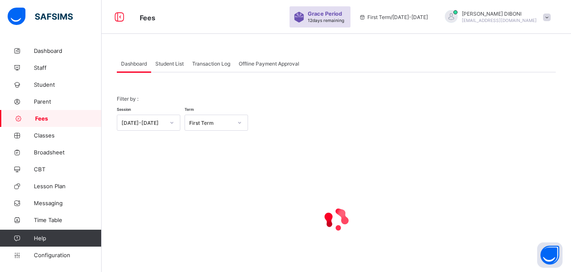
click at [167, 63] on span "Student List" at bounding box center [169, 64] width 28 height 6
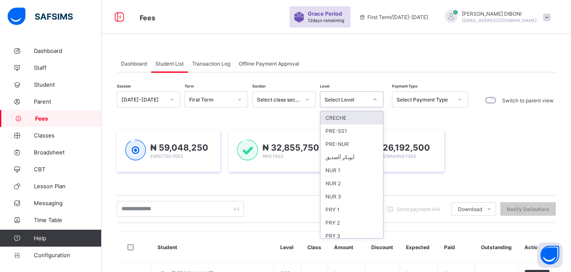
click at [354, 98] on div "Select Level" at bounding box center [346, 100] width 43 height 6
click at [349, 144] on div "PRE-NUR" at bounding box center [352, 144] width 63 height 13
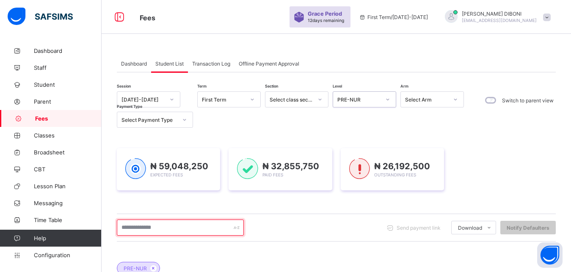
click at [183, 228] on input "text" at bounding box center [180, 228] width 127 height 16
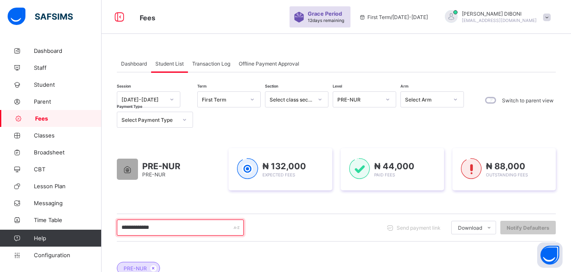
type input "**********"
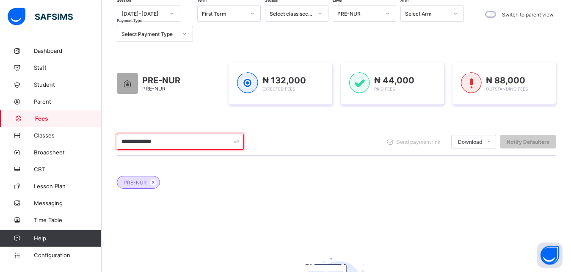
scroll to position [108, 0]
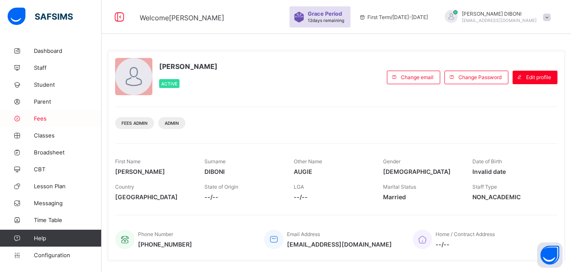
click at [45, 120] on span "Fees" at bounding box center [68, 118] width 68 height 7
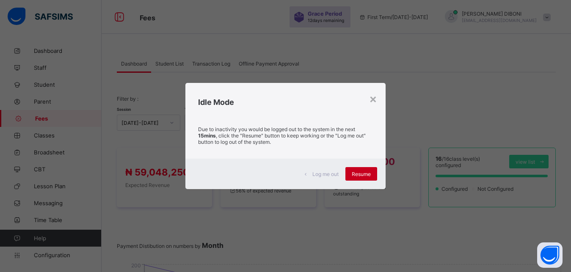
click at [364, 174] on span "Resume" at bounding box center [361, 174] width 19 height 6
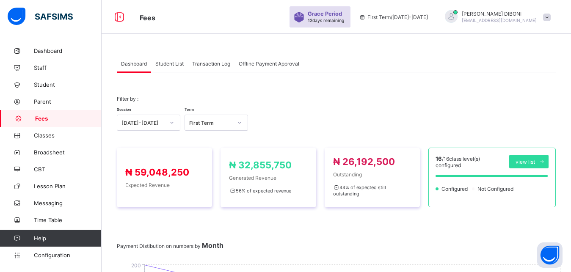
click at [364, 174] on span "Outstanding" at bounding box center [372, 175] width 78 height 6
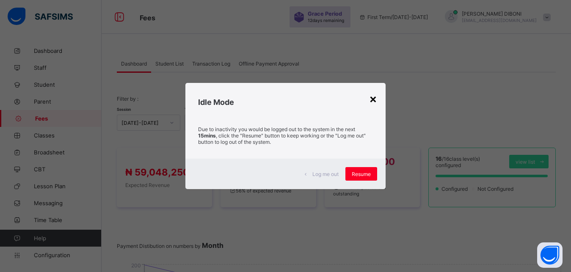
click at [374, 99] on div "×" at bounding box center [373, 98] width 8 height 14
